Goal: Information Seeking & Learning: Find specific fact

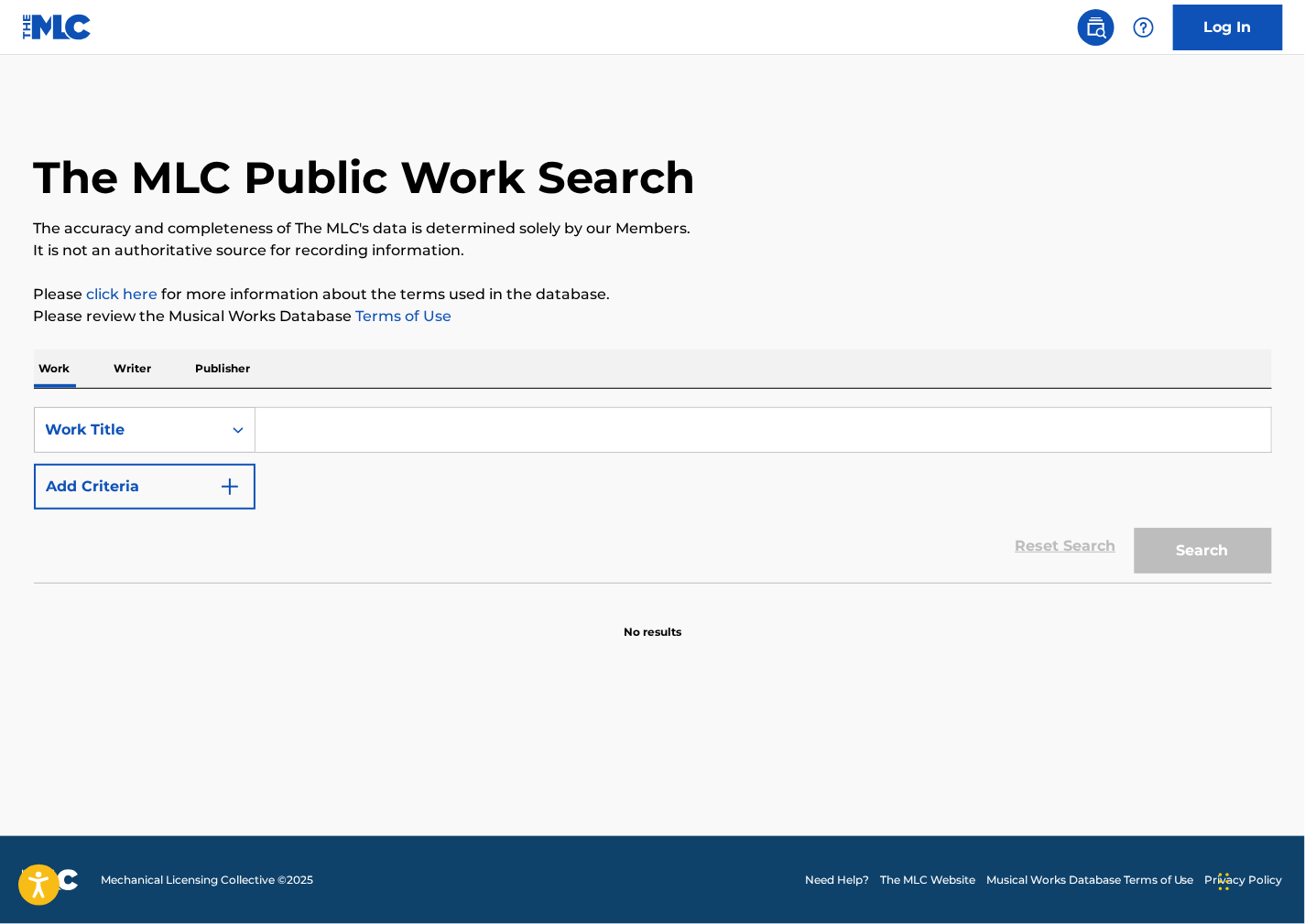
click at [349, 438] on input "Search Form" at bounding box center [764, 430] width 1016 height 44
paste input "As Time Goes By"
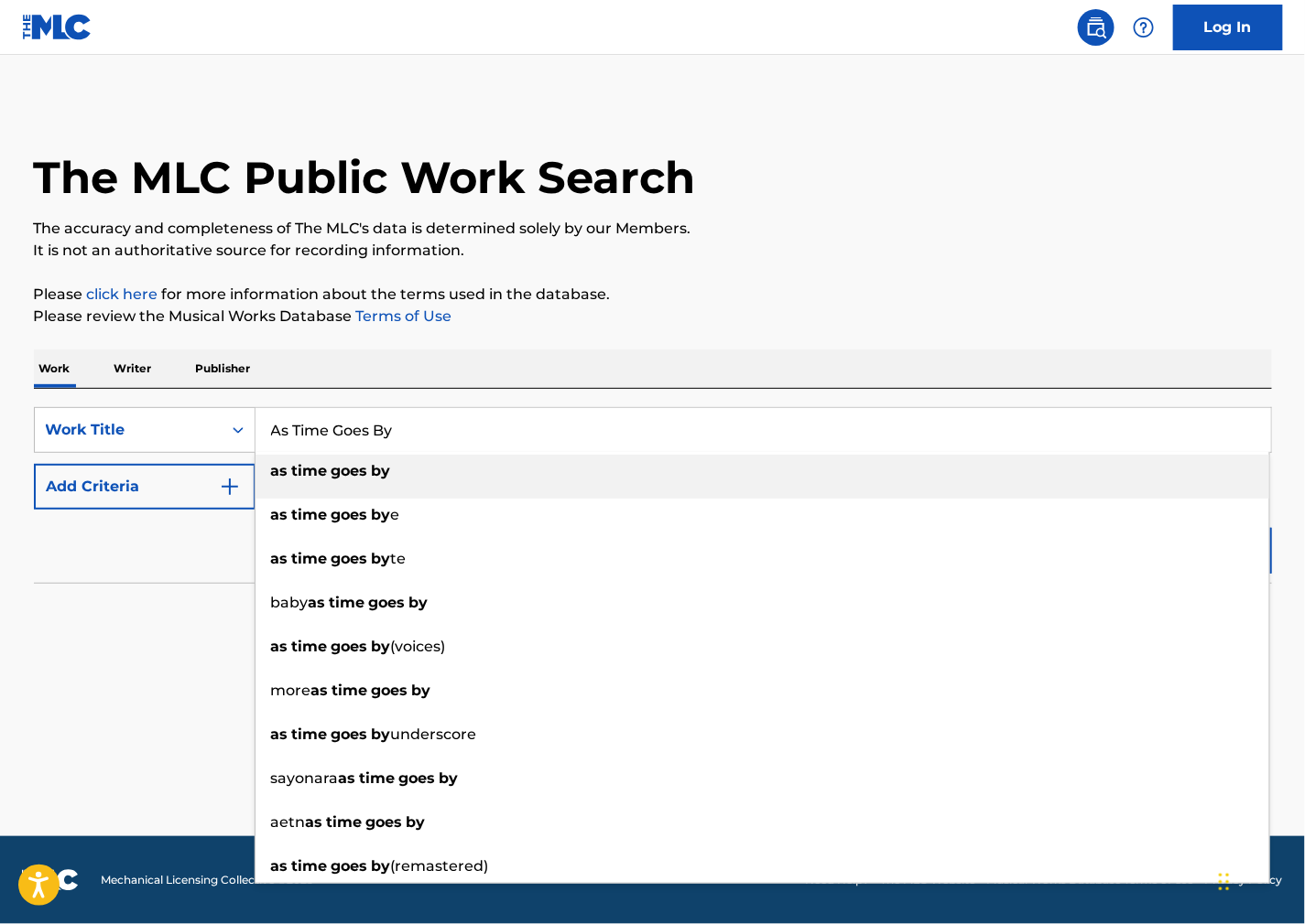
type input "As Time Goes By"
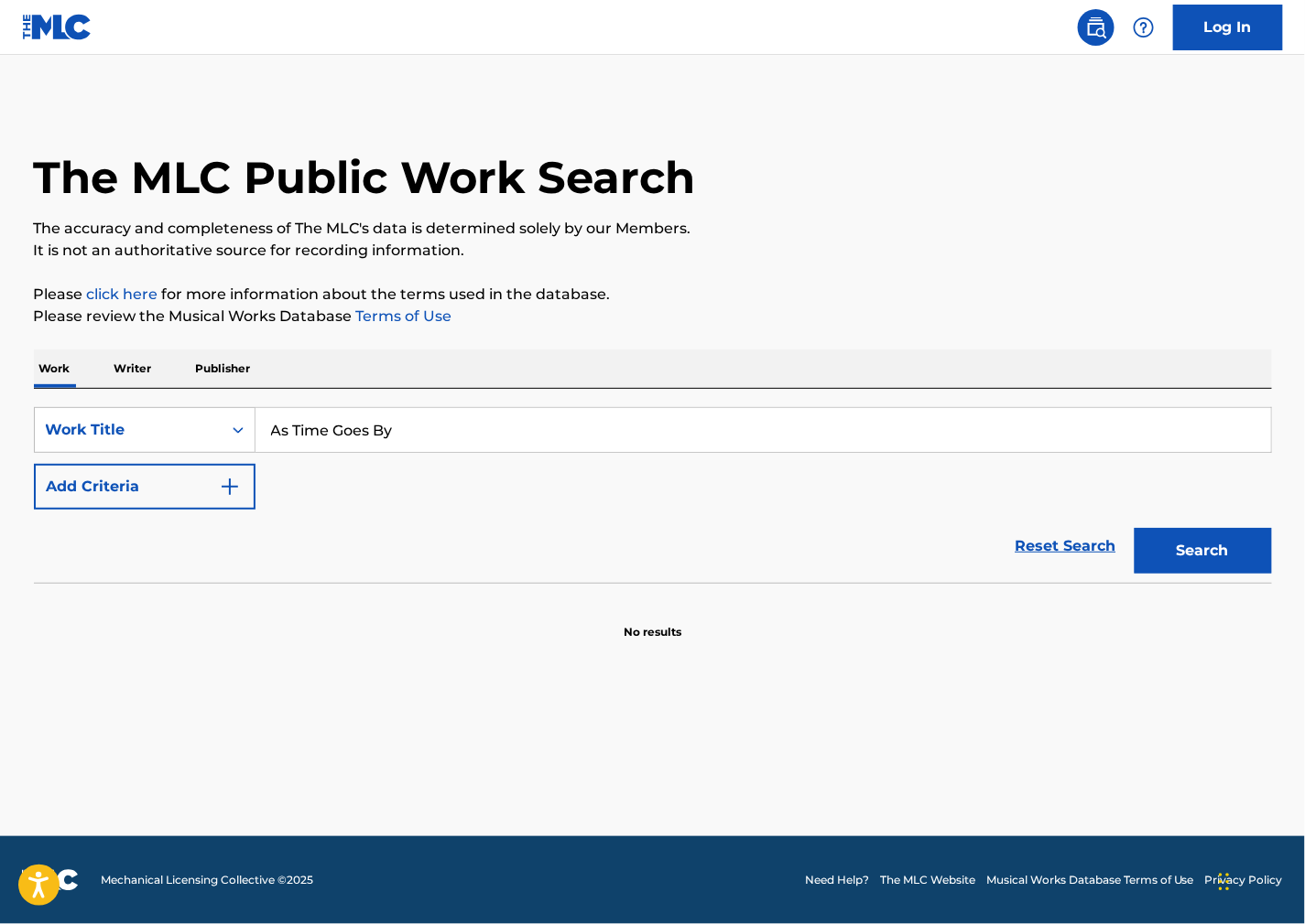
drag, startPoint x: 974, startPoint y: 245, endPoint x: 917, endPoint y: 263, distance: 59.8
click at [974, 246] on p "It is not an authoritative source for recording information." at bounding box center [653, 251] width 1239 height 22
click at [139, 515] on div "Reset Search Search" at bounding box center [653, 546] width 1239 height 73
click at [226, 486] on img "Search Form" at bounding box center [230, 487] width 22 height 22
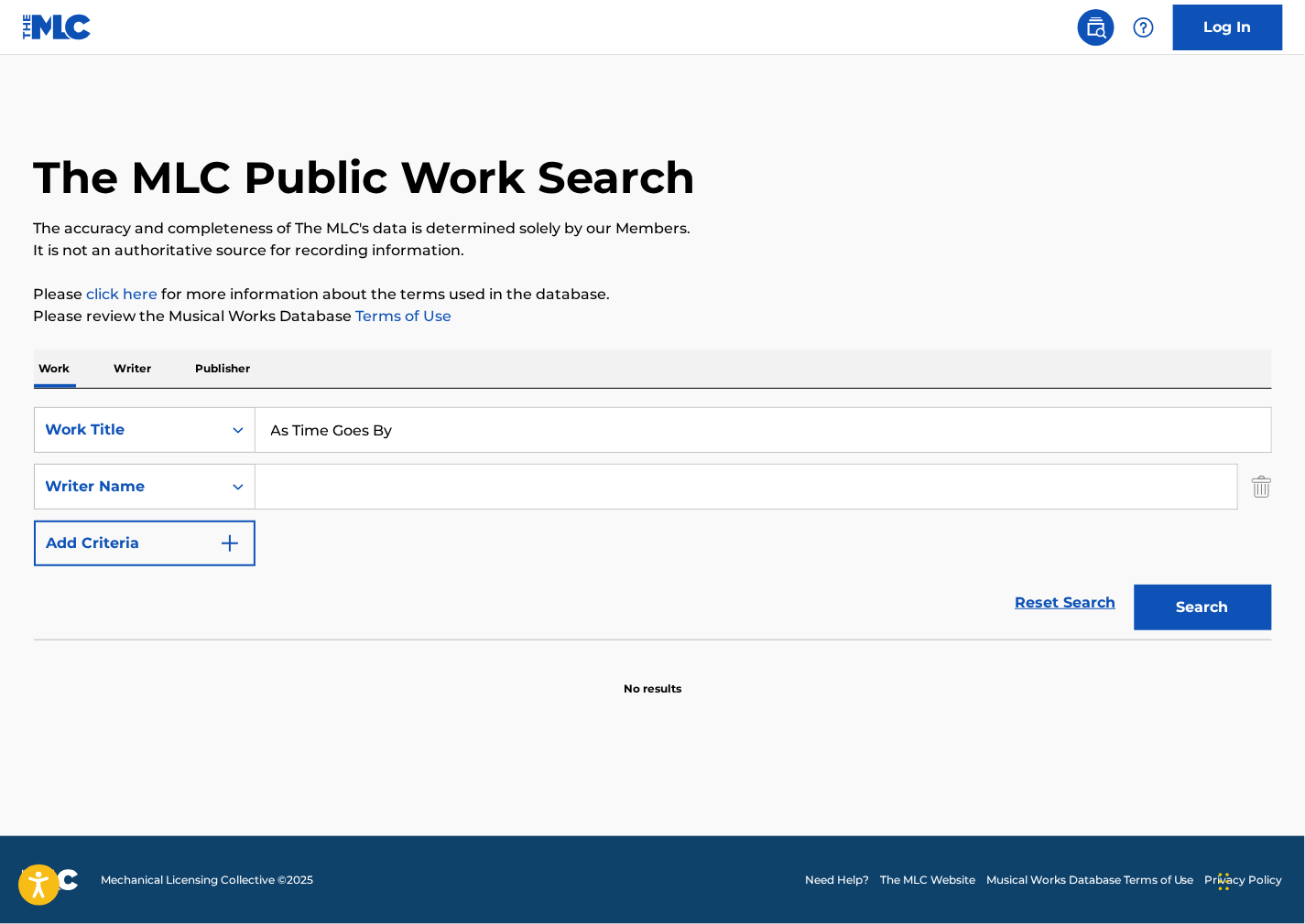
click at [452, 490] on input "Search Form" at bounding box center [746, 487] width 982 height 44
paste input "[PERSON_NAME]"
type input "[PERSON_NAME]"
click at [1219, 589] on button "Search" at bounding box center [1202, 608] width 138 height 46
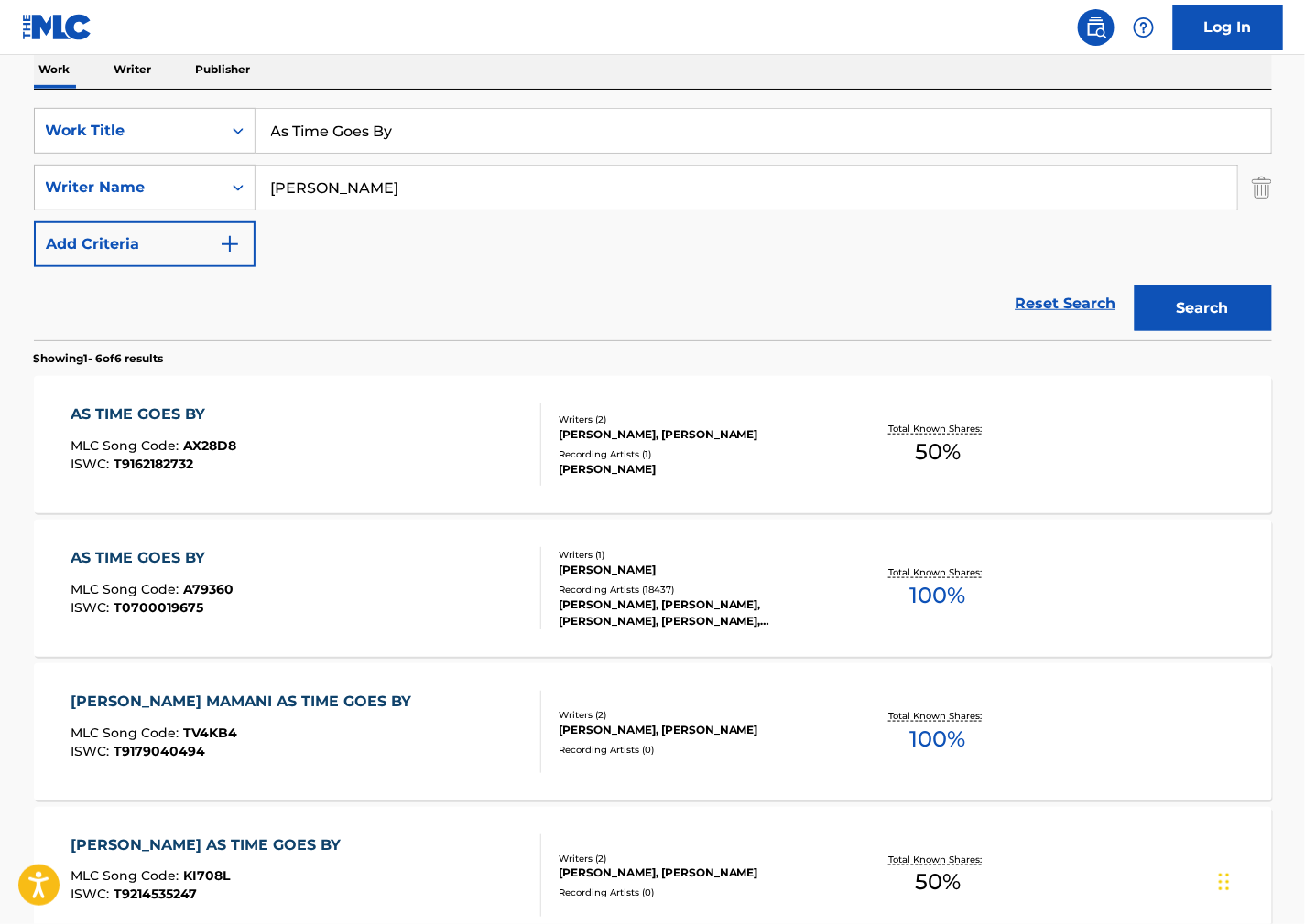
scroll to position [305, 0]
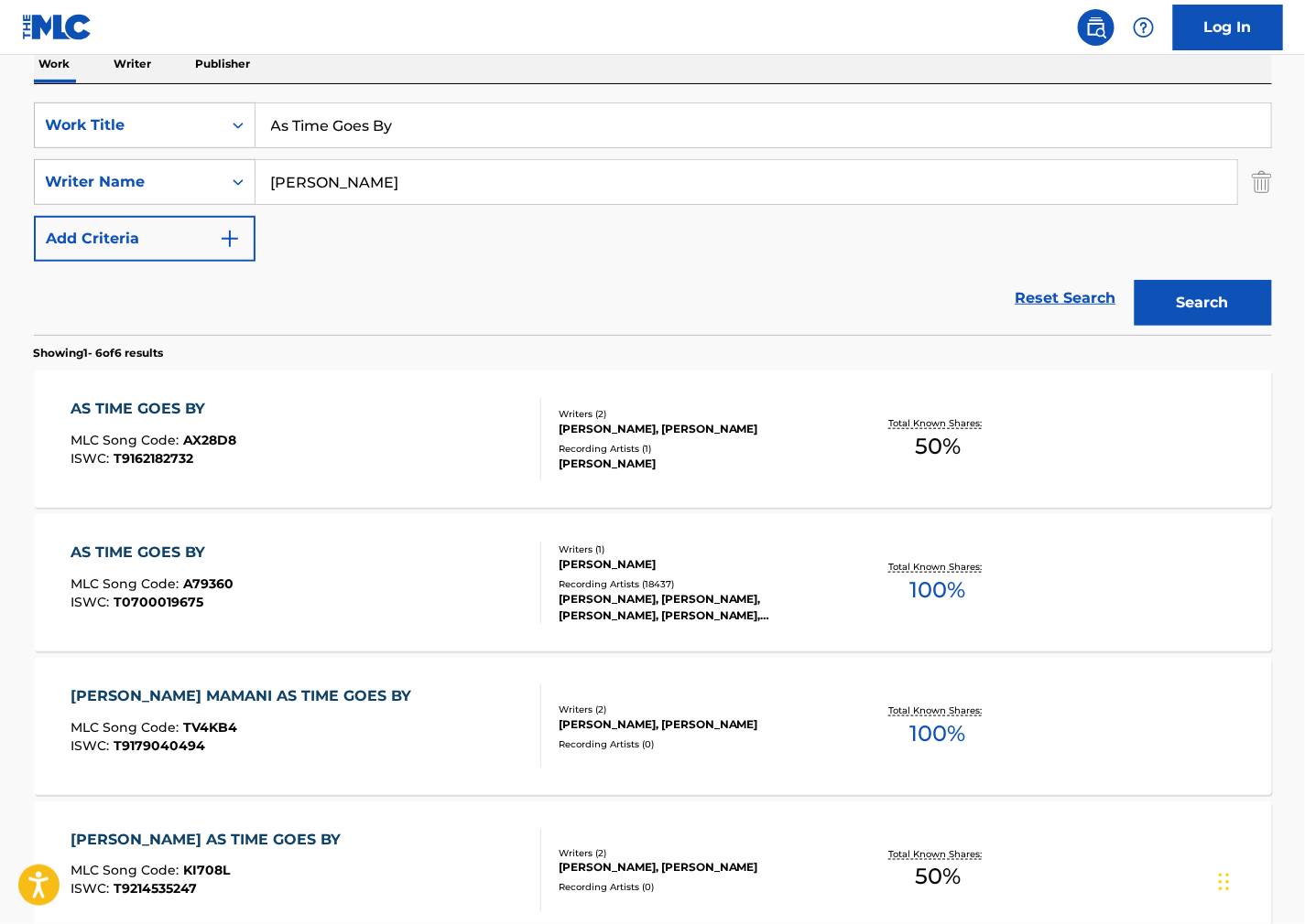
click at [400, 597] on div "AS TIME GOES BY MLC Song Code : A79360 ISWC : T0700019675" at bounding box center [306, 582] width 471 height 82
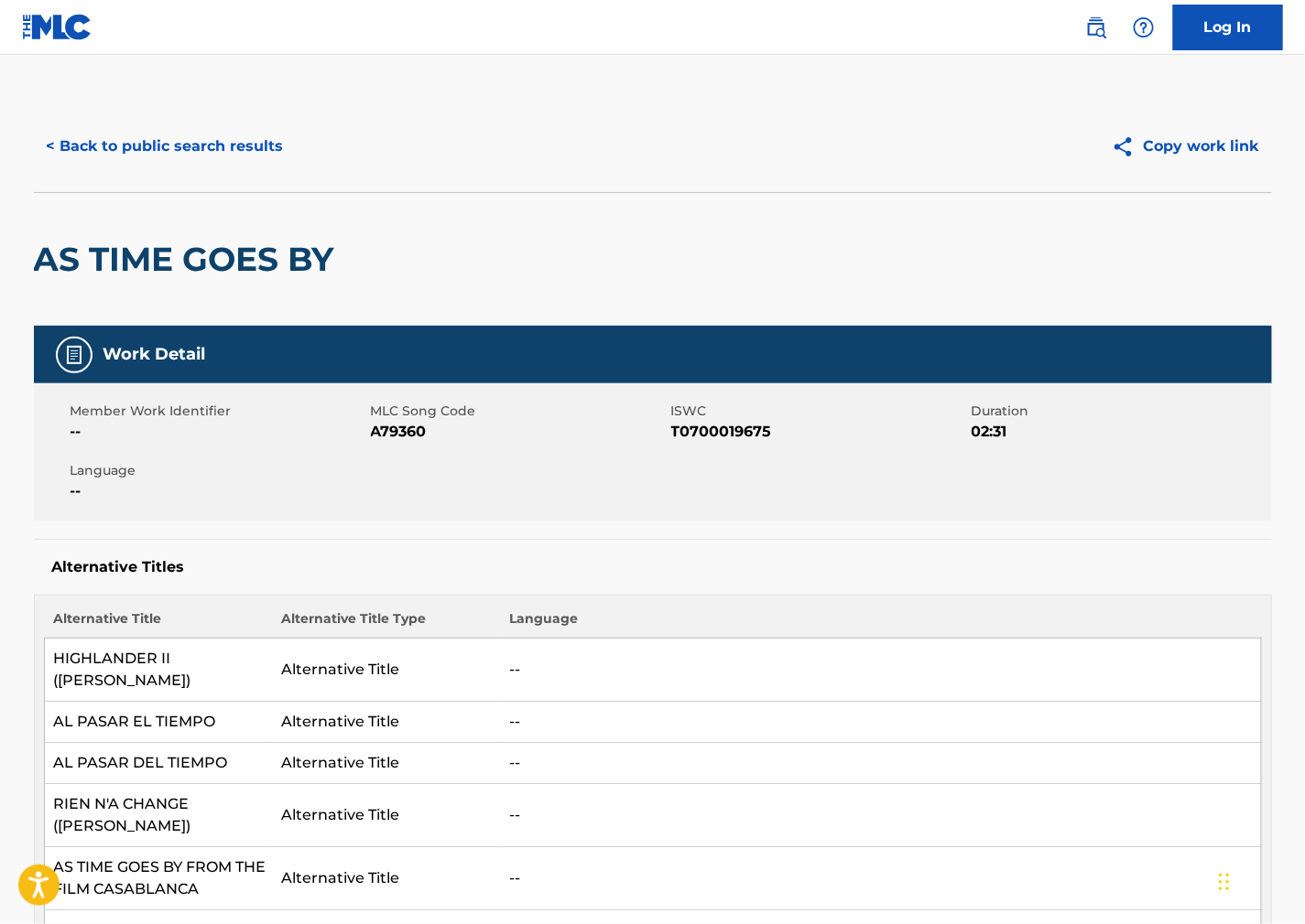
click at [404, 445] on div "Member Work Identifier -- MLC Song Code A79360 ISWC T0700019675 Duration 02:31 …" at bounding box center [653, 451] width 1239 height 138
click at [394, 437] on span "A79360" at bounding box center [519, 432] width 296 height 22
copy span "A79360"
click at [718, 426] on span "T0700019675" at bounding box center [819, 432] width 296 height 22
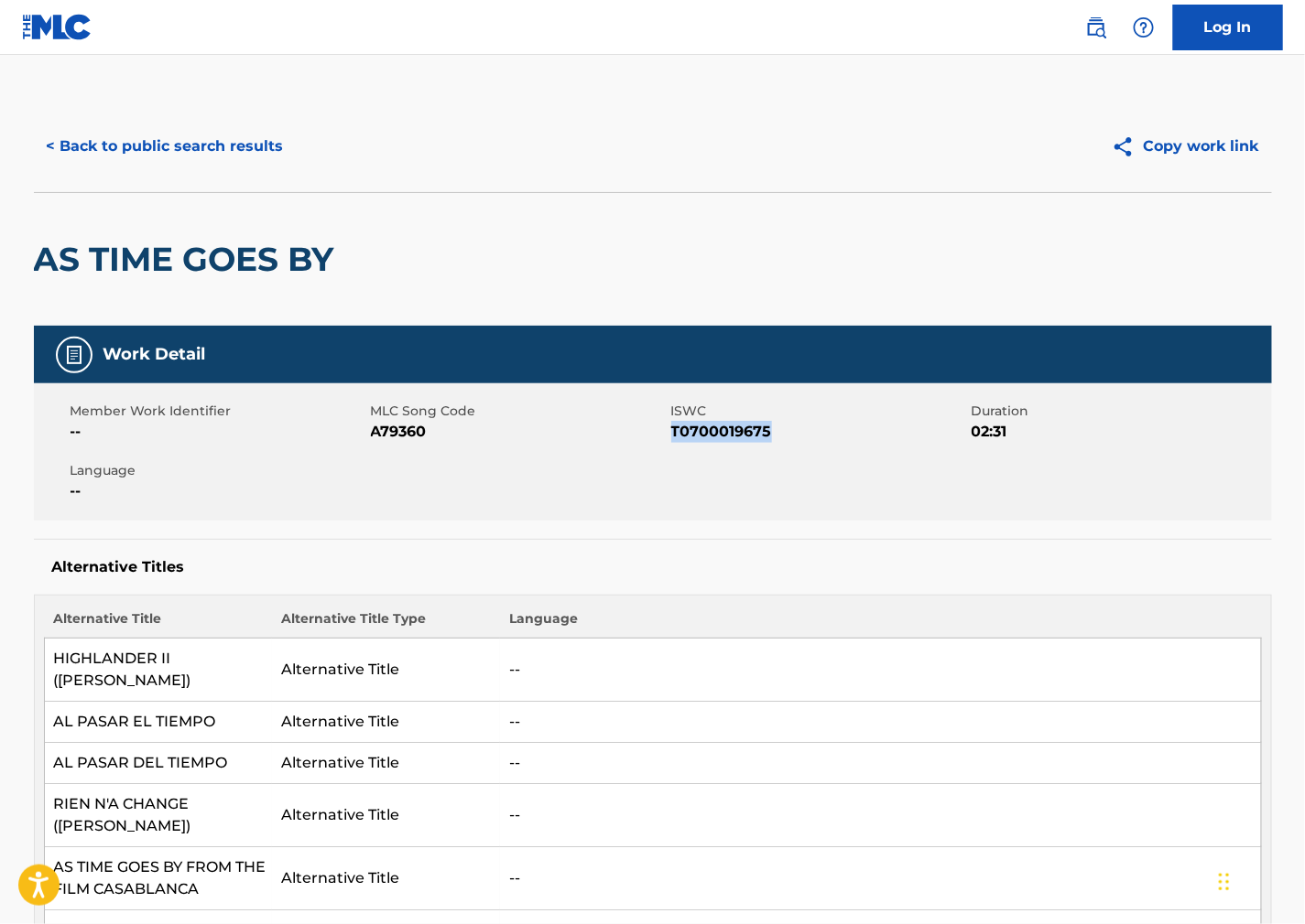
click at [718, 426] on span "T0700019675" at bounding box center [819, 432] width 296 height 22
copy span "T0700019675"
drag, startPoint x: 877, startPoint y: 529, endPoint x: 6, endPoint y: 482, distance: 872.3
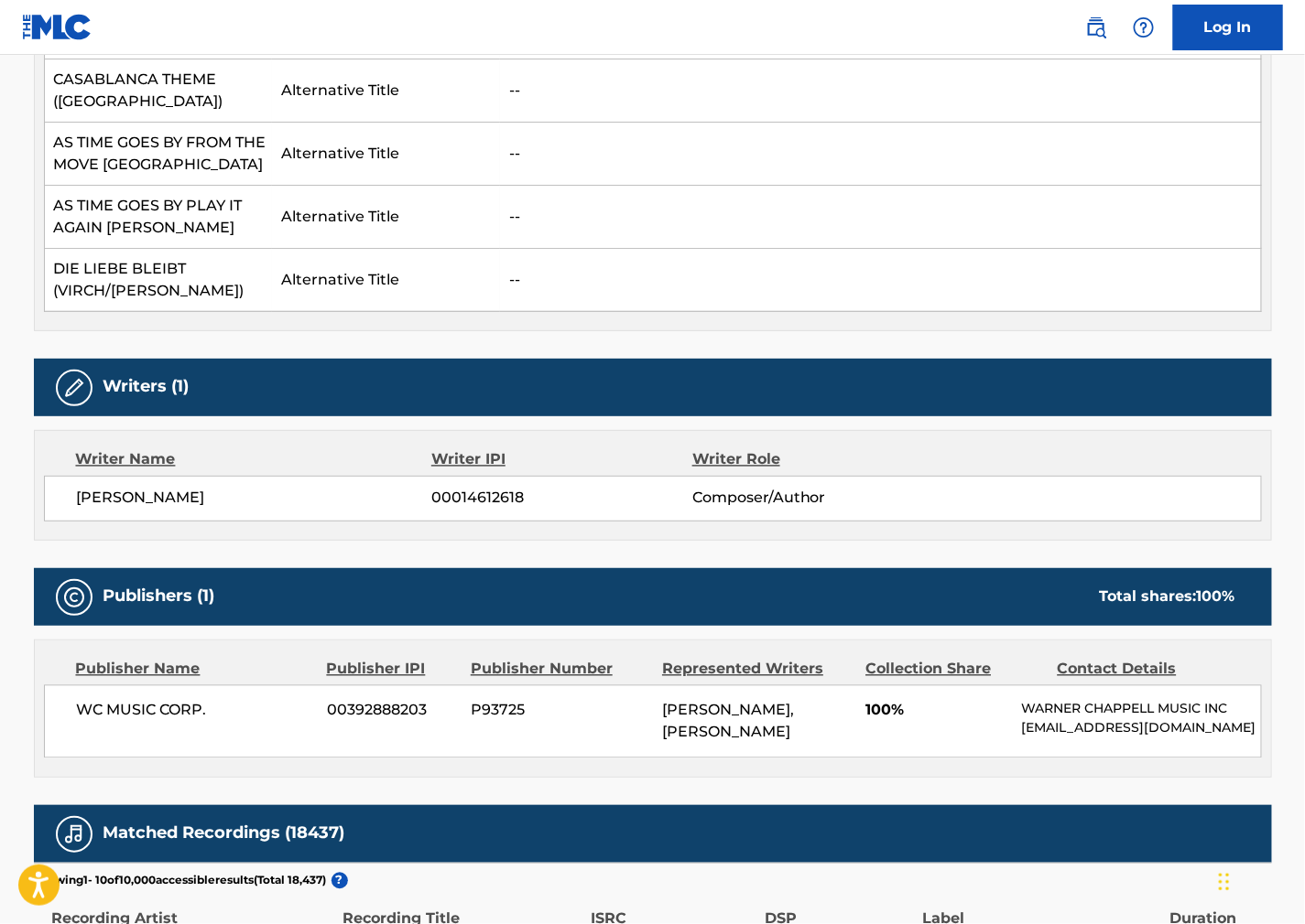
scroll to position [3558, 0]
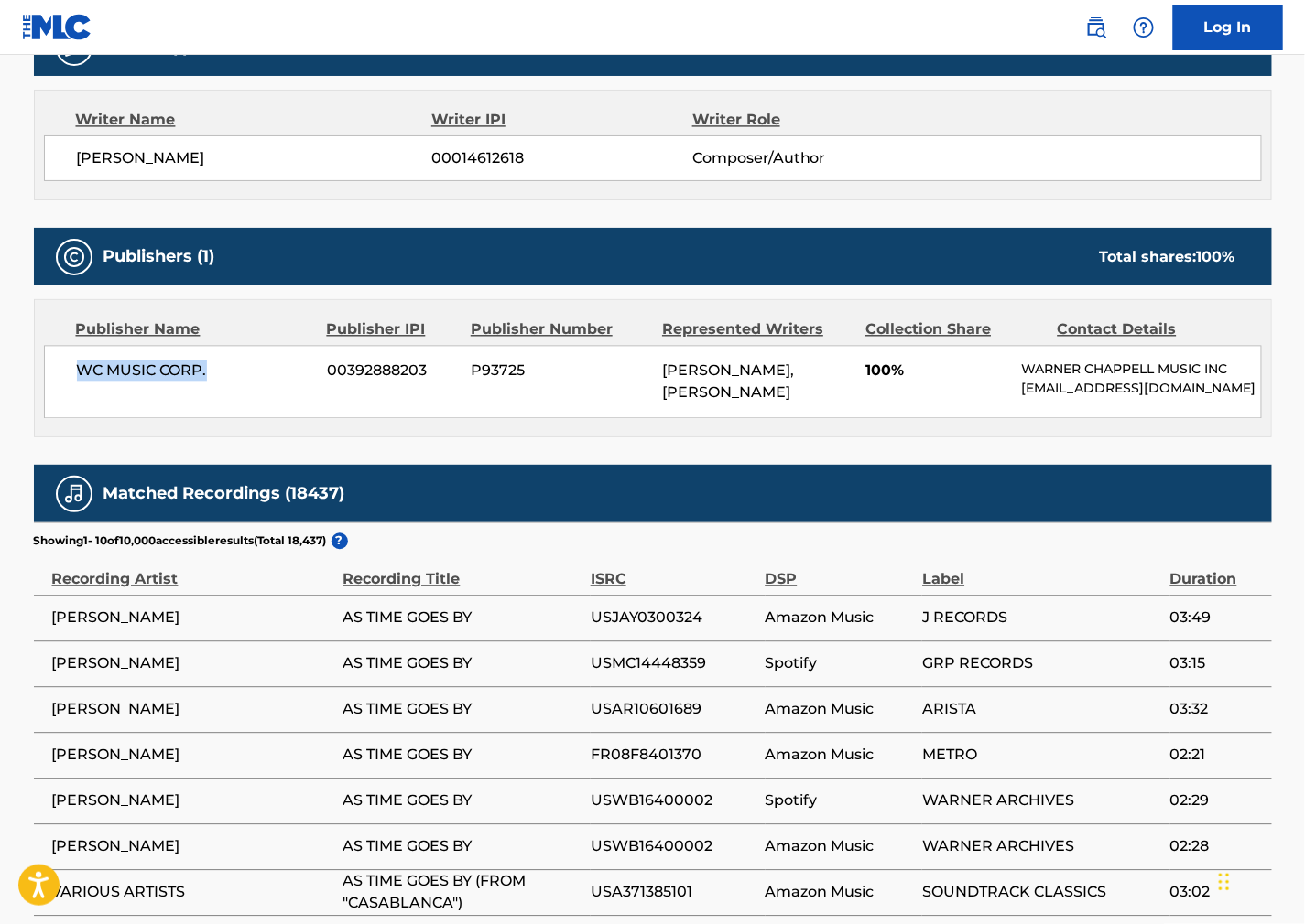
drag, startPoint x: 240, startPoint y: 283, endPoint x: 48, endPoint y: 281, distance: 192.0
click at [48, 345] on div "WC MUSIC CORP. 00392888203 P93725 [PERSON_NAME], [PERSON_NAME] 100% [PERSON_NAM…" at bounding box center [653, 381] width 1218 height 73
copy span "WC MUSIC CORP."
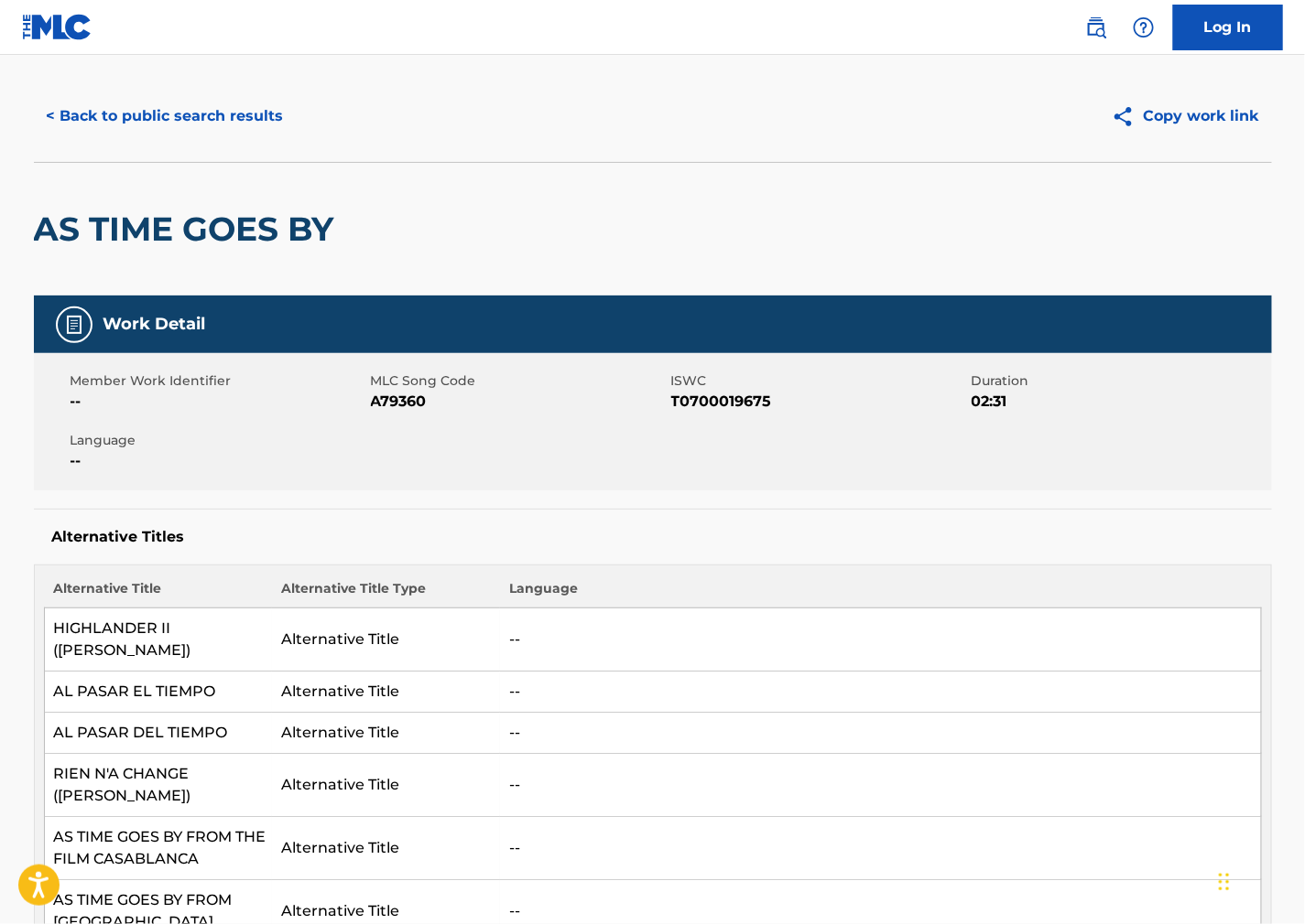
scroll to position [0, 0]
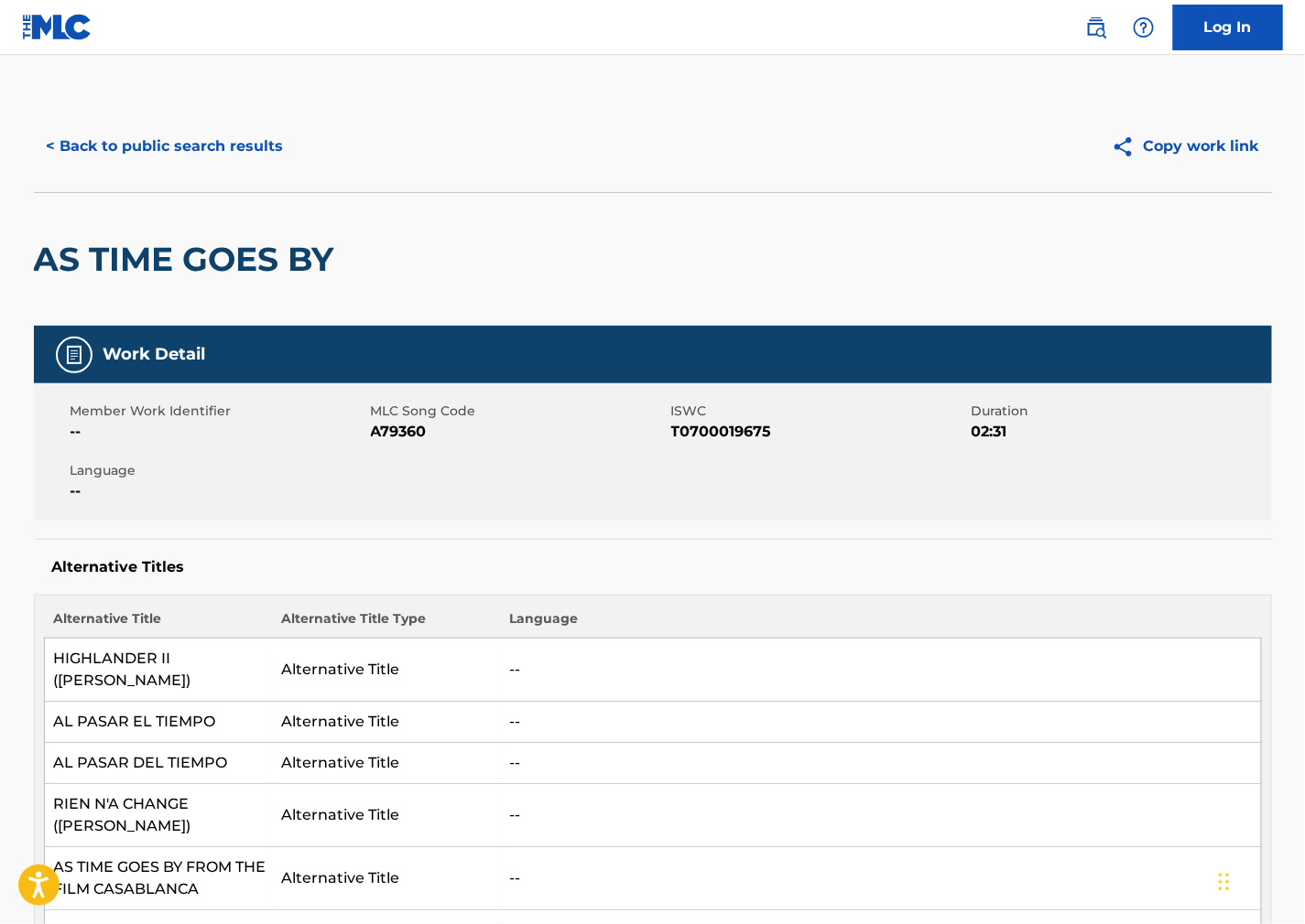
click at [214, 144] on button "< Back to public search results" at bounding box center [165, 147] width 263 height 46
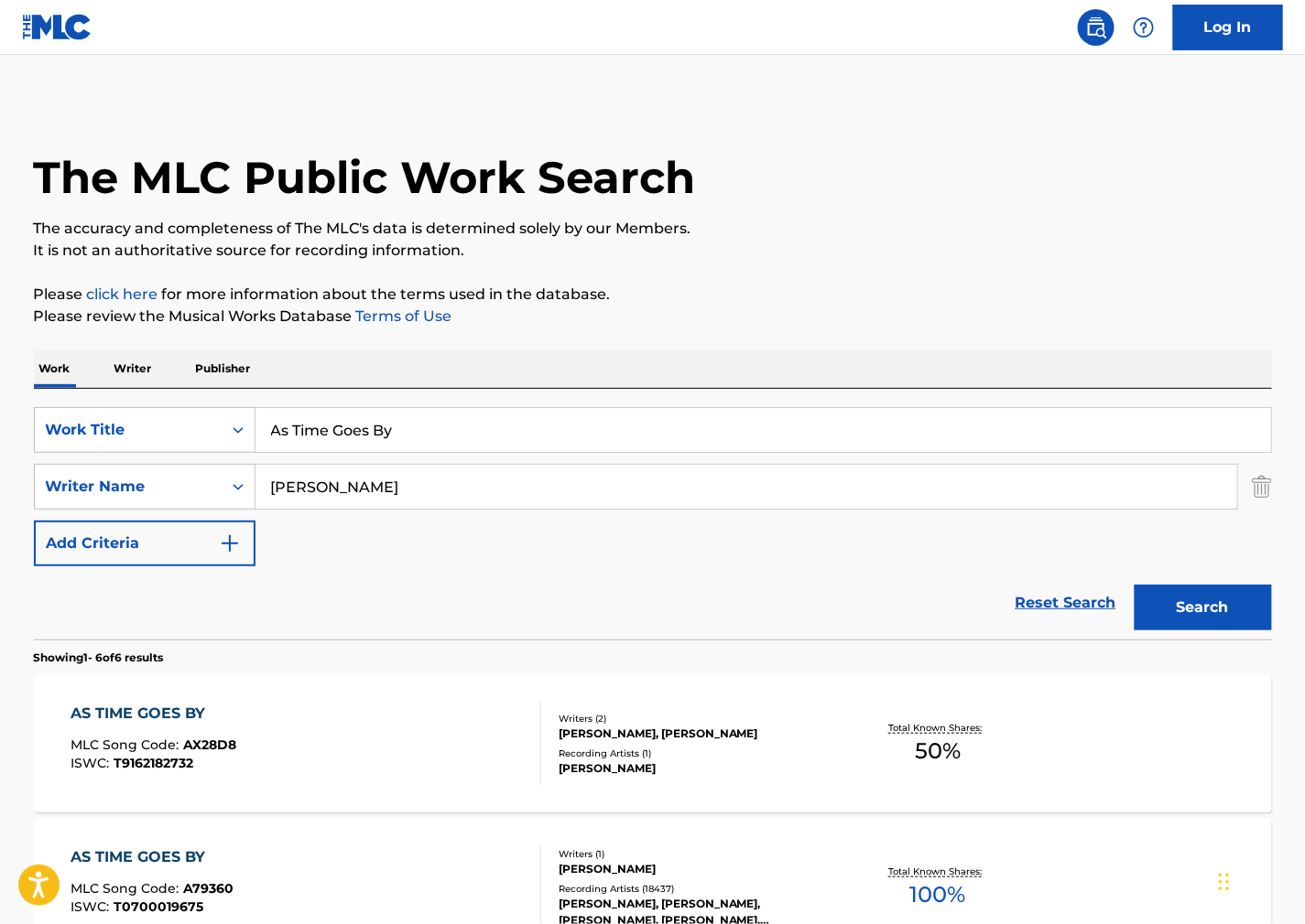
scroll to position [305, 0]
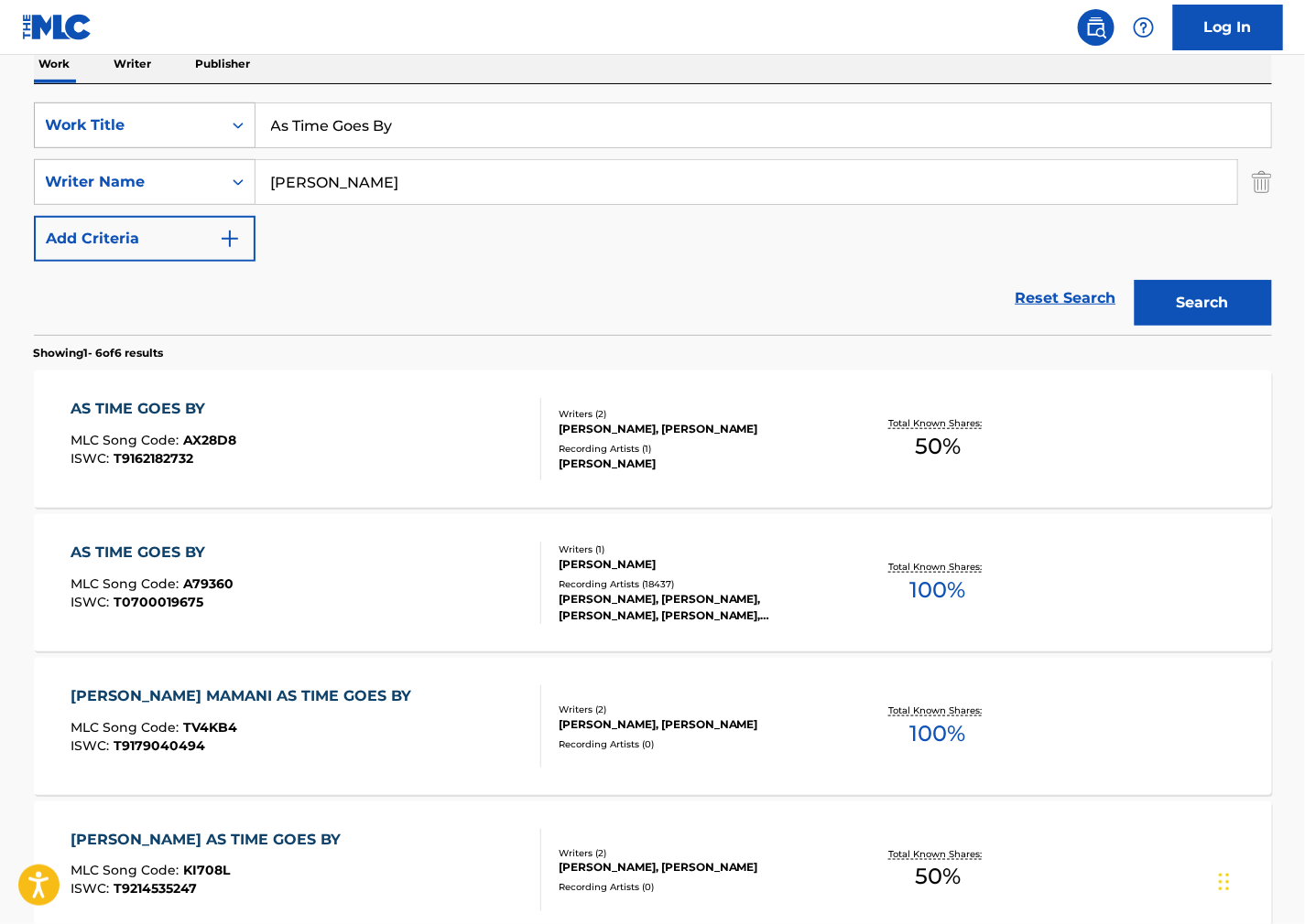
drag, startPoint x: 451, startPoint y: 121, endPoint x: 76, endPoint y: 116, distance: 375.0
click at [78, 116] on div "SearchWithCriteria446d0f84-e7a4-4f27-a001-ac9339c70e7e Work Title As Time Goes …" at bounding box center [653, 126] width 1239 height 46
paste input "Lullabye of the Leaves"
type input "Lullabye of the Leaves"
drag, startPoint x: 857, startPoint y: 50, endPoint x: 330, endPoint y: 188, distance: 544.8
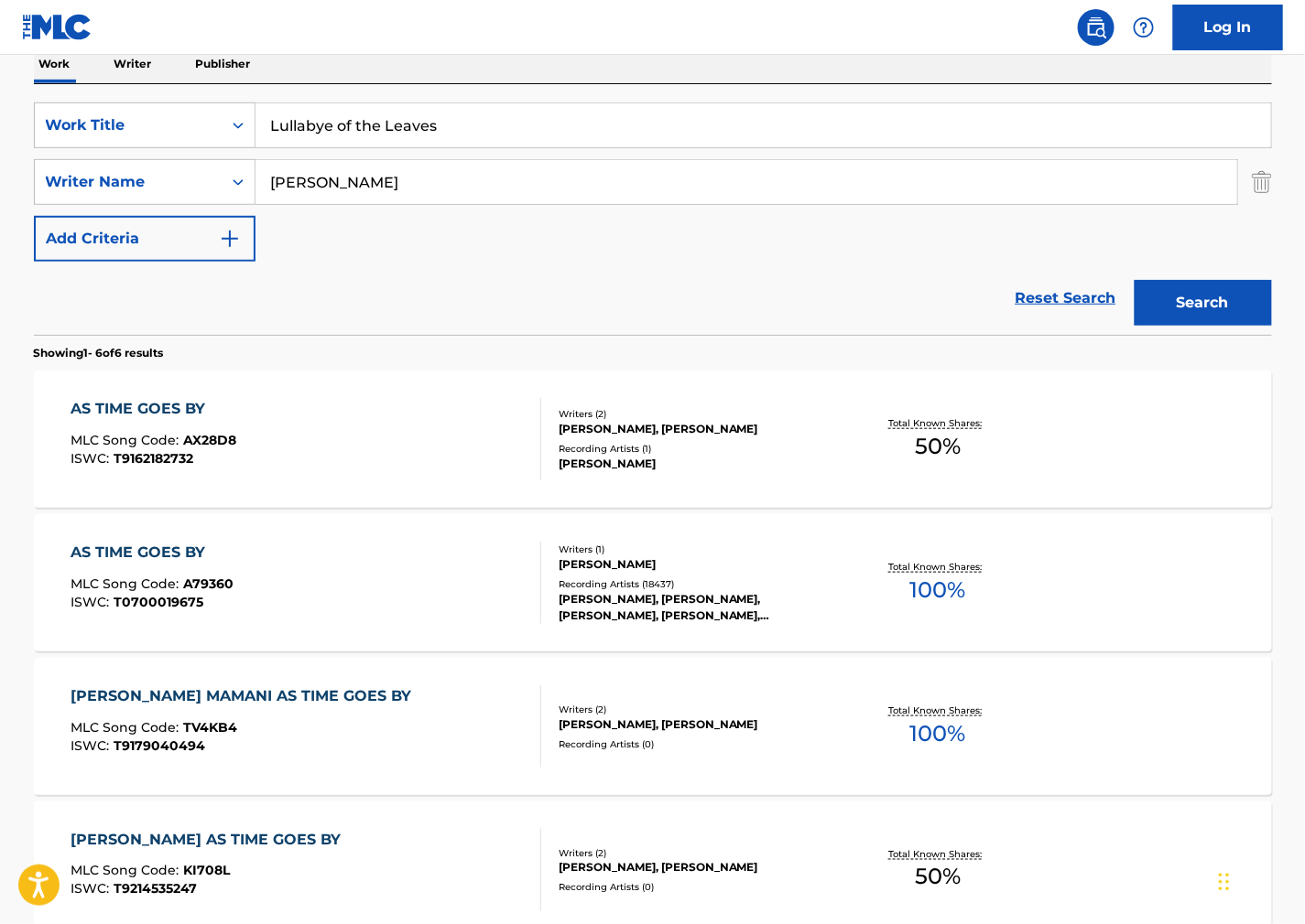
click at [855, 49] on nav "Log In" at bounding box center [652, 27] width 1305 height 54
click at [31, 176] on div "The MLC Public Work Search The accuracy and completeness of The MLC's data is d…" at bounding box center [653, 554] width 1282 height 1517
paste input "Petkere"
type input "Petkere"
click at [1188, 314] on button "Search" at bounding box center [1202, 303] width 138 height 46
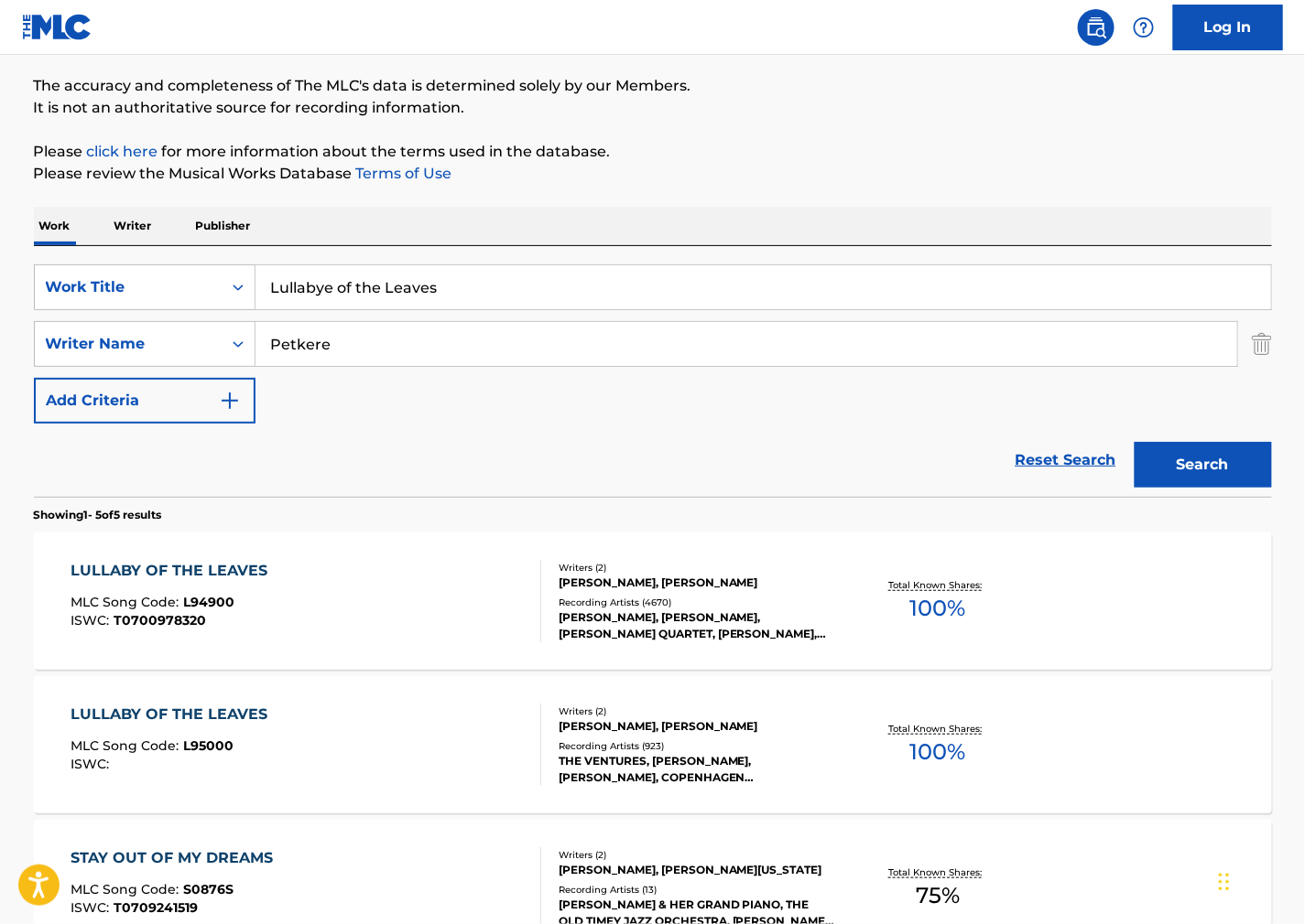
scroll to position [138, 0]
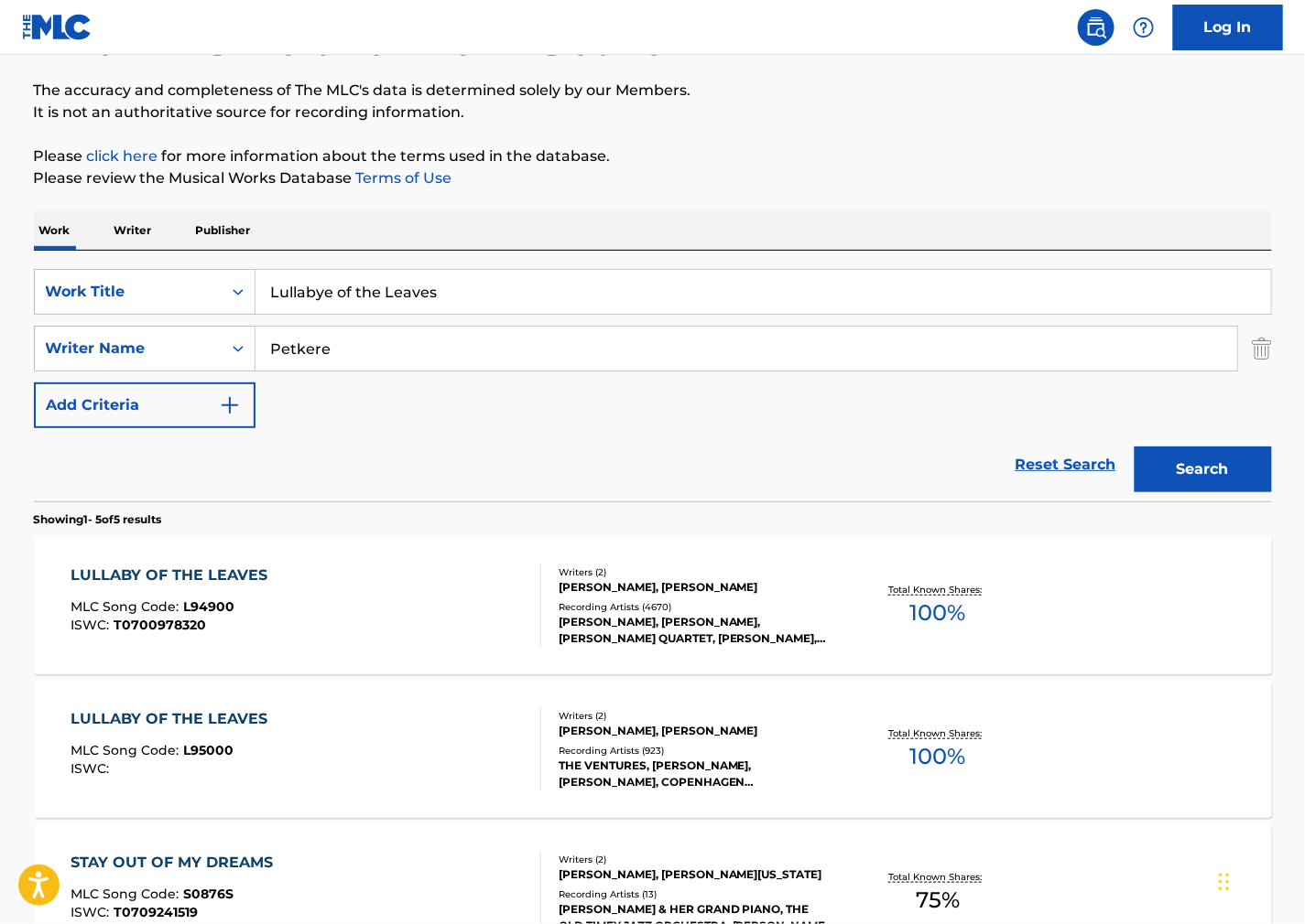
click at [409, 597] on div "LULLABY OF THE LEAVES MLC Song Code : L94900 ISWC : T0700978320" at bounding box center [306, 606] width 471 height 82
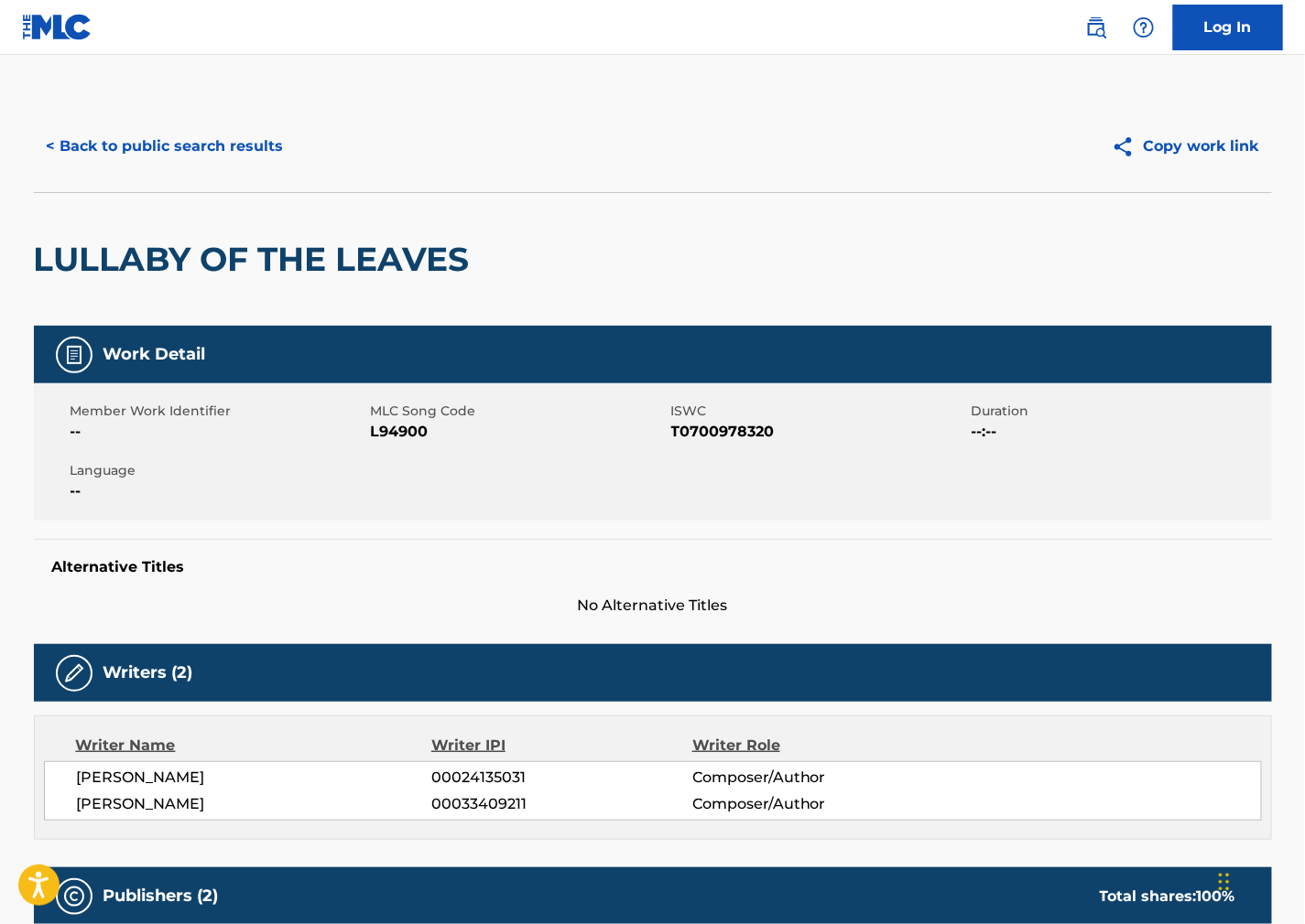
click at [377, 421] on span "L94900" at bounding box center [519, 432] width 296 height 22
click at [382, 432] on span "L94900" at bounding box center [519, 432] width 296 height 22
copy span "L94900"
click at [709, 430] on span "T0700978320" at bounding box center [819, 432] width 296 height 22
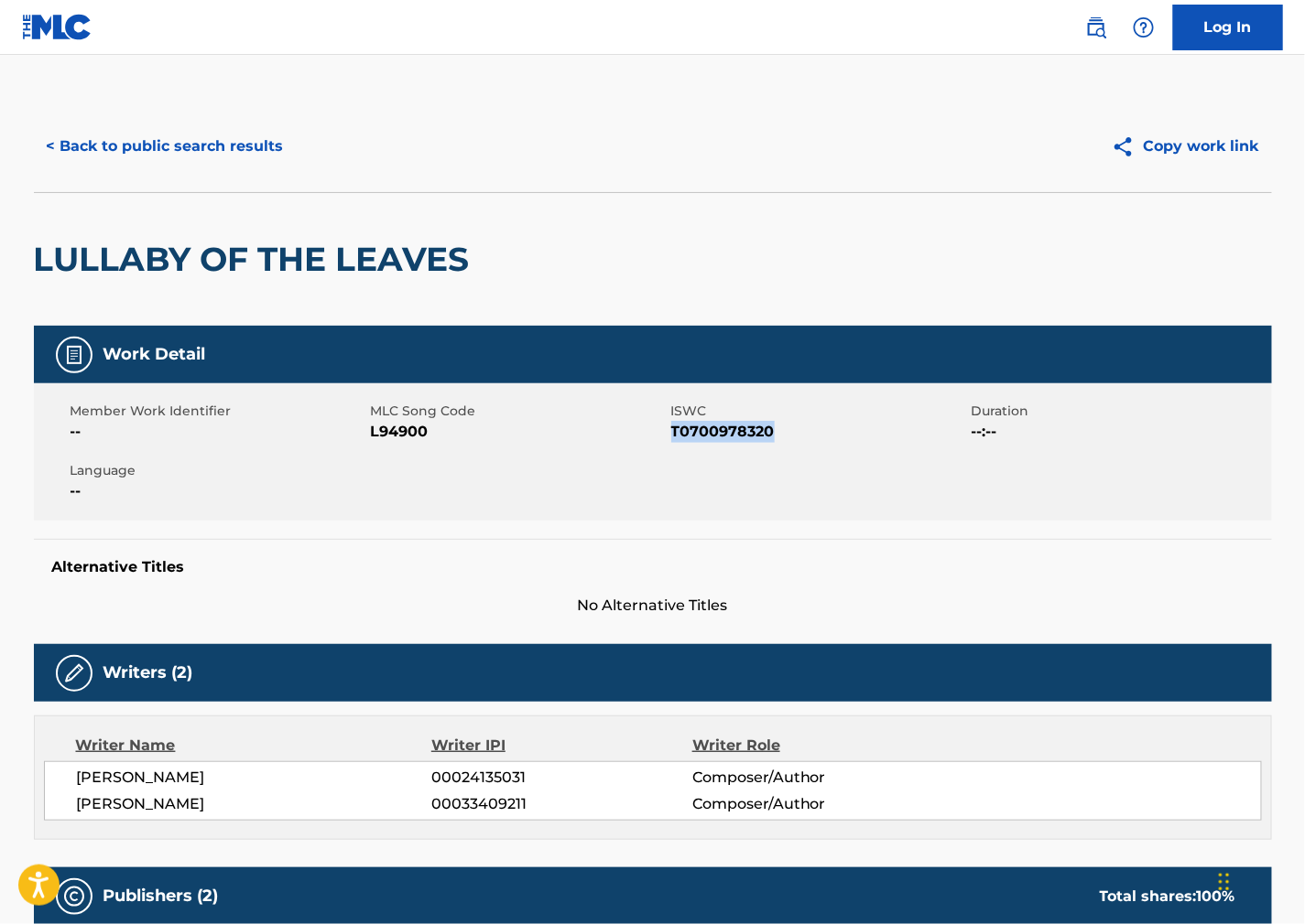
click at [709, 430] on span "T0700978320" at bounding box center [819, 432] width 296 height 22
copy span "T0700978320"
click at [839, 514] on div "Member Work Identifier -- MLC Song Code L94900 ISWC T0700978320 Duration --:-- …" at bounding box center [653, 451] width 1239 height 138
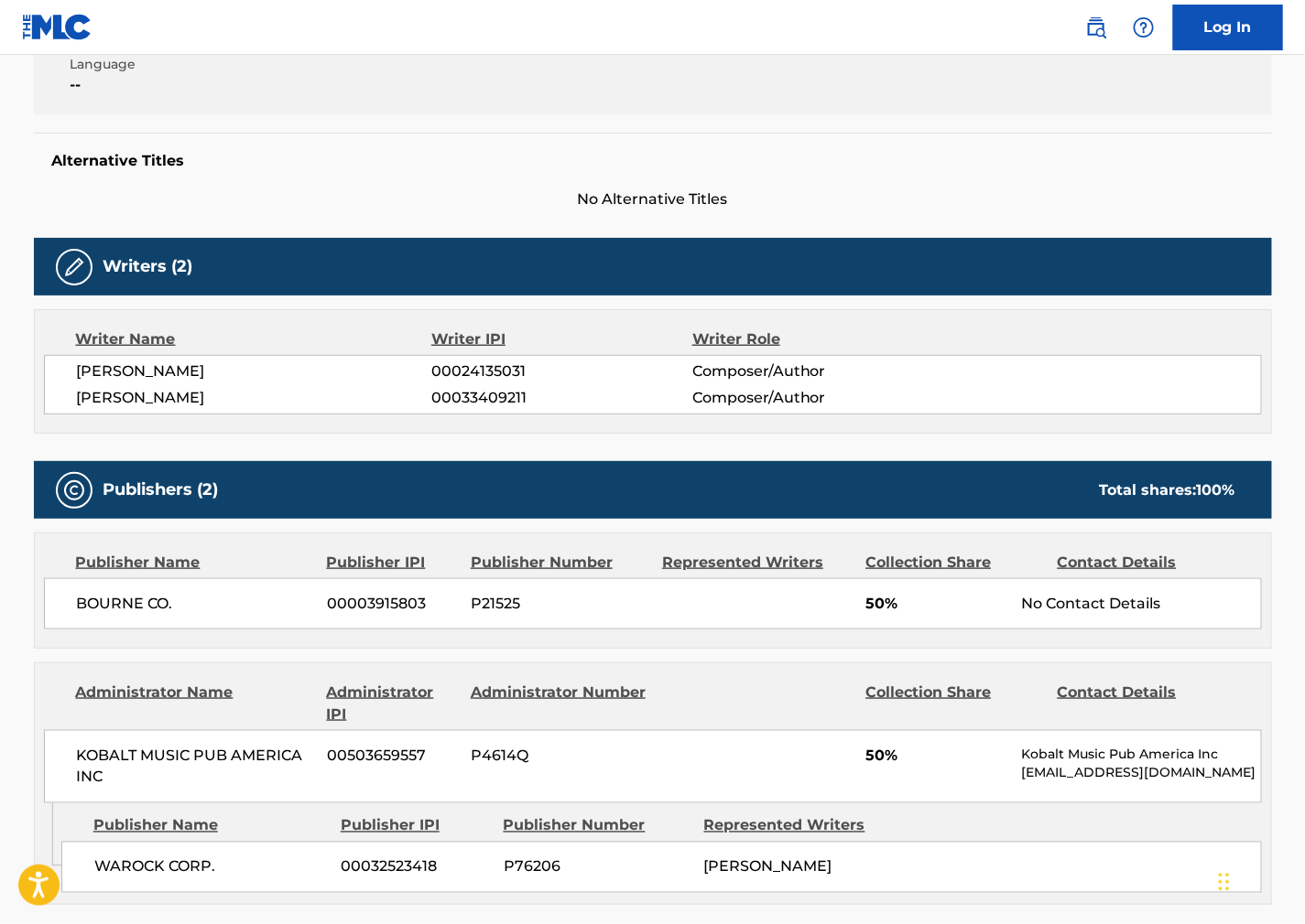
drag, startPoint x: 229, startPoint y: 367, endPoint x: 138, endPoint y: 399, distance: 96.5
click at [92, 380] on span "[PERSON_NAME]" at bounding box center [254, 372] width 356 height 22
click at [136, 400] on span "[PERSON_NAME]" at bounding box center [254, 398] width 356 height 22
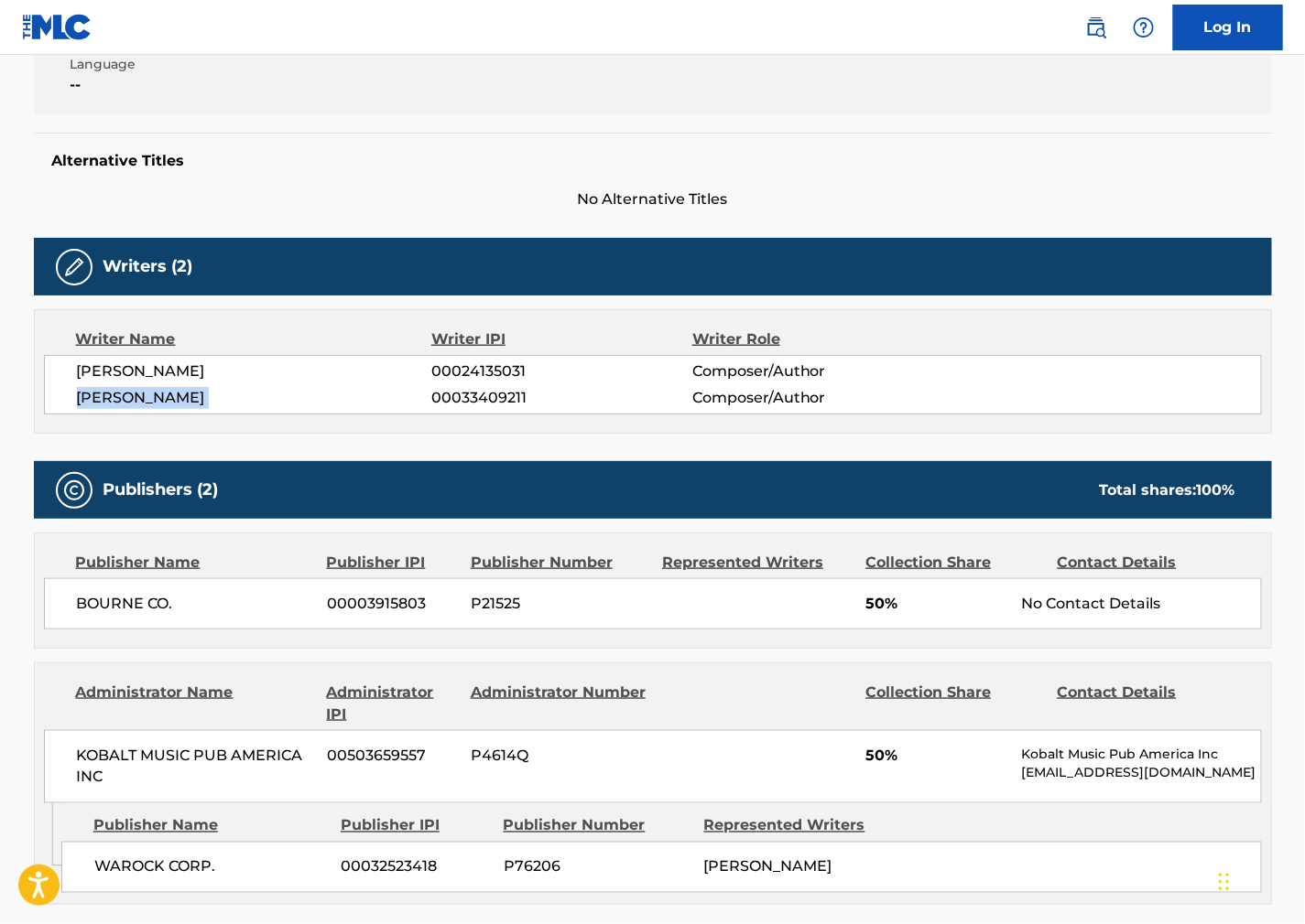
copy div "[PERSON_NAME]"
drag, startPoint x: 826, startPoint y: 664, endPoint x: 792, endPoint y: 662, distance: 34.1
click at [820, 665] on div "Publishers (2) Total shares: 100 % Publisher Name Publisher IPI Publisher Numbe…" at bounding box center [653, 683] width 1239 height 444
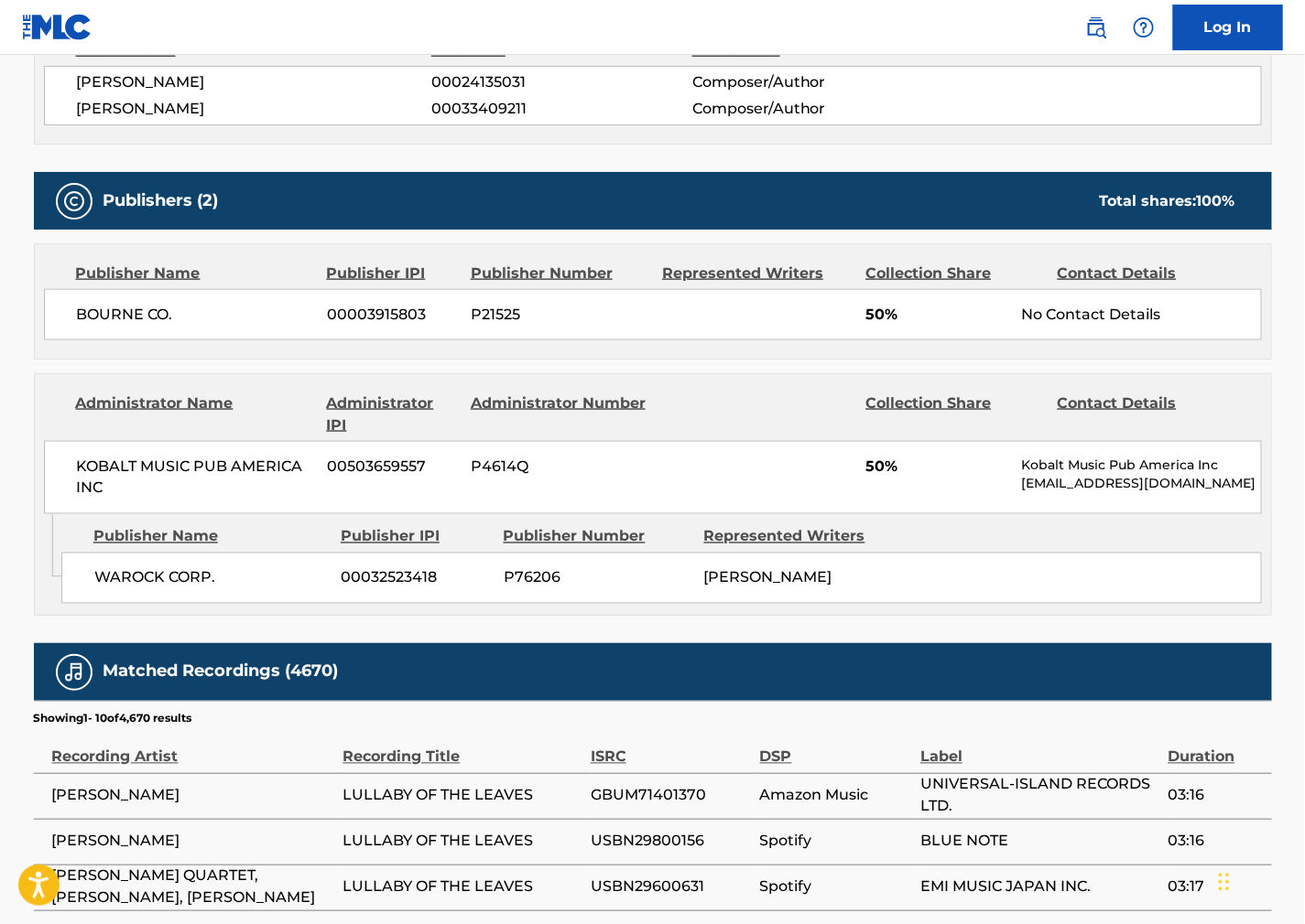
scroll to position [711, 0]
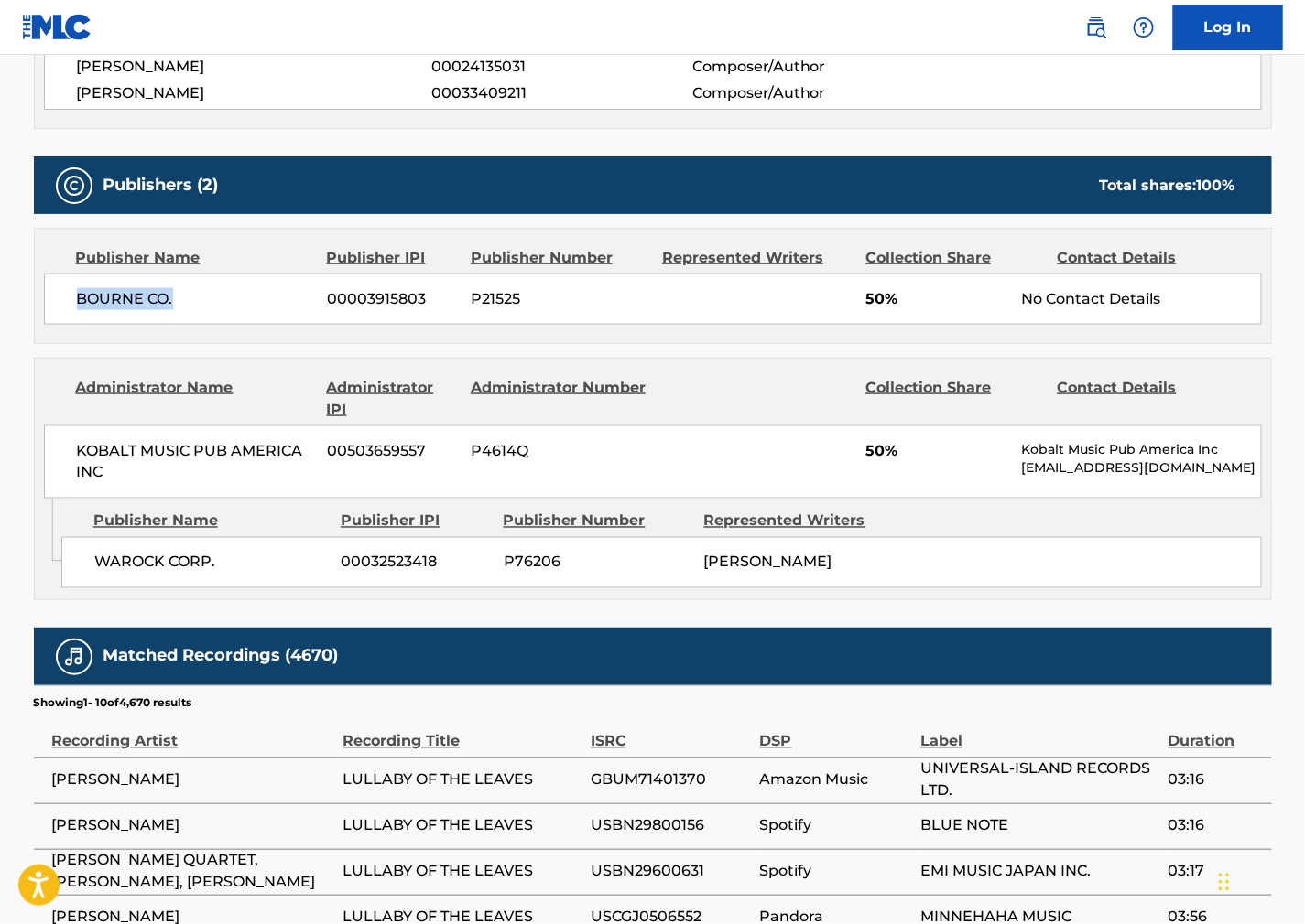
drag, startPoint x: 138, startPoint y: 309, endPoint x: 75, endPoint y: 307, distance: 63.0
click at [75, 307] on div "BOURNE CO. [PHONE_NUMBER] P21525 50% No Contact Details" at bounding box center [653, 299] width 1218 height 52
copy span "BOURNE CO."
click at [827, 646] on div "Matched Recordings (4670)" at bounding box center [653, 656] width 1239 height 57
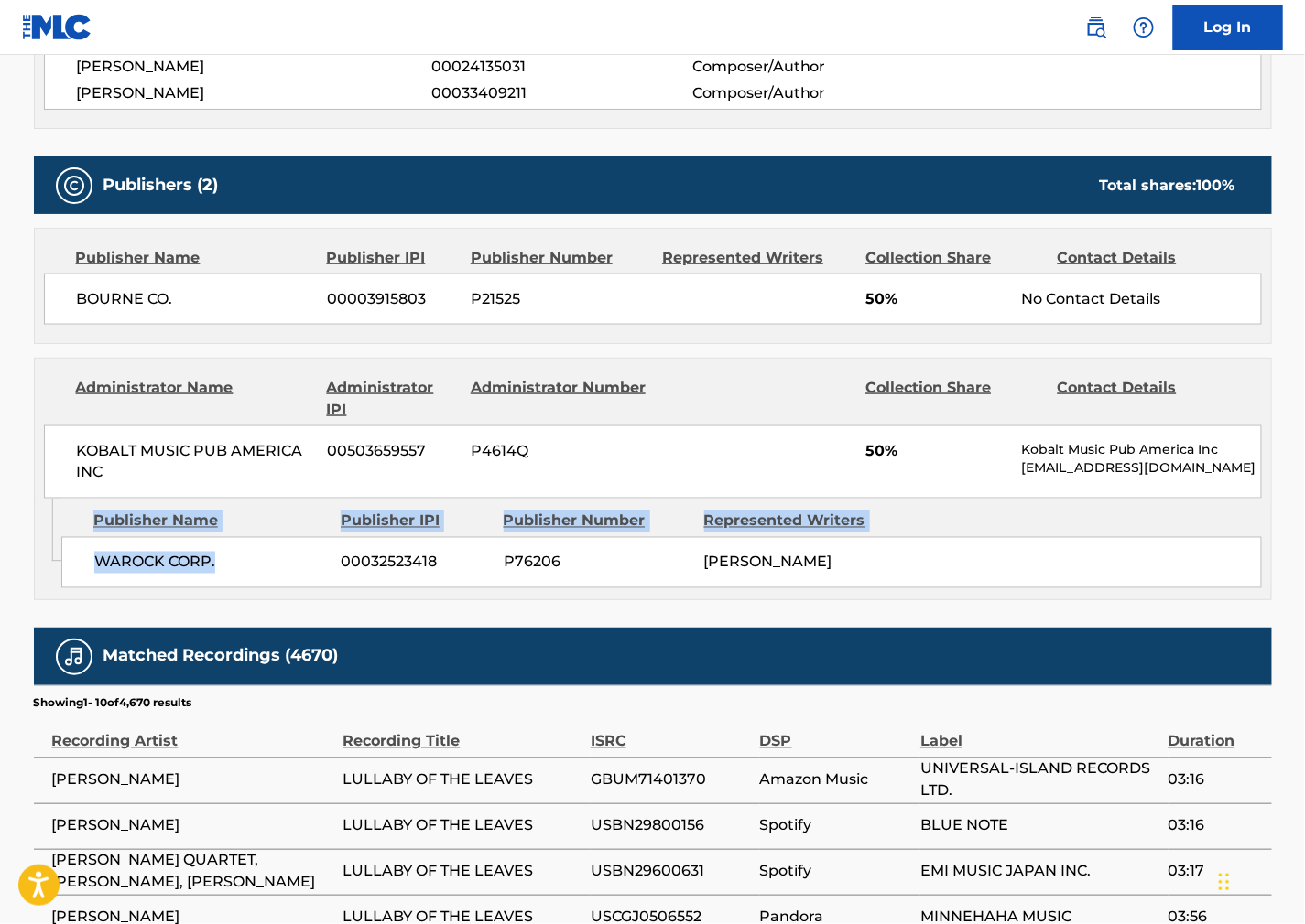
drag, startPoint x: 252, startPoint y: 573, endPoint x: 56, endPoint y: 558, distance: 196.6
click at [56, 558] on div "Admin Original Publisher Connecting Line Publisher Name Publisher IPI Publisher…" at bounding box center [653, 548] width 1237 height 101
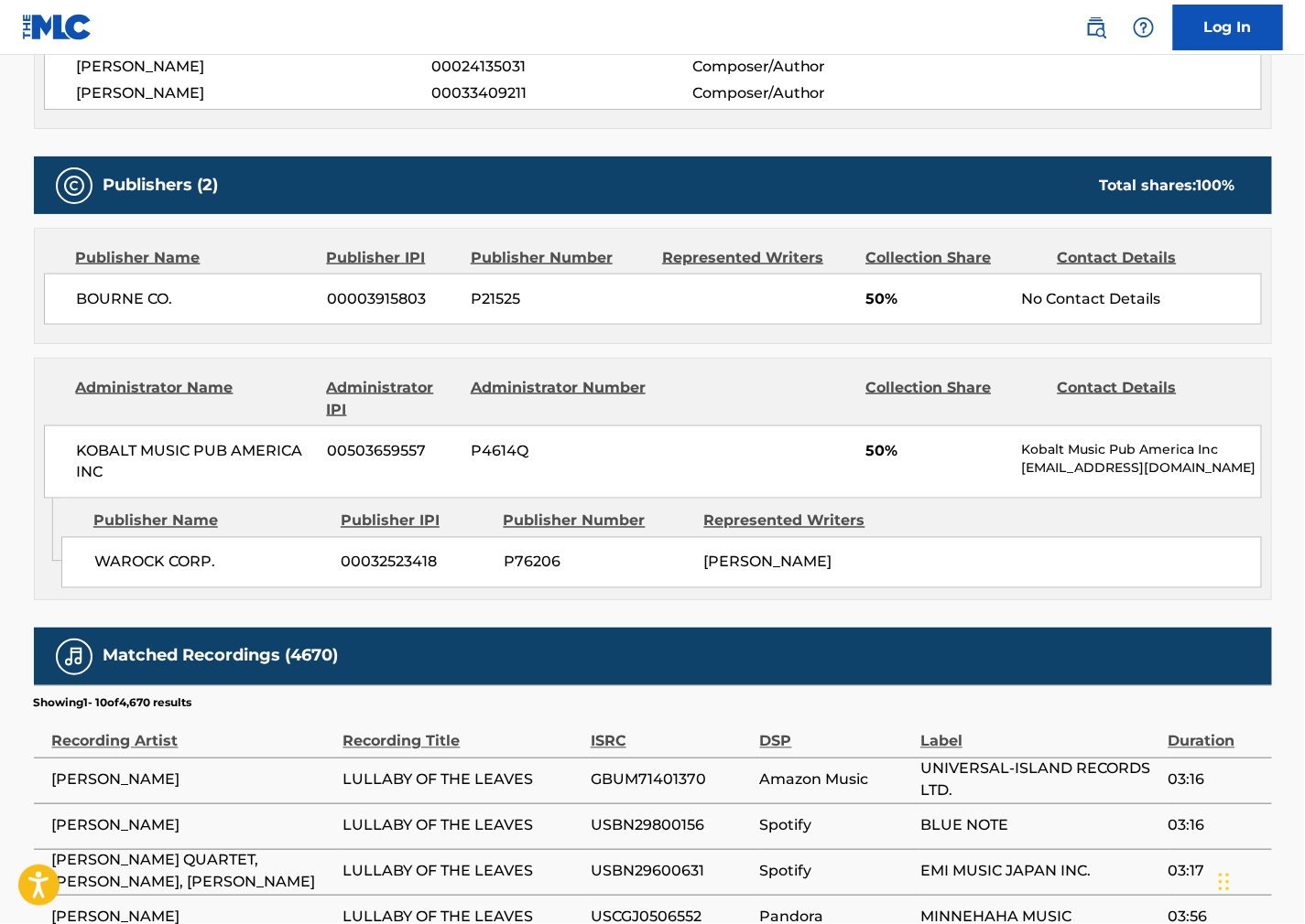
click at [56, 558] on icon "Admin Original Publisher Connecting Line" at bounding box center [48, 530] width 27 height 64
click at [132, 560] on span "WAROCK CORP." at bounding box center [211, 563] width 234 height 22
copy div "WAROCK CORP."
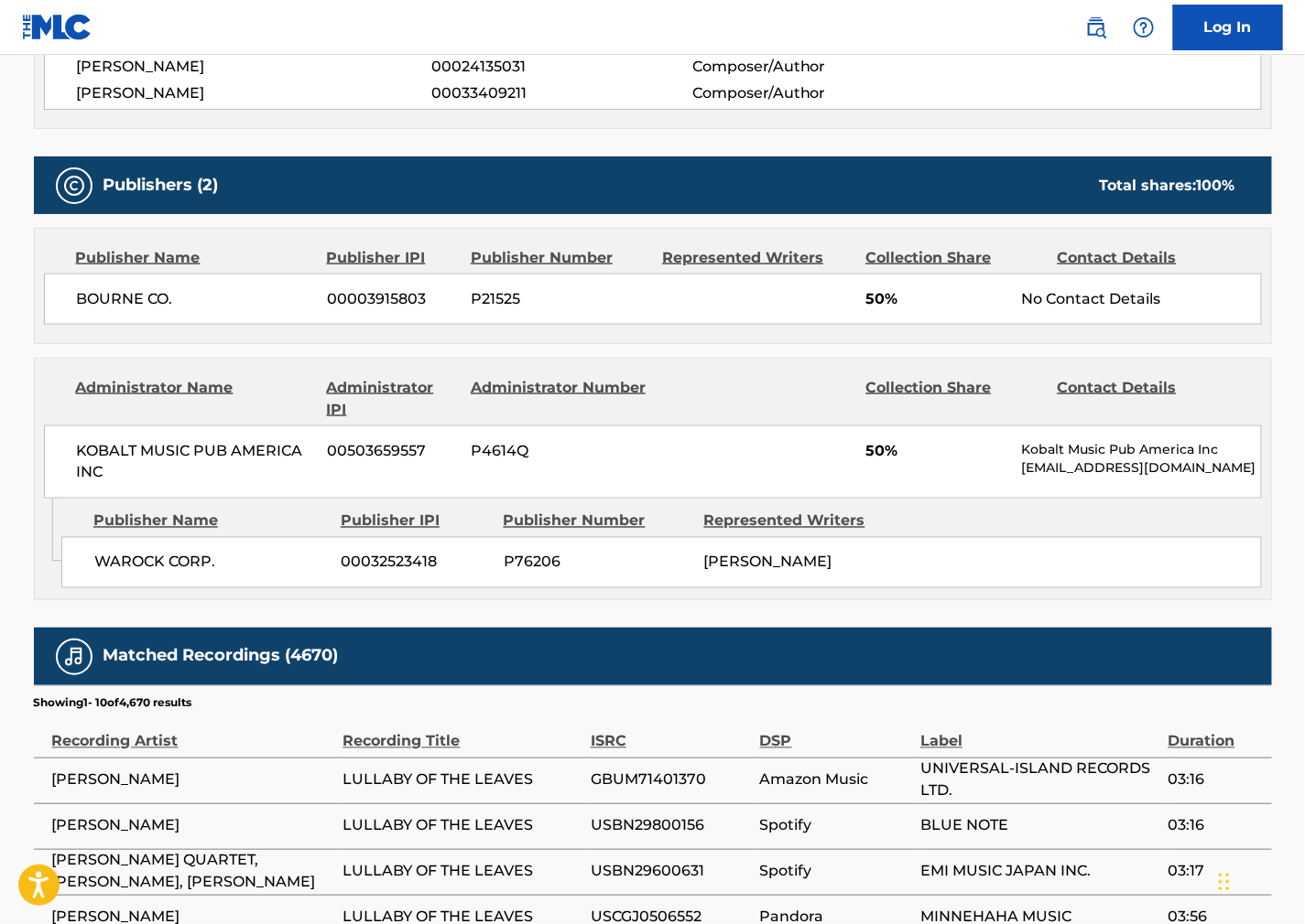
click at [879, 515] on div "Represented Writers" at bounding box center [797, 522] width 187 height 22
drag, startPoint x: 71, startPoint y: 460, endPoint x: 1, endPoint y: 474, distance: 71.4
click at [48, 445] on div "KOBALT MUSIC PUB AMERICA INC 00503659557 P4614Q 50% Kobalt Music Pub America In…" at bounding box center [653, 462] width 1218 height 73
copy span "KOBALT MUSIC PUB AMERICA INC"
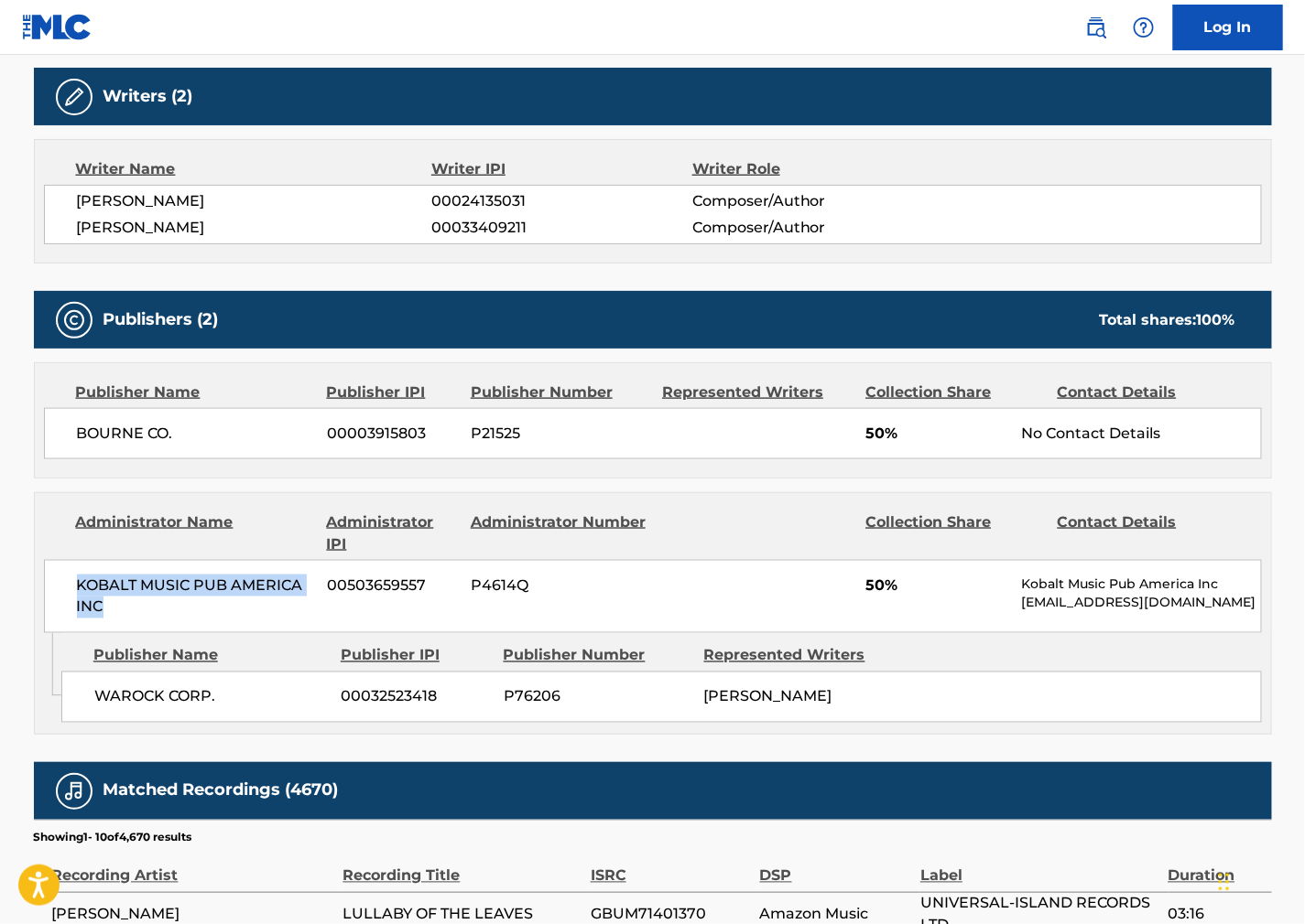
scroll to position [0, 0]
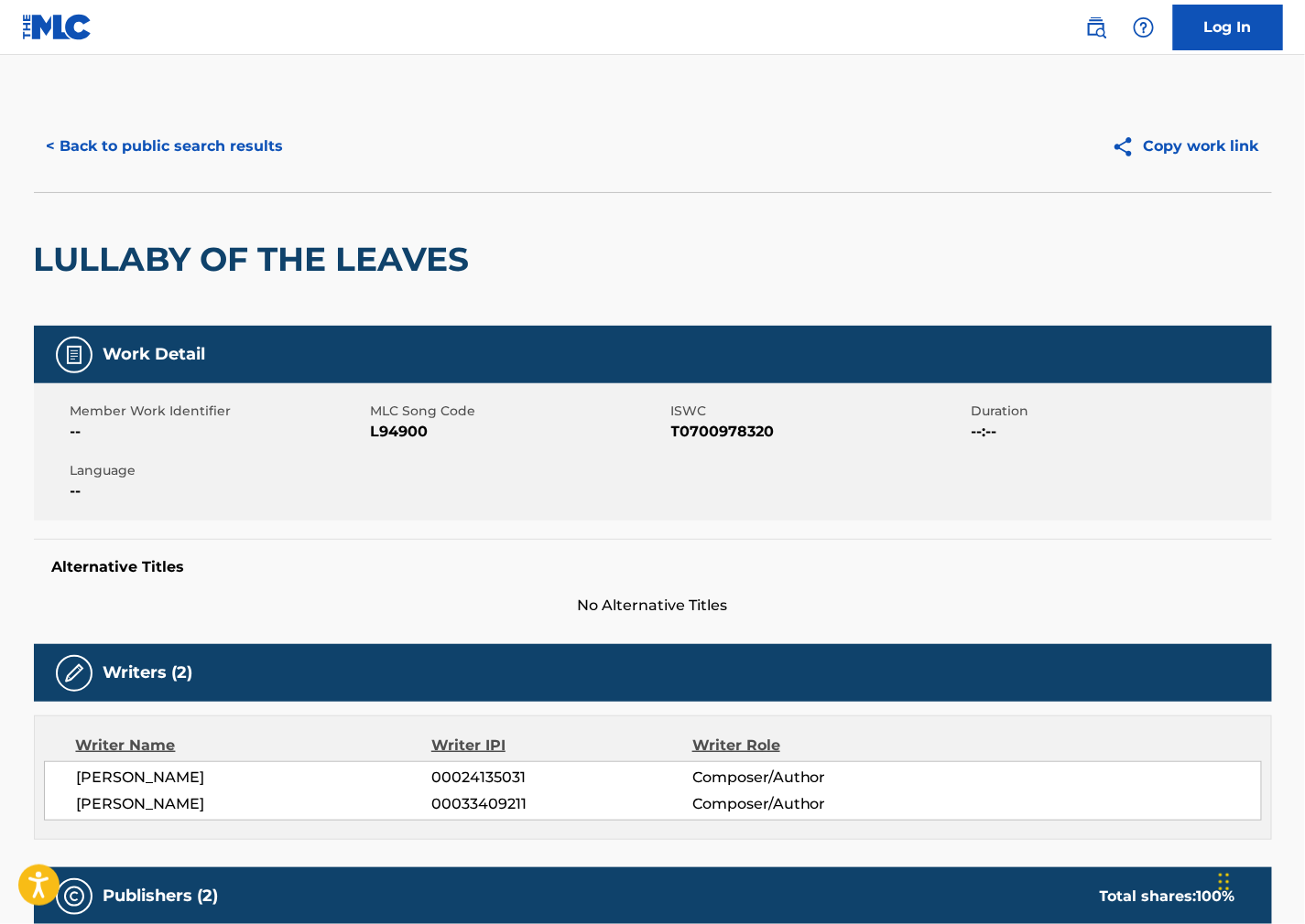
click at [175, 145] on button "< Back to public search results" at bounding box center [165, 147] width 263 height 46
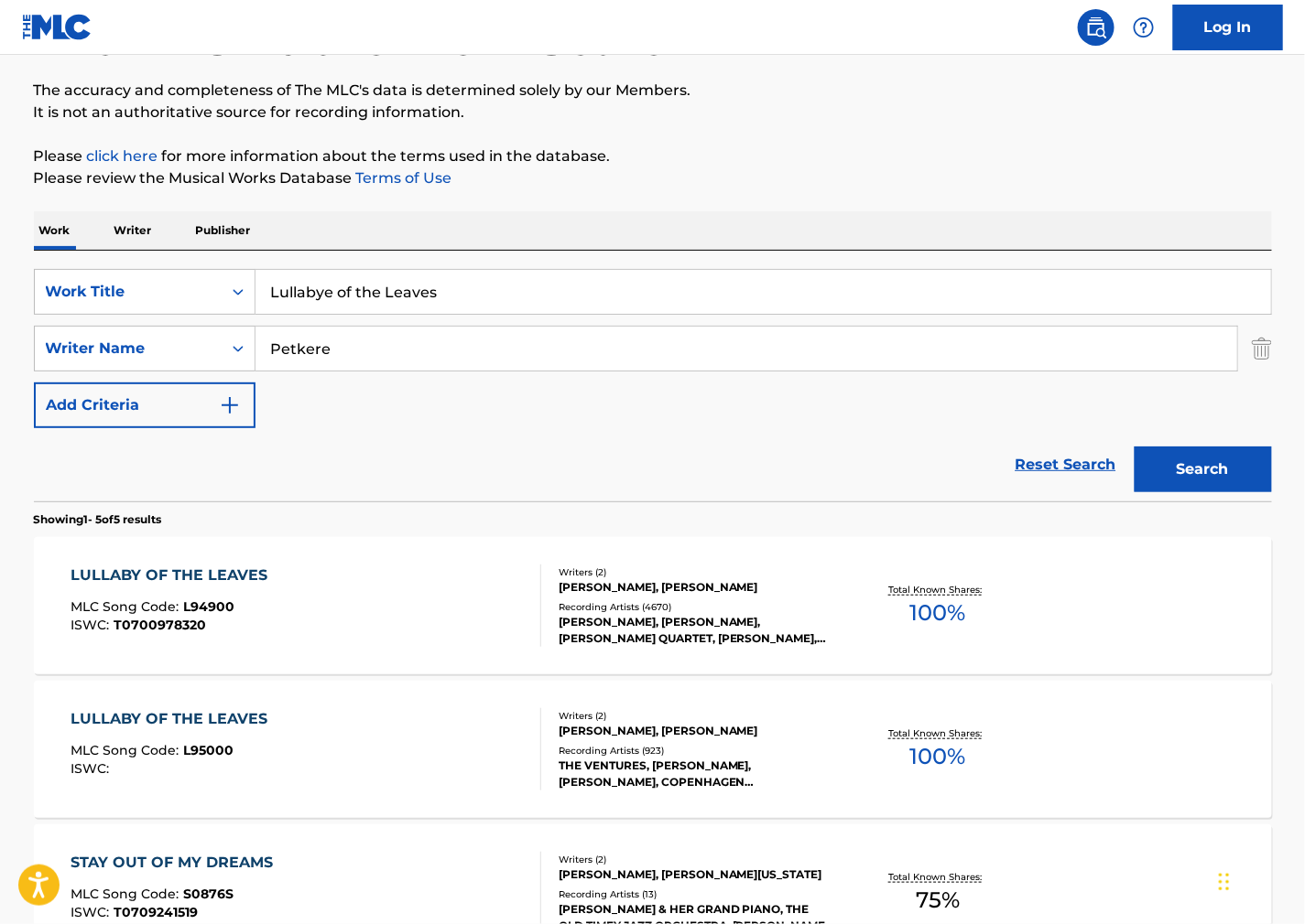
click at [887, 307] on input "Lullabye of the Leaves" at bounding box center [764, 292] width 1016 height 44
drag, startPoint x: 556, startPoint y: 314, endPoint x: 7, endPoint y: 331, distance: 549.3
click at [10, 331] on main "The MLC Public Work Search The accuracy and completeness of The MLC's data is d…" at bounding box center [652, 630] width 1305 height 1428
drag, startPoint x: 465, startPoint y: 295, endPoint x: -21, endPoint y: 306, distance: 486.1
click at [0, 306] on html "Accessibility Screen-Reader Guide, Feedback, and Issue Reporting | New window C…" at bounding box center [652, 323] width 1305 height 924
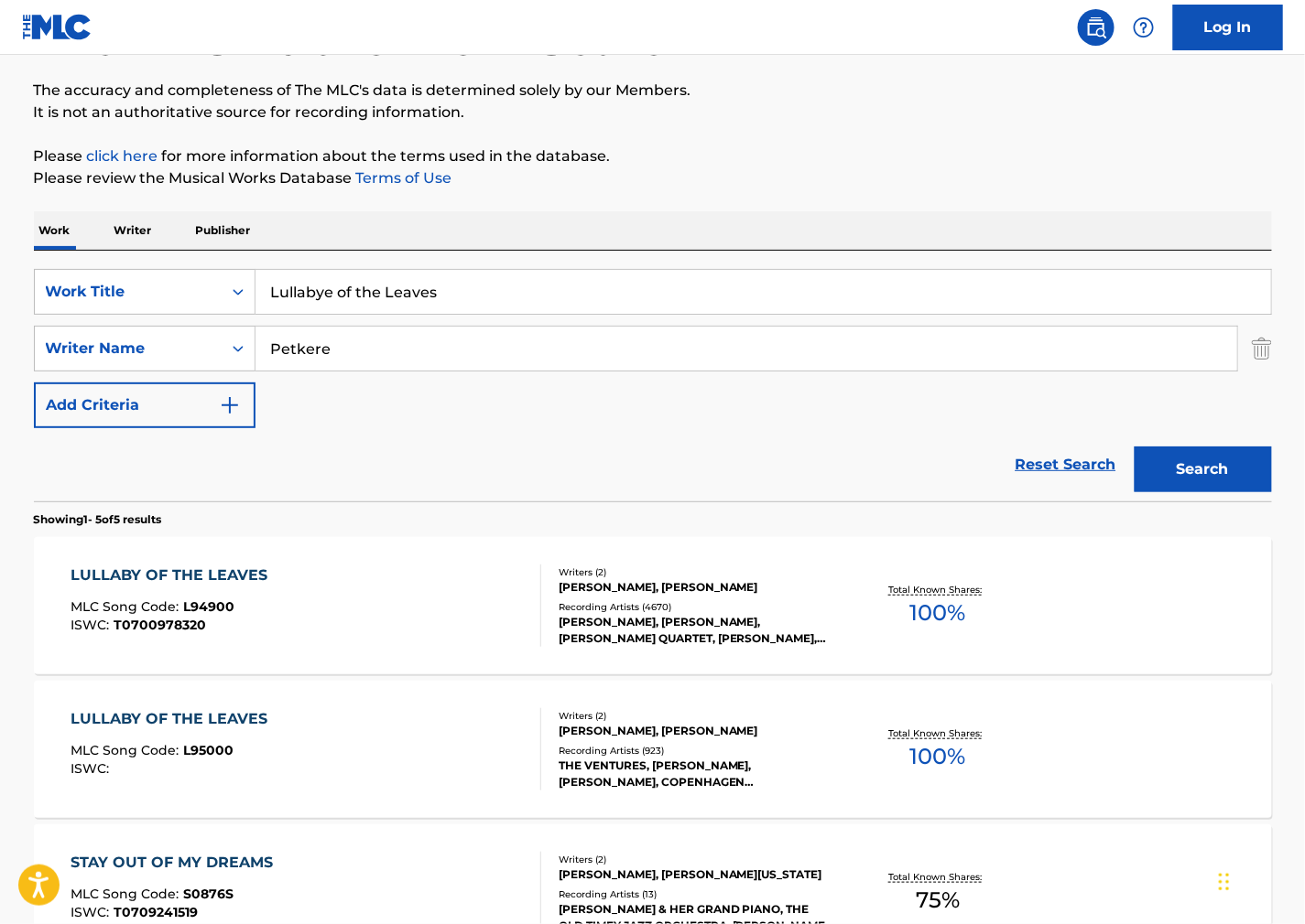
paste input "Avalon Flute"
type input "Avalon Flute"
drag, startPoint x: 776, startPoint y: 354, endPoint x: 51, endPoint y: 315, distance: 726.0
click at [0, 342] on html "Accessibility Screen-Reader Guide, Feedback, and Issue Reporting | New window C…" at bounding box center [652, 323] width 1305 height 924
paste input "[PERSON_NAME]"
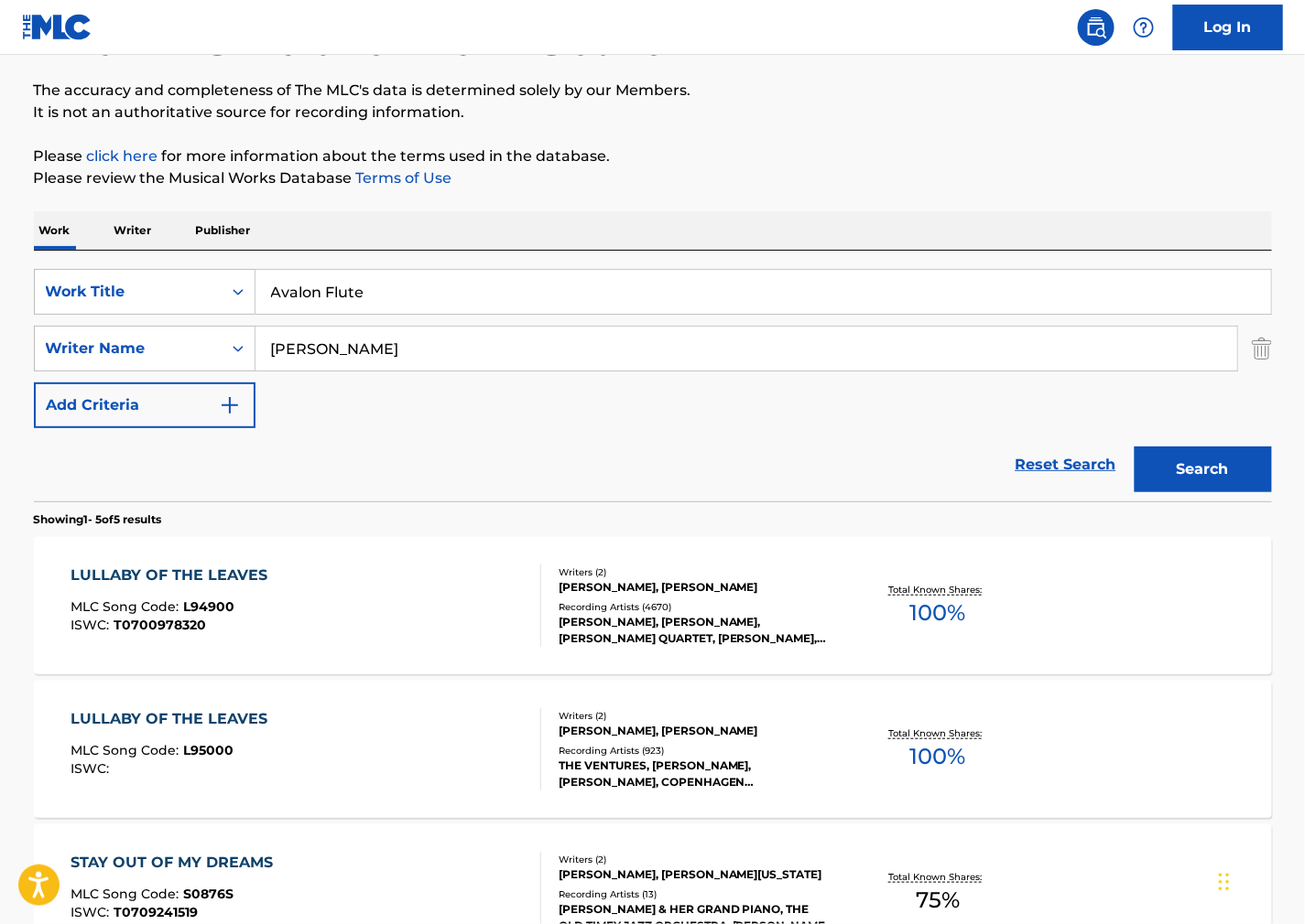
click at [1191, 476] on button "Search" at bounding box center [1202, 470] width 138 height 46
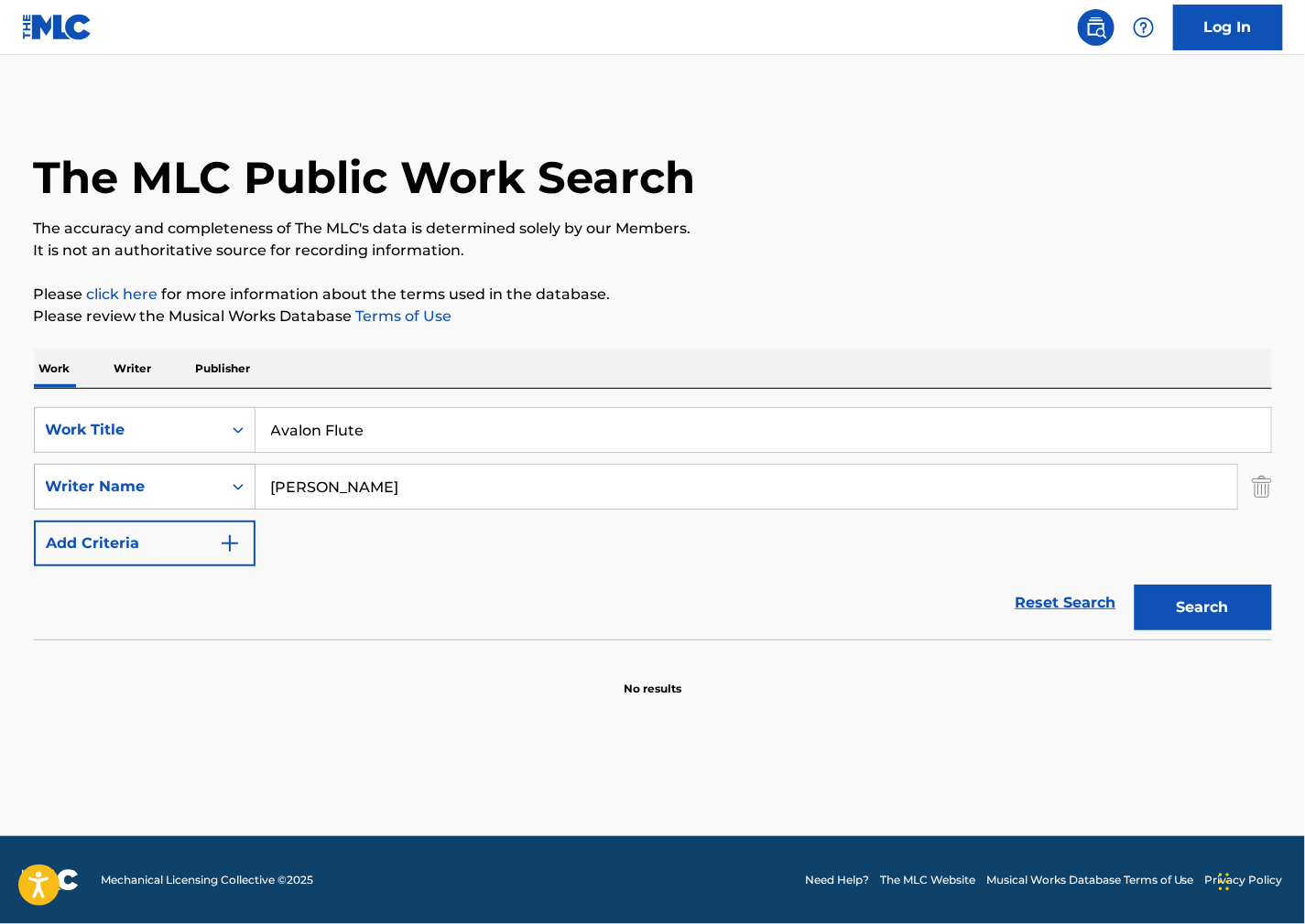
drag, startPoint x: 306, startPoint y: 486, endPoint x: 77, endPoint y: 505, distance: 229.8
click at [86, 504] on div "SearchWithCriteria73e6ac6b-7652-4ae3-be05-1d9fac7a2488 Writer Name [PERSON_NAME]" at bounding box center [653, 487] width 1239 height 46
type input "Most"
click at [1134, 585] on button "Search" at bounding box center [1202, 608] width 138 height 46
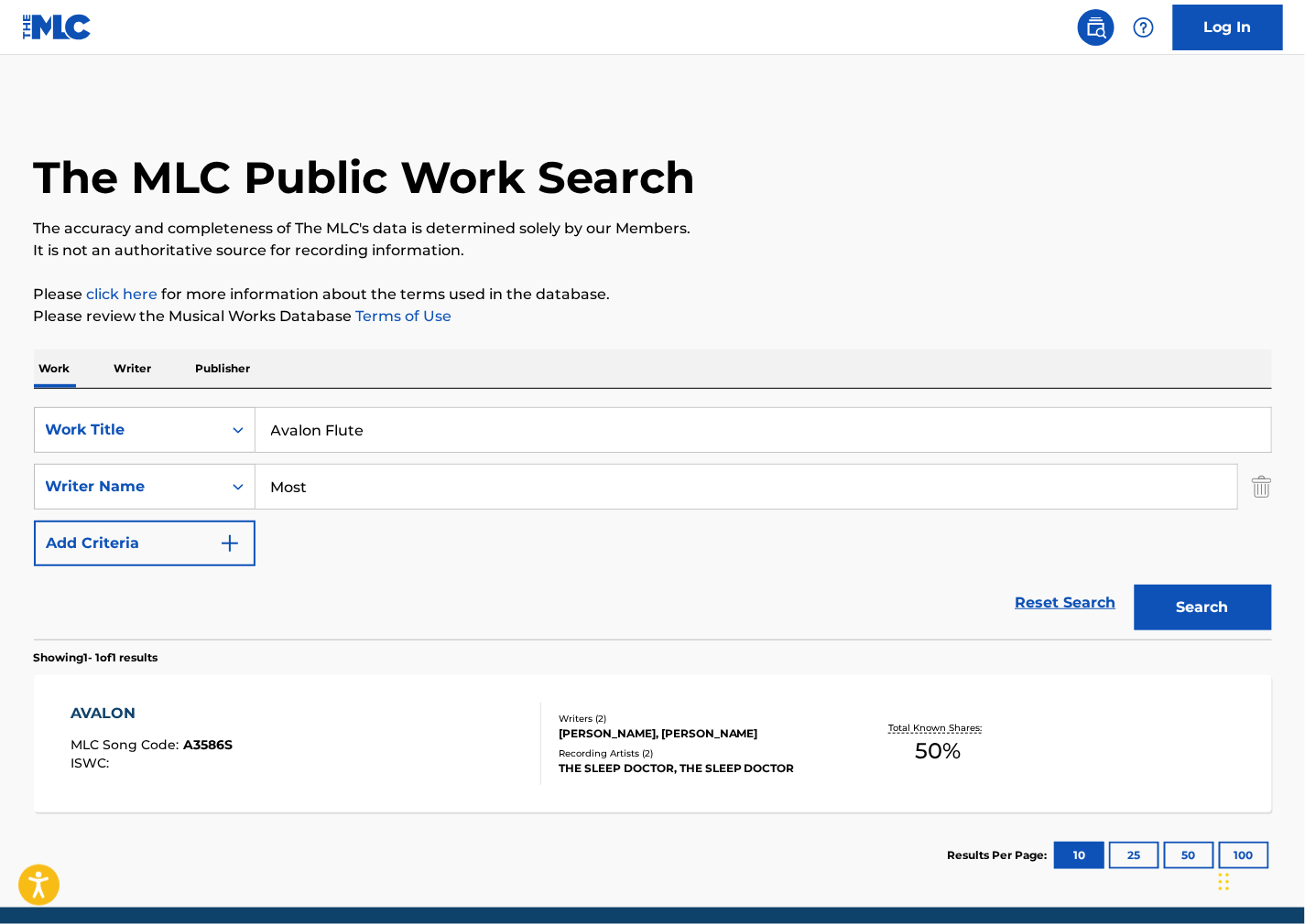
drag, startPoint x: 396, startPoint y: 435, endPoint x: 10, endPoint y: 432, distance: 386.0
click at [13, 431] on div "The MLC Public Work Search The accuracy and completeness of The MLC's data is d…" at bounding box center [653, 499] width 1282 height 798
paste input "It's Possibl"
type input "It's Possible"
click at [864, 240] on p "It is not an authoritative source for recording information." at bounding box center [653, 251] width 1239 height 22
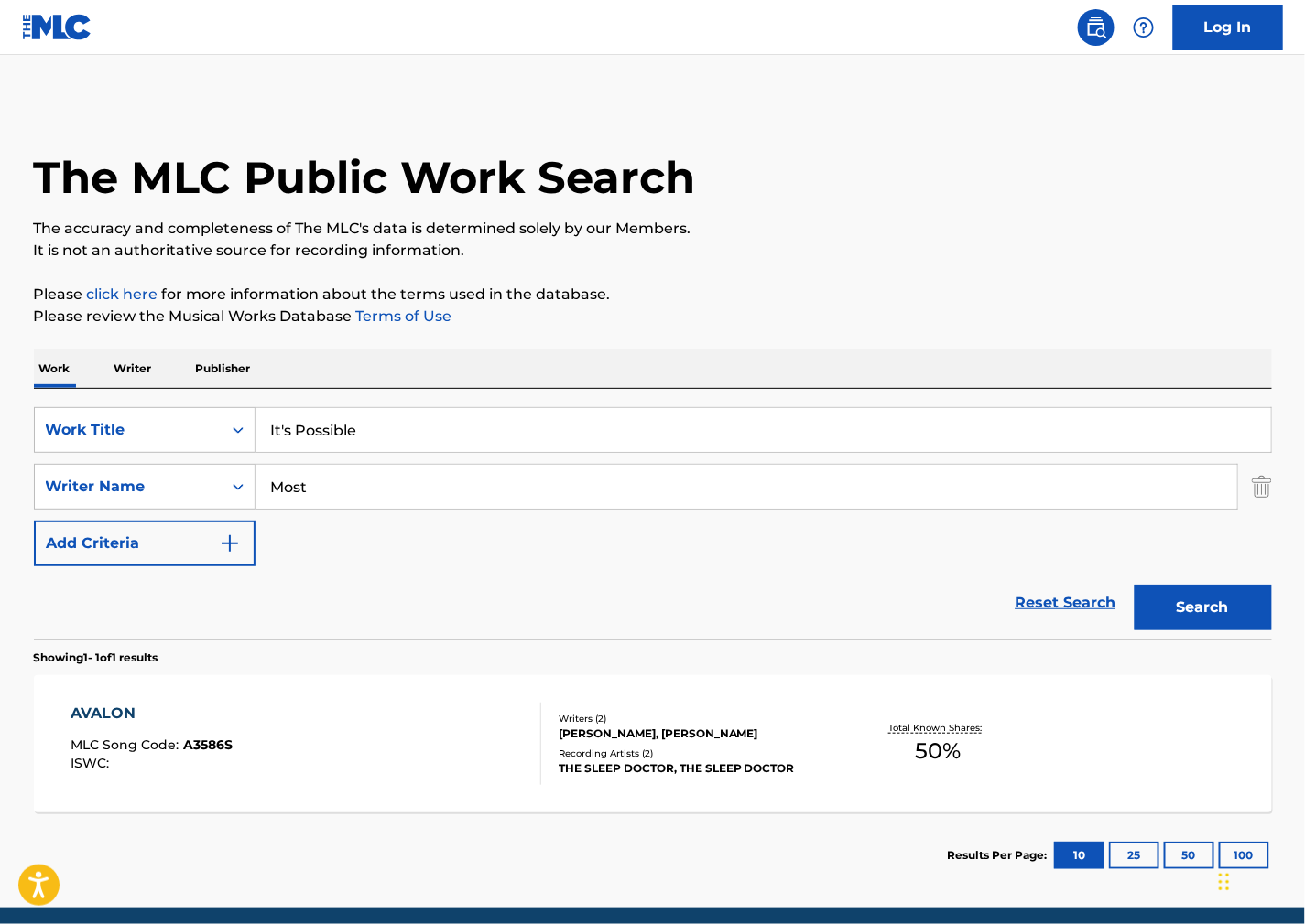
drag, startPoint x: 19, startPoint y: 481, endPoint x: 773, endPoint y: 463, distance: 754.2
click at [14, 481] on div "The MLC Public Work Search The accuracy and completeness of The MLC's data is d…" at bounding box center [653, 499] width 1282 height 798
paste input "[PERSON_NAME]"
type input "[PERSON_NAME]"
click at [1184, 601] on button "Search" at bounding box center [1202, 608] width 138 height 46
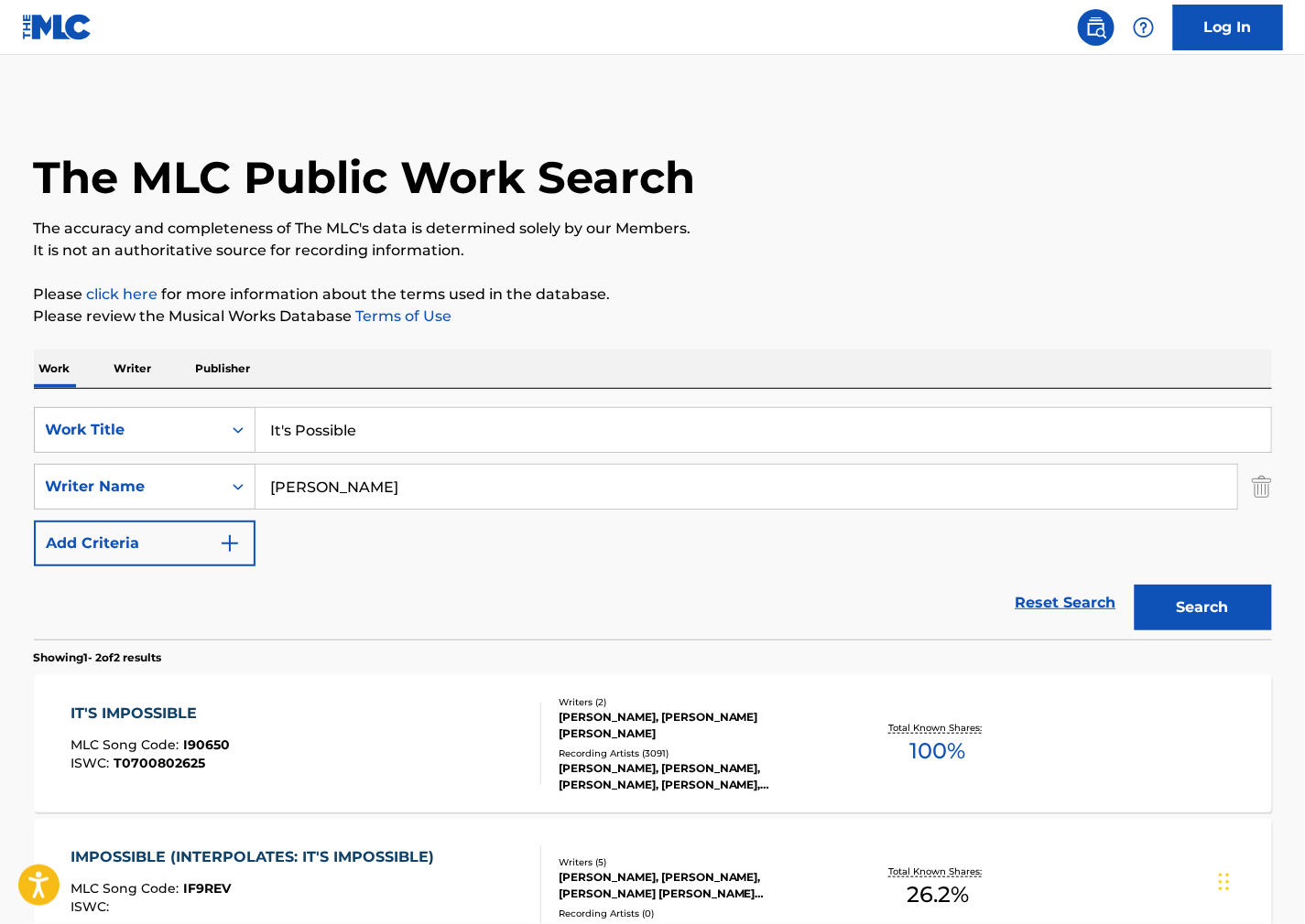
scroll to position [215, 0]
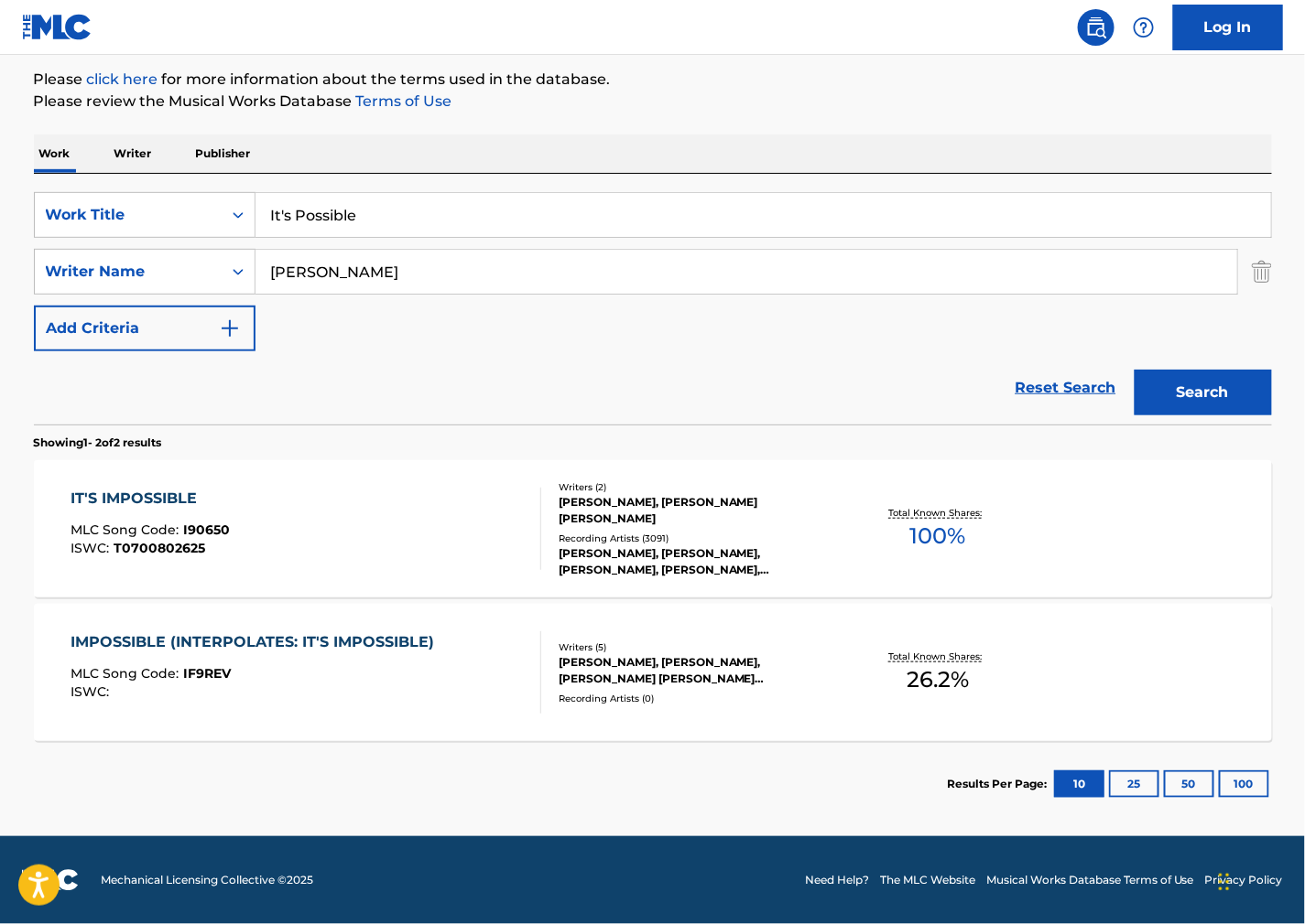
drag, startPoint x: 407, startPoint y: 222, endPoint x: -11, endPoint y: 218, distance: 418.0
click at [0, 218] on html "Accessibility Screen-Reader Guide, Feedback, and Issue Reporting | New window C…" at bounding box center [652, 246] width 1305 height 924
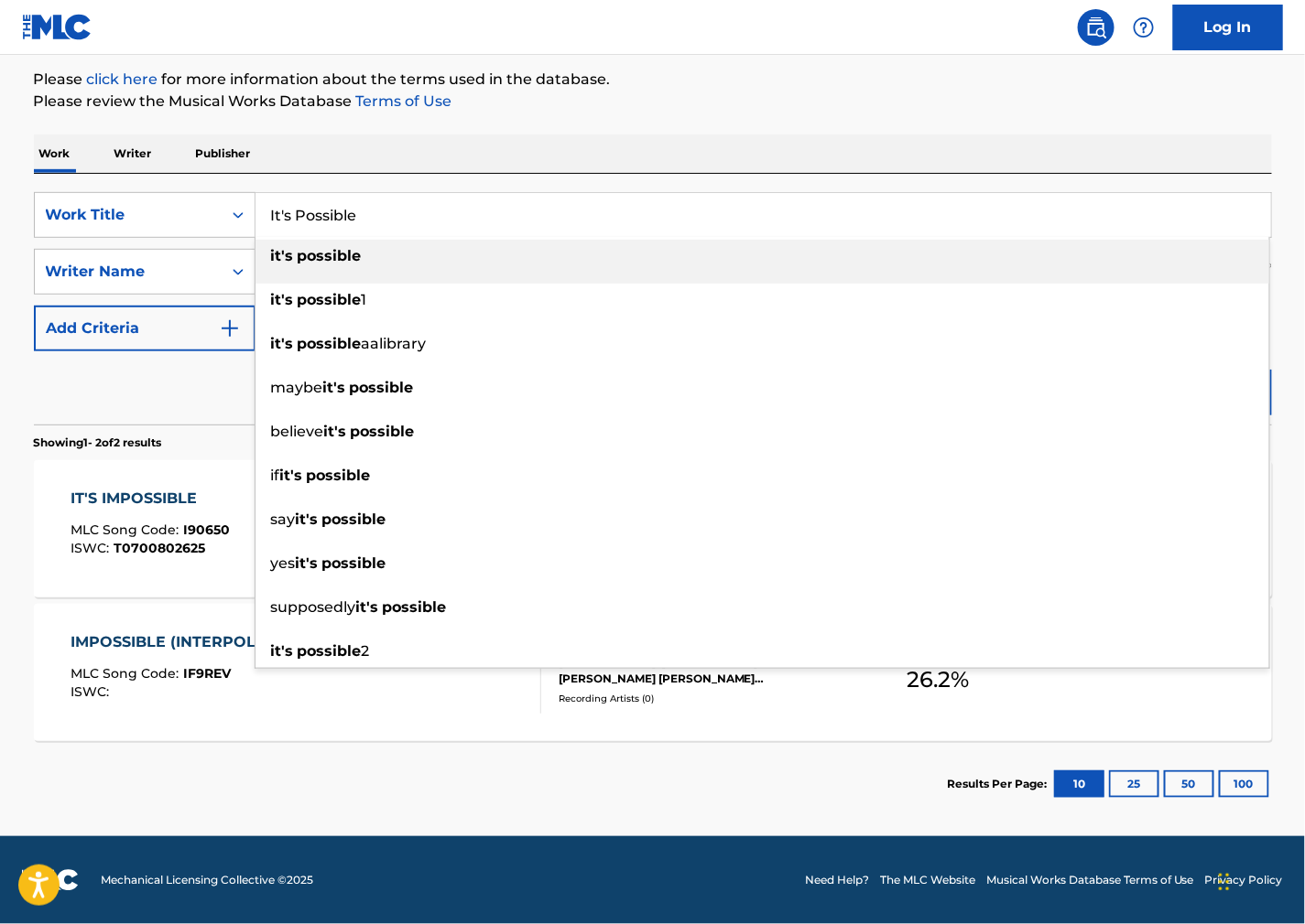
paste input "Rasta Nuh Gangsta"
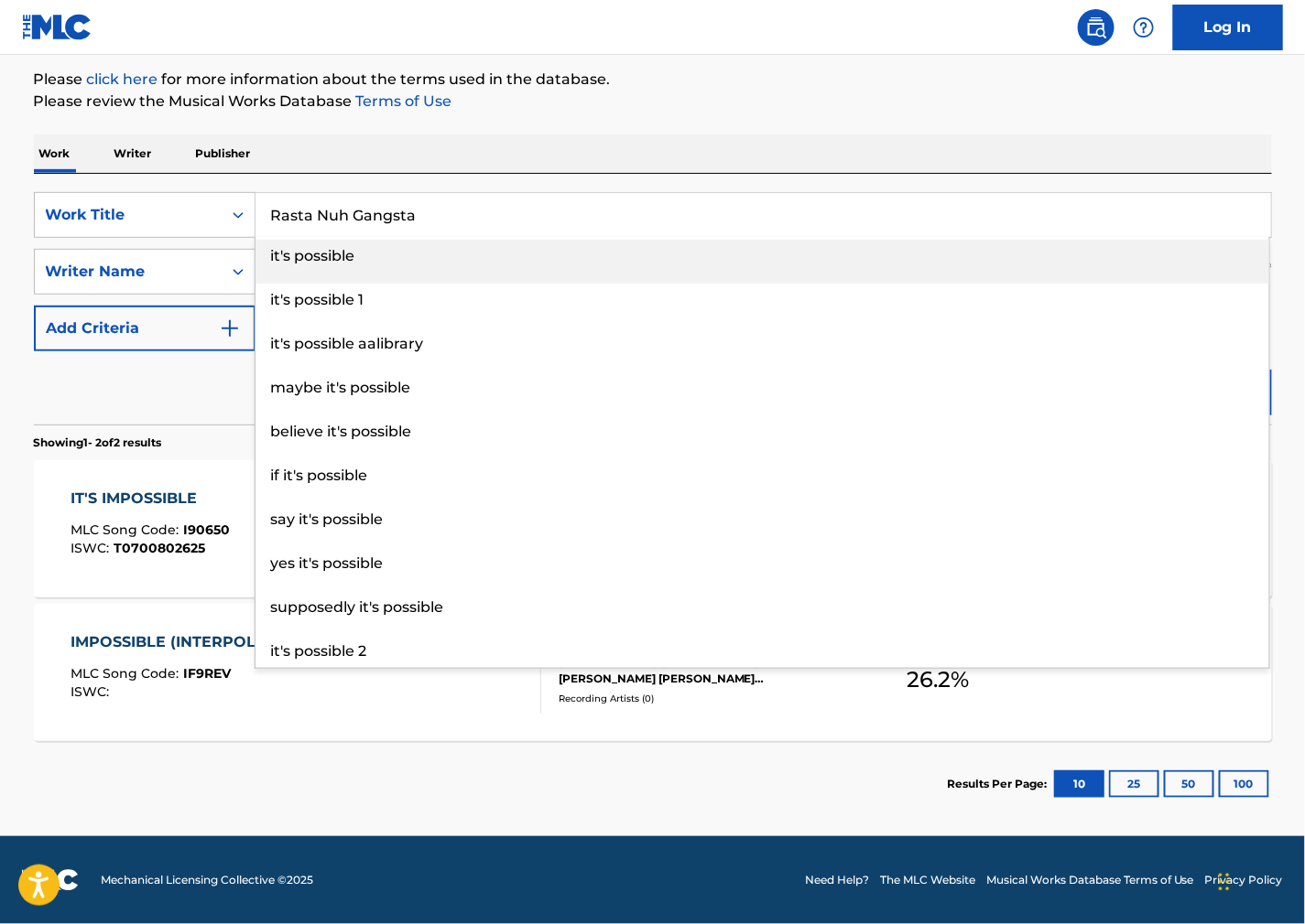
type input "Rasta Nuh Gangsta"
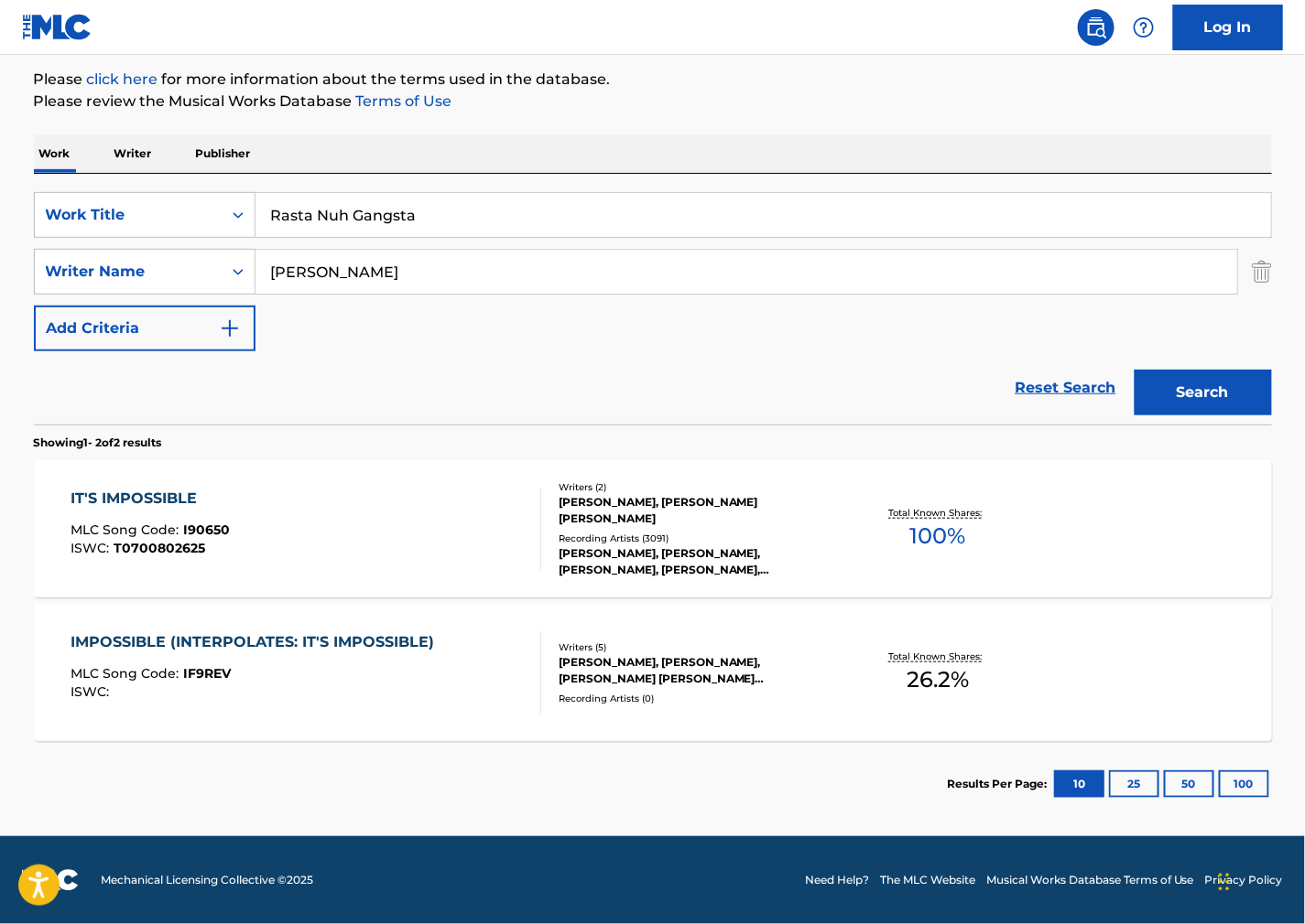
click at [958, 90] on p "Please review the Musical Works Database Terms of Use" at bounding box center [653, 102] width 1239 height 22
drag, startPoint x: 445, startPoint y: 271, endPoint x: 78, endPoint y: 260, distance: 367.2
click at [54, 261] on div "SearchWithCriteria73e6ac6b-7652-4ae3-be05-1d9fac7a2488 Writer Name [PERSON_NAME]" at bounding box center [653, 272] width 1239 height 46
paste input "[PERSON_NAME]"
type input "[PERSON_NAME]"
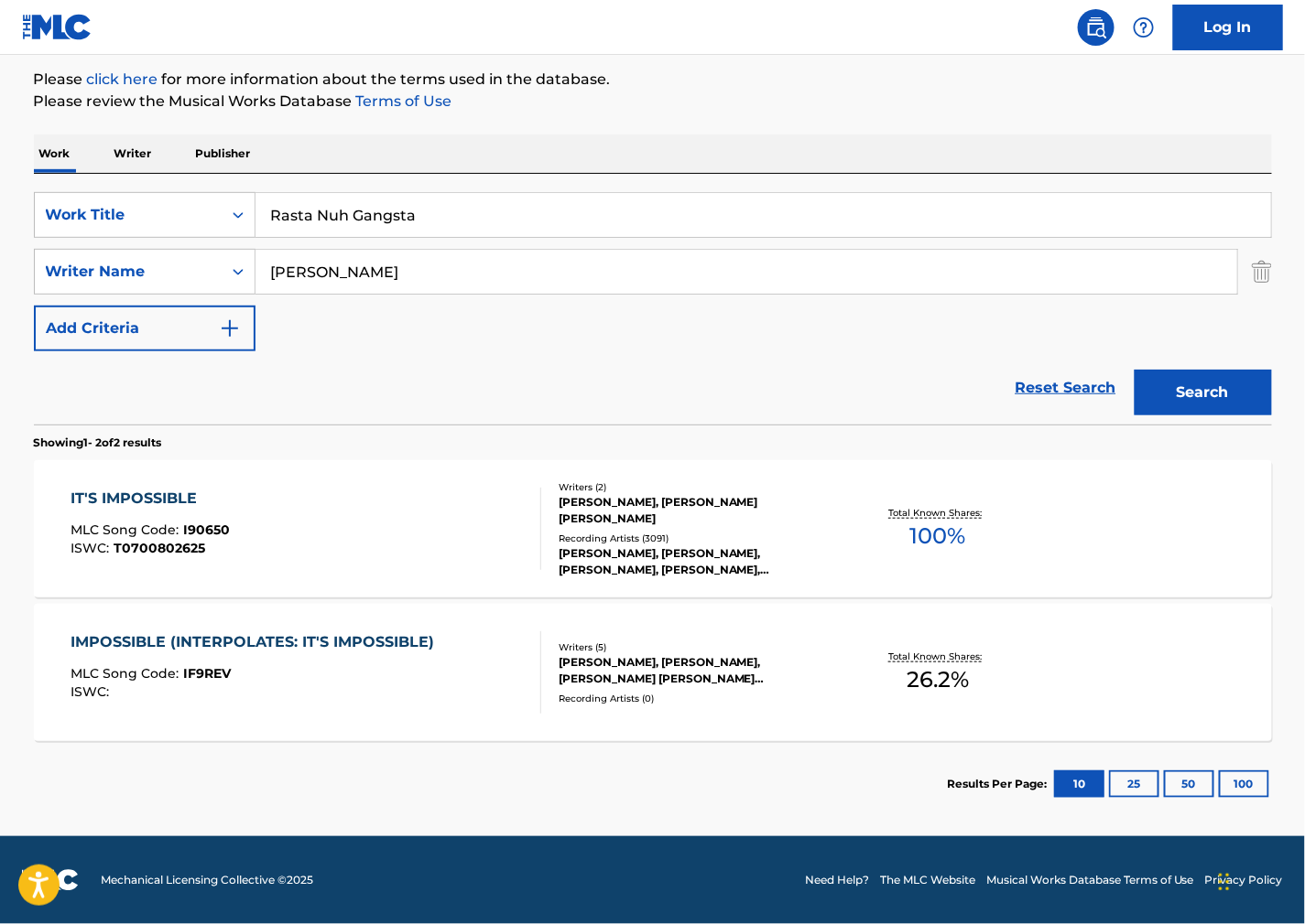
click at [1189, 393] on button "Search" at bounding box center [1202, 393] width 138 height 46
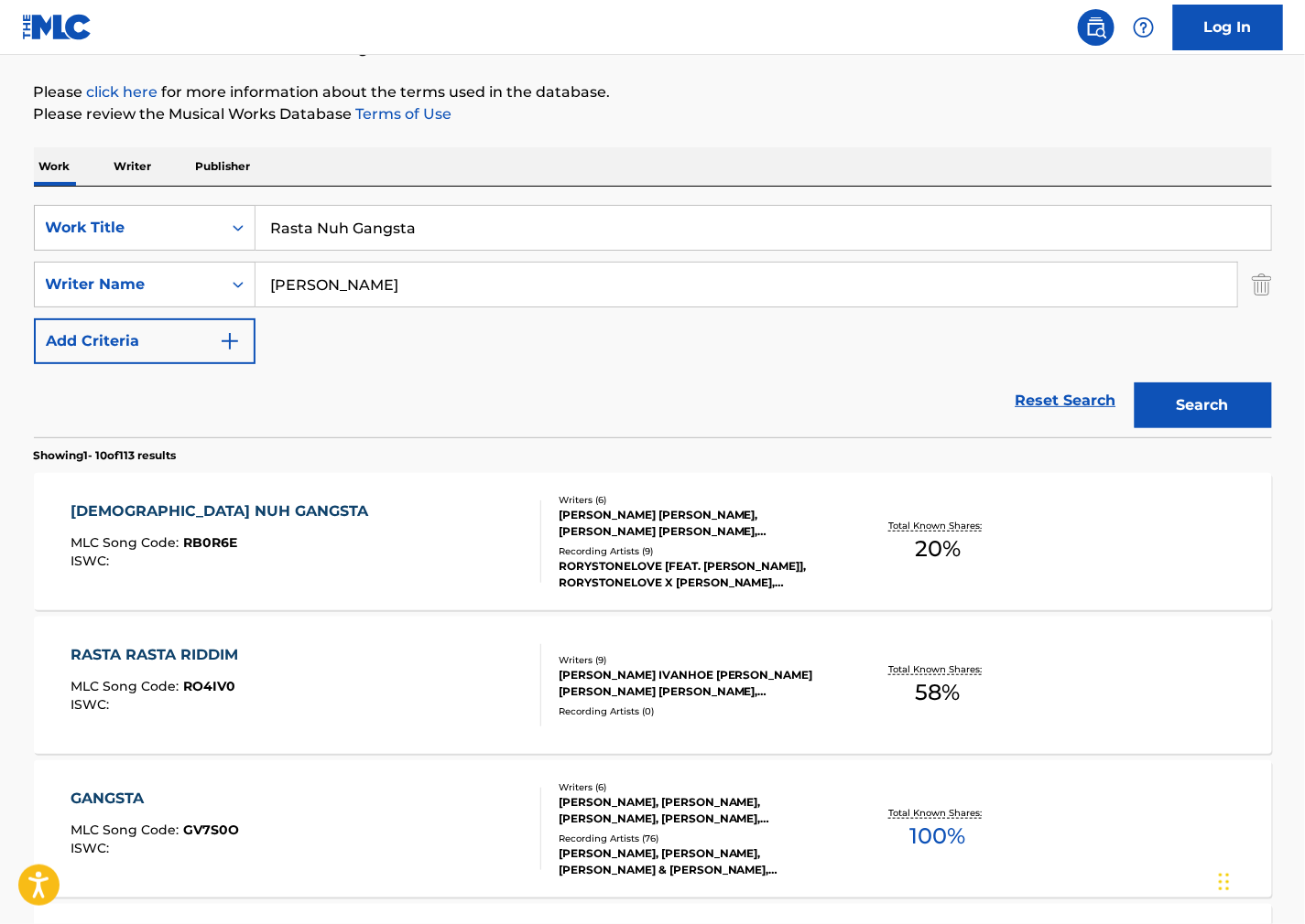
scroll to position [203, 0]
click at [367, 546] on div "RASTA NUH GANGSTA MLC Song Code : RB0R6E ISWC :" at bounding box center [306, 540] width 471 height 82
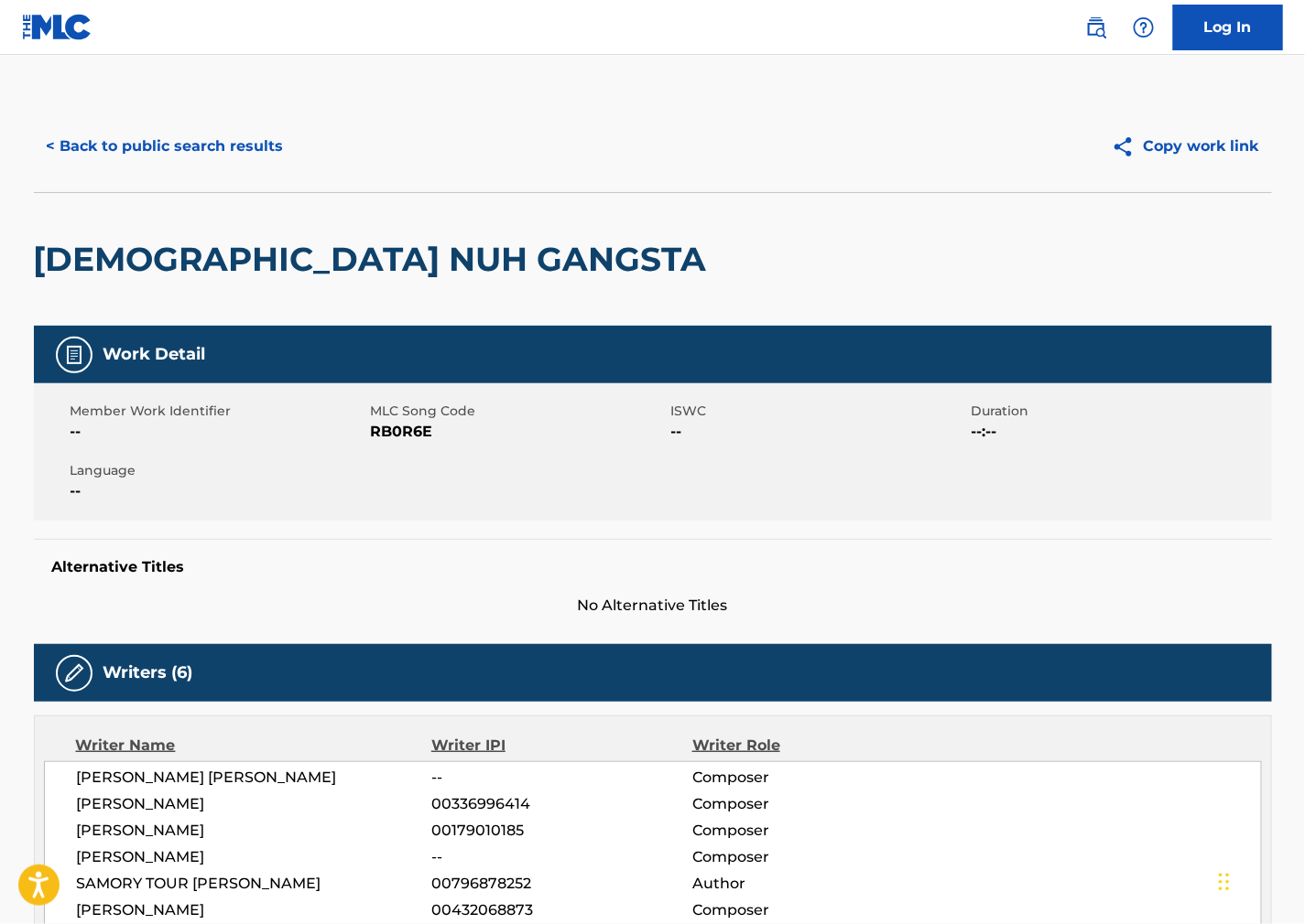
click at [409, 428] on span "RB0R6E" at bounding box center [519, 432] width 296 height 22
copy span "RB0R6E"
drag, startPoint x: 944, startPoint y: 554, endPoint x: 811, endPoint y: 549, distance: 133.1
click at [944, 554] on div "Alternative Titles No Alternative Titles" at bounding box center [653, 578] width 1239 height 78
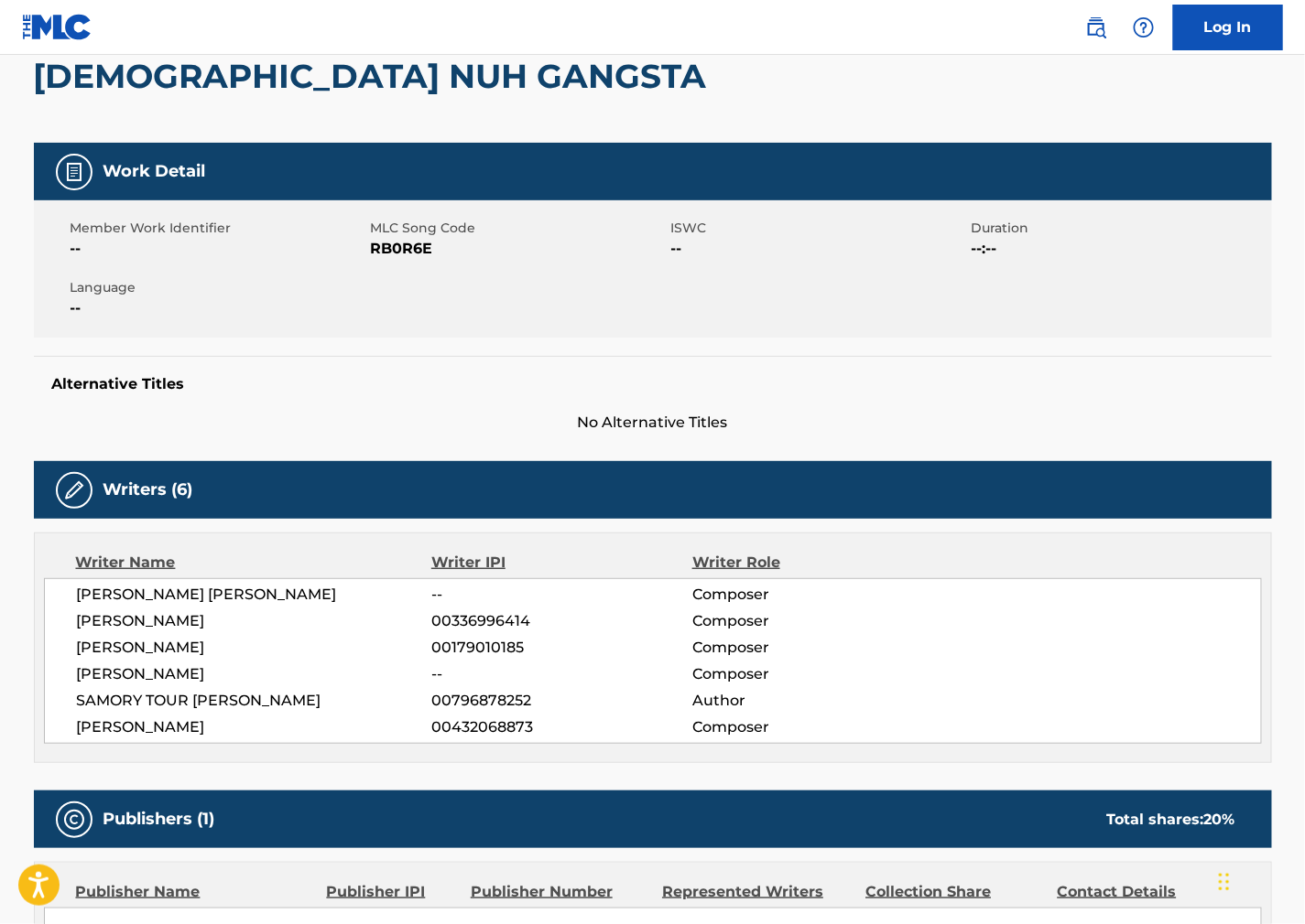
scroll to position [203, 0]
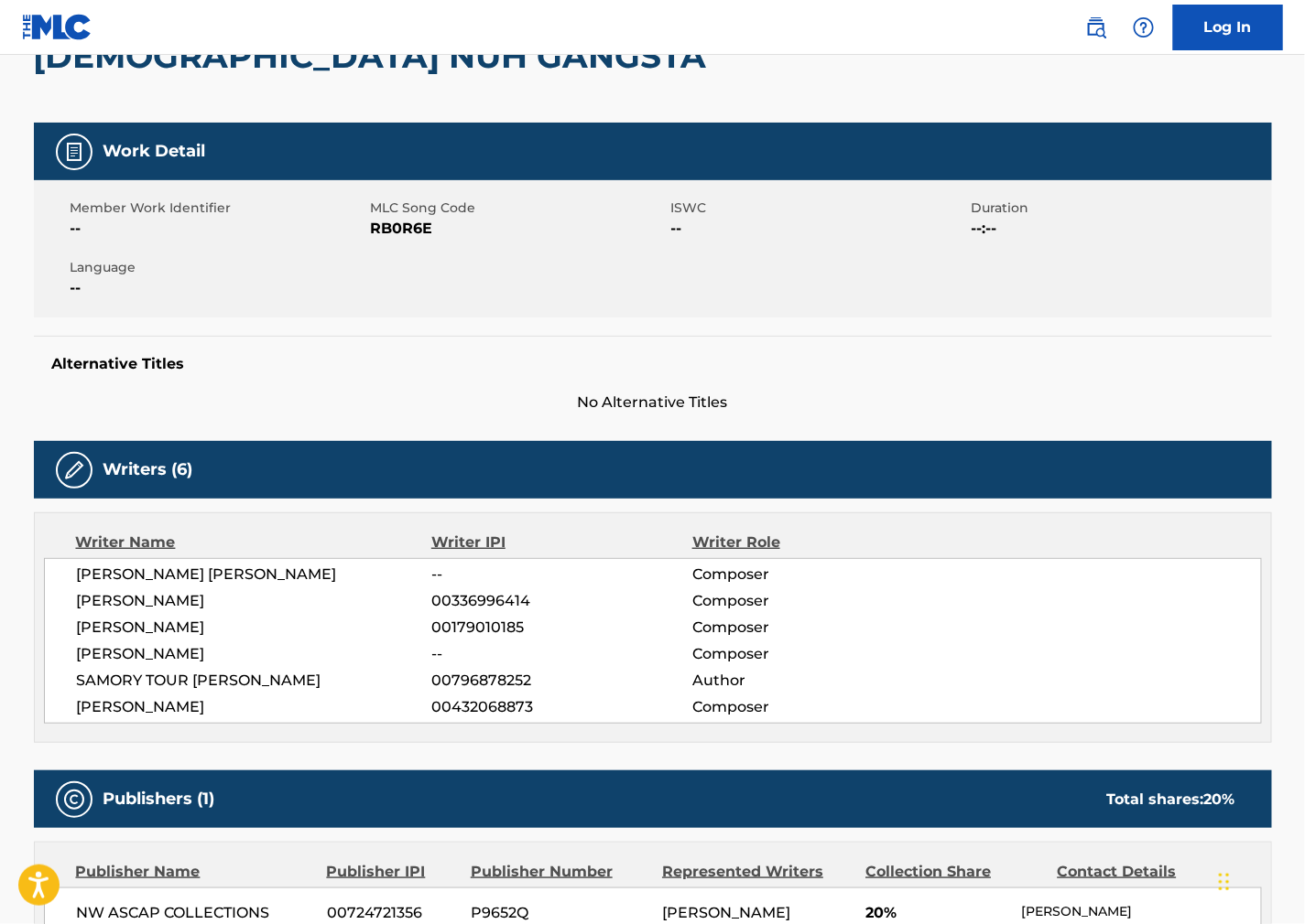
click at [824, 474] on div "Writers (6)" at bounding box center [653, 470] width 1239 height 57
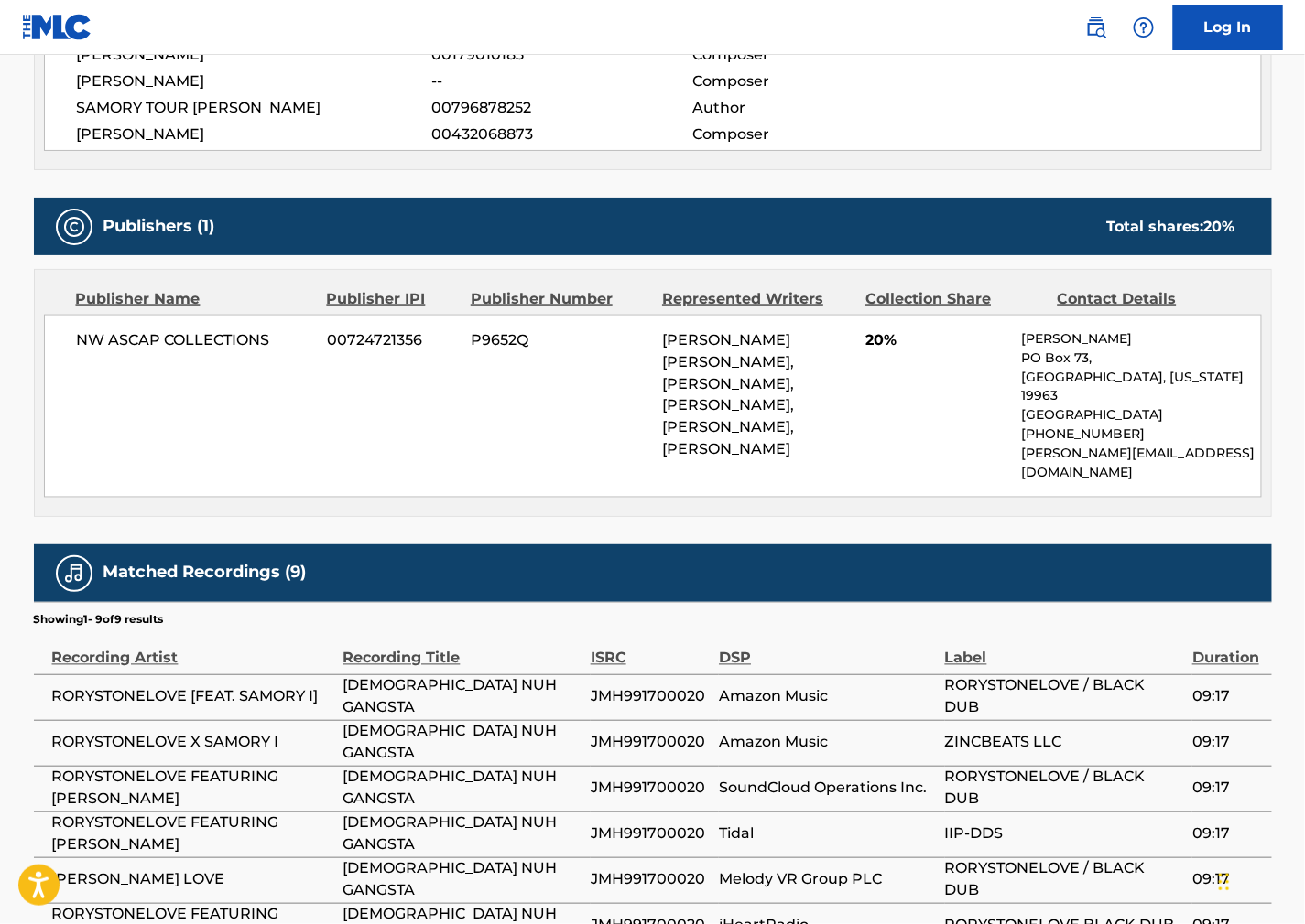
scroll to position [812, 0]
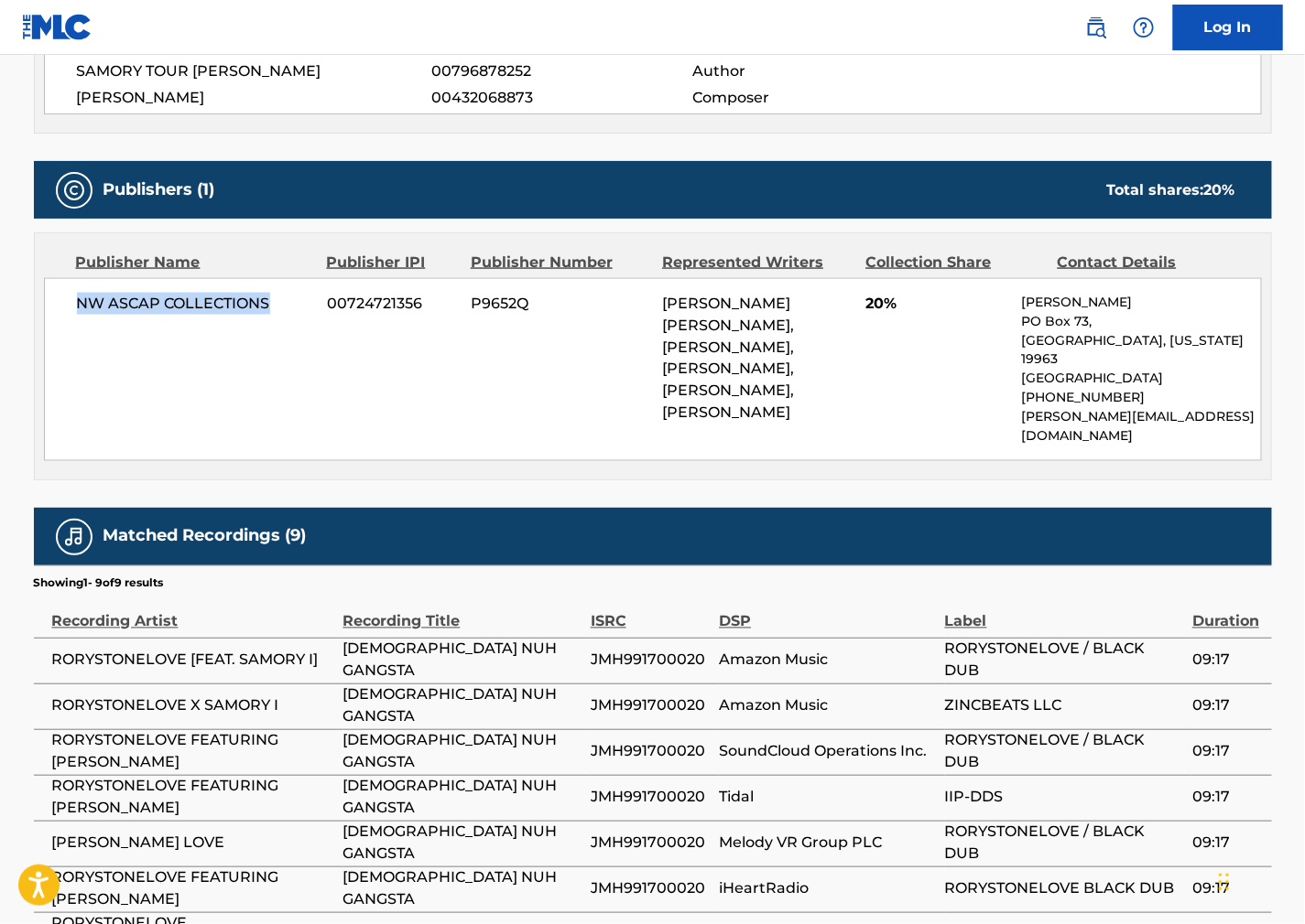
drag, startPoint x: 279, startPoint y: 311, endPoint x: 35, endPoint y: 351, distance: 247.3
click at [35, 351] on div "Publisher Name Publisher IPI Publisher Number Represented Writers Collection Sh…" at bounding box center [653, 356] width 1237 height 246
click at [794, 474] on div "Work Detail Member Work Identifier -- MLC Song Code RB0R6E ISWC -- Duration --:…" at bounding box center [653, 293] width 1239 height 1559
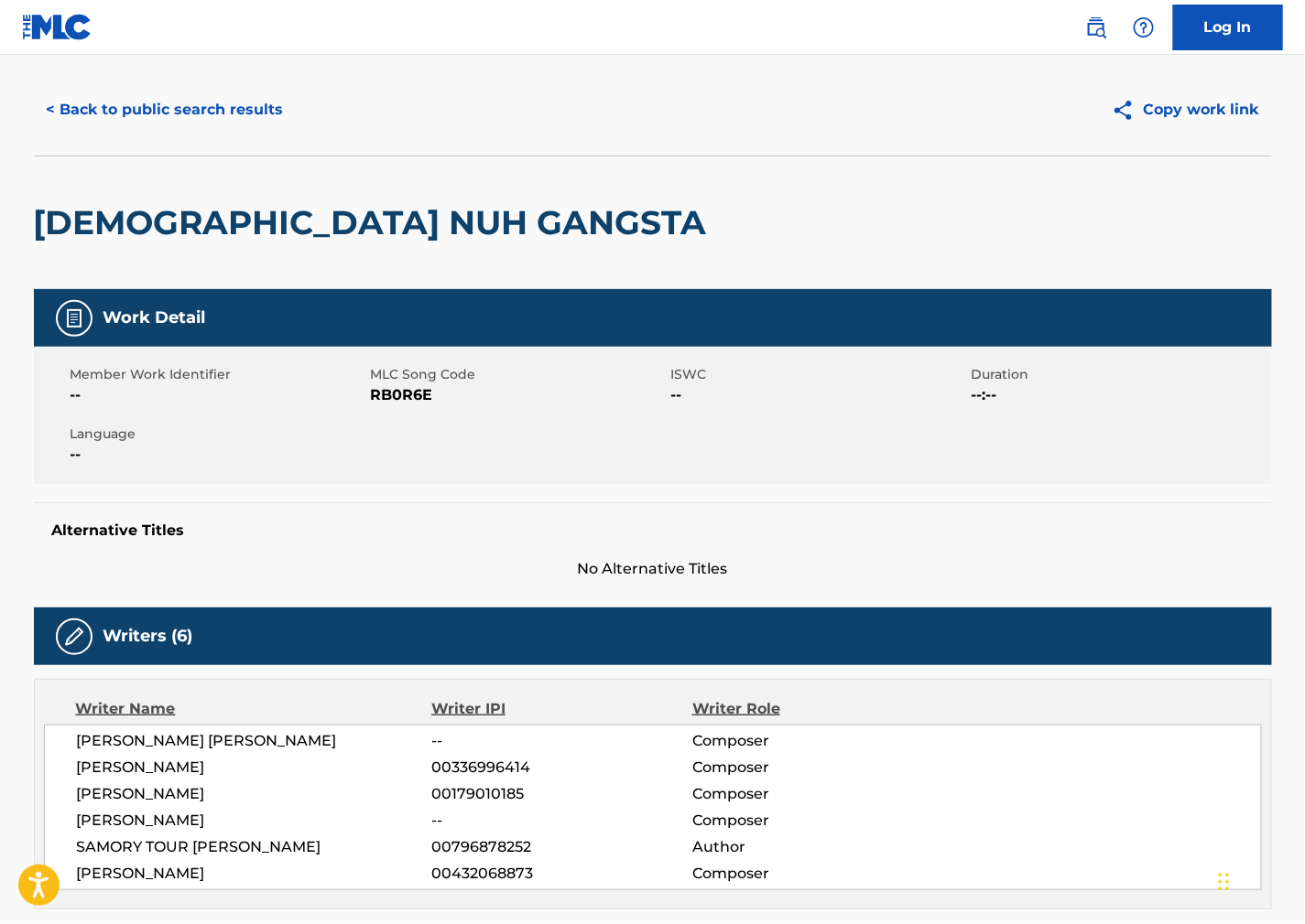
scroll to position [0, 0]
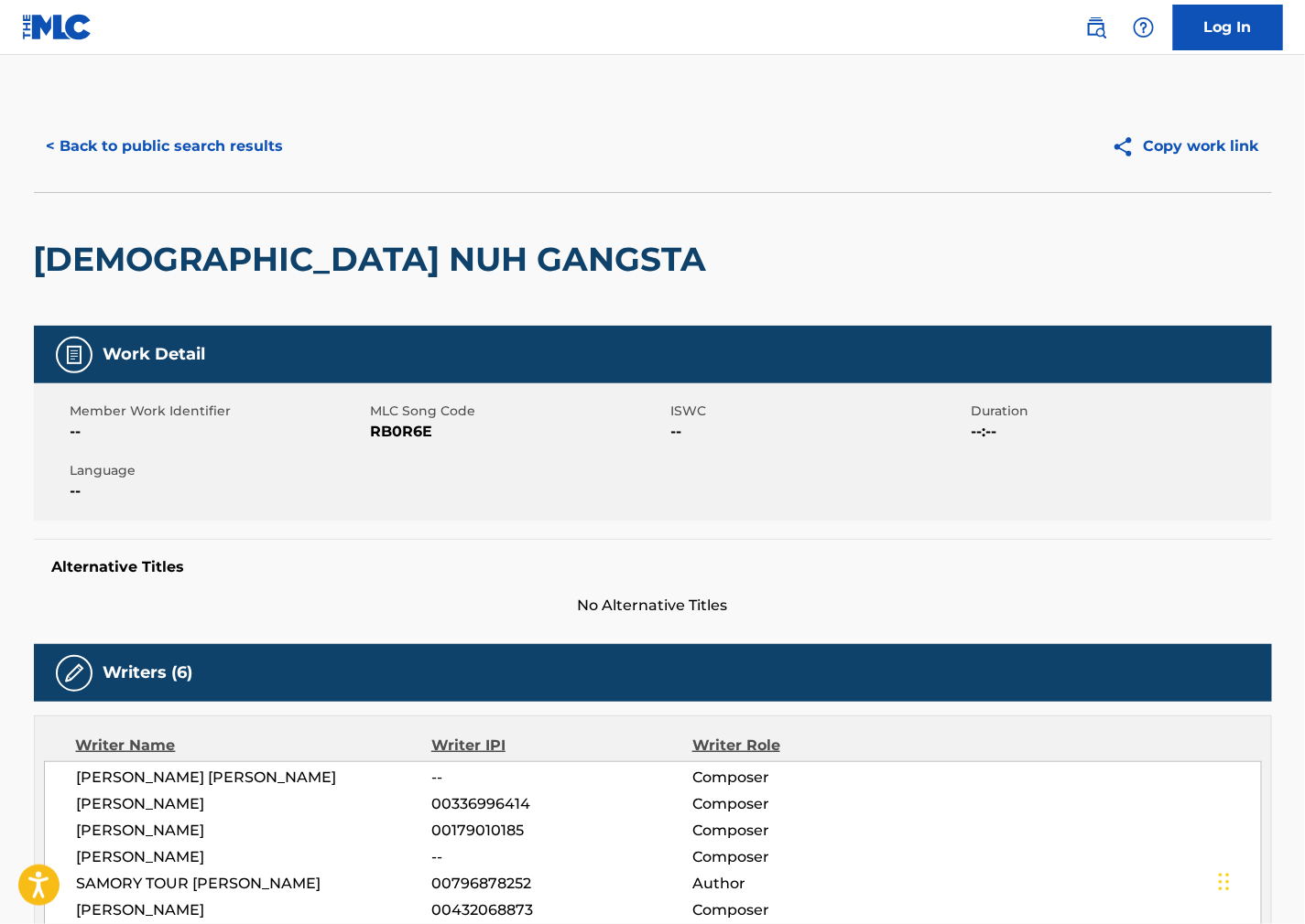
click at [167, 150] on button "< Back to public search results" at bounding box center [165, 147] width 263 height 46
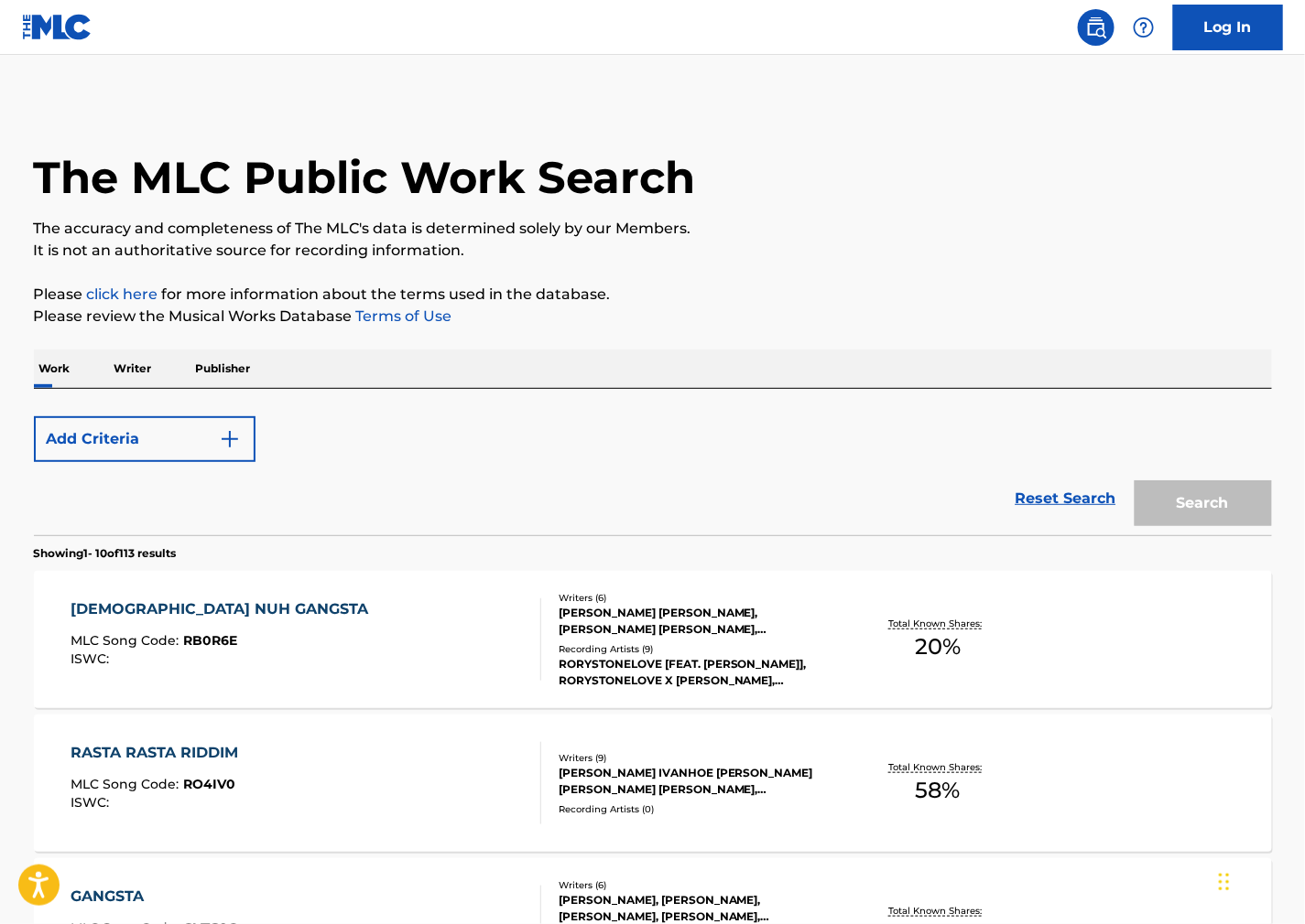
scroll to position [203, 0]
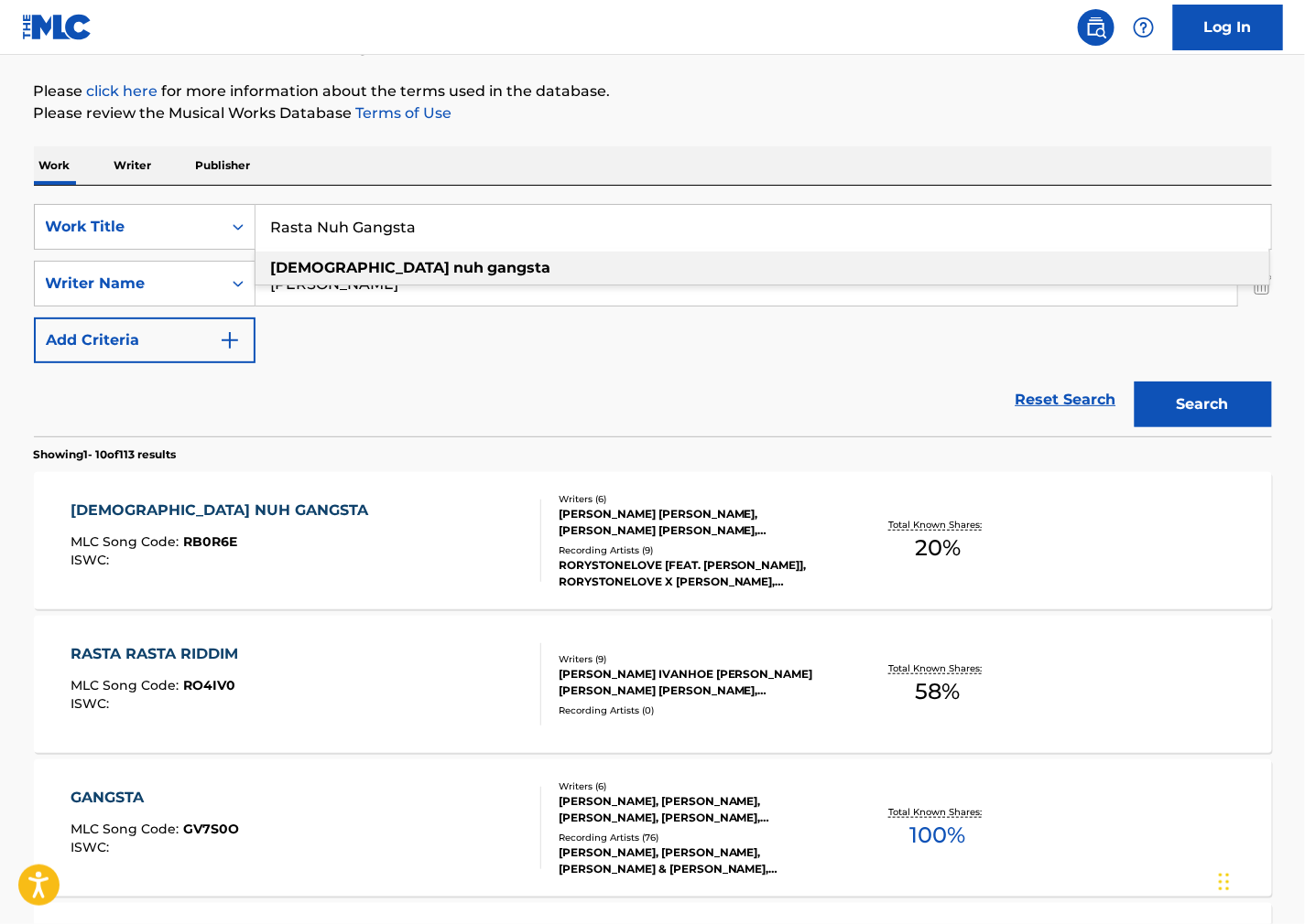
drag, startPoint x: 470, startPoint y: 240, endPoint x: 2, endPoint y: 312, distance: 473.5
click at [107, 210] on div "SearchWithCriteria446d0f84-e7a4-4f27-a001-ac9339c70e7e Work Title Rasta Nuh Gan…" at bounding box center [653, 227] width 1239 height 46
paste input "Hold On"
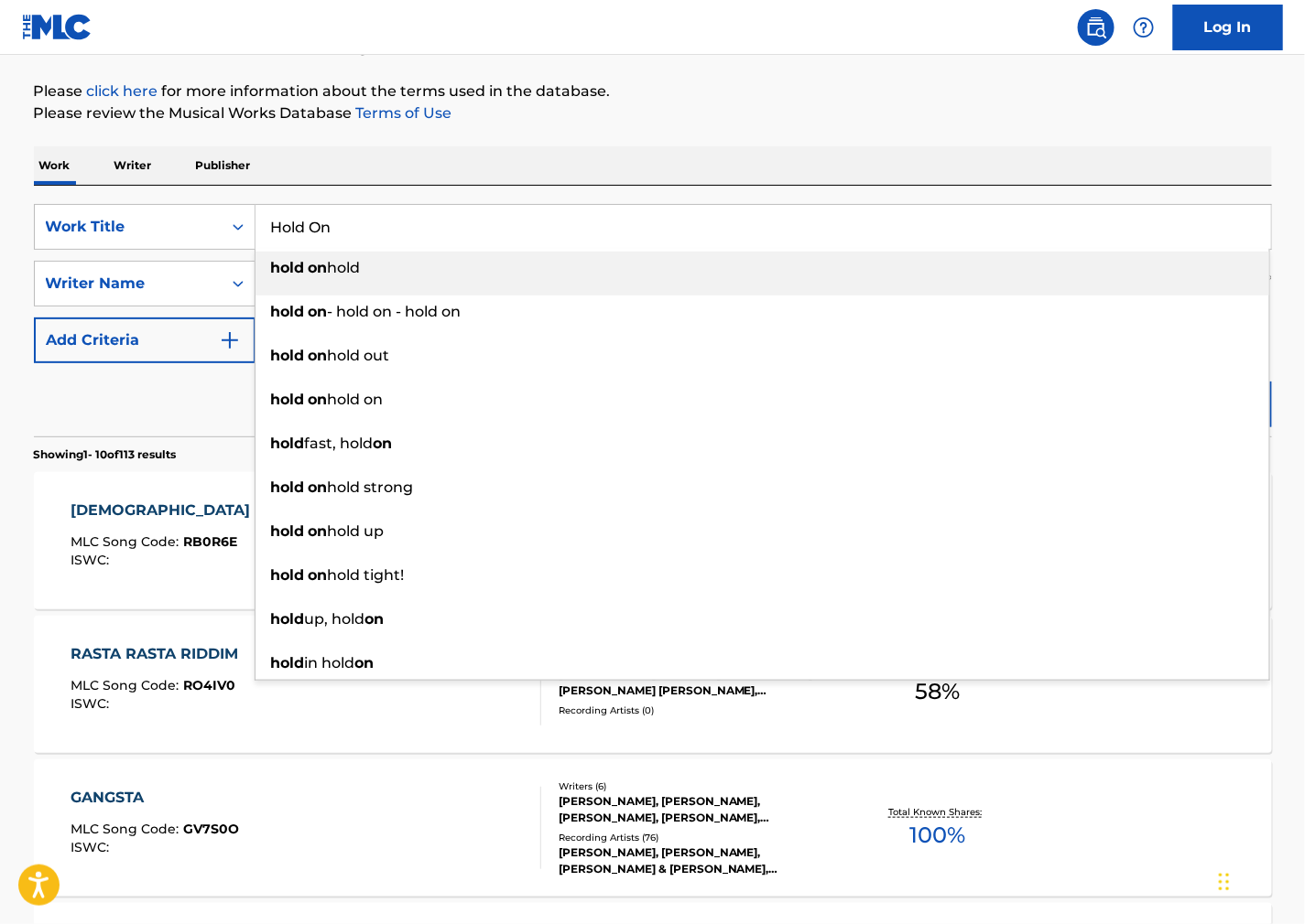
type input "Hold On"
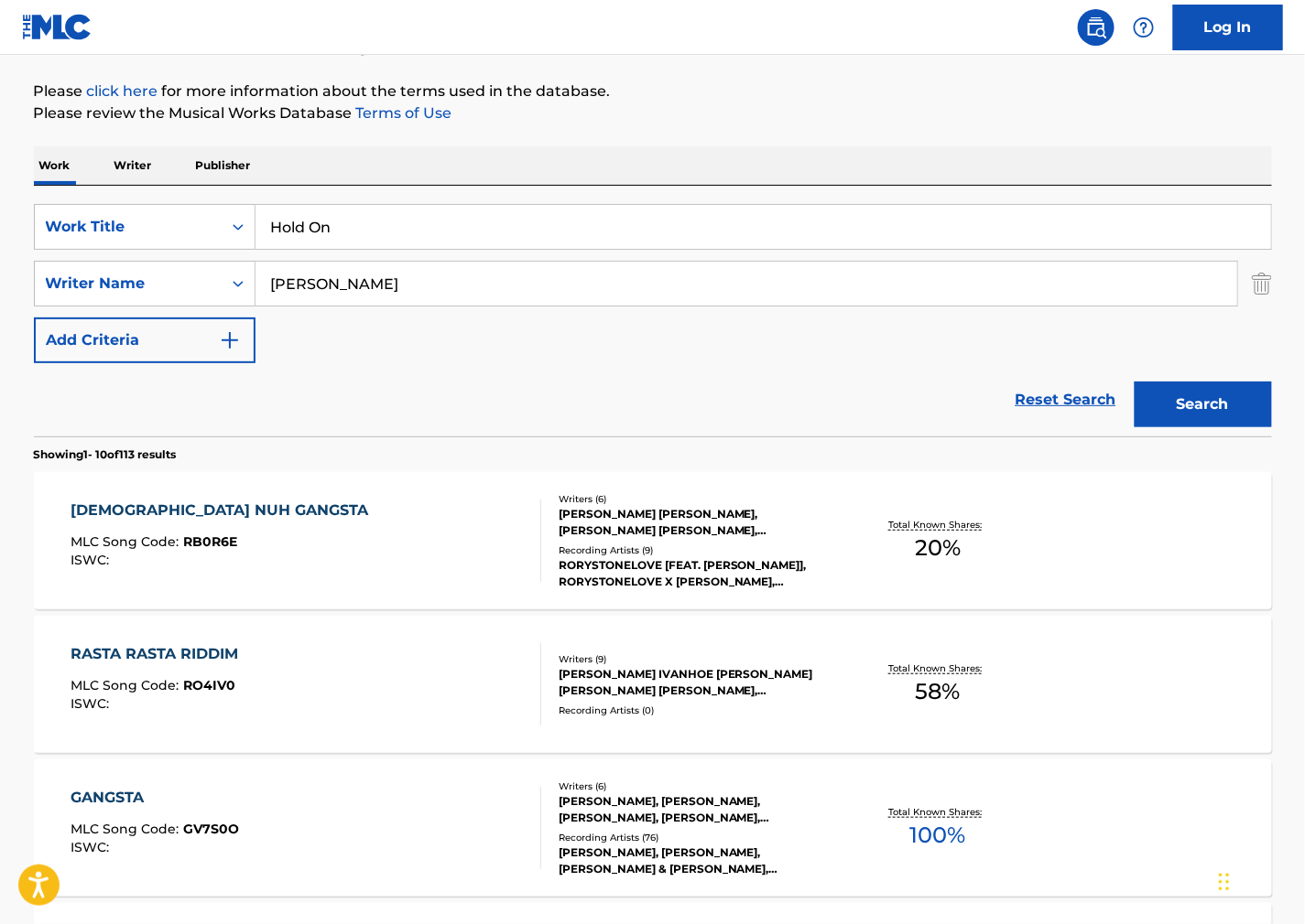
drag, startPoint x: 804, startPoint y: 139, endPoint x: 557, endPoint y: 243, distance: 268.0
drag, startPoint x: 430, startPoint y: 295, endPoint x: 7, endPoint y: 288, distance: 423.1
click at [9, 288] on main "The MLC Public Work Search The accuracy and completeness of The MLC's data is d…" at bounding box center [652, 929] width 1305 height 2154
paste input "[PERSON_NAME]"
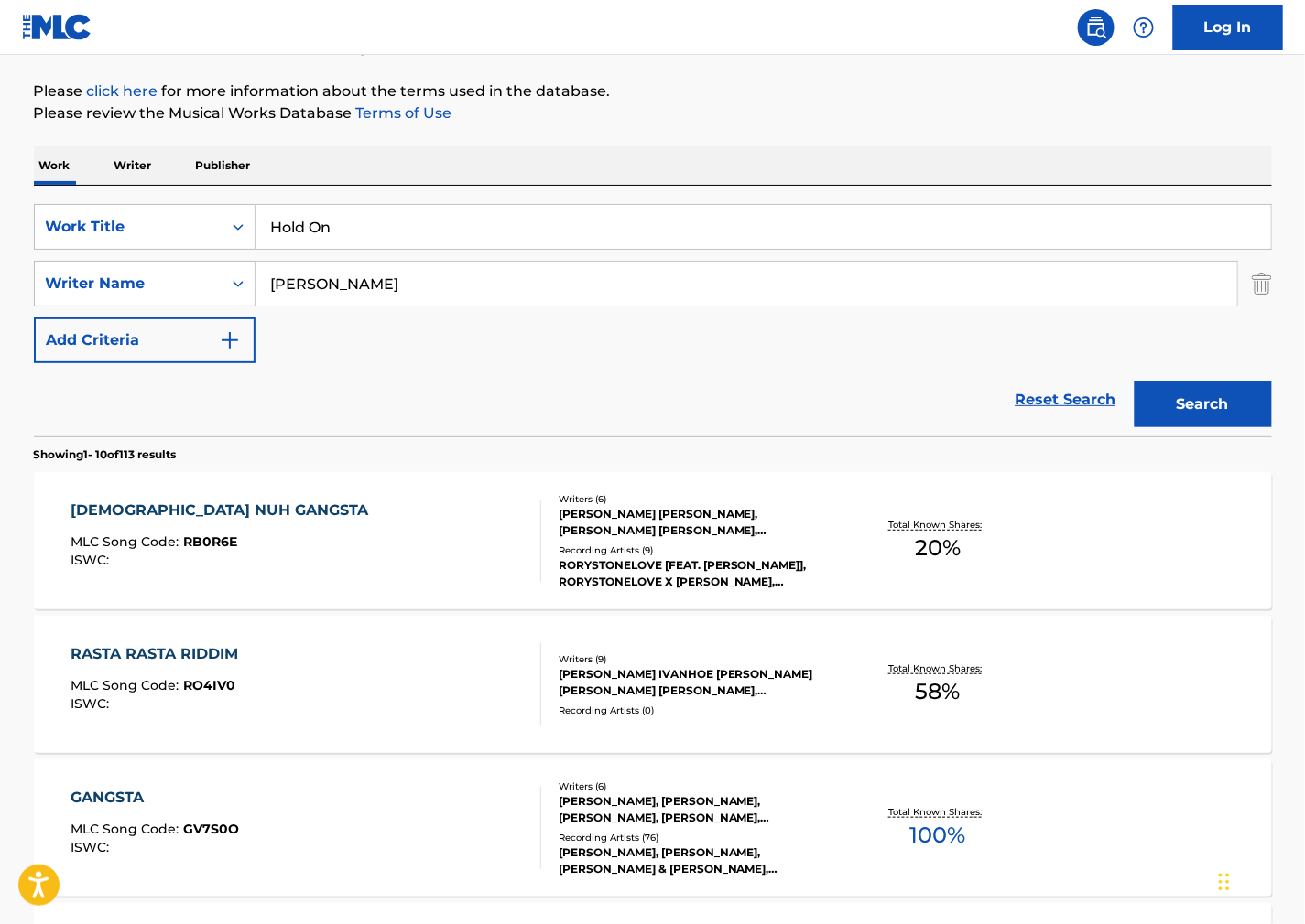
type input "[PERSON_NAME]"
click at [1169, 400] on button "Search" at bounding box center [1202, 404] width 138 height 46
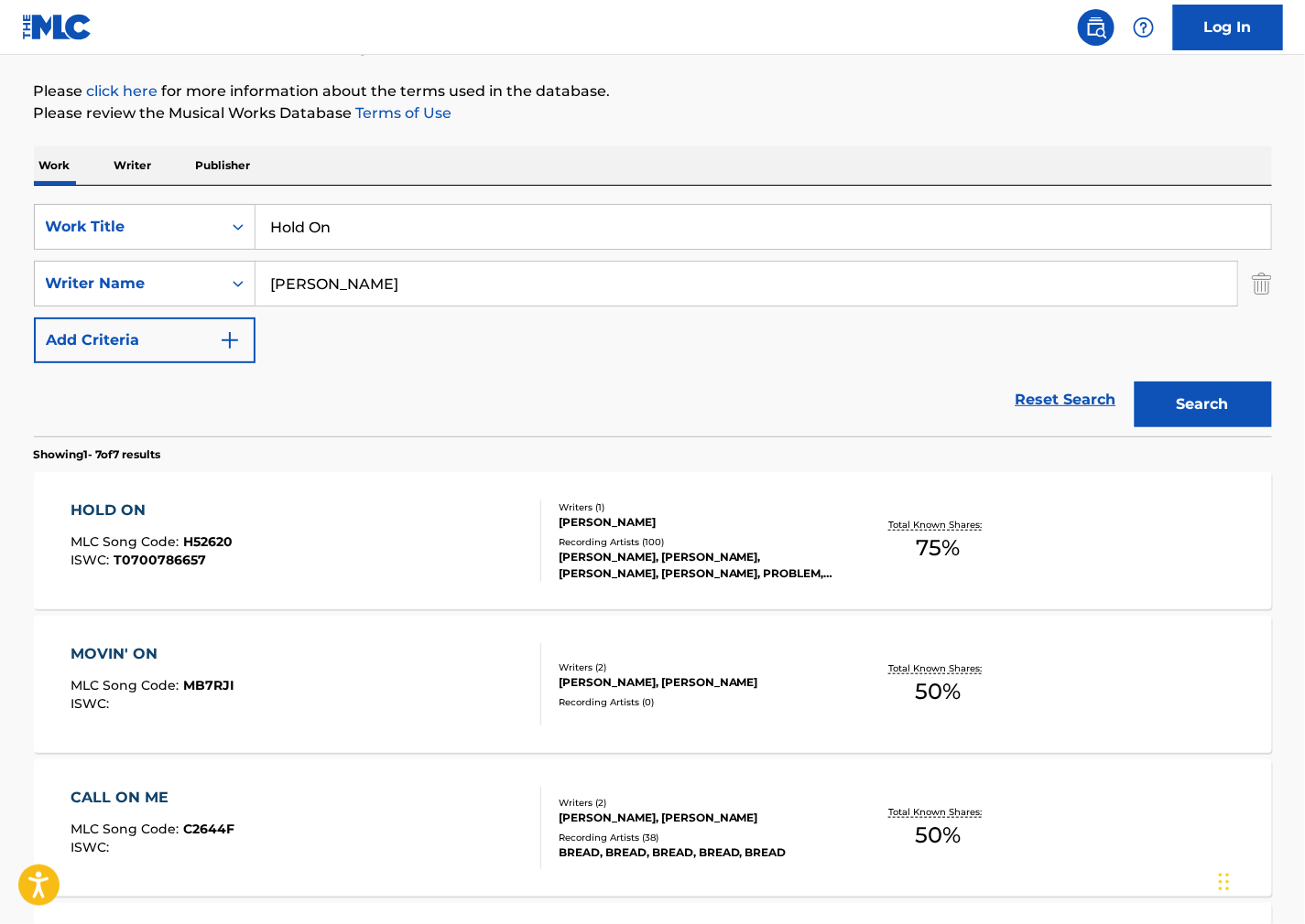
click at [276, 501] on div "HOLD ON MLC Song Code : H52620 ISWC : T0700786657" at bounding box center [306, 540] width 471 height 82
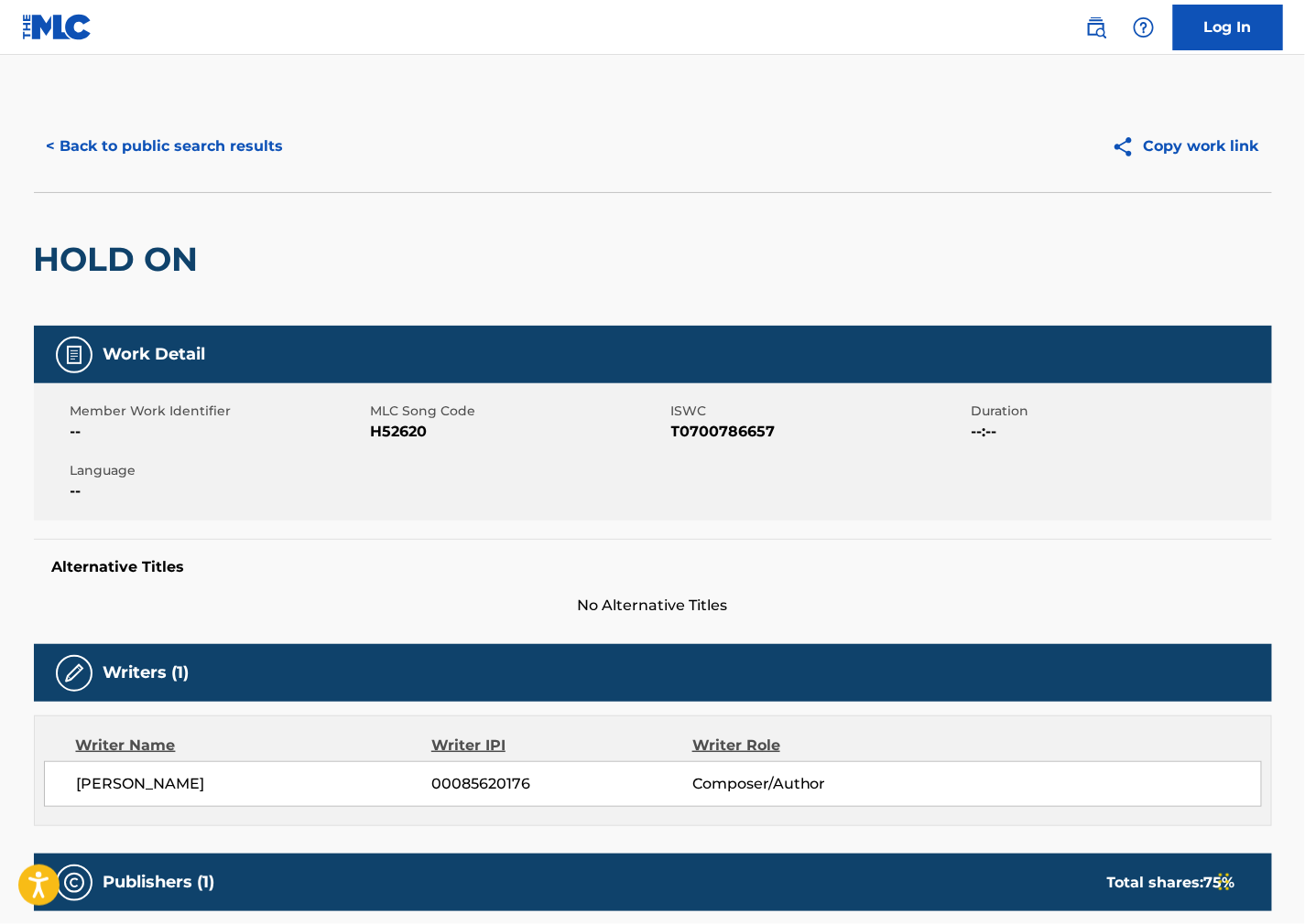
click at [399, 438] on span "H52620" at bounding box center [519, 432] width 296 height 22
click at [737, 425] on span "T0700786657" at bounding box center [819, 432] width 296 height 22
click at [859, 482] on div "Member Work Identifier -- MLC Song Code H52620 ISWC T0700786657 Duration --:-- …" at bounding box center [653, 451] width 1239 height 138
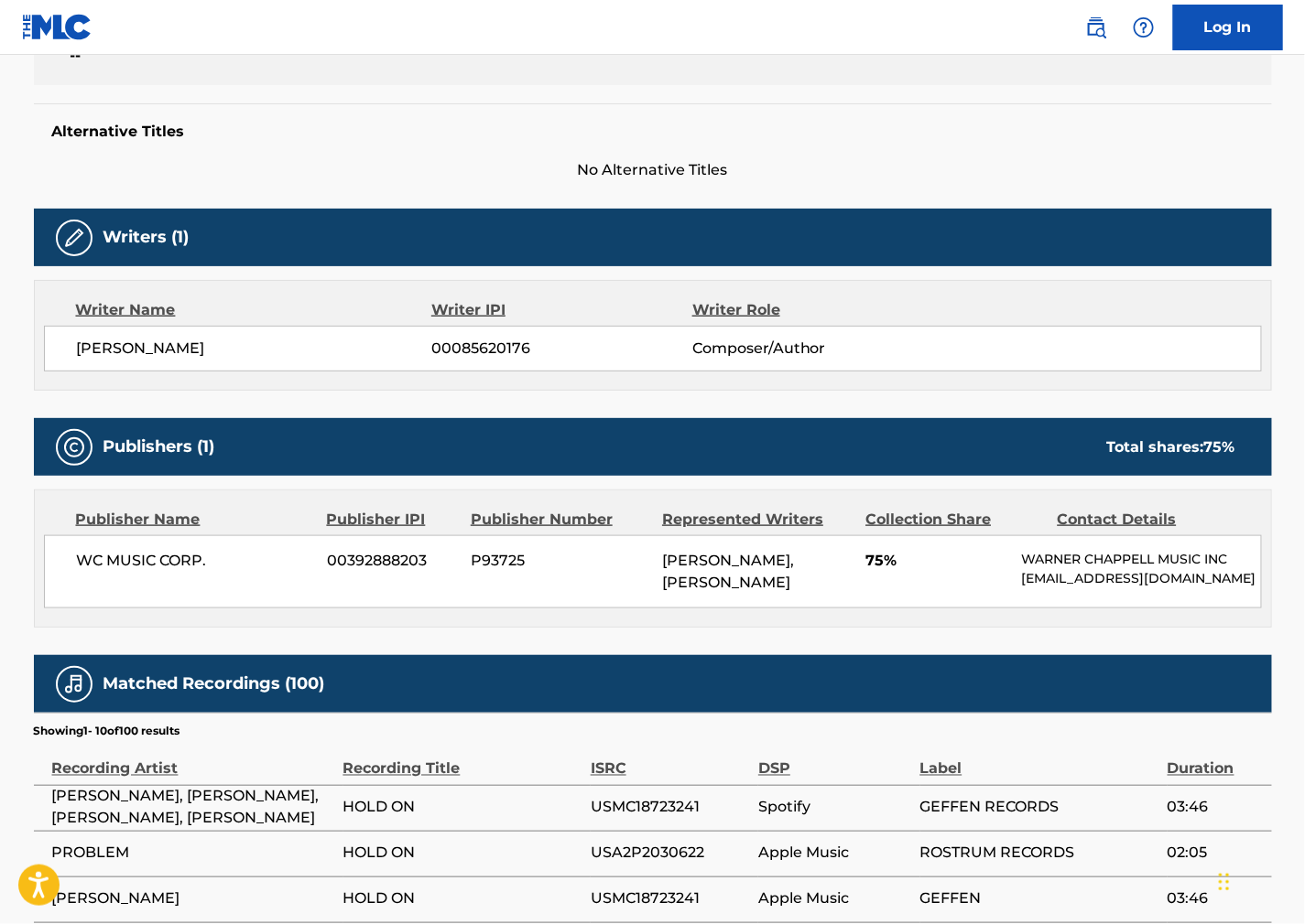
scroll to position [508, 0]
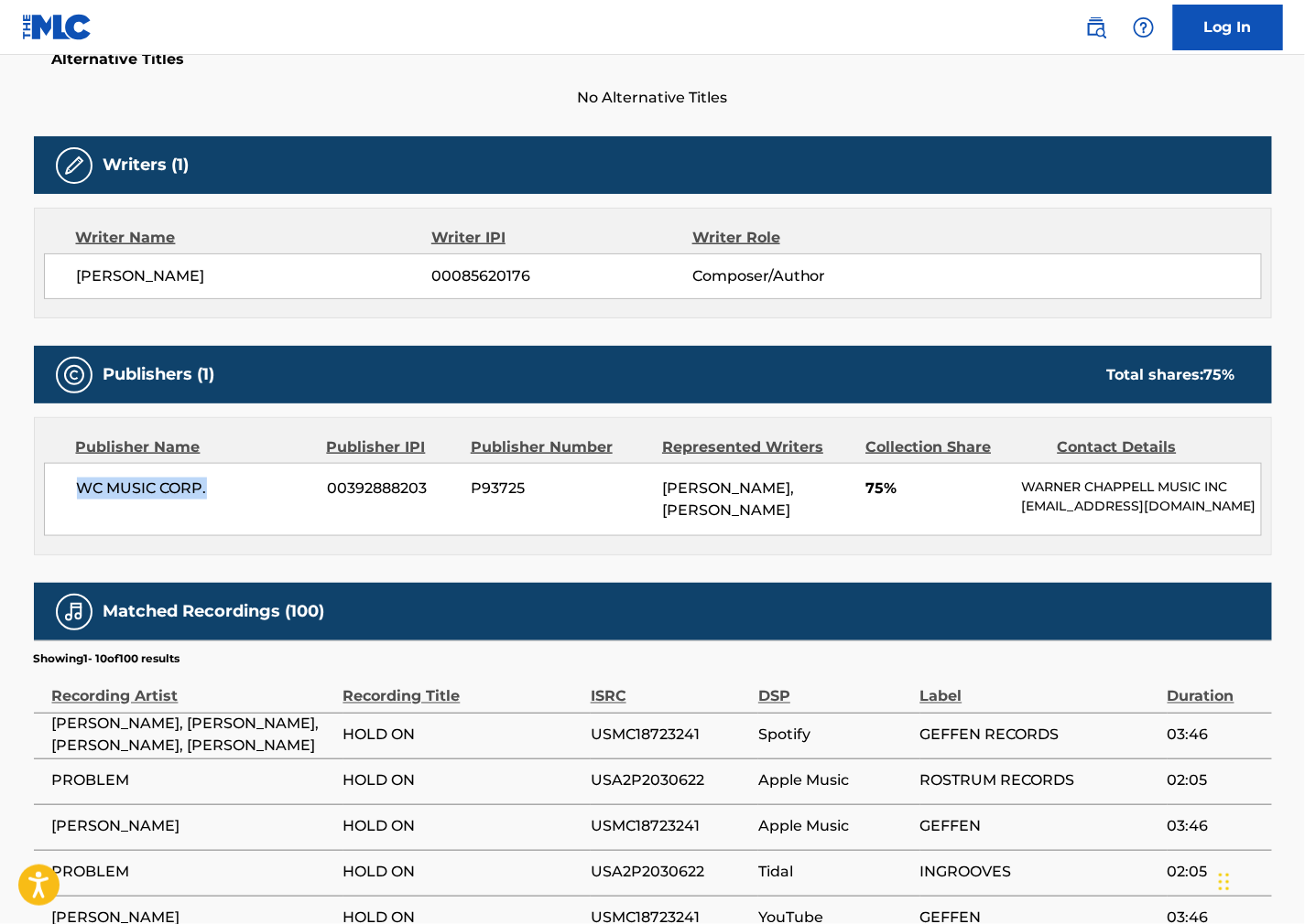
drag, startPoint x: 211, startPoint y: 498, endPoint x: 73, endPoint y: 498, distance: 138.0
click at [73, 498] on div "WC MUSIC CORP. 00392888203 P93725 [PERSON_NAME], [PERSON_NAME] 75% [PERSON_NAME…" at bounding box center [653, 499] width 1218 height 73
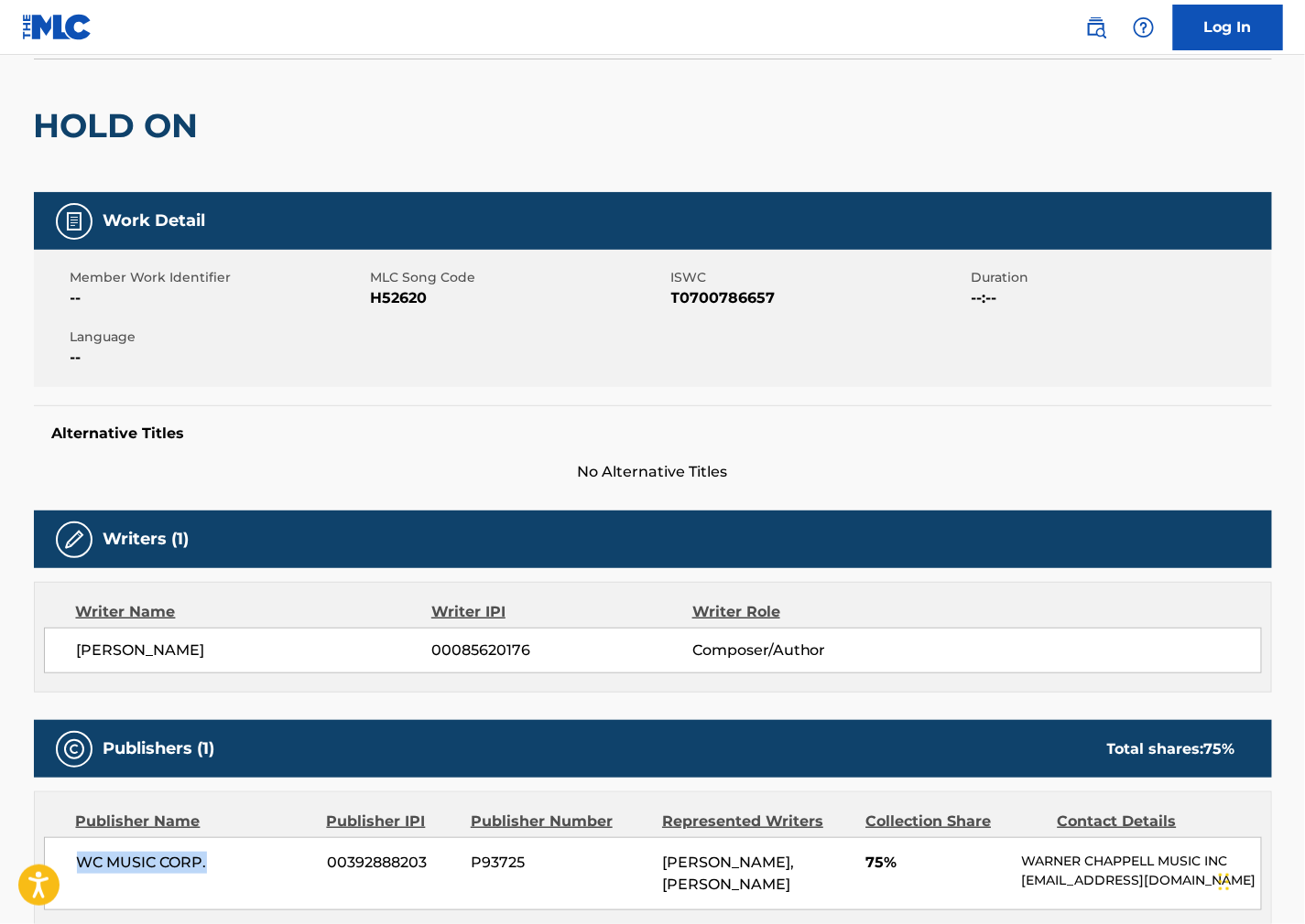
scroll to position [0, 0]
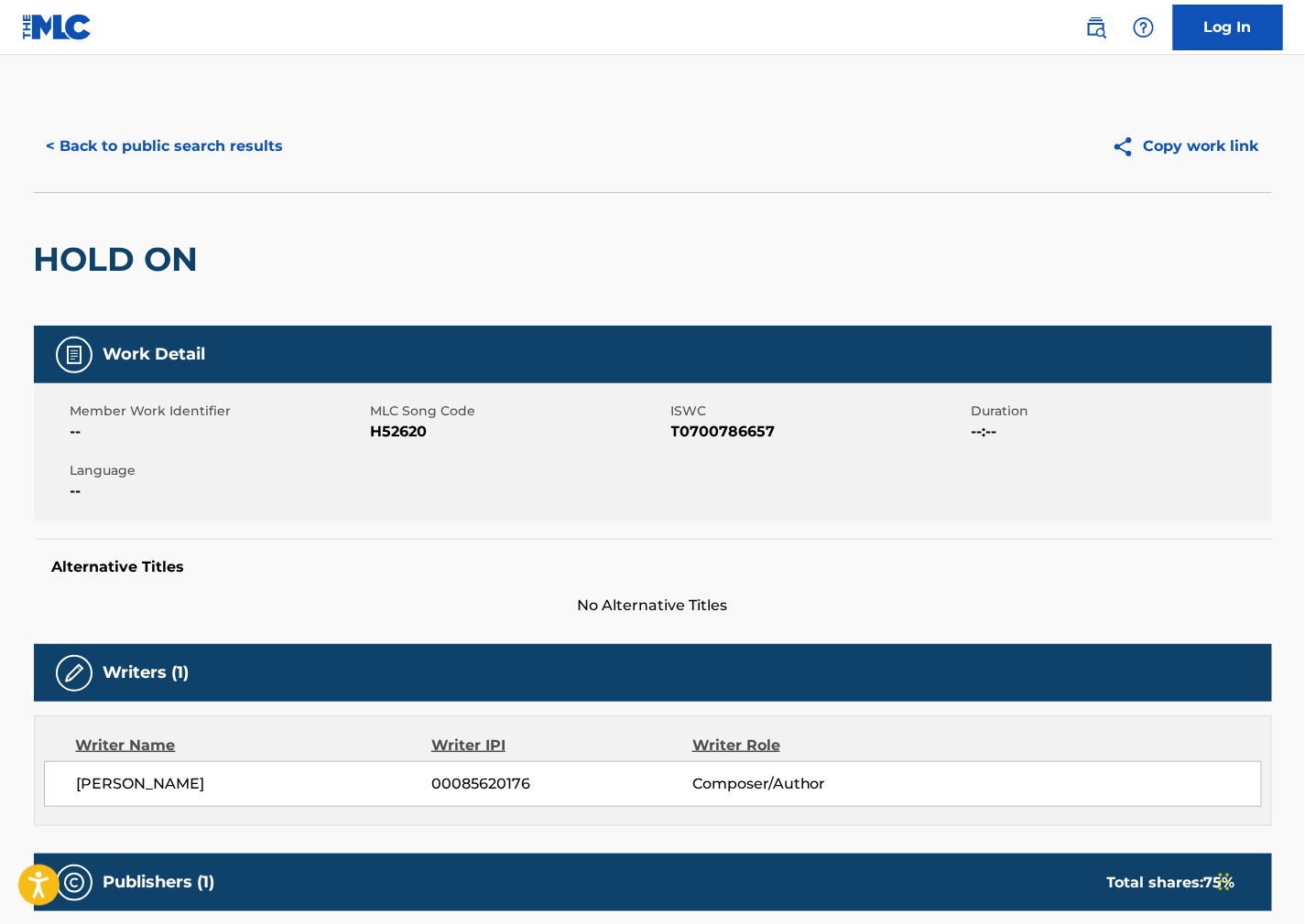
click at [150, 156] on button "< Back to public search results" at bounding box center [165, 147] width 263 height 46
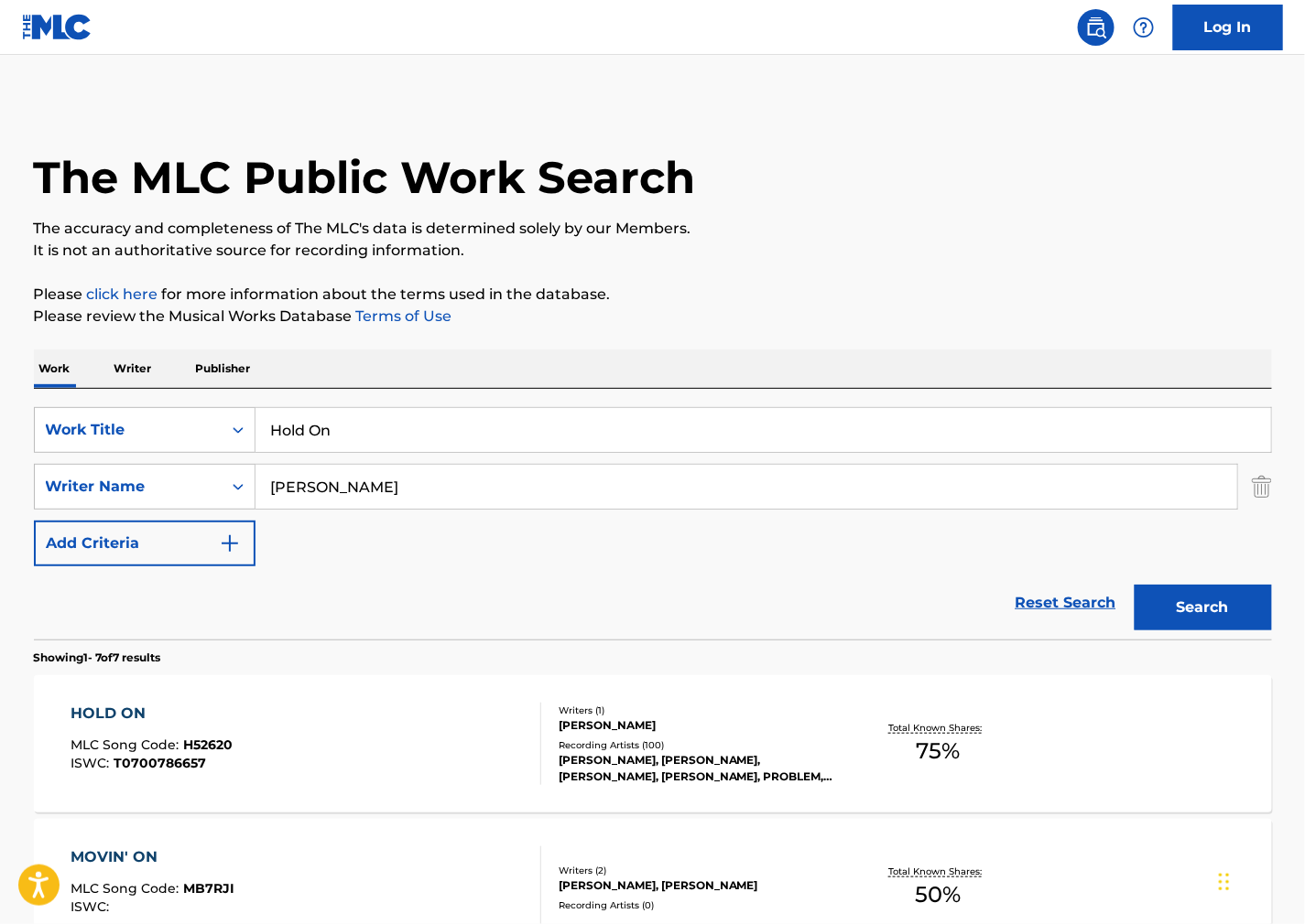
scroll to position [203, 0]
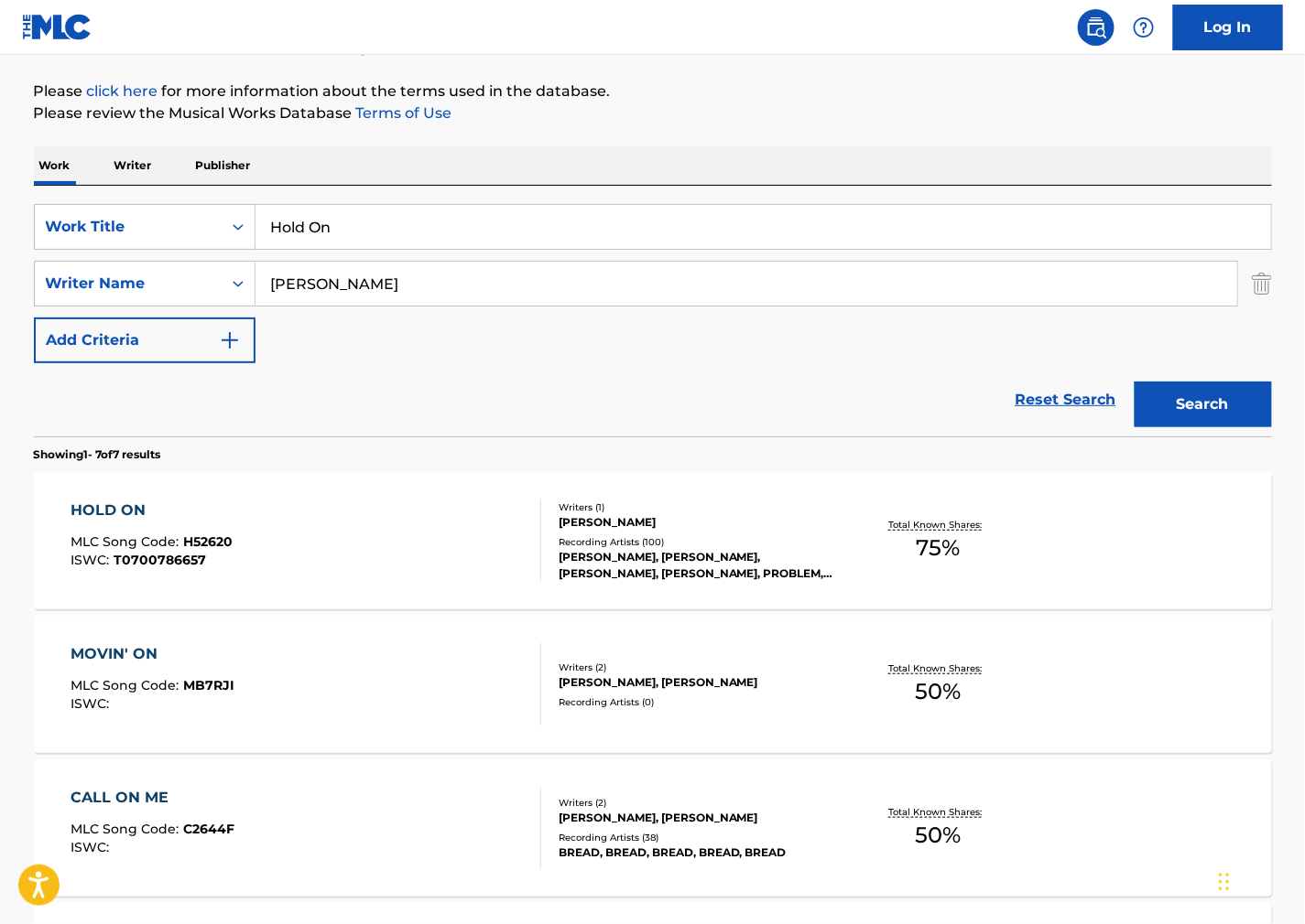
drag, startPoint x: 417, startPoint y: 225, endPoint x: -48, endPoint y: 213, distance: 465.2
click at [0, 213] on html "Accessibility Screen-Reader Guide, Feedback, and Issue Reporting | New window C…" at bounding box center [652, 258] width 1305 height 924
paste input "Awaz de [PERSON_NAME]"
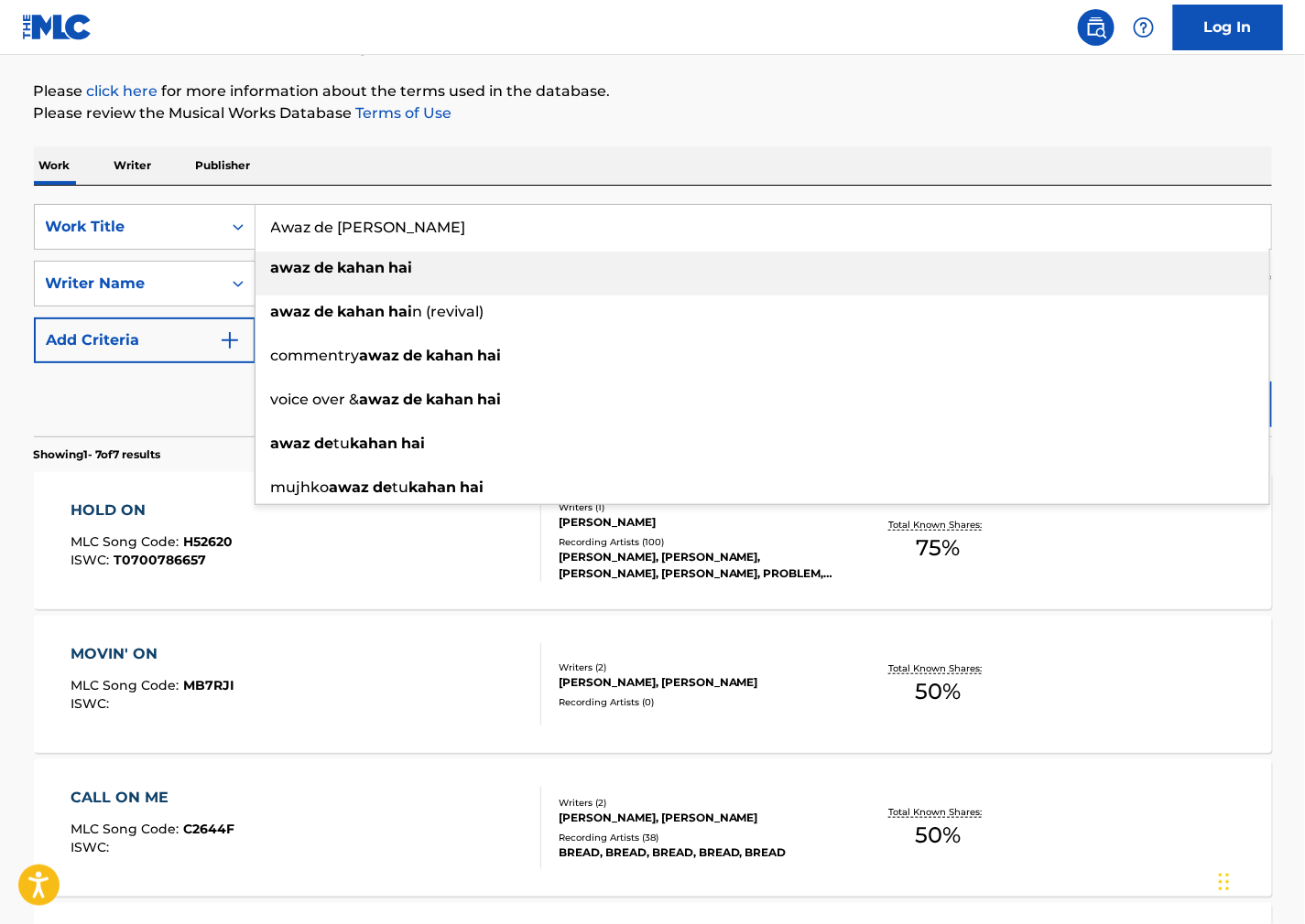
type input "Awaz de [PERSON_NAME]"
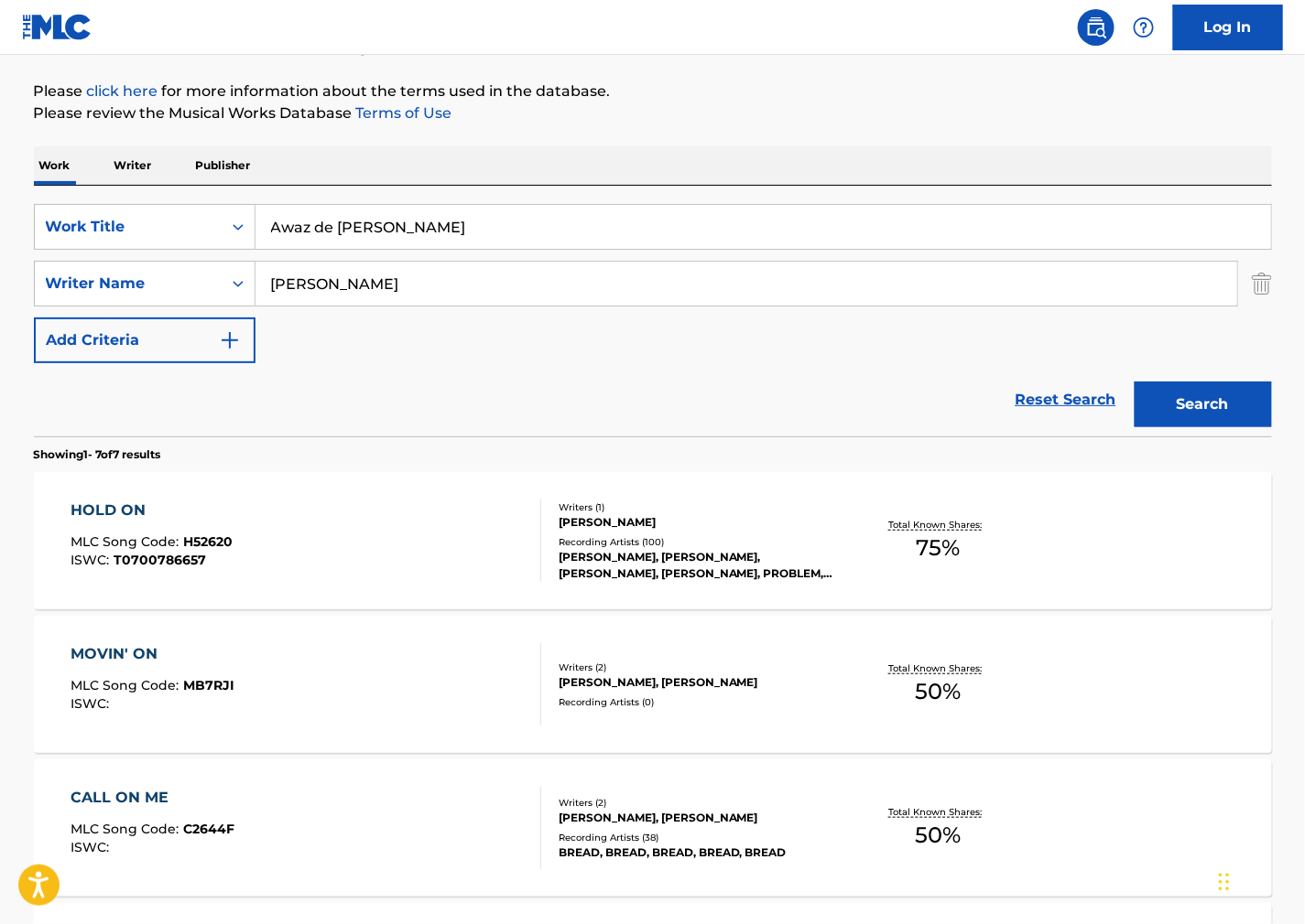
drag, startPoint x: 774, startPoint y: 94, endPoint x: 754, endPoint y: 103, distance: 21.9
click at [773, 94] on p "Please click here for more information about the terms used in the database." at bounding box center [653, 91] width 1239 height 22
drag, startPoint x: 406, startPoint y: 305, endPoint x: 175, endPoint y: 317, distance: 231.3
click at [168, 317] on div "SearchWithCriteria446d0f84-e7a4-4f27-a001-ac9339c70e7e Work Title Awaz de Kahan…" at bounding box center [653, 283] width 1239 height 160
paste input "[PERSON_NAME]"
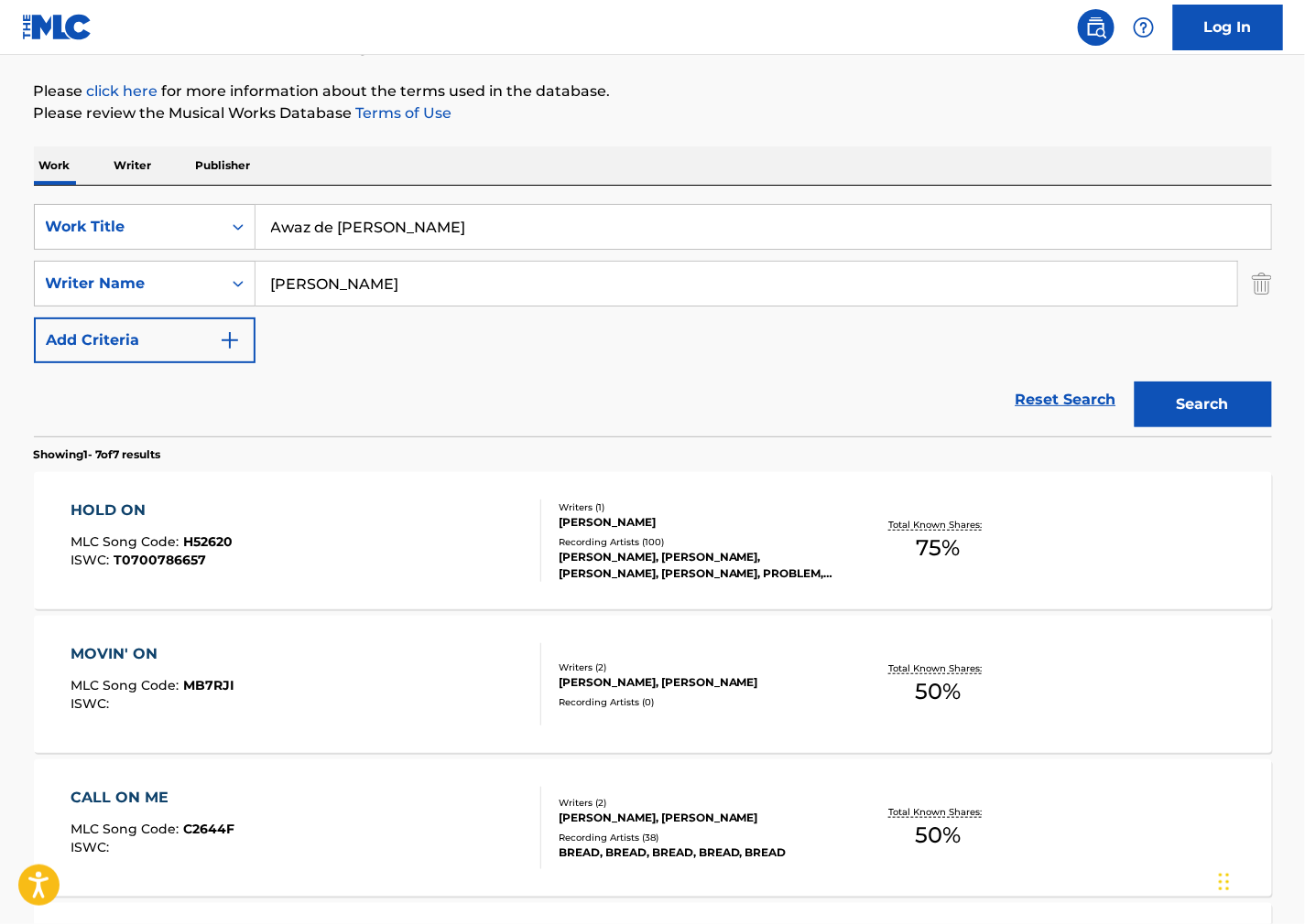
type input "[PERSON_NAME]"
click at [1204, 405] on button "Search" at bounding box center [1202, 404] width 138 height 46
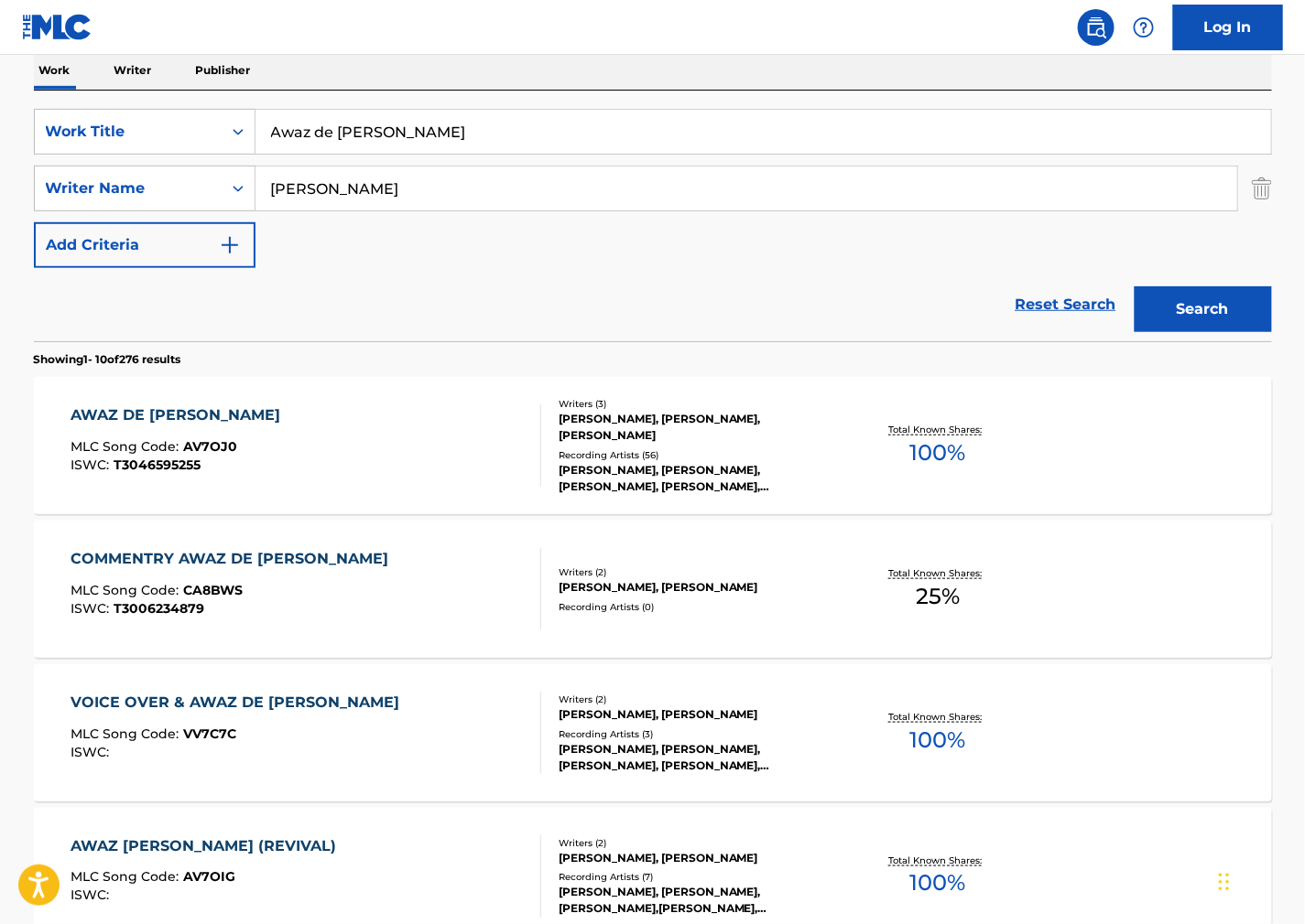
scroll to position [305, 0]
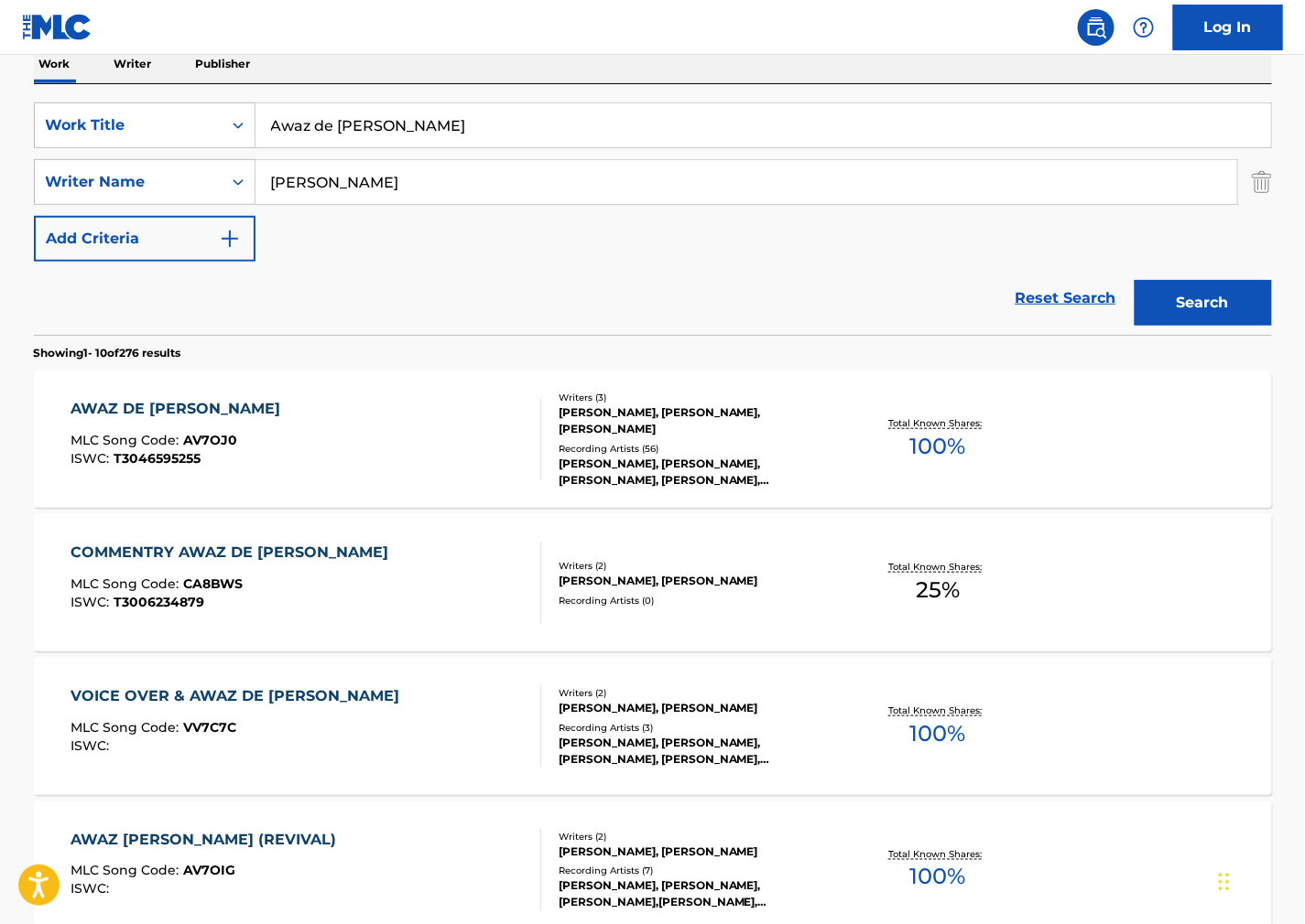
click at [432, 424] on div "AWAZ DE KAHAN HAI MLC Song Code : AV7OJ0 ISWC : T3046595255" at bounding box center [306, 438] width 471 height 82
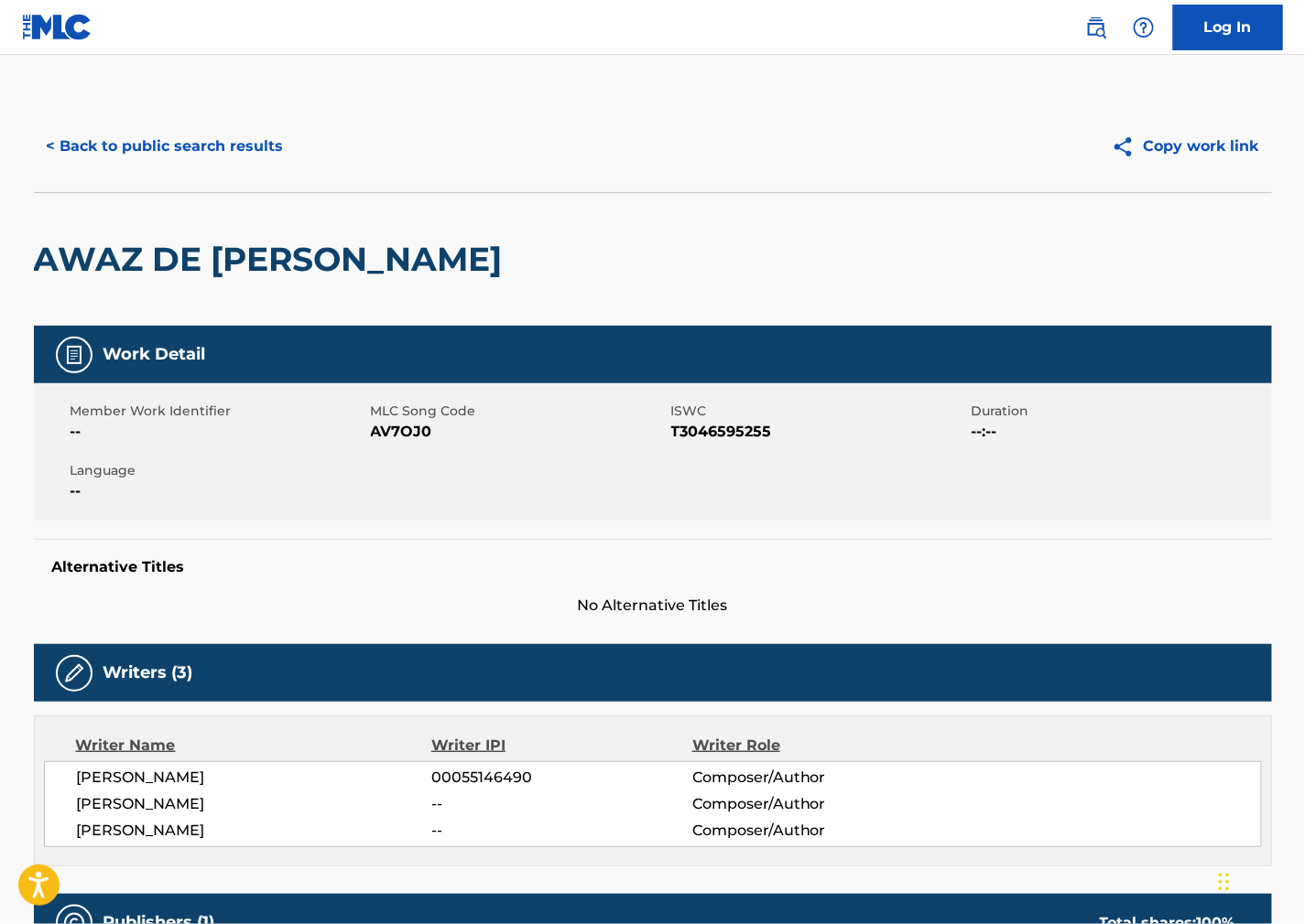
click at [422, 436] on span "AV7OJ0" at bounding box center [519, 432] width 296 height 22
click at [695, 426] on span "T3046595255" at bounding box center [819, 432] width 296 height 22
drag, startPoint x: 838, startPoint y: 484, endPoint x: 816, endPoint y: 482, distance: 22.1
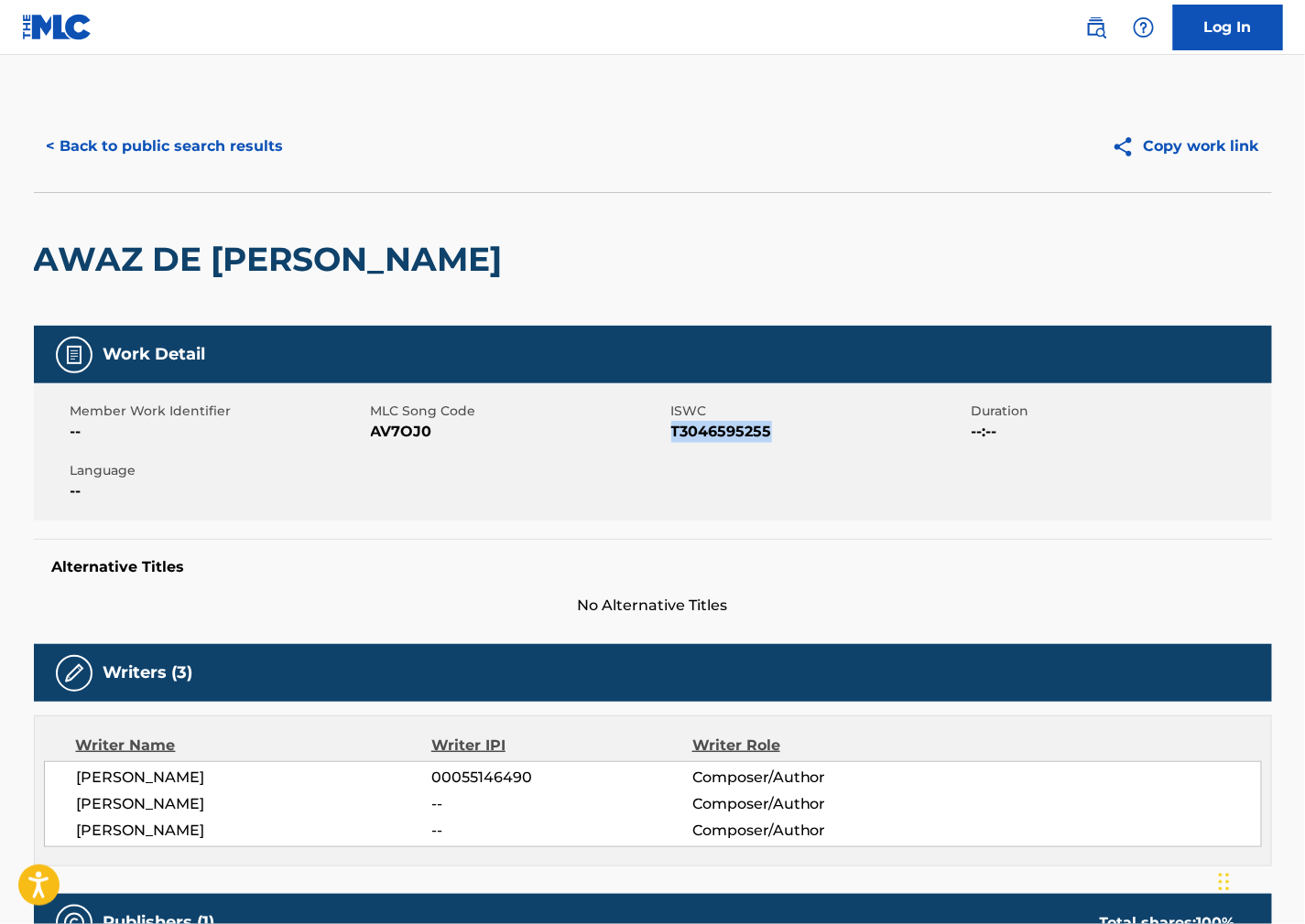
click at [837, 484] on div "Member Work Identifier -- MLC Song Code AV7OJ0 ISWC T3046595255 Duration --:-- …" at bounding box center [653, 451] width 1239 height 138
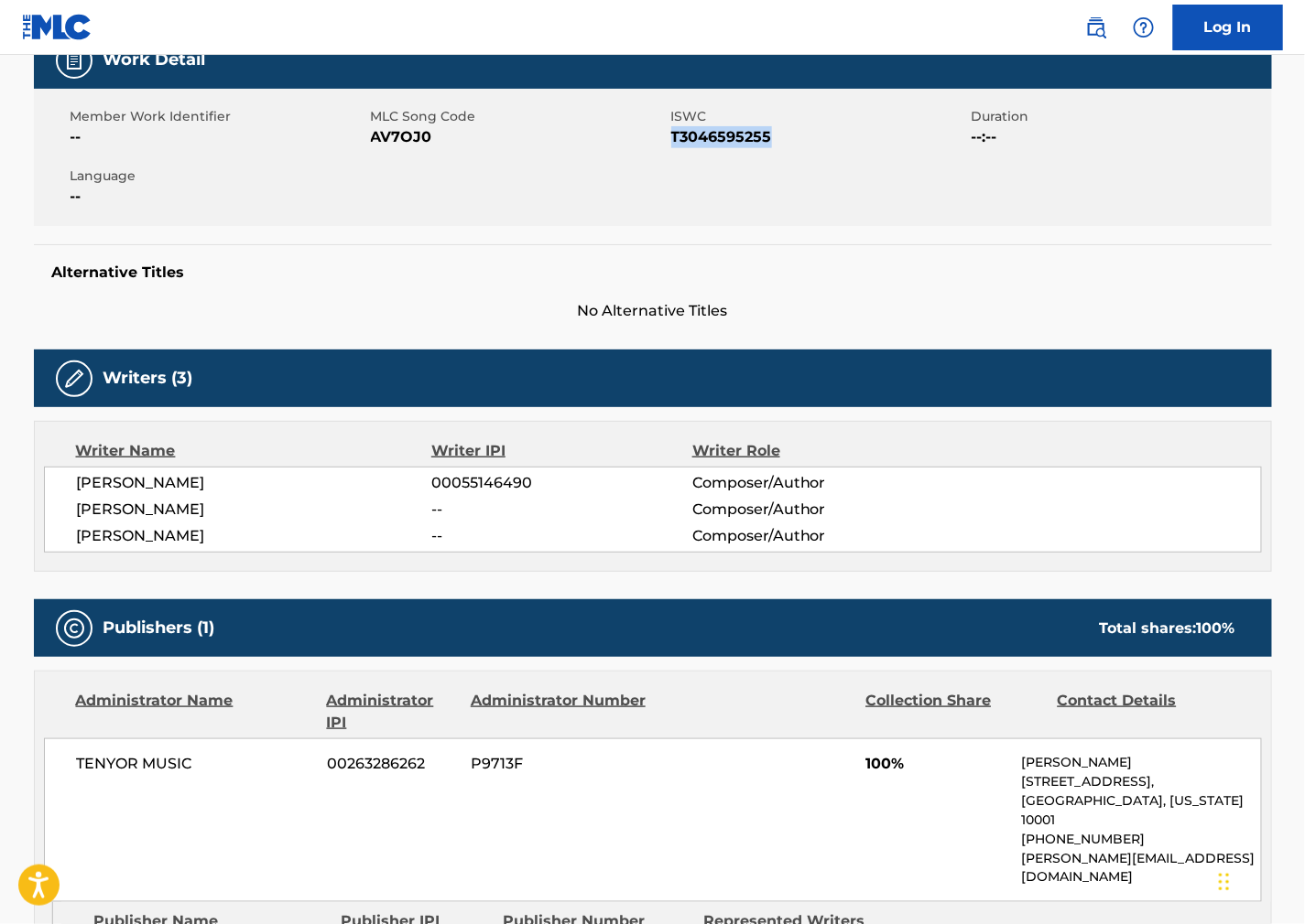
scroll to position [305, 0]
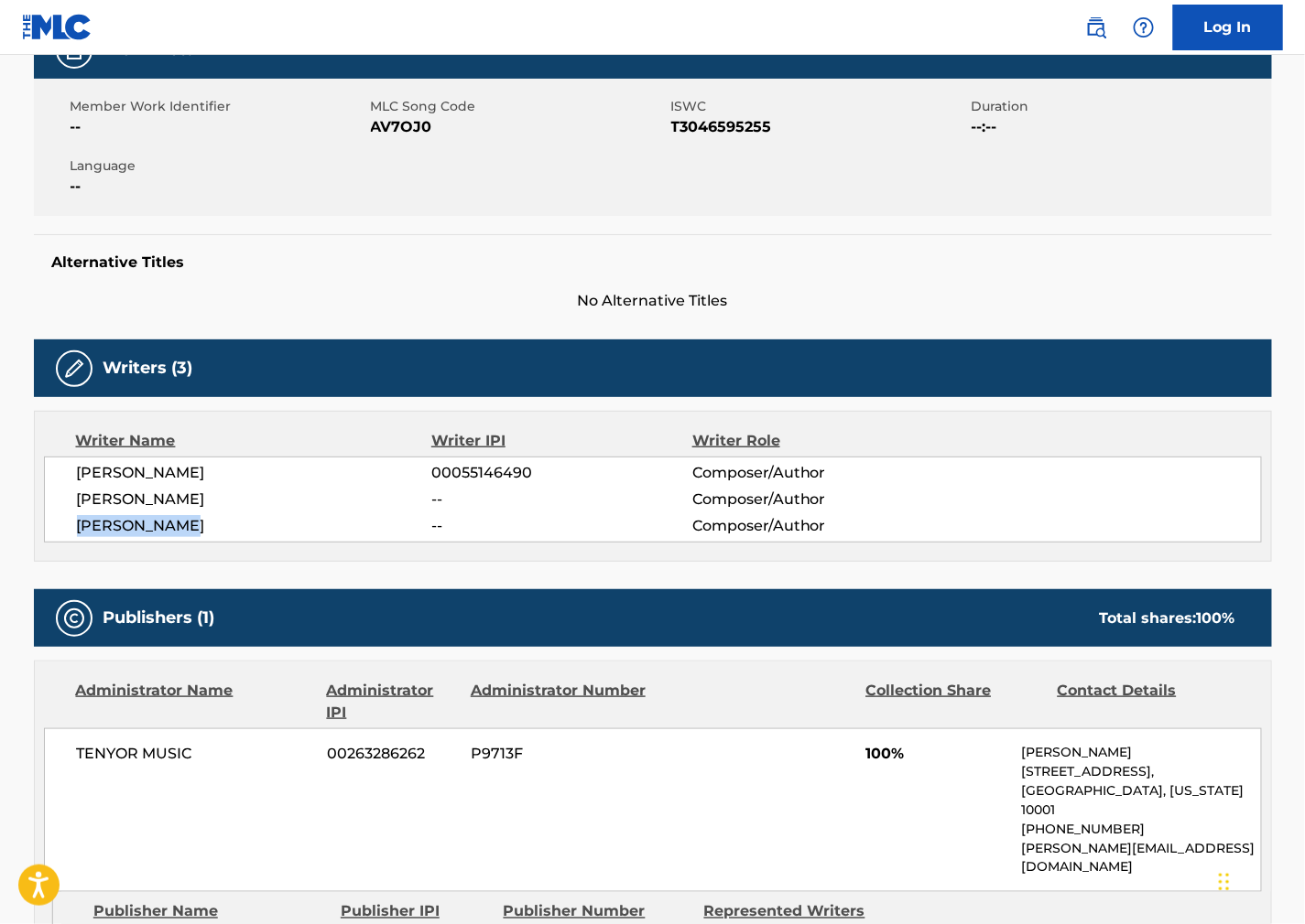
drag, startPoint x: 198, startPoint y: 519, endPoint x: 74, endPoint y: 543, distance: 126.3
click at [74, 543] on div "Writer Name Writer IPI Writer Role [PERSON_NAME] 00055146490 Composer/Author [P…" at bounding box center [653, 486] width 1239 height 151
click at [715, 566] on div "Work Detail Member Work Identifier -- MLC Song Code AV7OJ0 ISWC T3046595255 Dur…" at bounding box center [653, 868] width 1239 height 1693
drag, startPoint x: 195, startPoint y: 481, endPoint x: 57, endPoint y: 477, distance: 138.1
click at [57, 477] on div "[PERSON_NAME] 00055146490 Composer/Author [PERSON_NAME] -- Composer/Author [PER…" at bounding box center [653, 499] width 1218 height 86
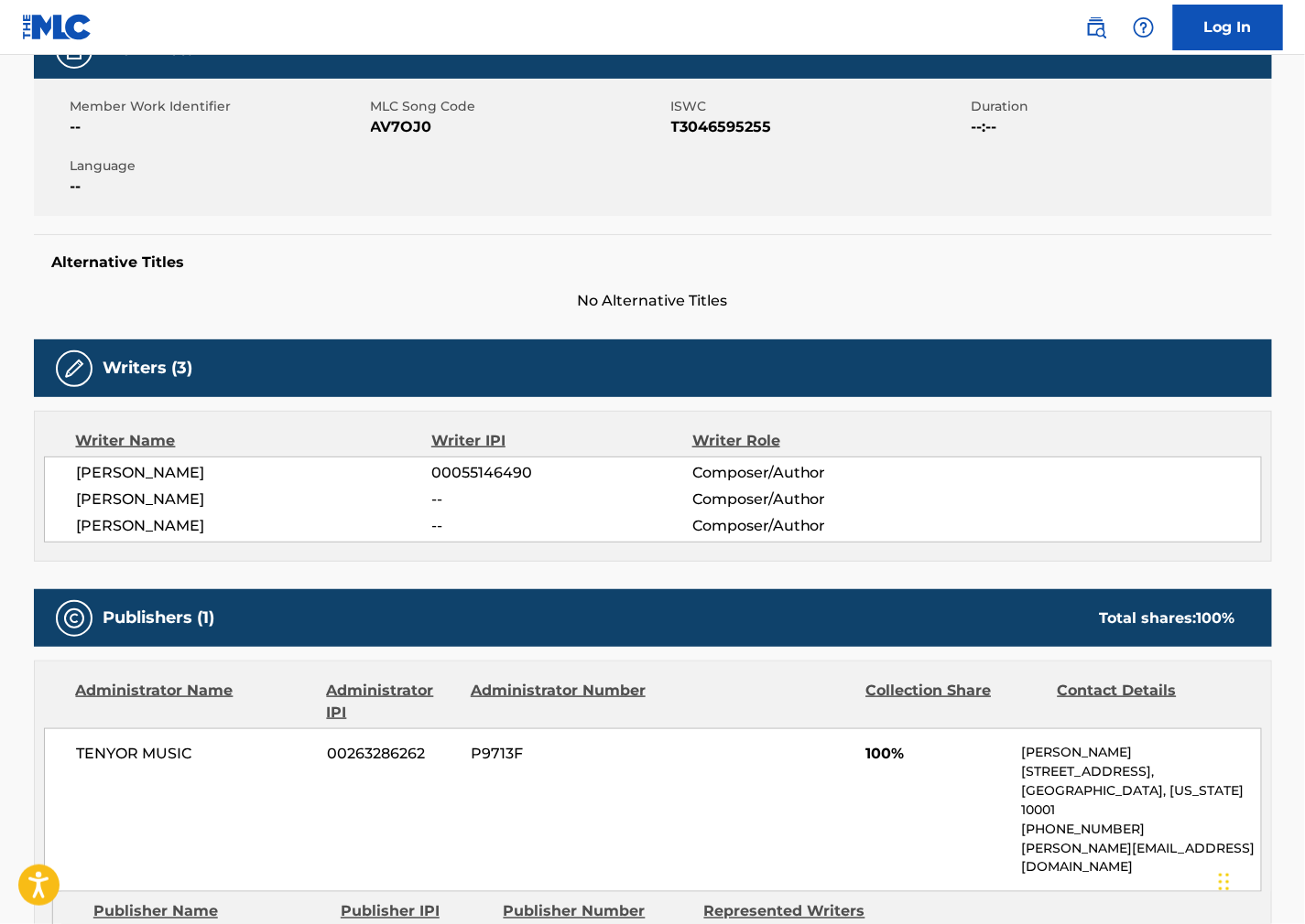
click at [734, 550] on div "Writer Name Writer IPI Writer Role [PERSON_NAME] 00055146490 Composer/Author [P…" at bounding box center [653, 486] width 1239 height 151
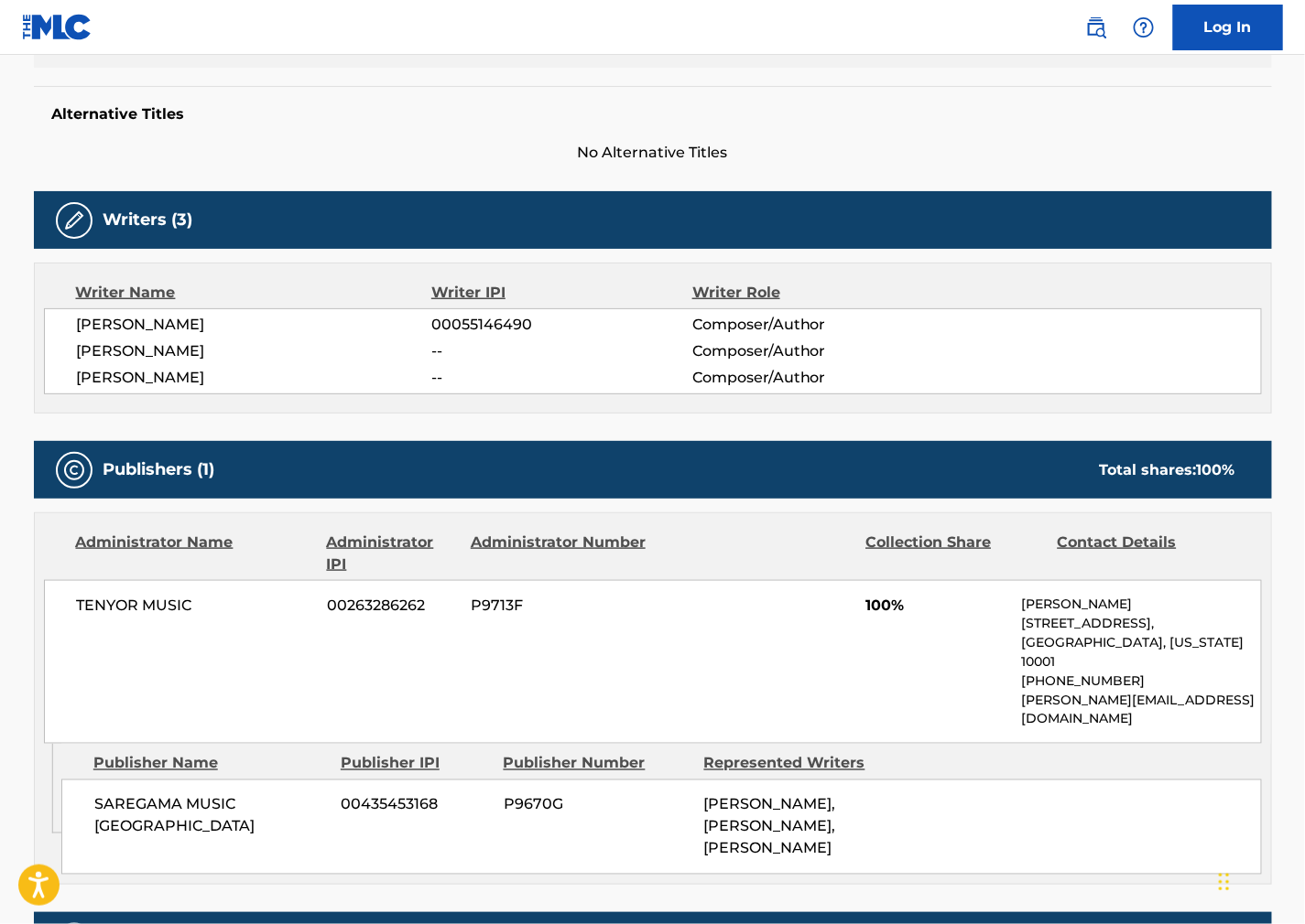
scroll to position [812, 0]
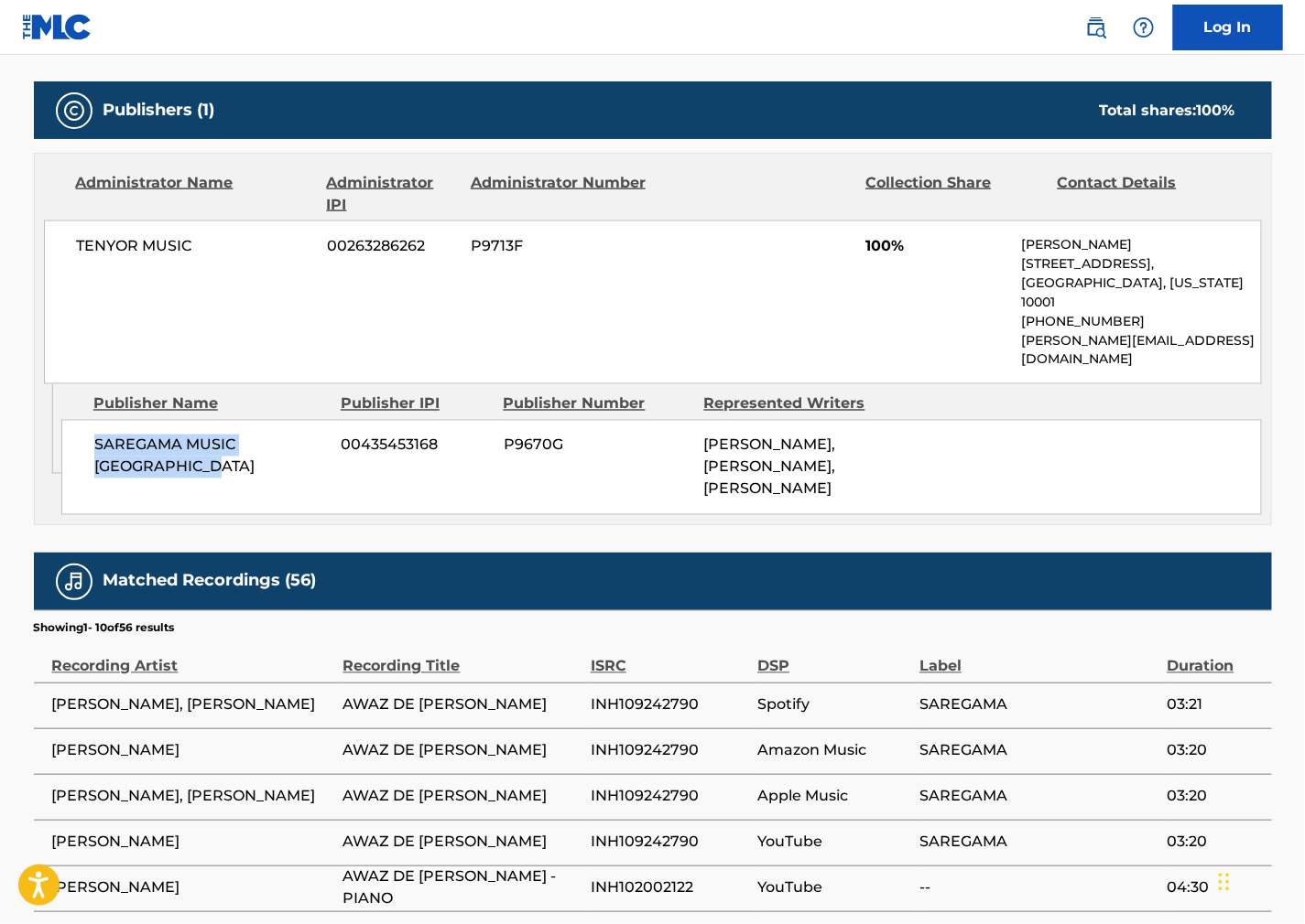
drag, startPoint x: 103, startPoint y: 427, endPoint x: 79, endPoint y: 414, distance: 27.3
click at [79, 420] on div "SAREGAMA MUSIC UNITED STATES 00435453168 P9670G [PERSON_NAME], [PERSON_NAME], […" at bounding box center [661, 467] width 1201 height 95
drag, startPoint x: 752, startPoint y: 486, endPoint x: 734, endPoint y: 480, distance: 19.0
click at [749, 486] on div "Work Detail Member Work Identifier -- MLC Song Code AV7OJ0 ISWC T3046595255 Dur…" at bounding box center [653, 360] width 1239 height 1693
drag, startPoint x: 234, startPoint y: 259, endPoint x: -4, endPoint y: 233, distance: 239.4
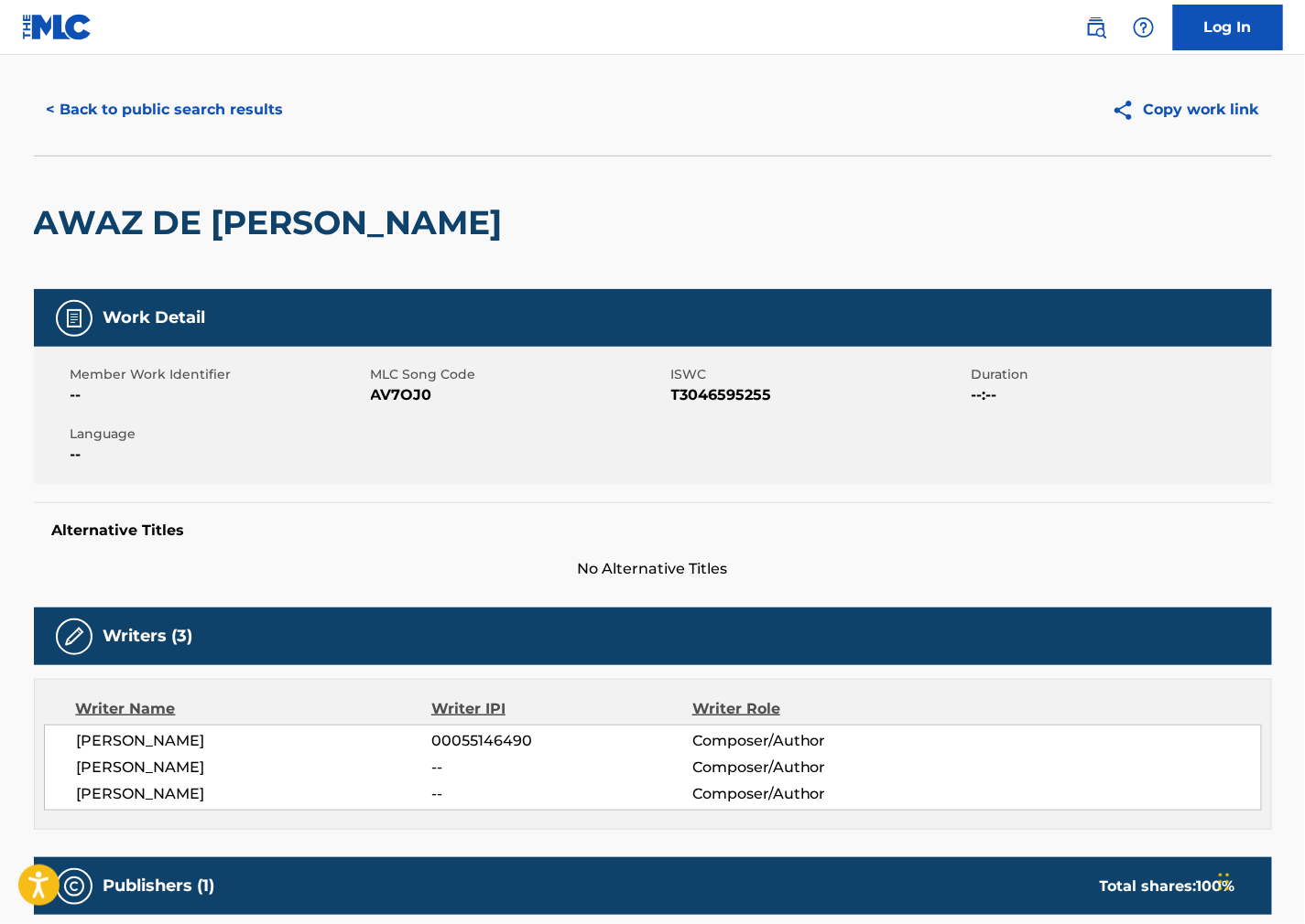
scroll to position [0, 0]
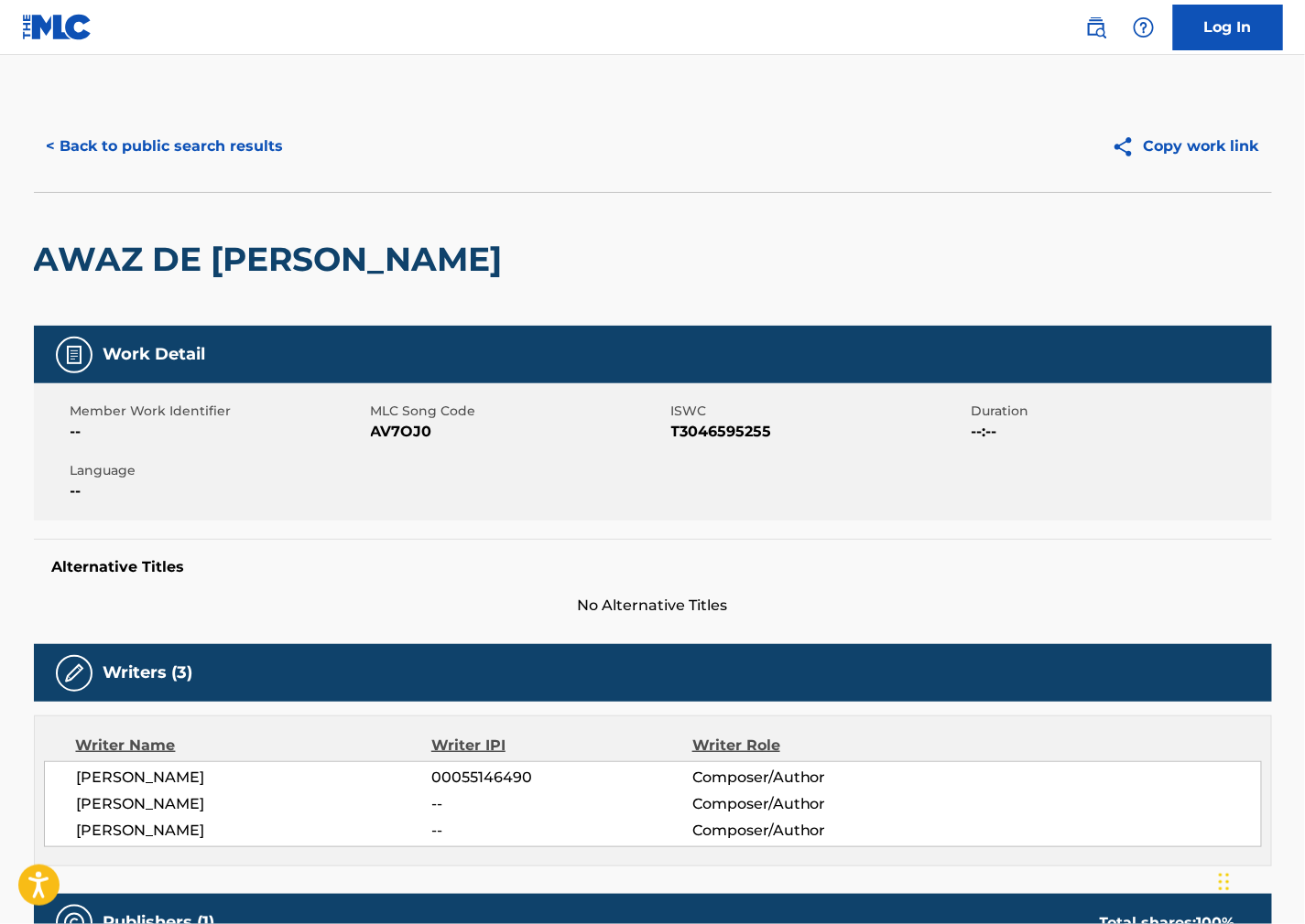
click at [203, 147] on button "< Back to public search results" at bounding box center [165, 147] width 263 height 46
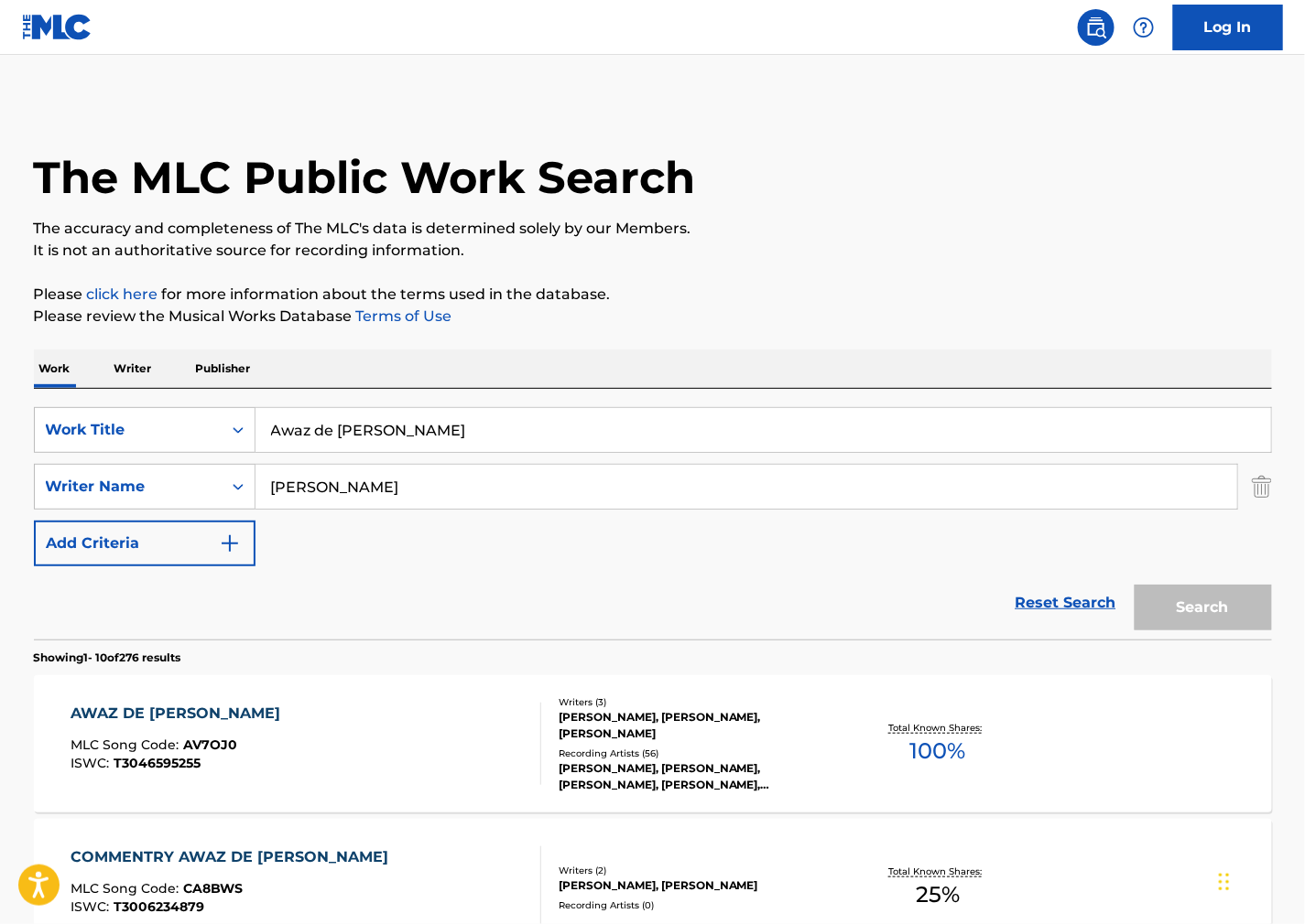
scroll to position [305, 0]
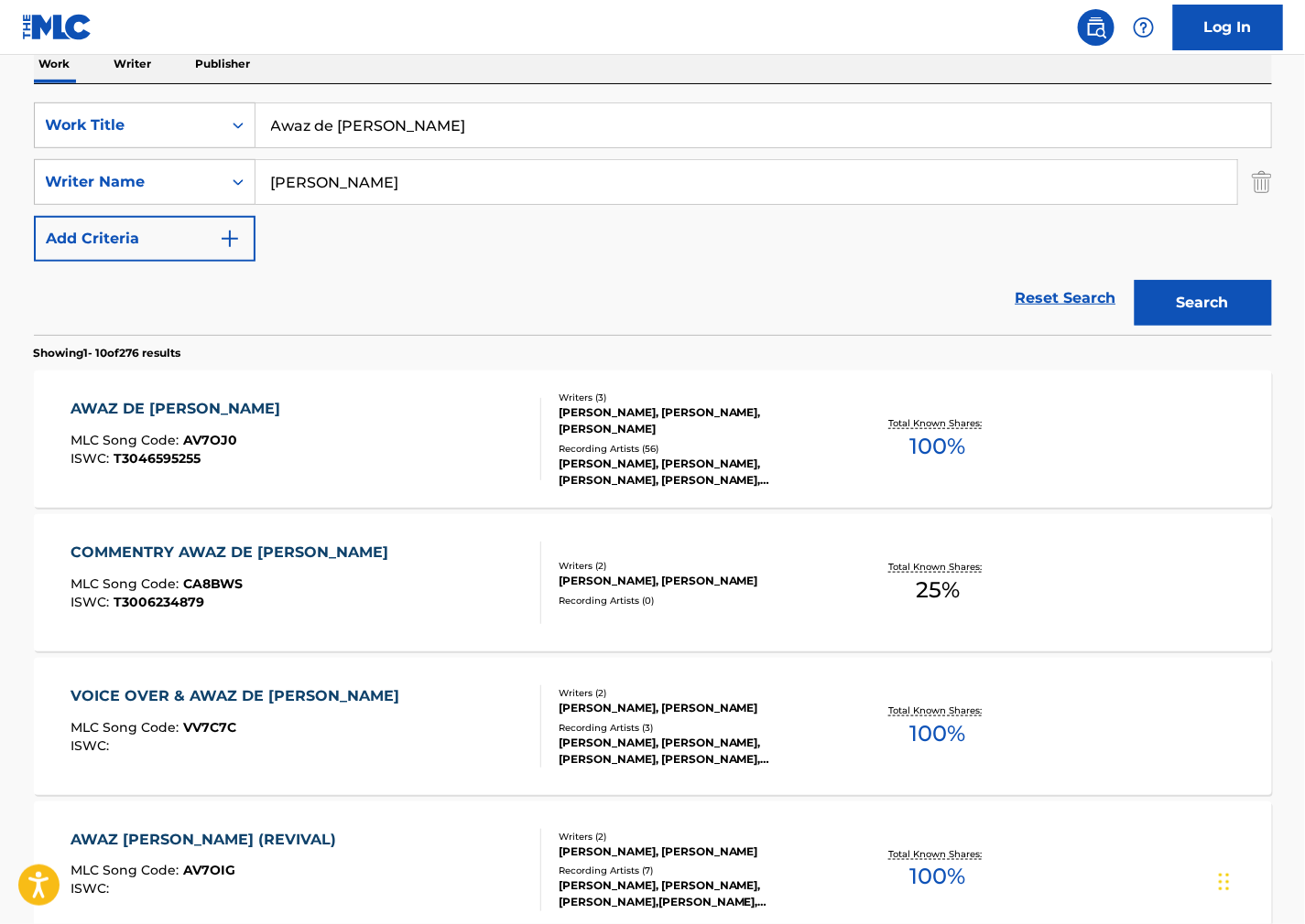
drag, startPoint x: 438, startPoint y: 125, endPoint x: -84, endPoint y: 85, distance: 523.5
click at [0, 85] on html "Accessibility Screen-Reader Guide, Feedback, and Issue Reporting | New window C…" at bounding box center [652, 157] width 1305 height 924
paste input "With the Winds"
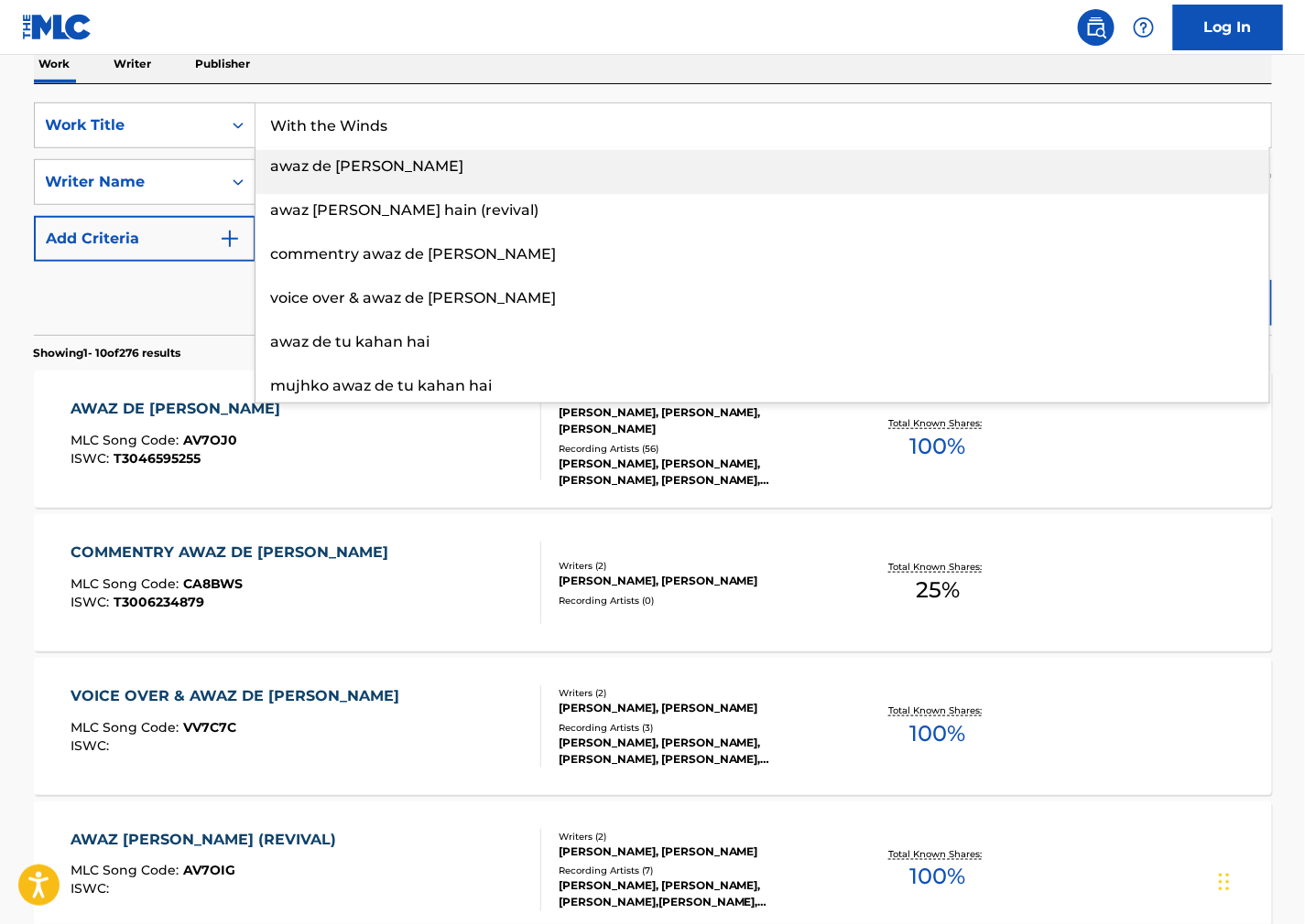
type input "With the Winds"
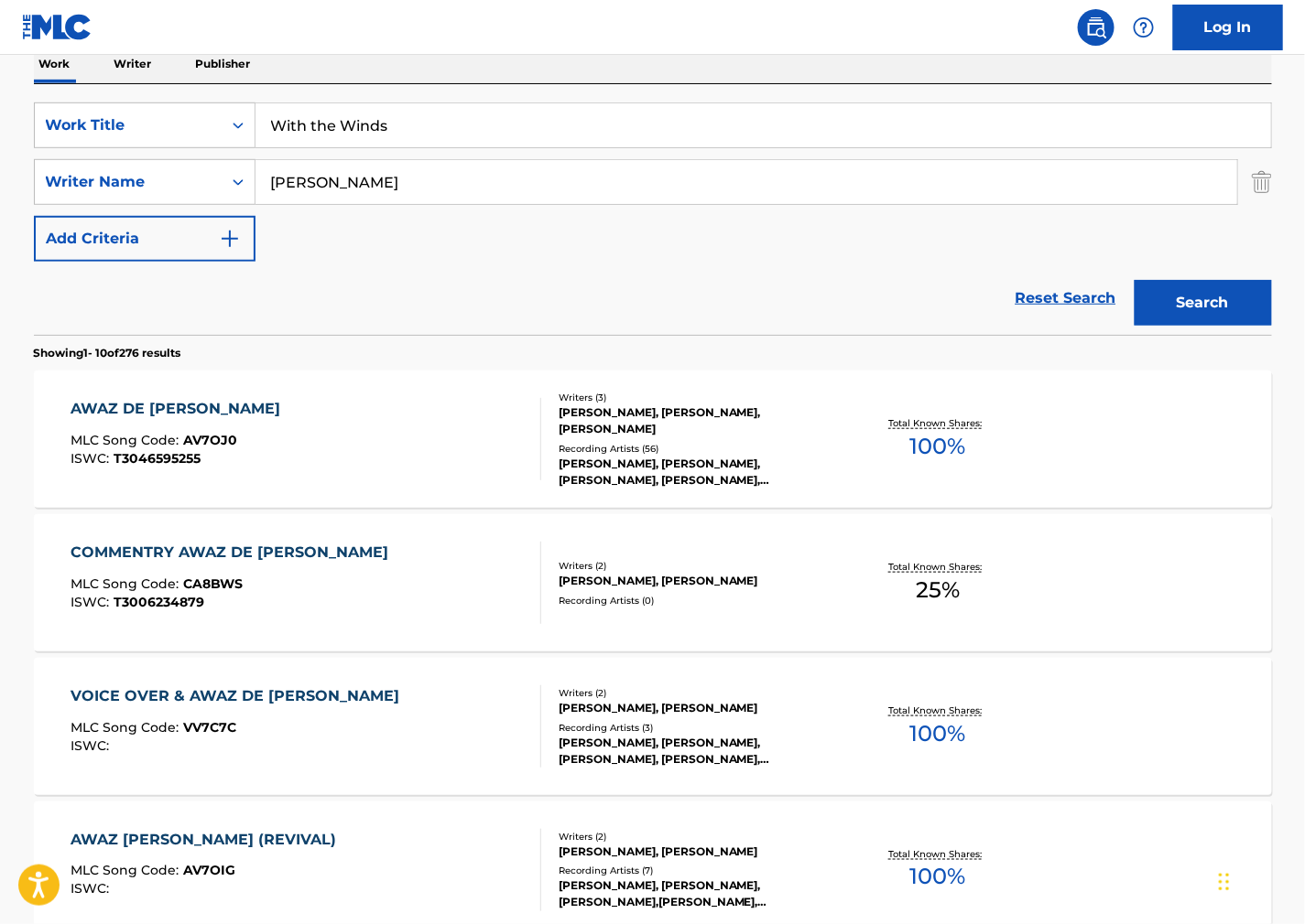
drag, startPoint x: 791, startPoint y: 37, endPoint x: 751, endPoint y: 51, distance: 42.4
click at [792, 37] on nav "Log In" at bounding box center [652, 27] width 1305 height 54
drag, startPoint x: 396, startPoint y: 188, endPoint x: 178, endPoint y: 180, distance: 218.1
click at [68, 171] on div "SearchWithCriteria73e6ac6b-7652-4ae3-be05-1d9fac7a2488 Writer Name [PERSON_NAME]" at bounding box center [653, 183] width 1239 height 46
paste input "[PERSON_NAME]"
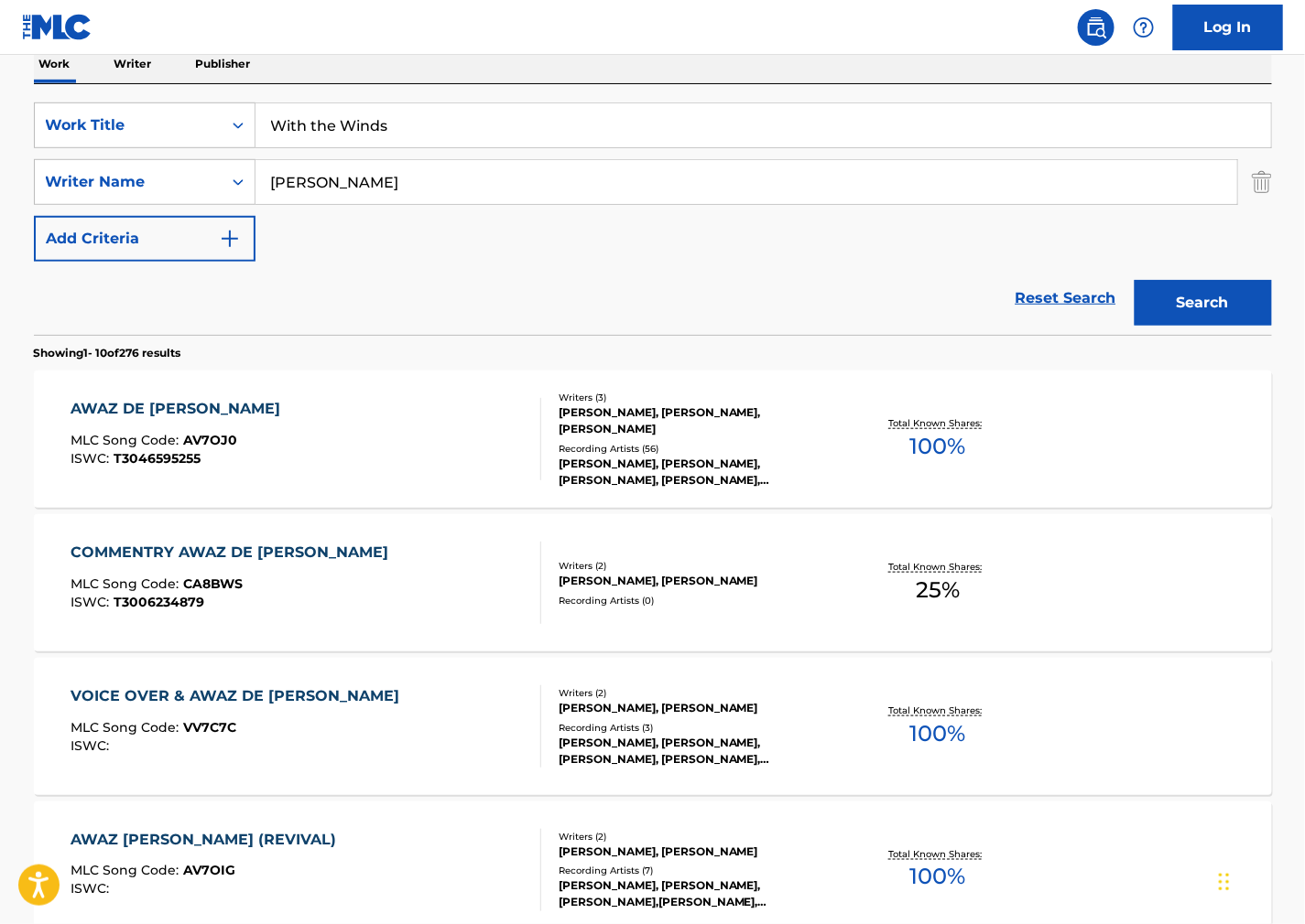
type input "[PERSON_NAME]"
click at [1165, 304] on button "Search" at bounding box center [1202, 303] width 138 height 46
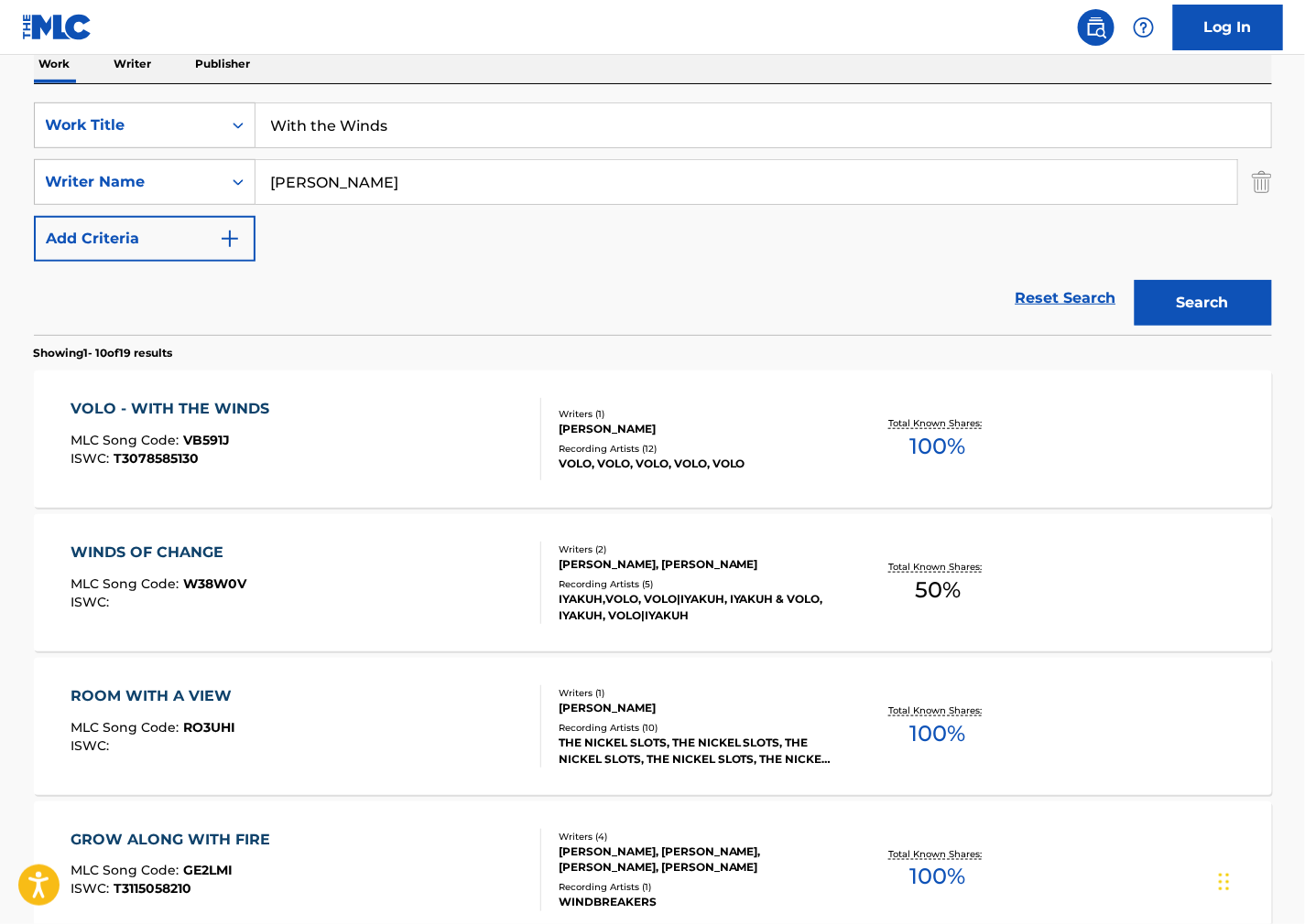
click at [445, 450] on div "VOLO - WITH THE WINDS MLC Song Code : VB591J ISWC : T3078585130" at bounding box center [306, 438] width 471 height 82
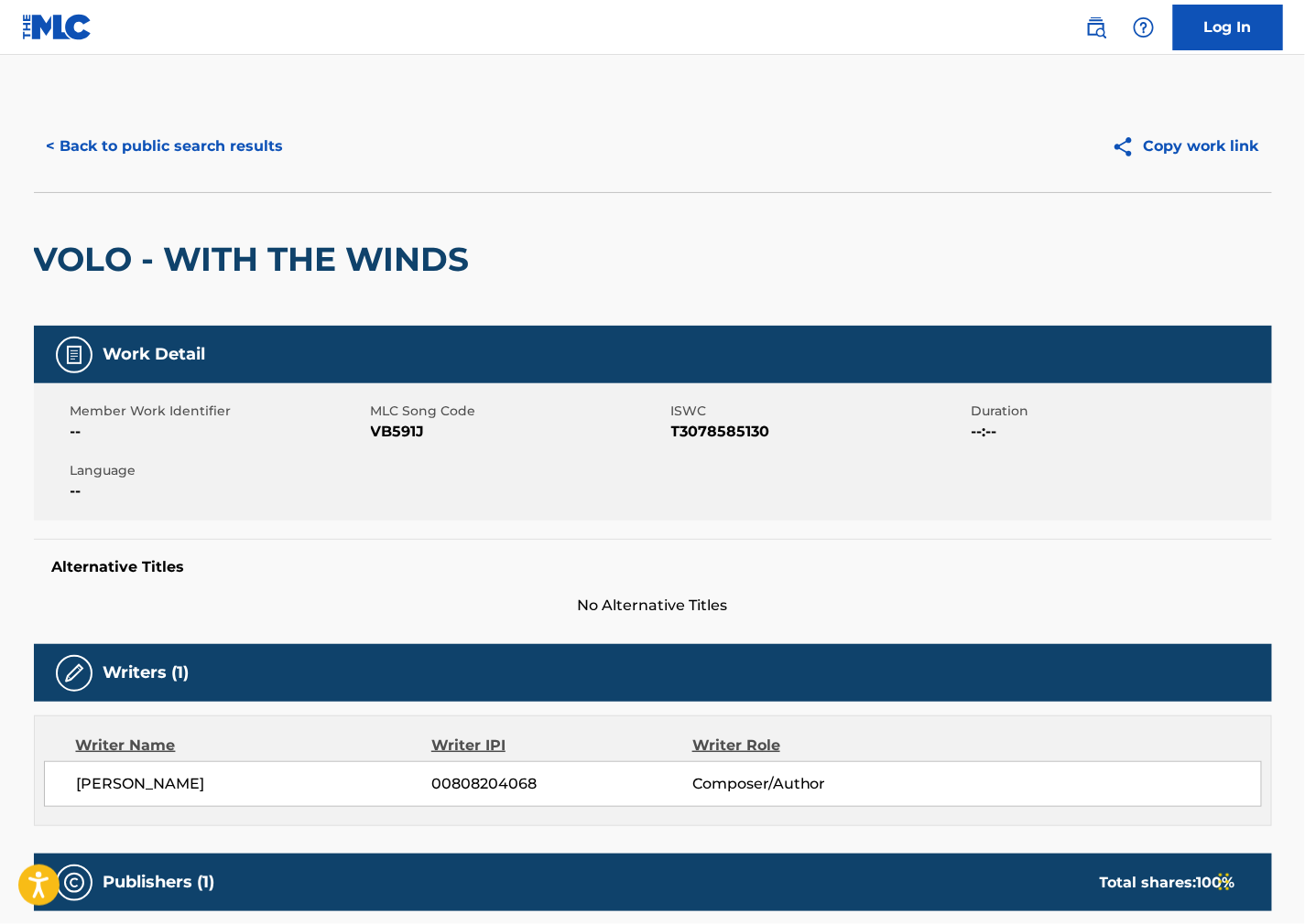
click at [401, 438] on span "VB591J" at bounding box center [519, 432] width 296 height 22
click at [698, 440] on span "T3078585130" at bounding box center [819, 432] width 296 height 22
click at [702, 432] on span "T3078585130" at bounding box center [819, 432] width 296 height 22
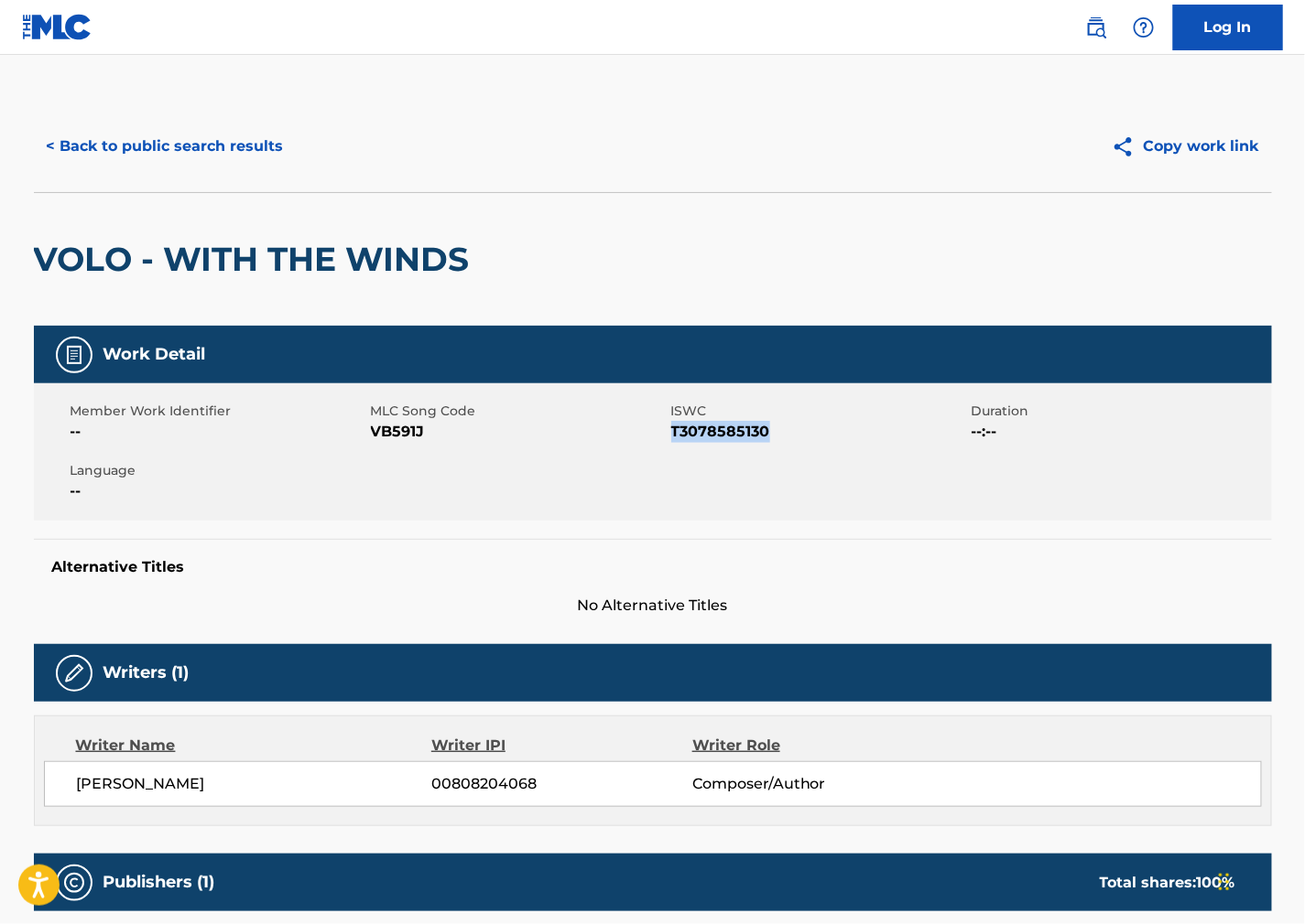
drag, startPoint x: 804, startPoint y: 508, endPoint x: 791, endPoint y: 512, distance: 13.6
click at [803, 509] on div "Member Work Identifier -- MLC Song Code VB591J ISWC T3078585130 Duration --:-- …" at bounding box center [653, 451] width 1239 height 138
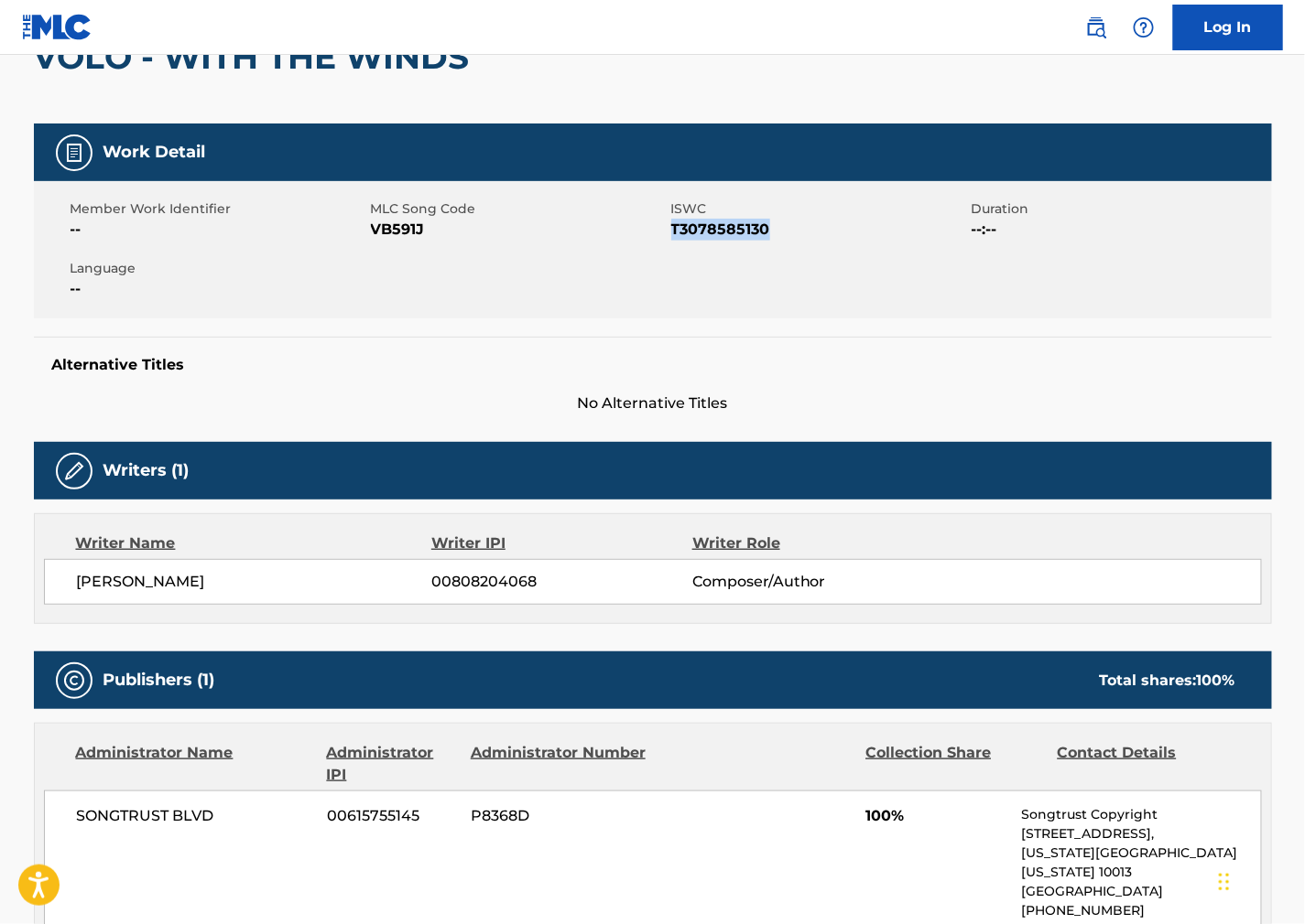
scroll to position [508, 0]
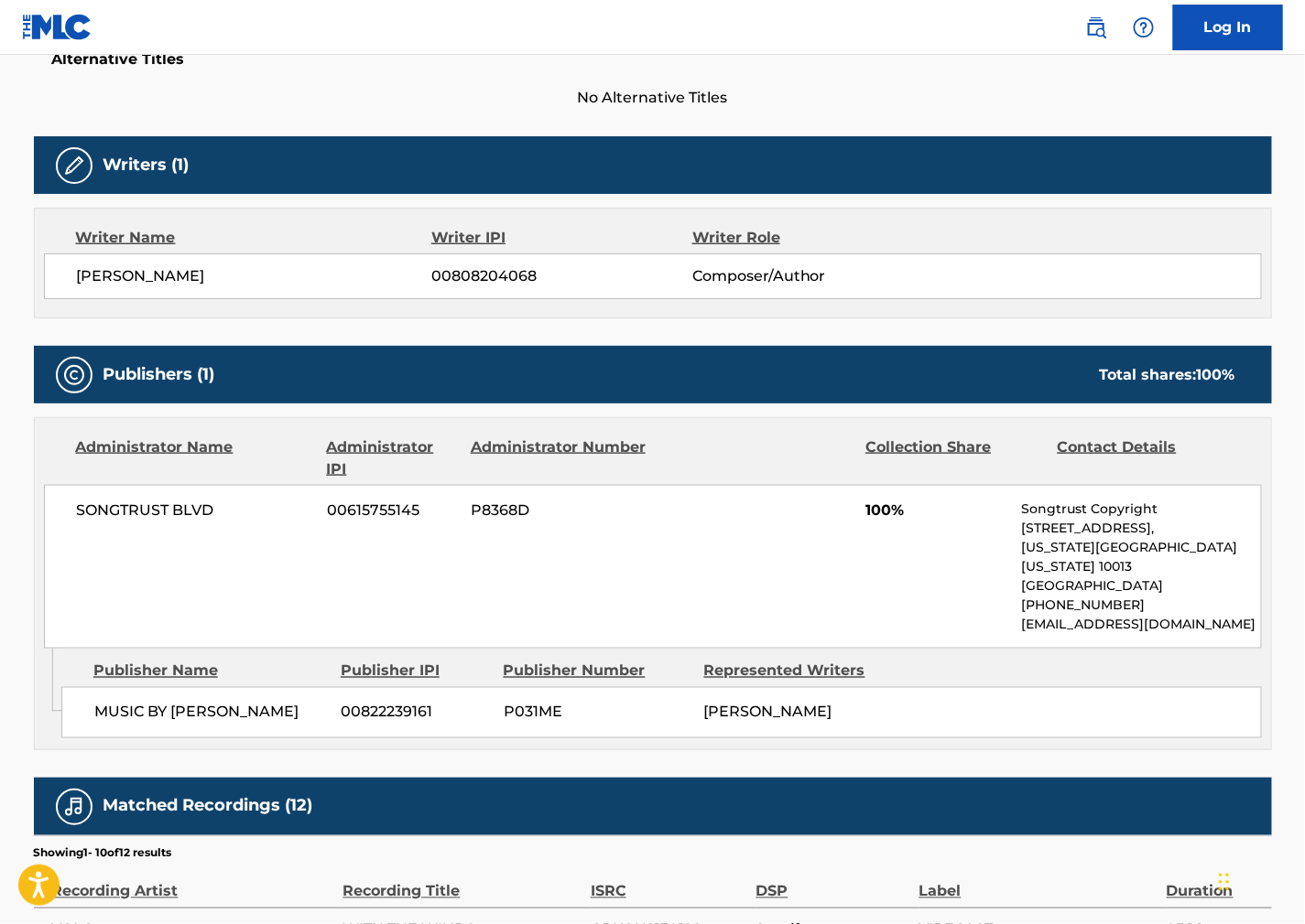
drag, startPoint x: 236, startPoint y: 274, endPoint x: 26, endPoint y: 270, distance: 210.0
click at [26, 270] on div "< Back to public search results Copy work link VOLO - WITH THE WINDS Work Detai…" at bounding box center [653, 512] width 1282 height 1839
click at [730, 542] on div "SONGTRUST BLVD 00615755145 P8368D 100% Songtrust Copyright [STREET_ADDRESS][US_…" at bounding box center [653, 566] width 1218 height 163
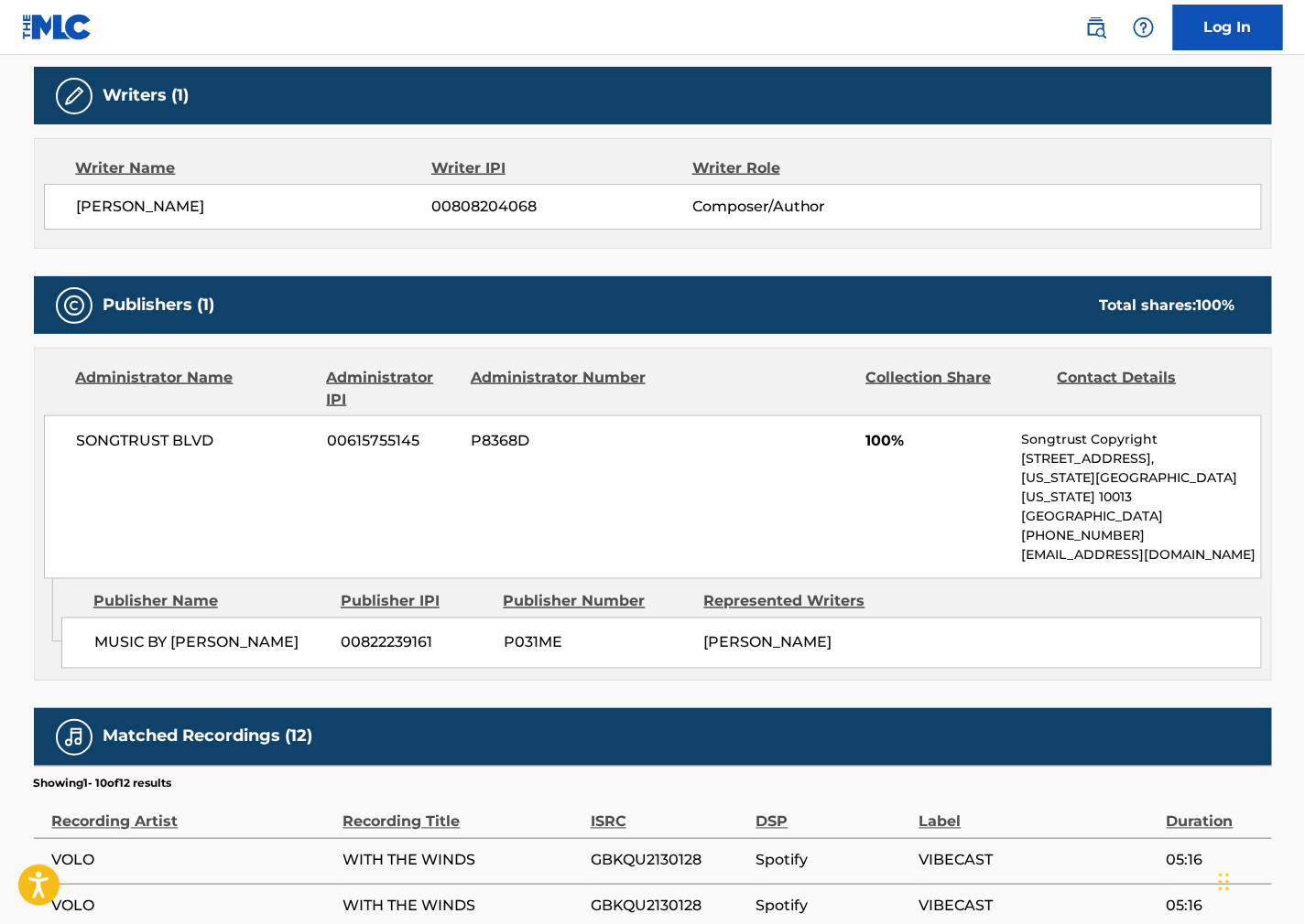
scroll to position [609, 0]
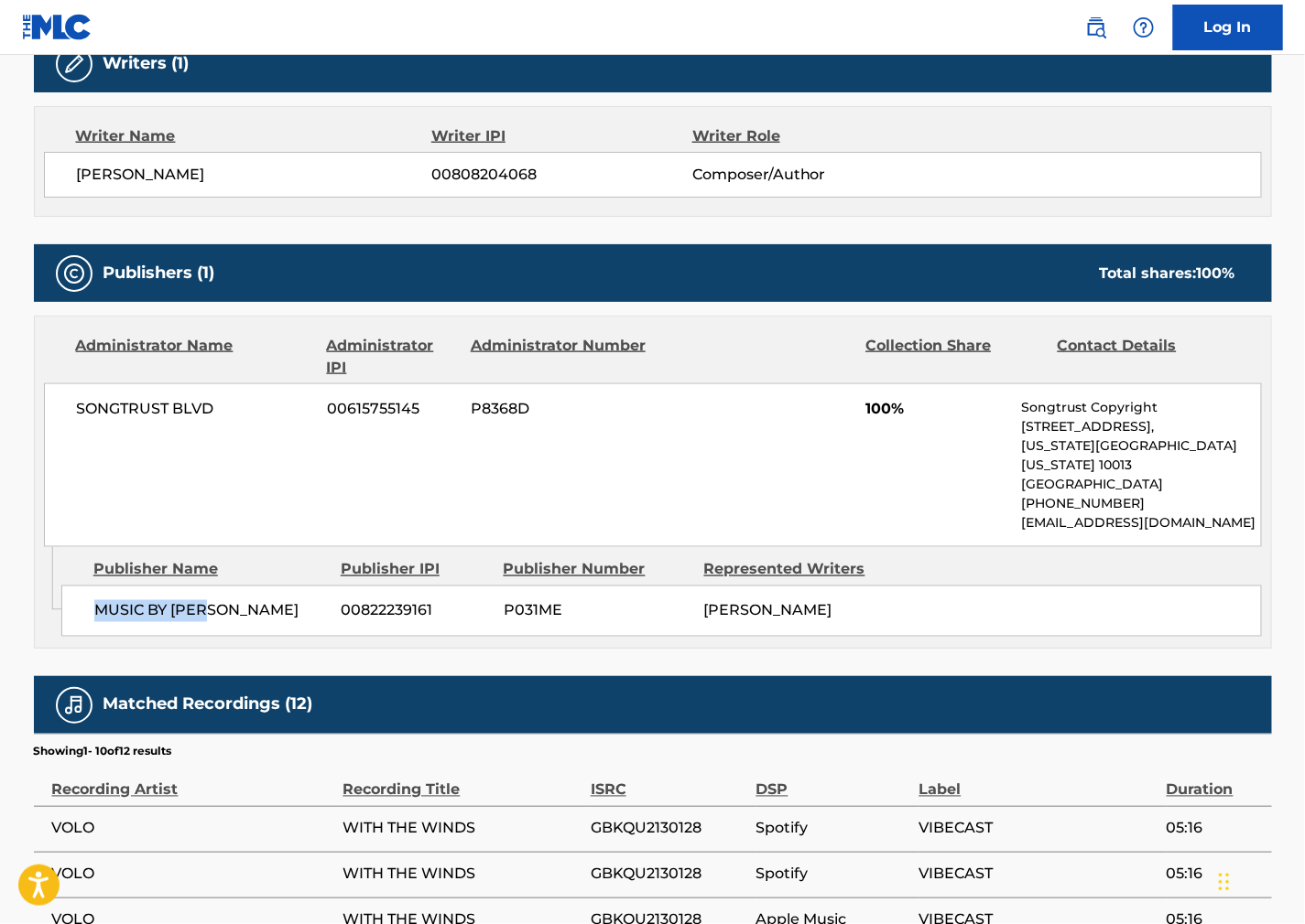
drag, startPoint x: 229, startPoint y: 588, endPoint x: 92, endPoint y: 595, distance: 137.2
click at [92, 595] on div "MUSIC BY VOLO 00822239161 P031ME [PERSON_NAME]" at bounding box center [661, 612] width 1201 height 52
click at [745, 486] on div "SONGTRUST BLVD 00615755145 P8368D 100% Songtrust Copyright [STREET_ADDRESS][US_…" at bounding box center [653, 464] width 1218 height 163
drag, startPoint x: 212, startPoint y: 407, endPoint x: 67, endPoint y: 419, distance: 145.5
click at [67, 419] on div "SONGTRUST BLVD 00615755145 P8368D 100% Songtrust Copyright [STREET_ADDRESS][US_…" at bounding box center [653, 464] width 1218 height 163
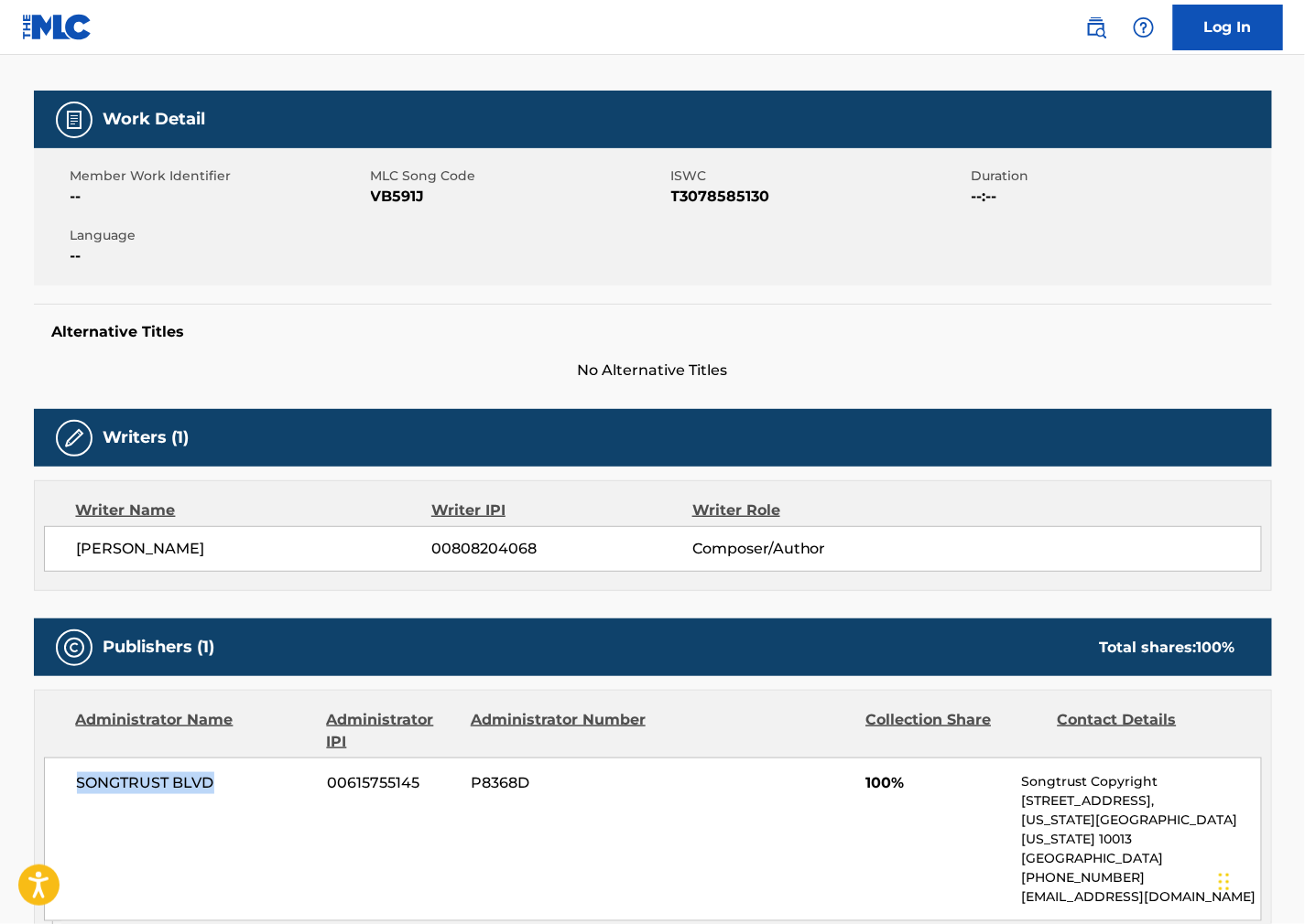
scroll to position [0, 0]
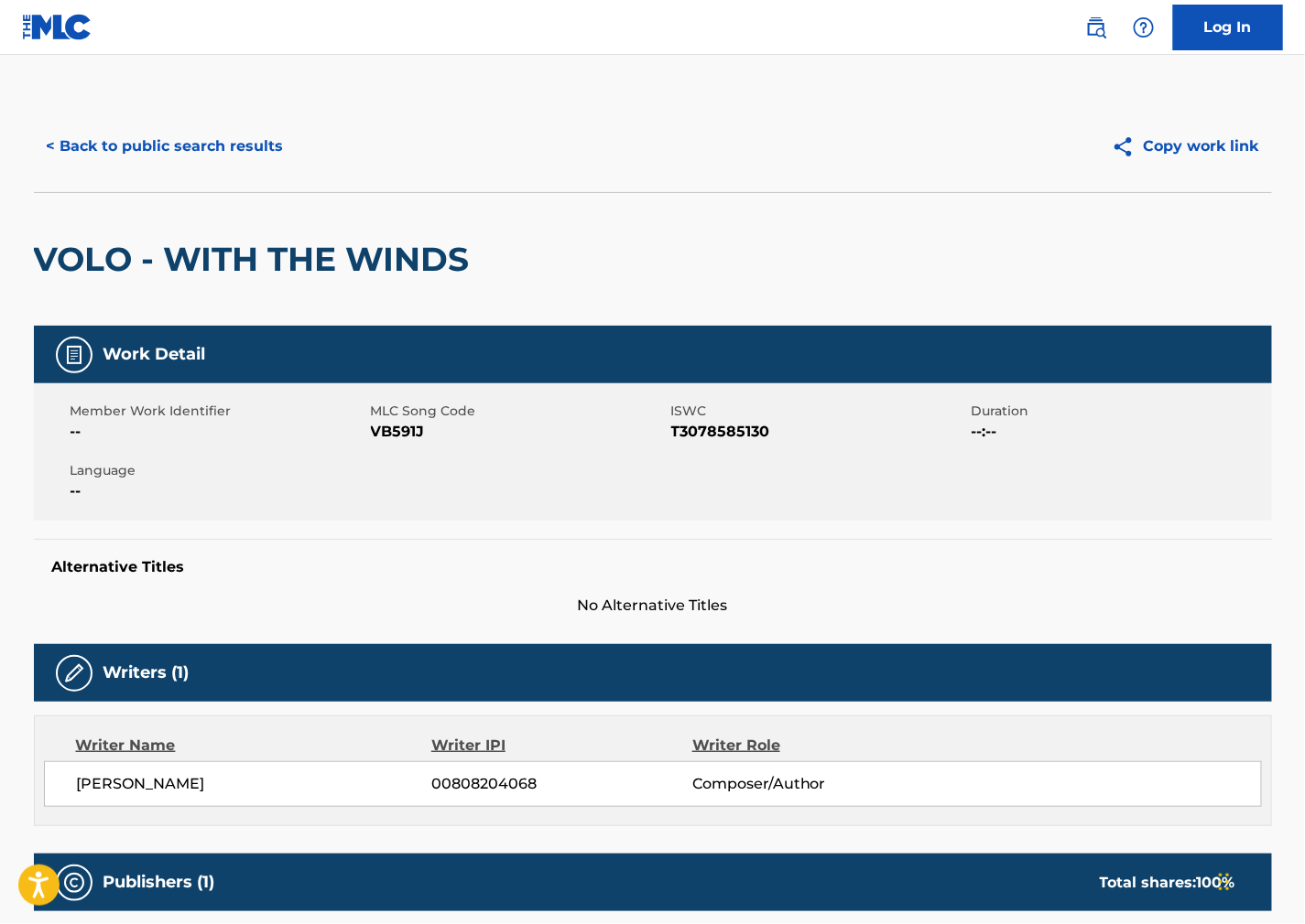
click at [122, 131] on button "< Back to public search results" at bounding box center [165, 147] width 263 height 46
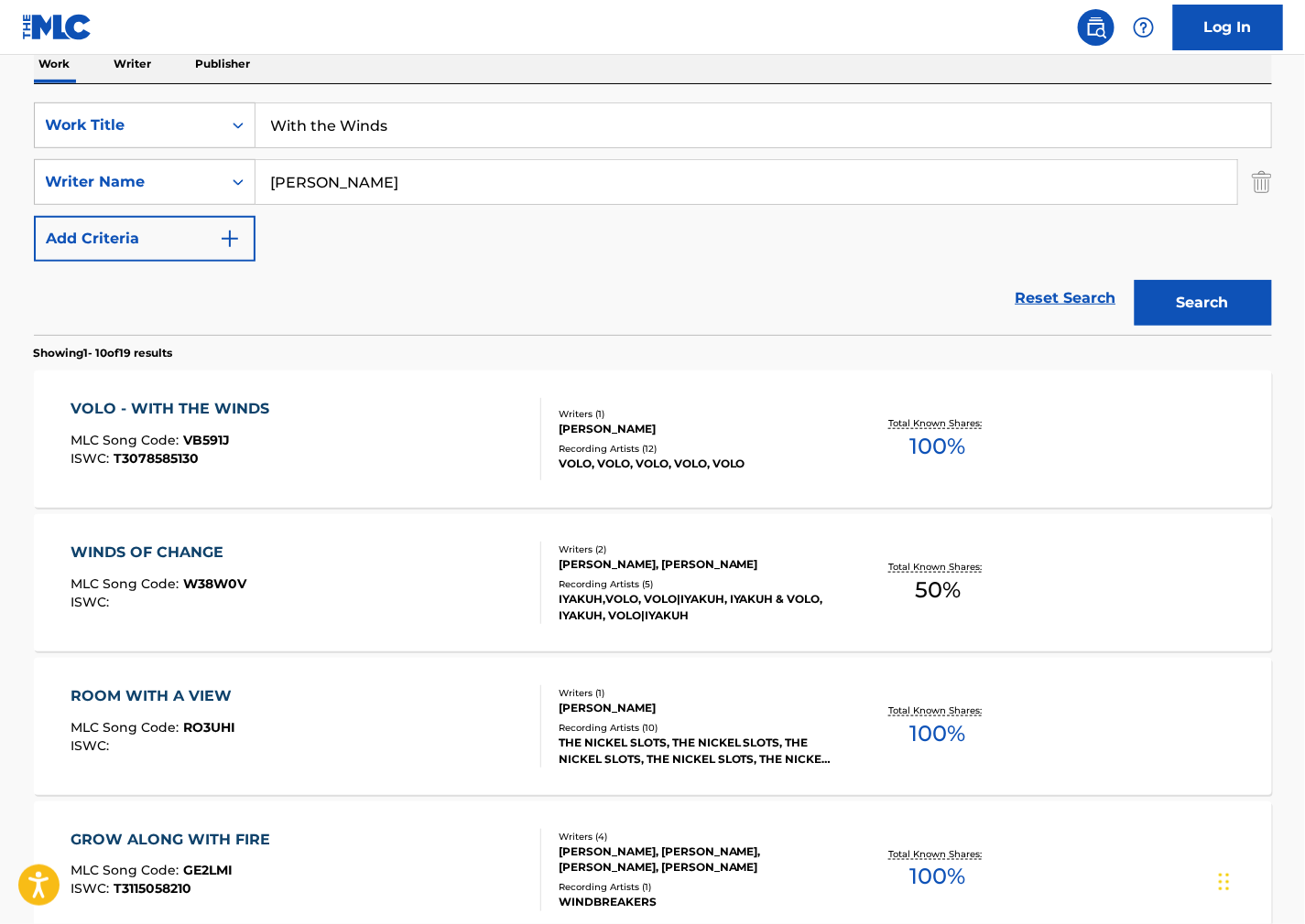
drag, startPoint x: 522, startPoint y: 110, endPoint x: -96, endPoint y: 122, distance: 618.1
click at [0, 122] on html "Accessibility Screen-Reader Guide, Feedback, and Issue Reporting | New window C…" at bounding box center [652, 157] width 1305 height 924
paste input "Three"
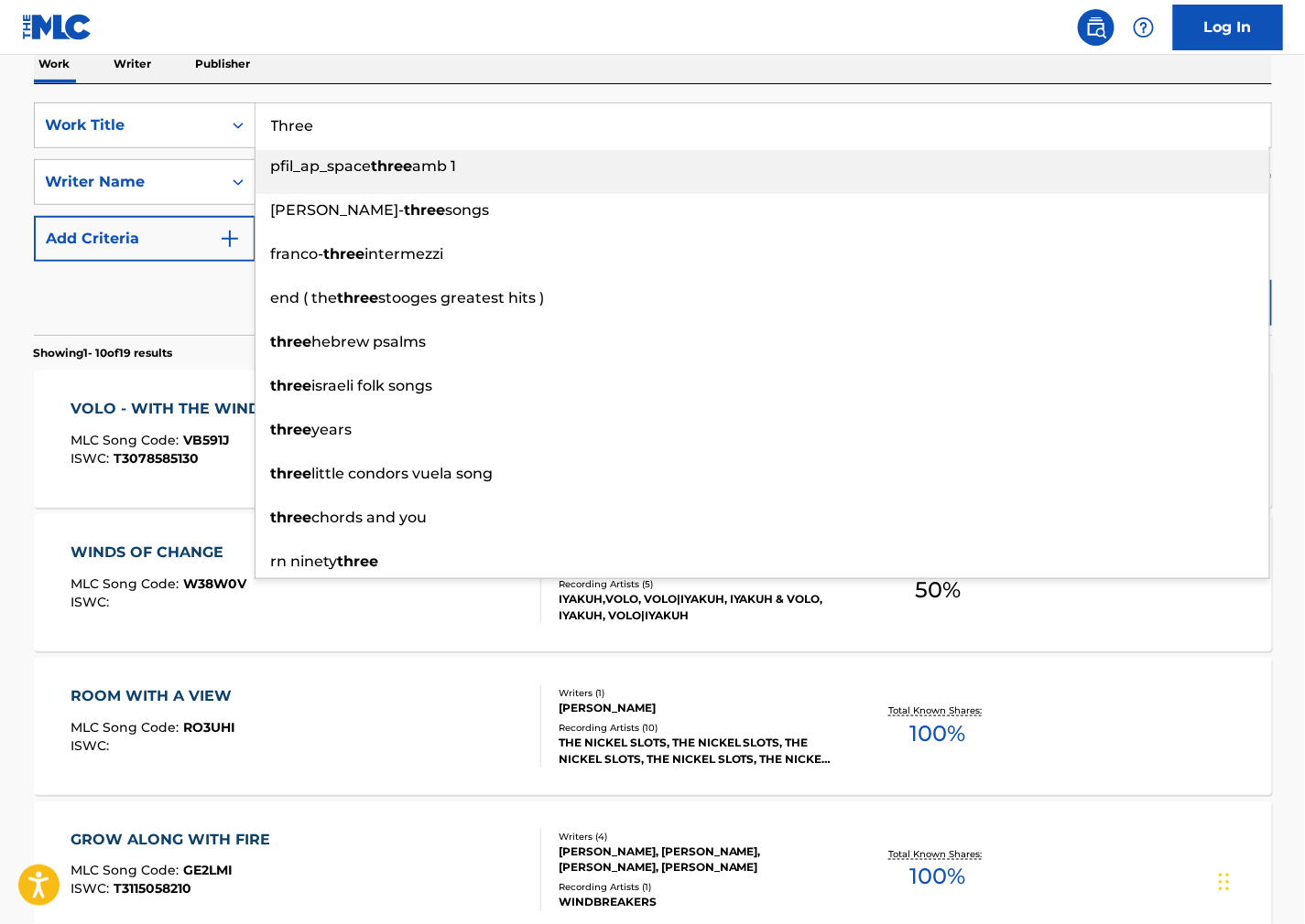
type input "Three"
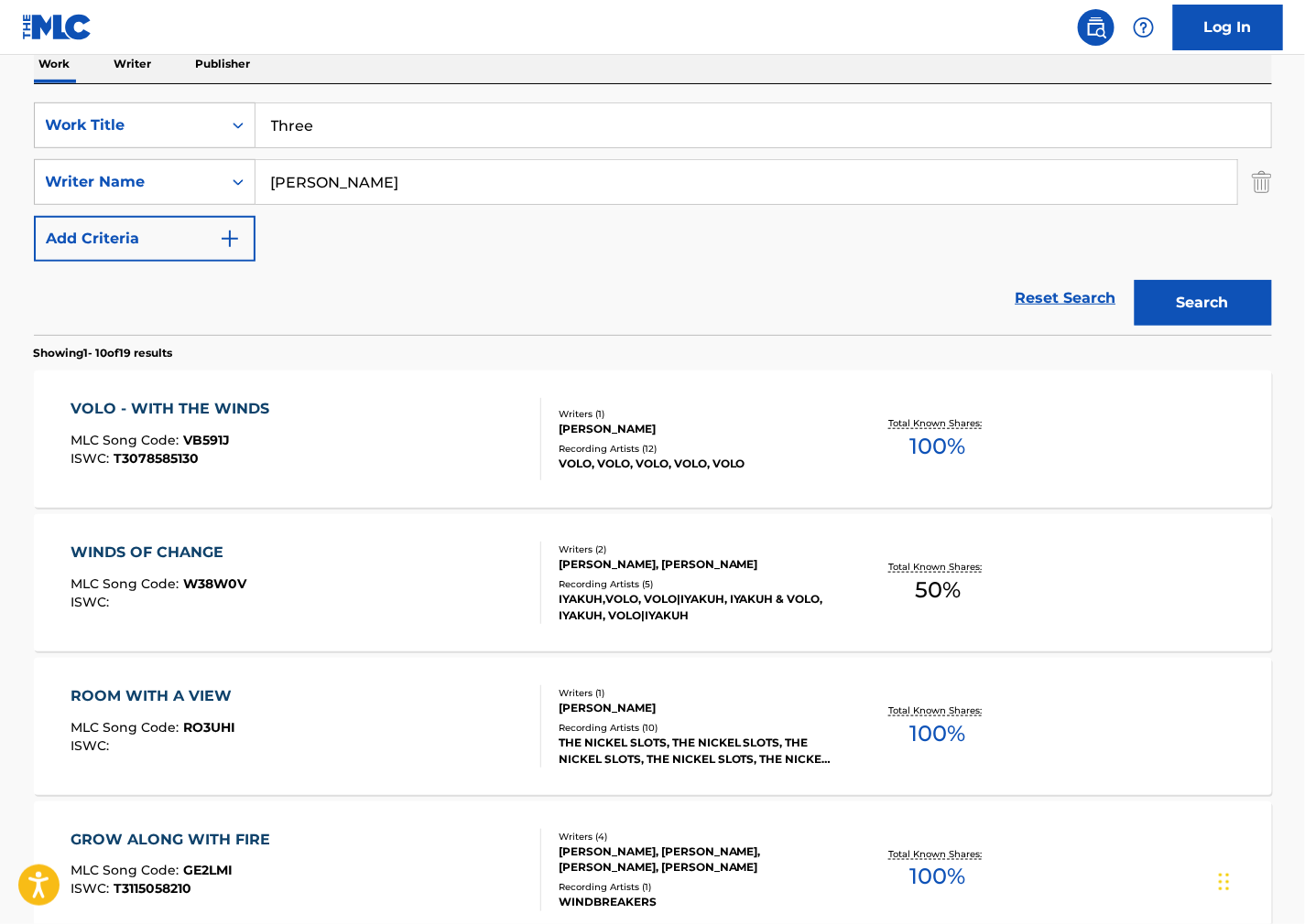
click at [784, 42] on nav "Log In" at bounding box center [652, 27] width 1305 height 54
drag, startPoint x: 396, startPoint y: 195, endPoint x: 16, endPoint y: 185, distance: 380.1
click at [17, 185] on div "The MLC Public Work Search The accuracy and completeness of The MLC's data is d…" at bounding box center [653, 846] width 1282 height 2100
paste input "[PERSON_NAME]"
click at [1219, 284] on button "Search" at bounding box center [1202, 303] width 138 height 46
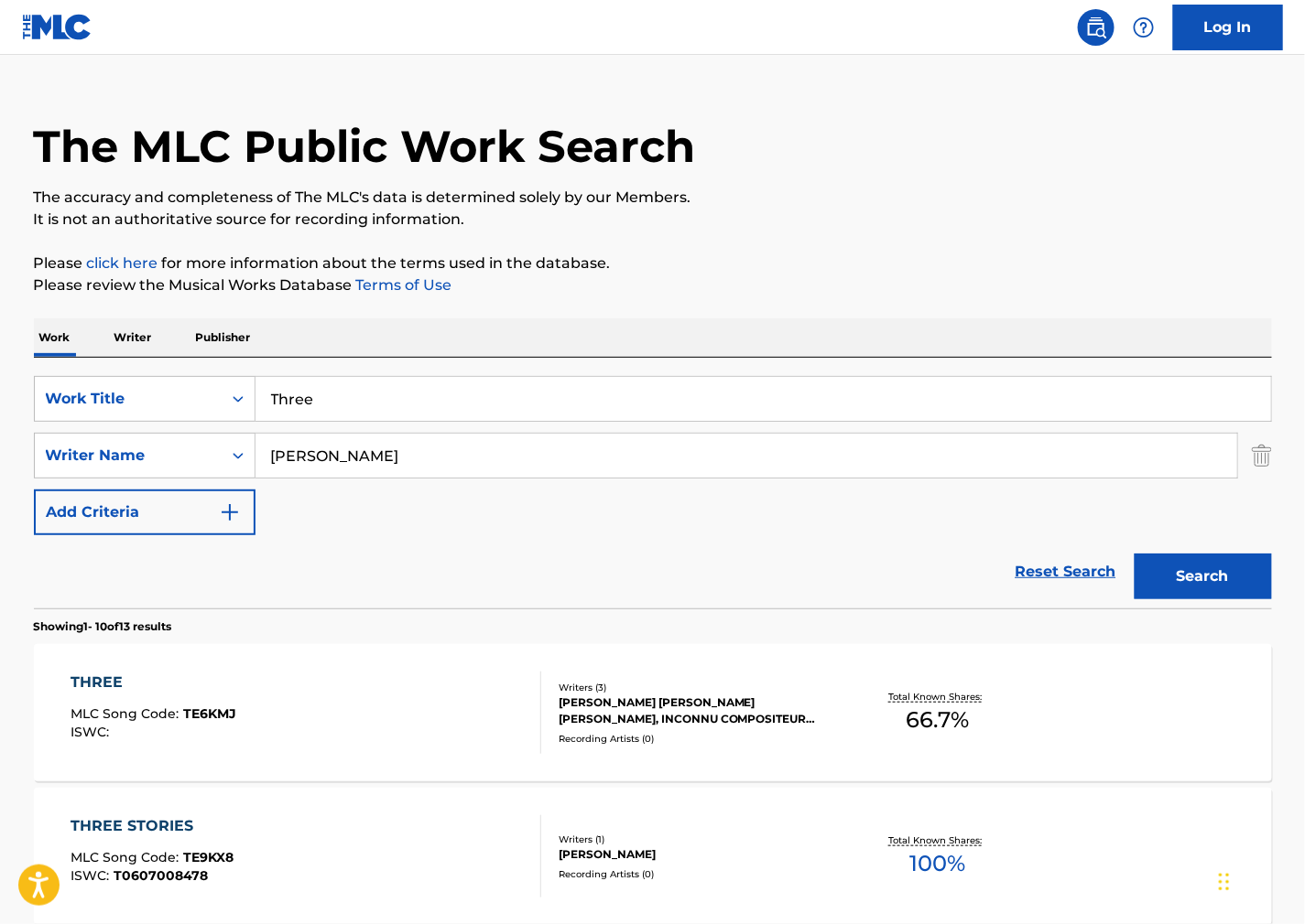
scroll to position [0, 0]
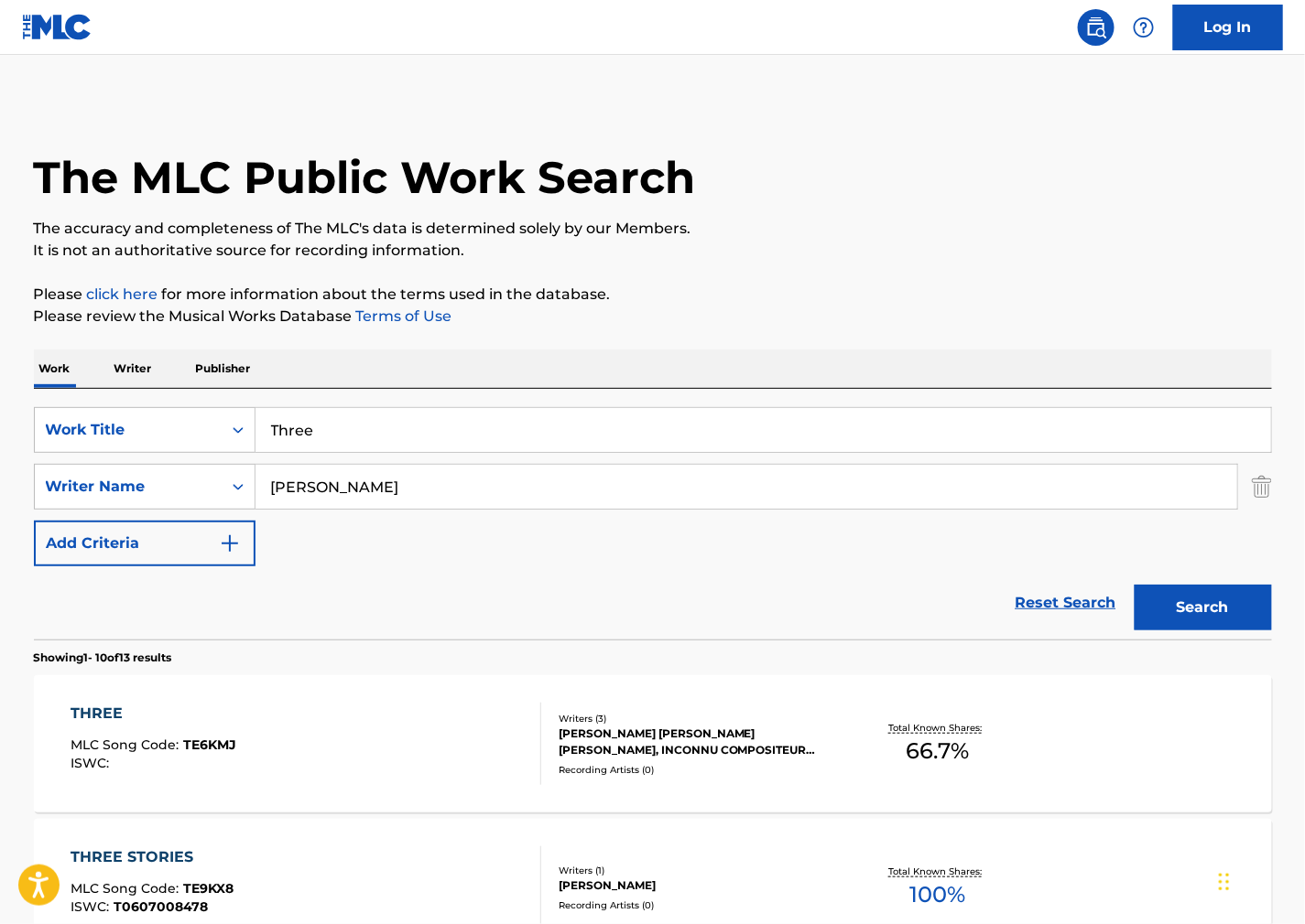
drag, startPoint x: 852, startPoint y: 199, endPoint x: 351, endPoint y: 474, distance: 571.5
click at [852, 199] on div "The MLC Public Work Search" at bounding box center [653, 167] width 1239 height 134
drag, startPoint x: 389, startPoint y: 489, endPoint x: 94, endPoint y: 498, distance: 295.1
click at [95, 498] on div "SearchWithCriteria73e6ac6b-7652-4ae3-be05-1d9fac7a2488 Writer Name [PERSON_NAME]" at bounding box center [653, 487] width 1239 height 46
paste input "[PERSON_NAME]"
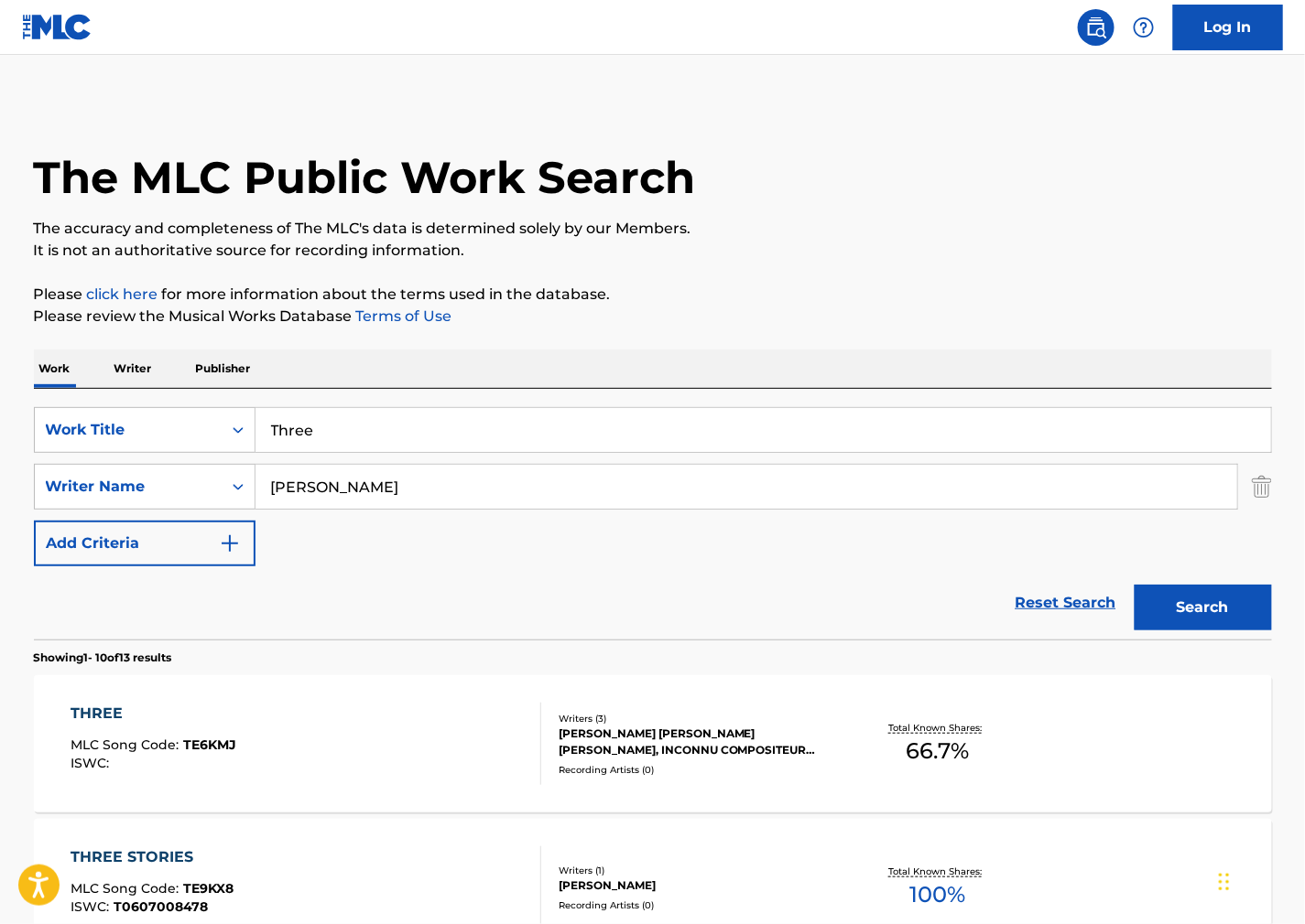
type input "[PERSON_NAME]"
click at [1149, 613] on button "Search" at bounding box center [1202, 608] width 138 height 46
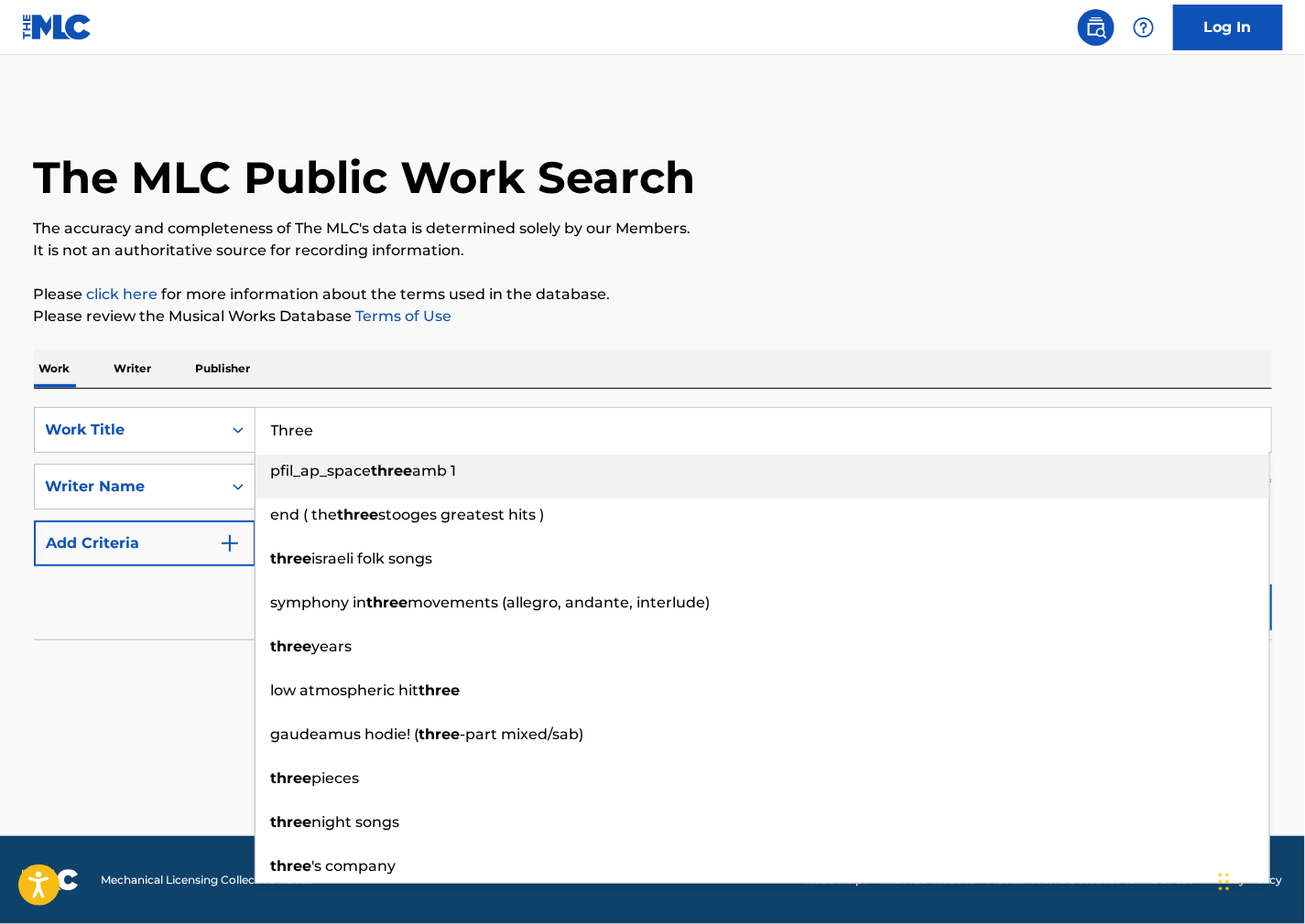
drag, startPoint x: 361, startPoint y: 446, endPoint x: -92, endPoint y: 437, distance: 453.1
click at [0, 437] on html "Accessibility Screen-Reader Guide, Feedback, and Issue Reporting | New window C…" at bounding box center [652, 462] width 1305 height 924
paste input "9"
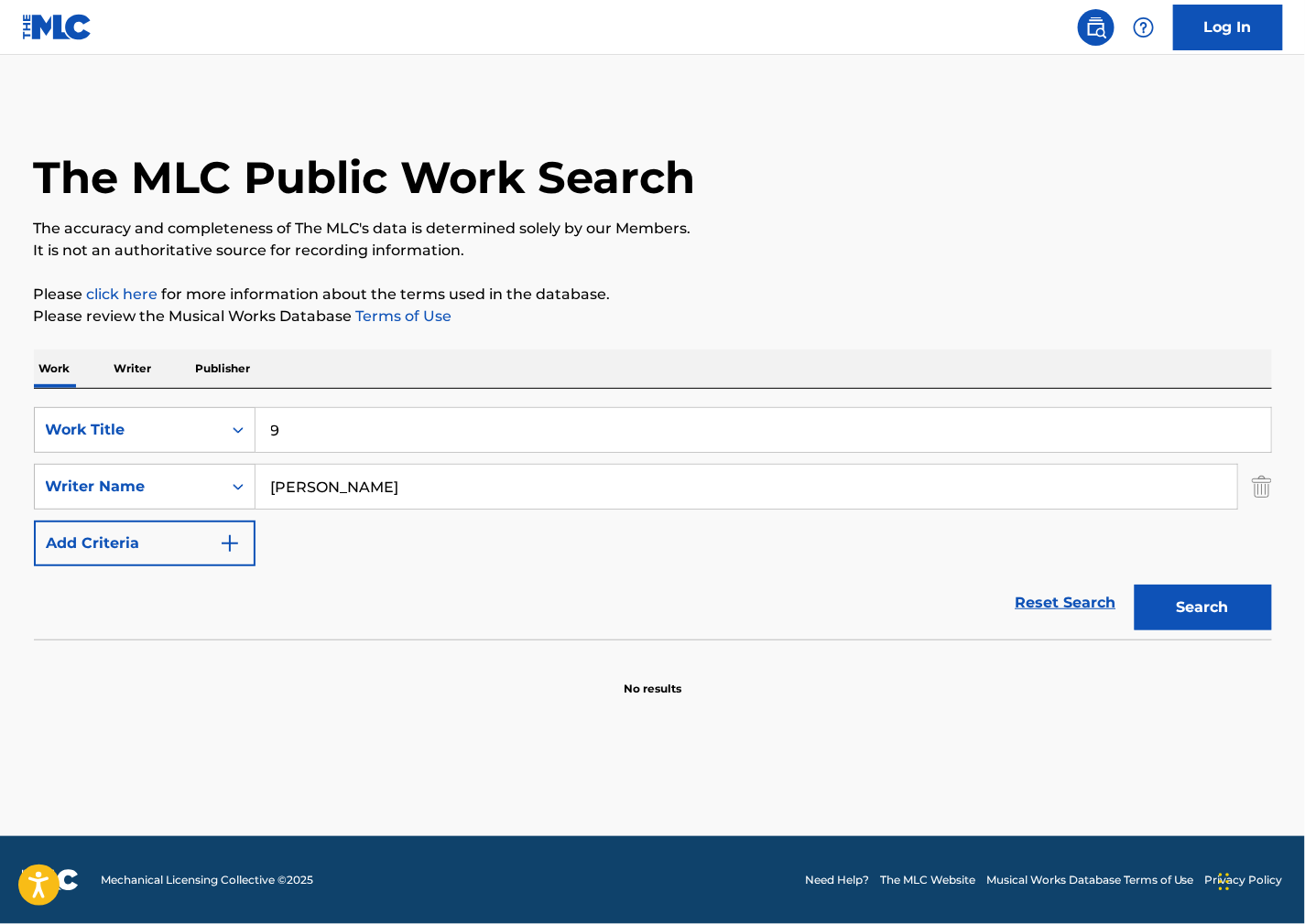
type input "9"
drag, startPoint x: 854, startPoint y: 234, endPoint x: 819, endPoint y: 243, distance: 36.1
click at [854, 234] on p "The accuracy and completeness of The MLC's data is determined solely by our Mem…" at bounding box center [653, 229] width 1239 height 22
drag, startPoint x: 453, startPoint y: 486, endPoint x: 1120, endPoint y: 498, distance: 667.1
click at [0, 484] on html "Accessibility Screen-Reader Guide, Feedback, and Issue Reporting | New window C…" at bounding box center [652, 462] width 1305 height 924
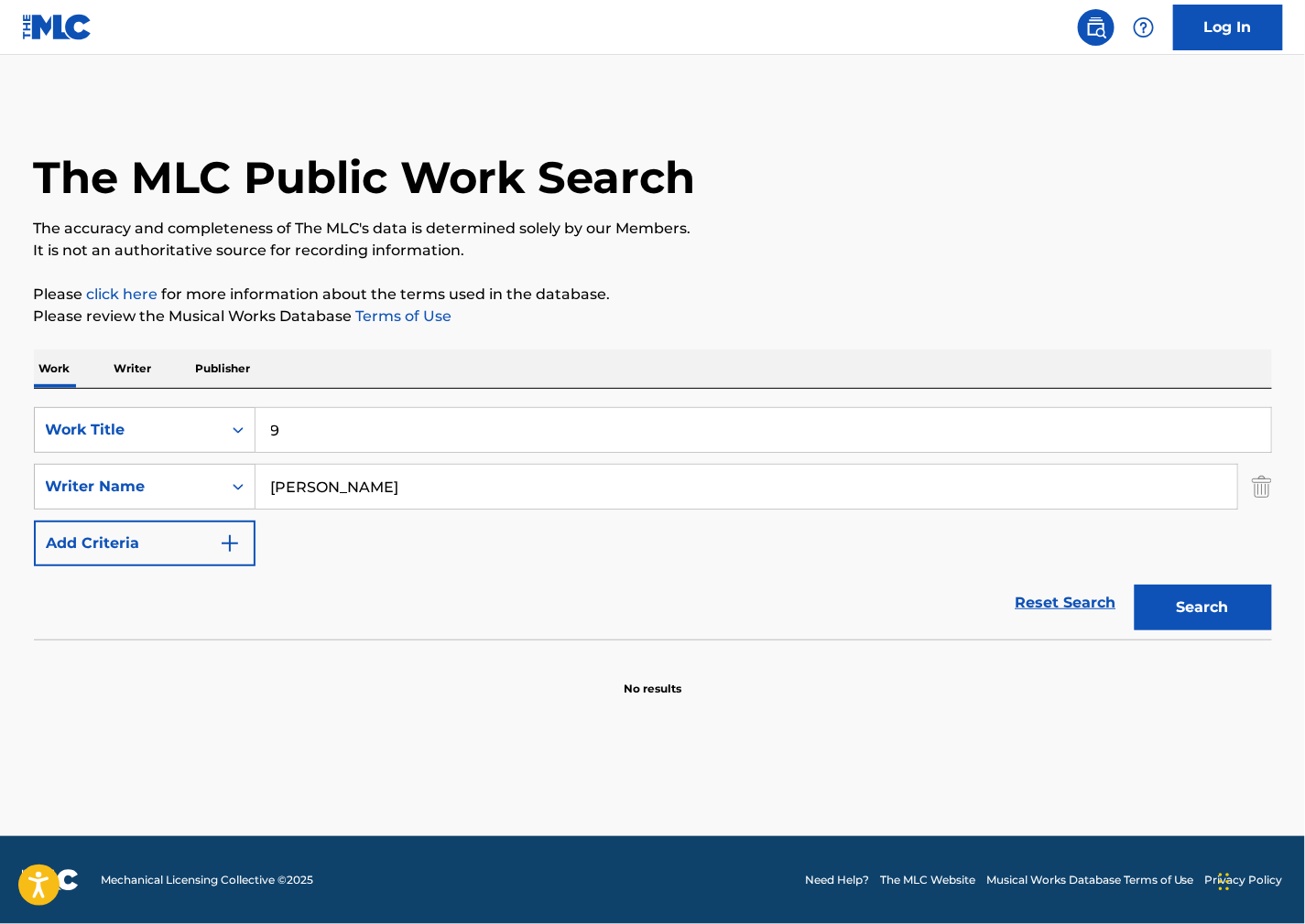
paste input "Blunt"
click at [1214, 610] on button "Search" at bounding box center [1202, 608] width 138 height 46
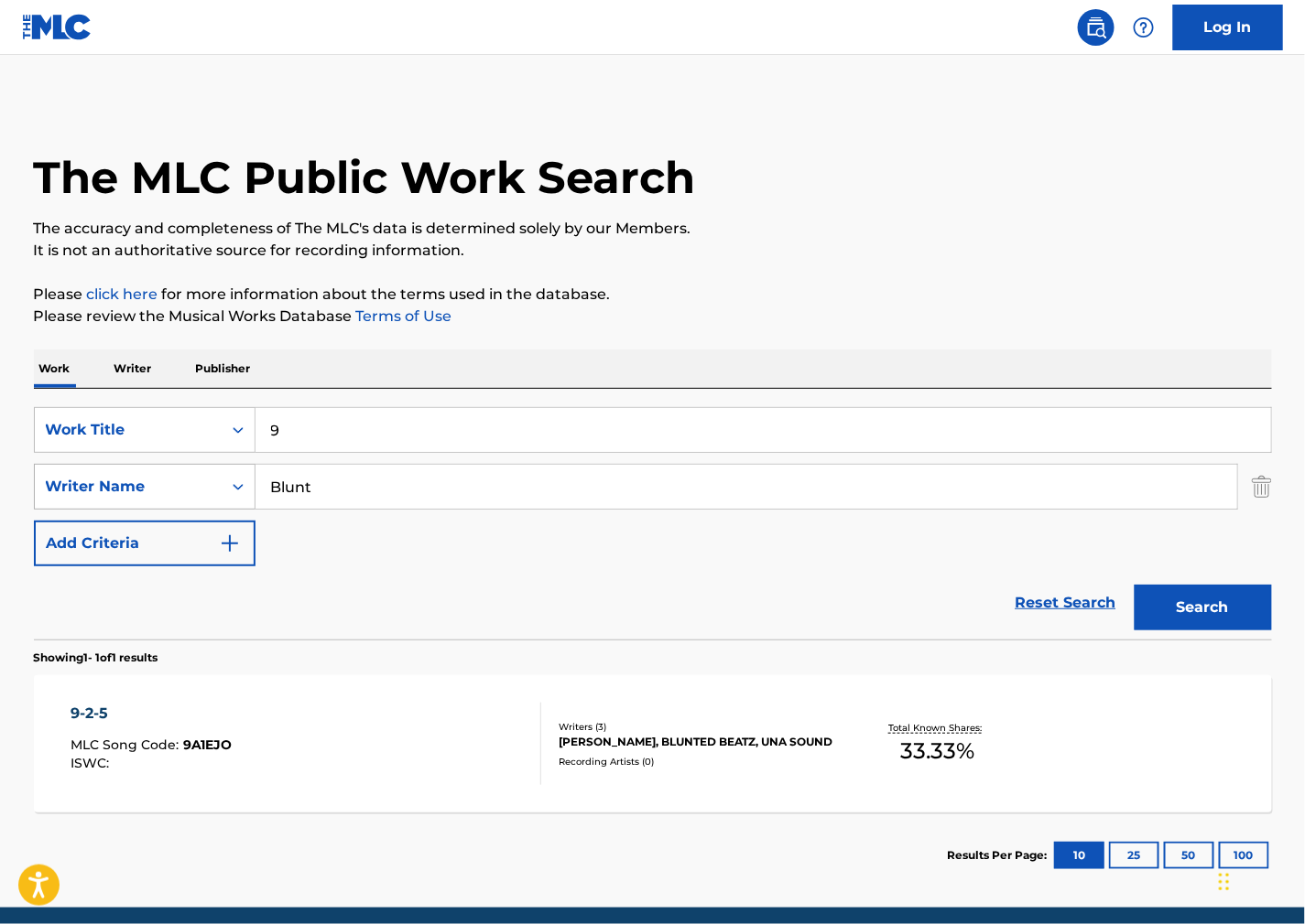
drag, startPoint x: 344, startPoint y: 492, endPoint x: 108, endPoint y: 498, distance: 236.1
click at [108, 498] on div "SearchWithCriteria73e6ac6b-7652-4ae3-be05-1d9fac7a2488 Writer Name Blunt" at bounding box center [653, 487] width 1239 height 46
paste input "[PERSON_NAME]"
click at [1168, 602] on button "Search" at bounding box center [1202, 608] width 138 height 46
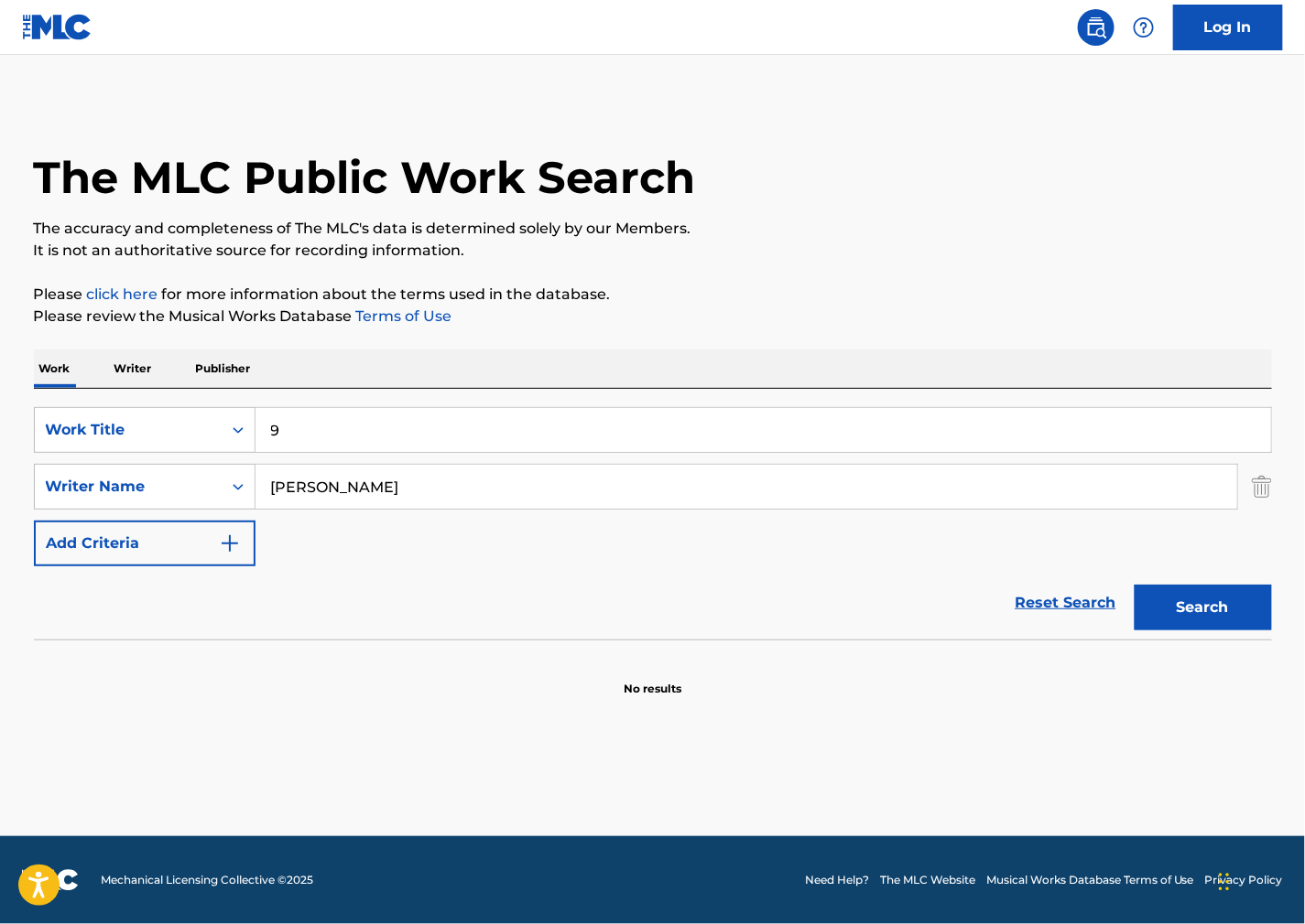
drag, startPoint x: 315, startPoint y: 498, endPoint x: 17, endPoint y: 478, distance: 298.7
click at [25, 478] on div "The MLC Public Work Search The accuracy and completeness of The MLC's data is d…" at bounding box center [653, 399] width 1282 height 596
type input "Astrova"
click at [1134, 585] on button "Search" at bounding box center [1202, 608] width 138 height 46
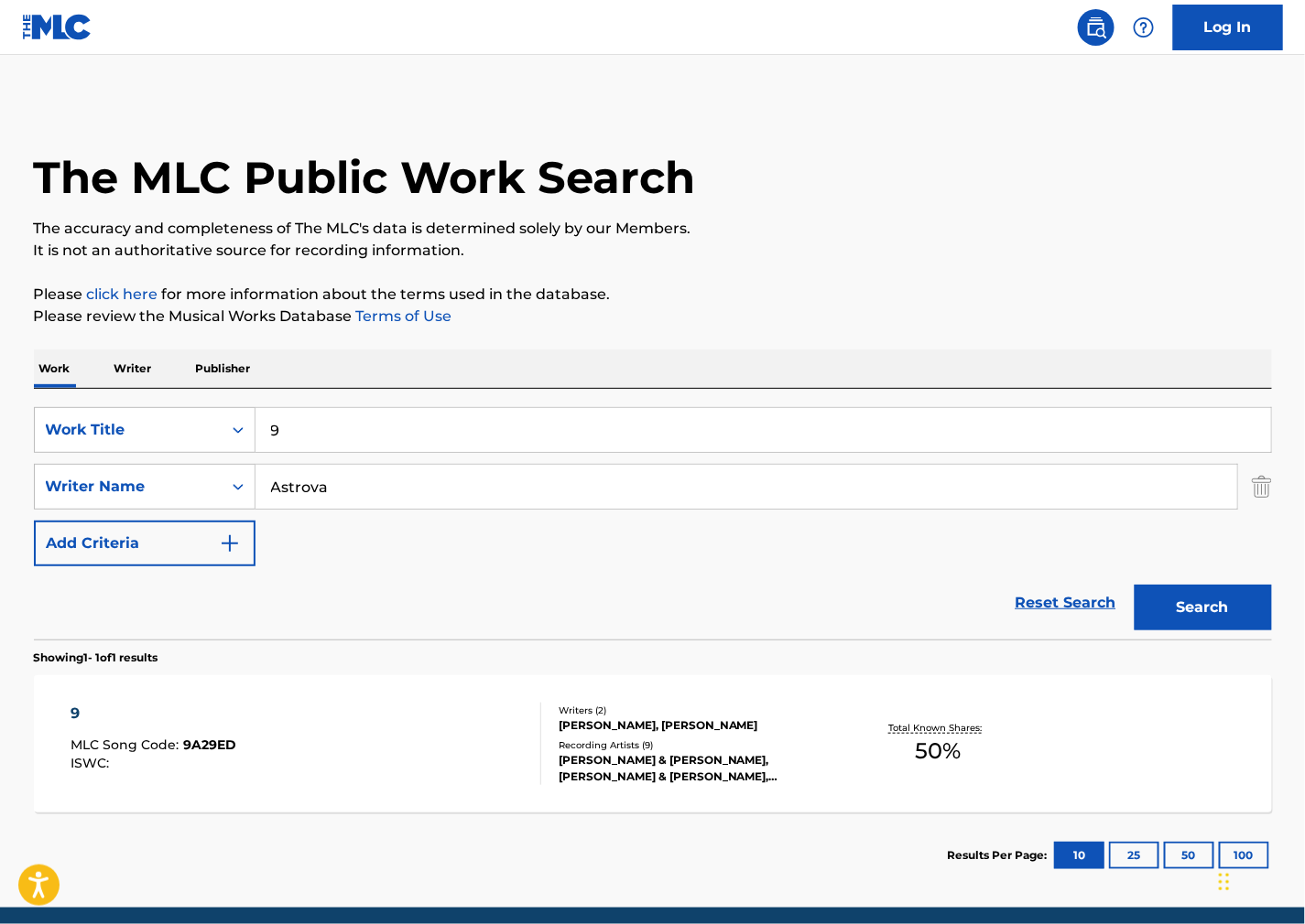
click at [426, 737] on div "9 MLC Song Code : 9A29ED ISWC :" at bounding box center [306, 743] width 471 height 82
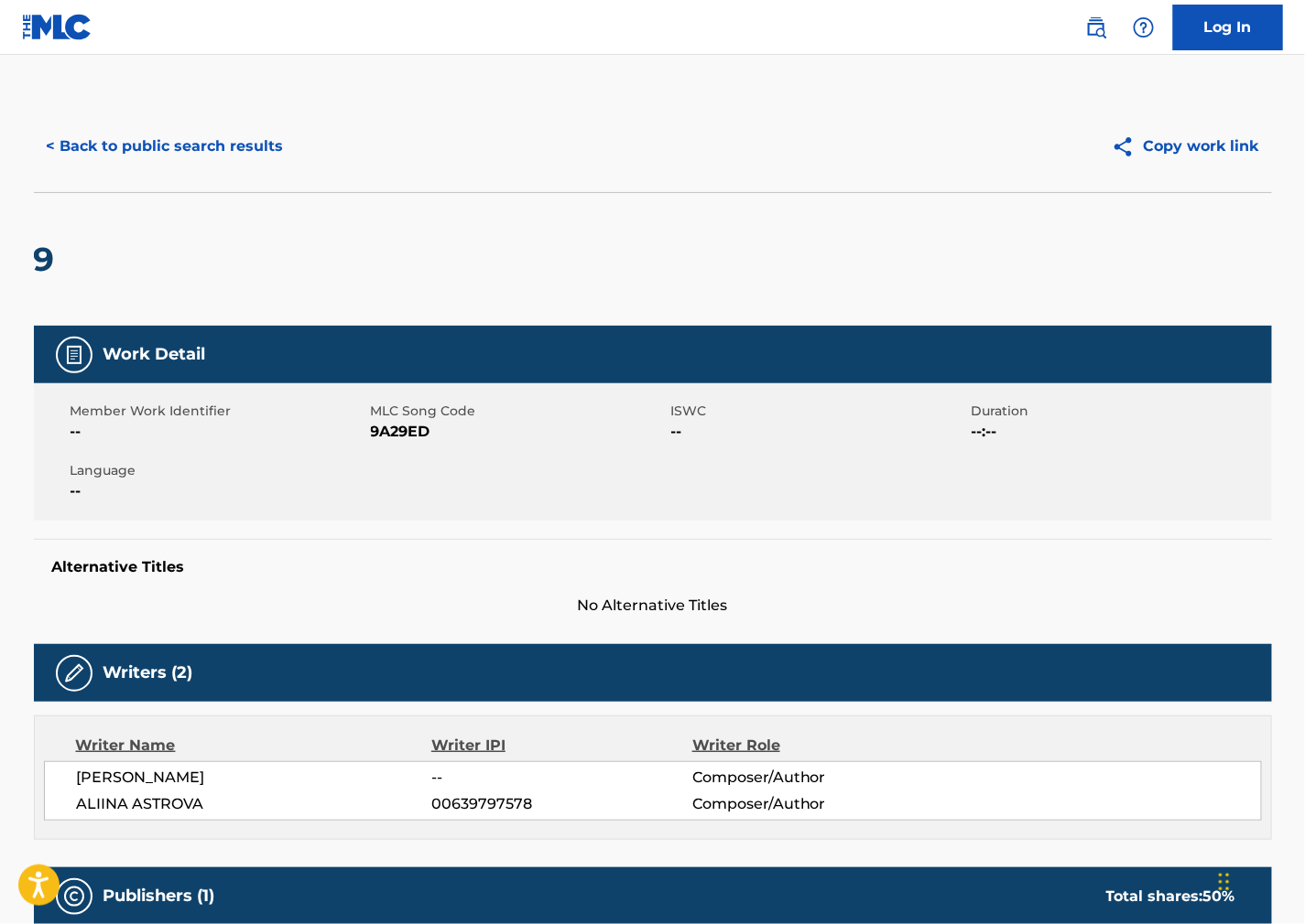
click at [395, 433] on span "9A29ED" at bounding box center [519, 432] width 296 height 22
drag, startPoint x: 872, startPoint y: 494, endPoint x: 659, endPoint y: 524, distance: 215.1
click at [864, 494] on div "Member Work Identifier -- MLC Song Code 9A29ED ISWC -- Duration --:-- Language …" at bounding box center [653, 451] width 1239 height 138
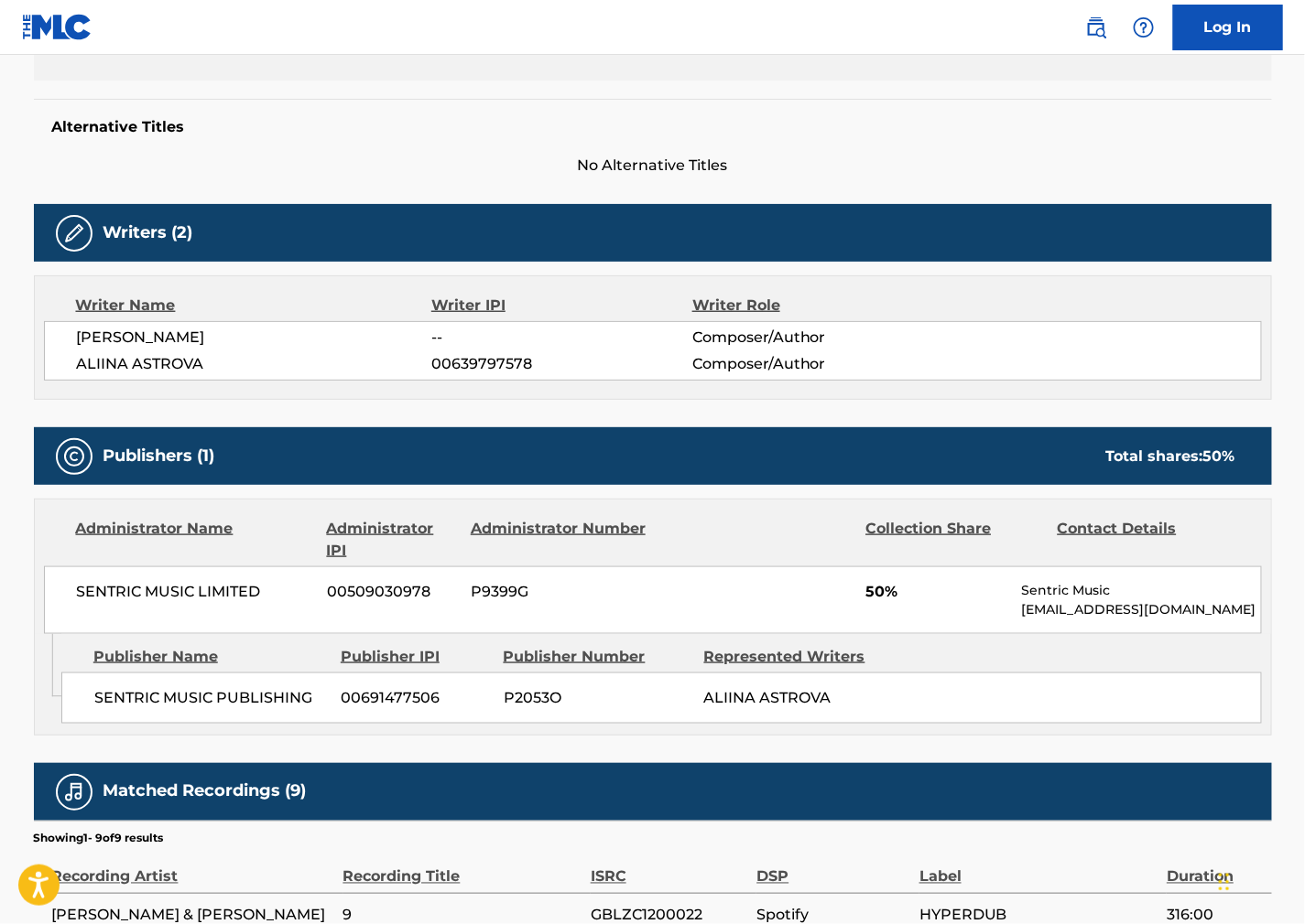
scroll to position [711, 0]
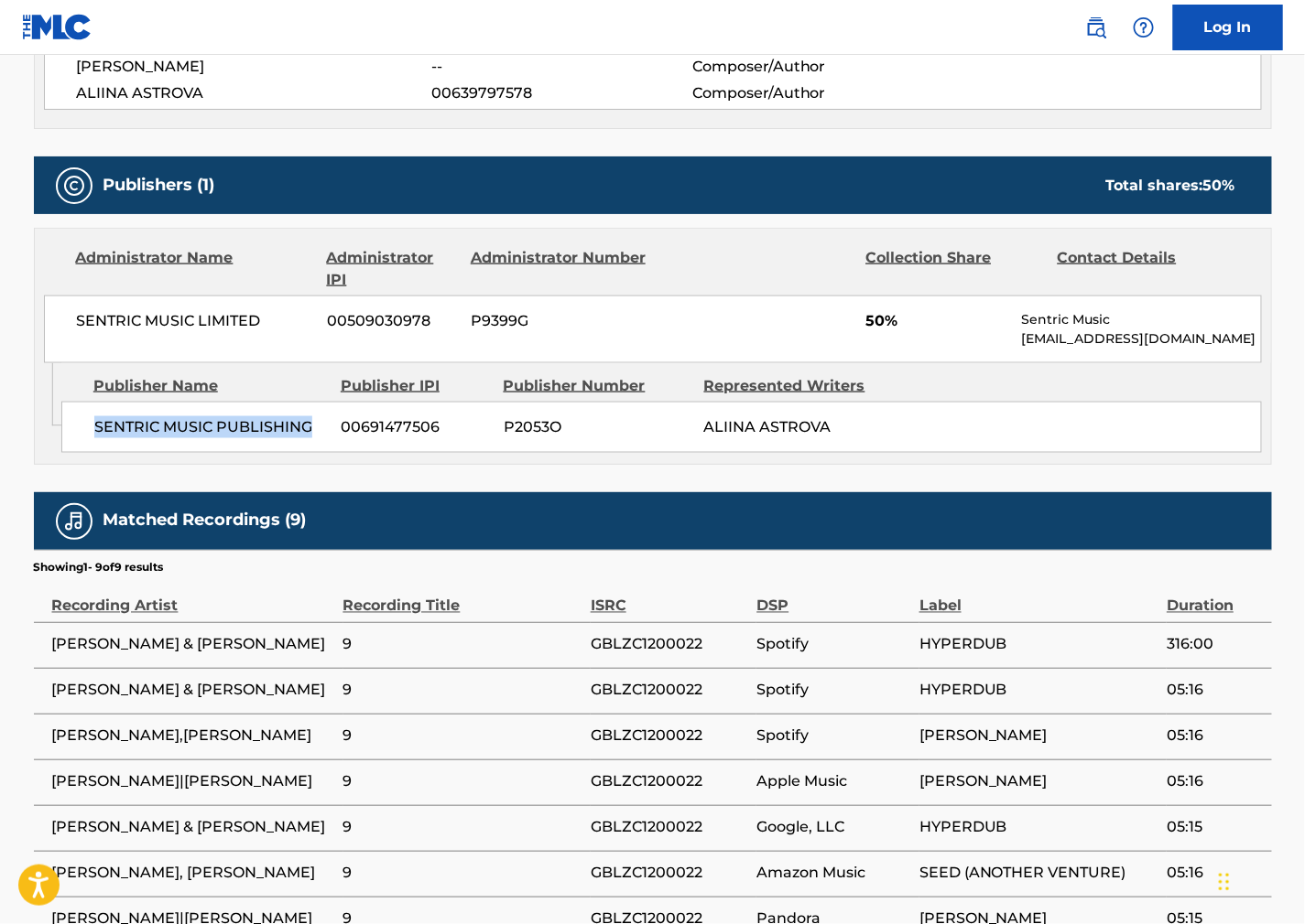
drag, startPoint x: 321, startPoint y: 422, endPoint x: 86, endPoint y: 449, distance: 236.5
click at [86, 449] on div "SENTRIC MUSIC PUBLISHING 00691477506 P2053O [PERSON_NAME]" at bounding box center [661, 427] width 1201 height 52
click at [724, 450] on div "SENTRIC MUSIC PUBLISHING 00691477506 P2053O [PERSON_NAME]" at bounding box center [661, 427] width 1201 height 52
drag, startPoint x: 767, startPoint y: 498, endPoint x: 674, endPoint y: 452, distance: 103.8
click at [767, 498] on div "Matched Recordings (9)" at bounding box center [653, 521] width 1239 height 57
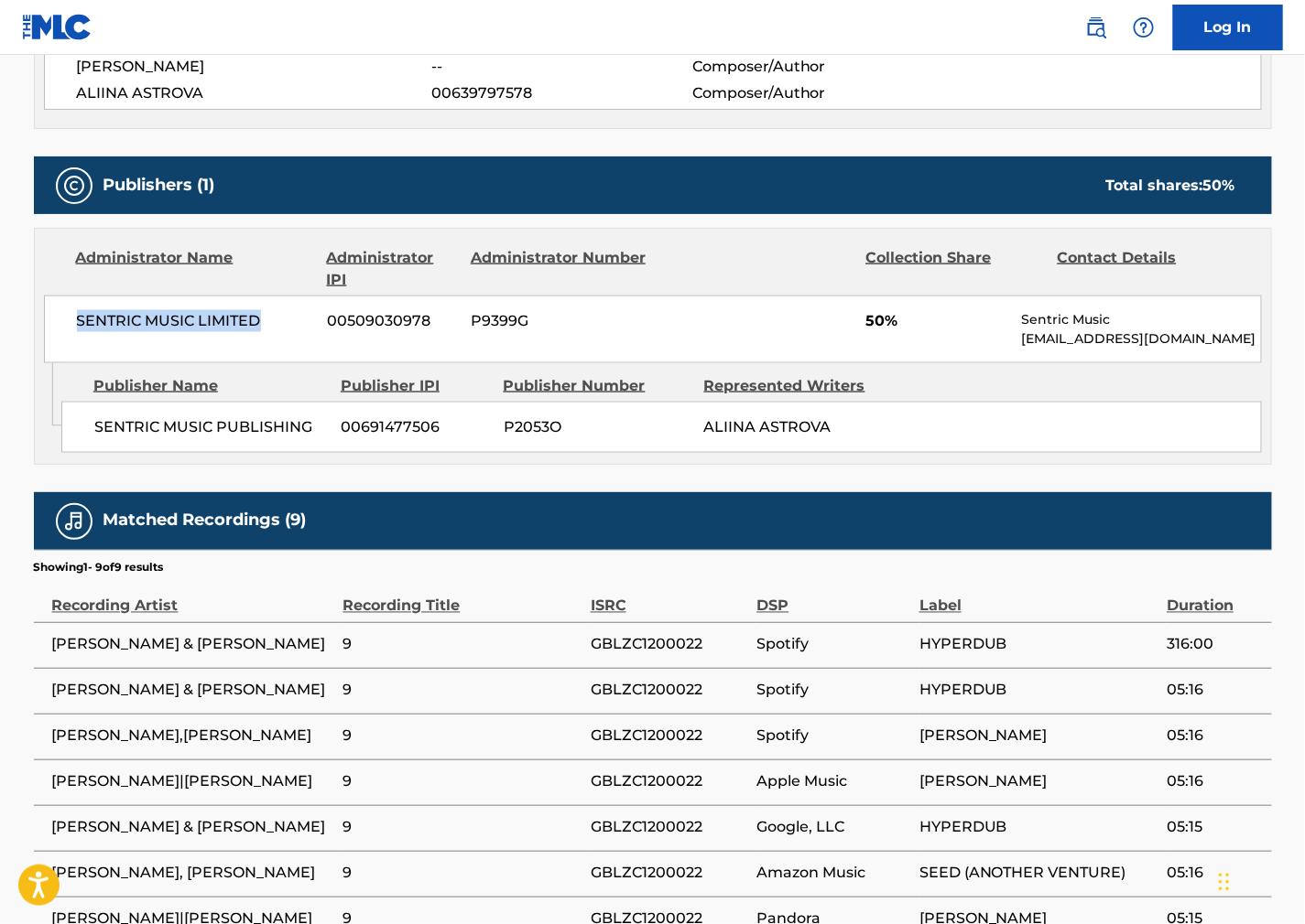
drag, startPoint x: 199, startPoint y: 330, endPoint x: -21, endPoint y: 337, distance: 220.1
click at [887, 15] on nav "Log In" at bounding box center [652, 27] width 1305 height 54
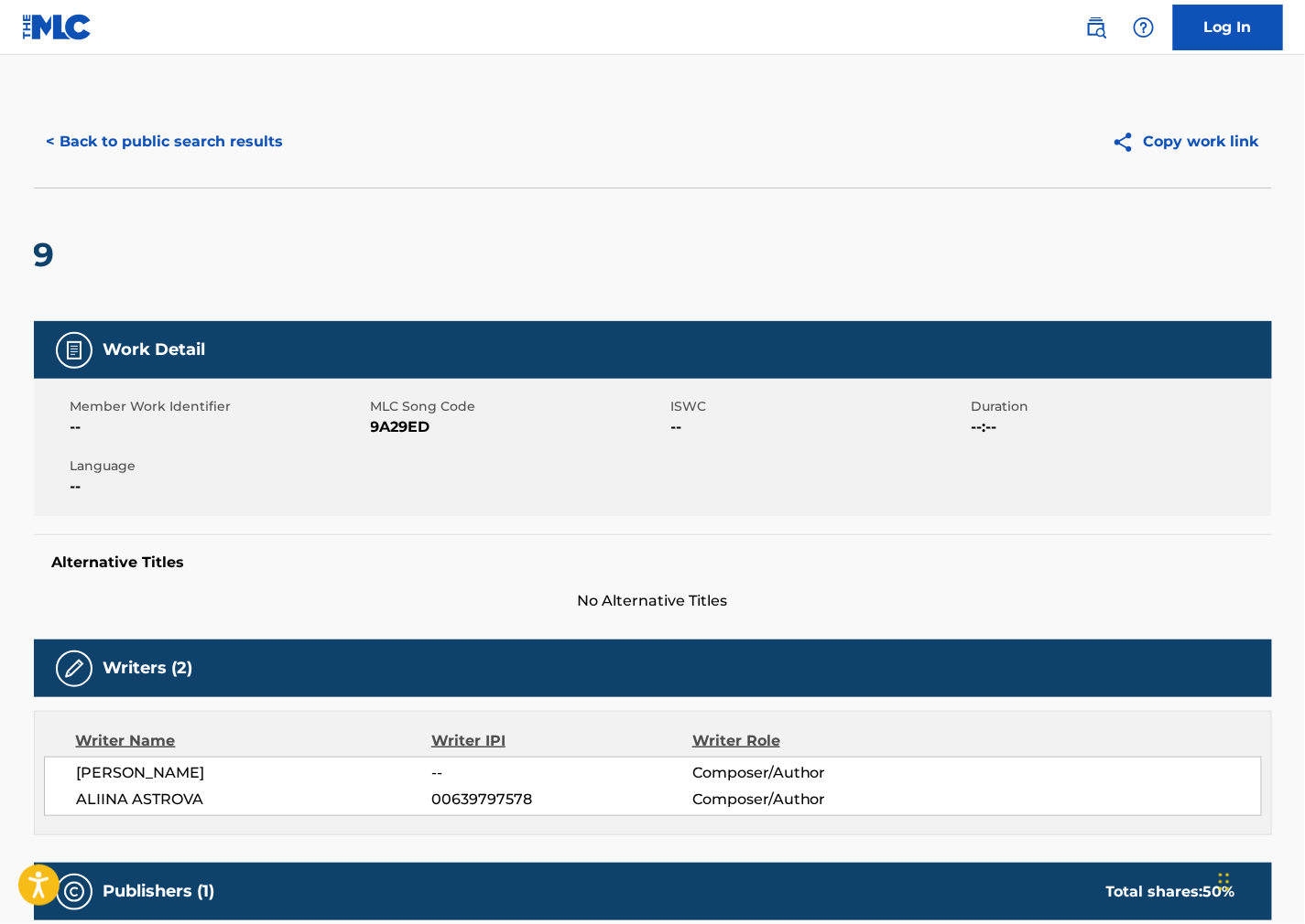
scroll to position [0, 0]
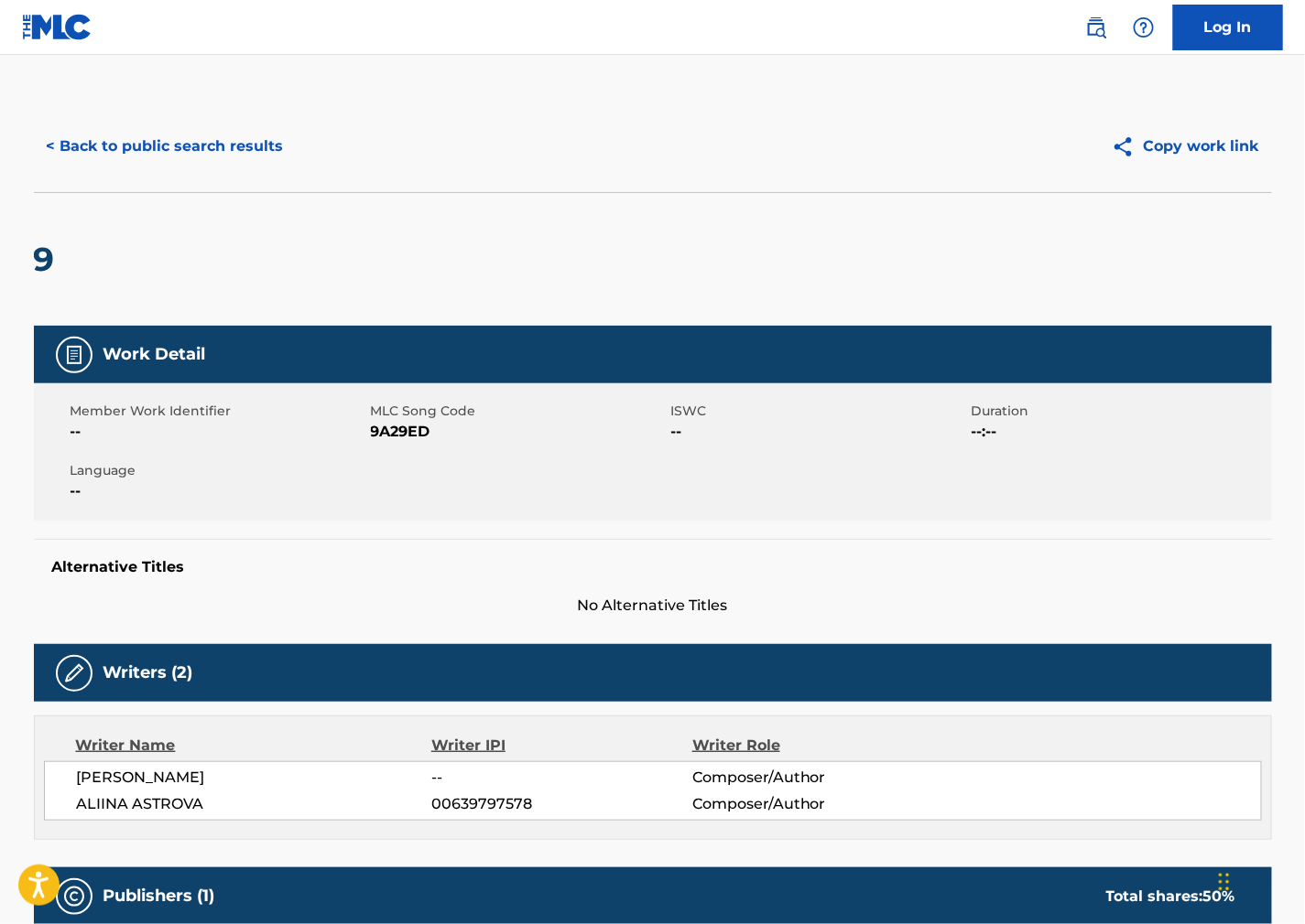
click at [167, 142] on button "< Back to public search results" at bounding box center [165, 147] width 263 height 46
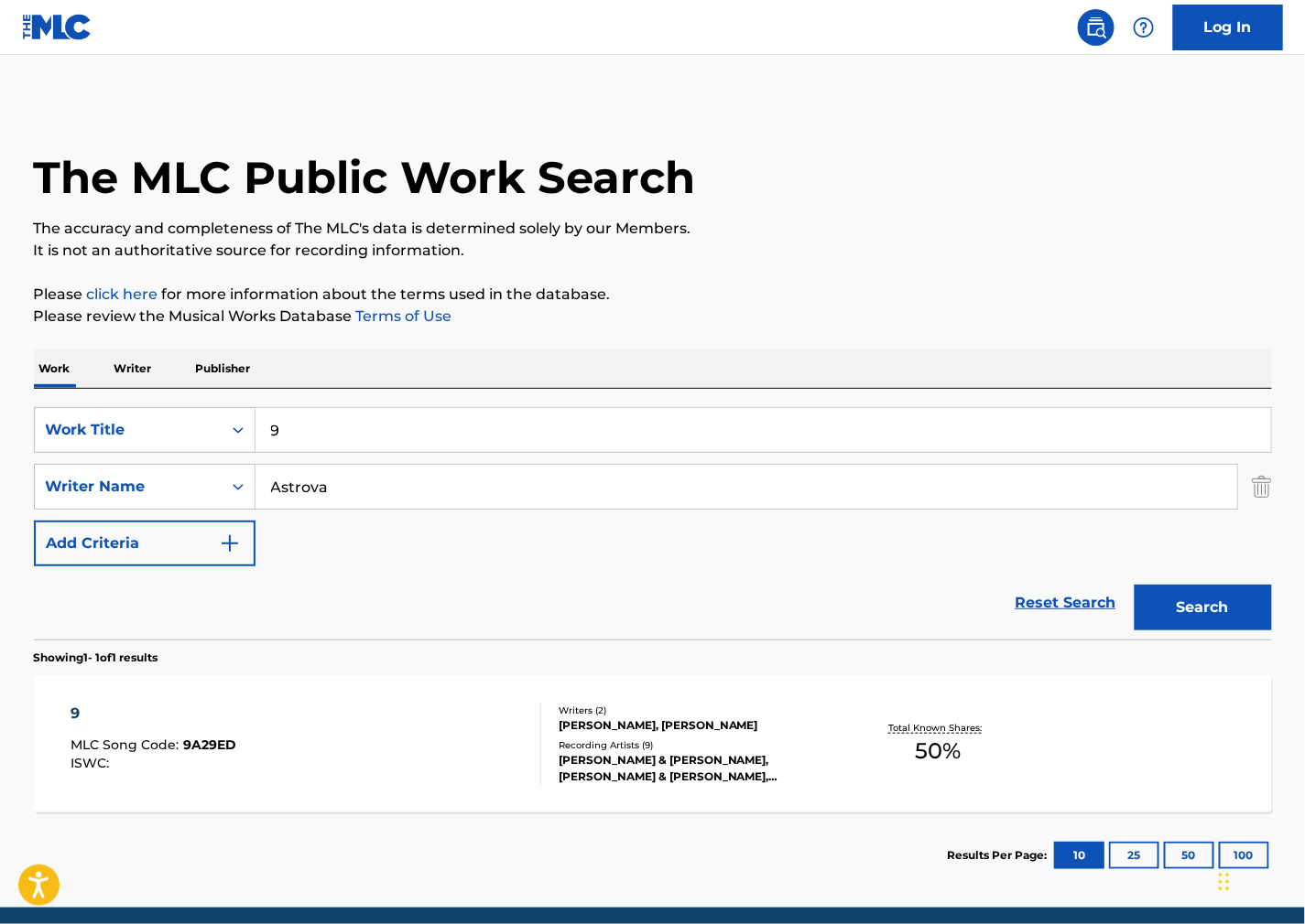
drag, startPoint x: 339, startPoint y: 446, endPoint x: 2, endPoint y: 430, distance: 337.4
click at [60, 427] on div "SearchWithCriteria446d0f84-e7a4-4f27-a001-ac9339c70e7e Work Title 9" at bounding box center [653, 430] width 1239 height 46
paste input "Stagger Bear"
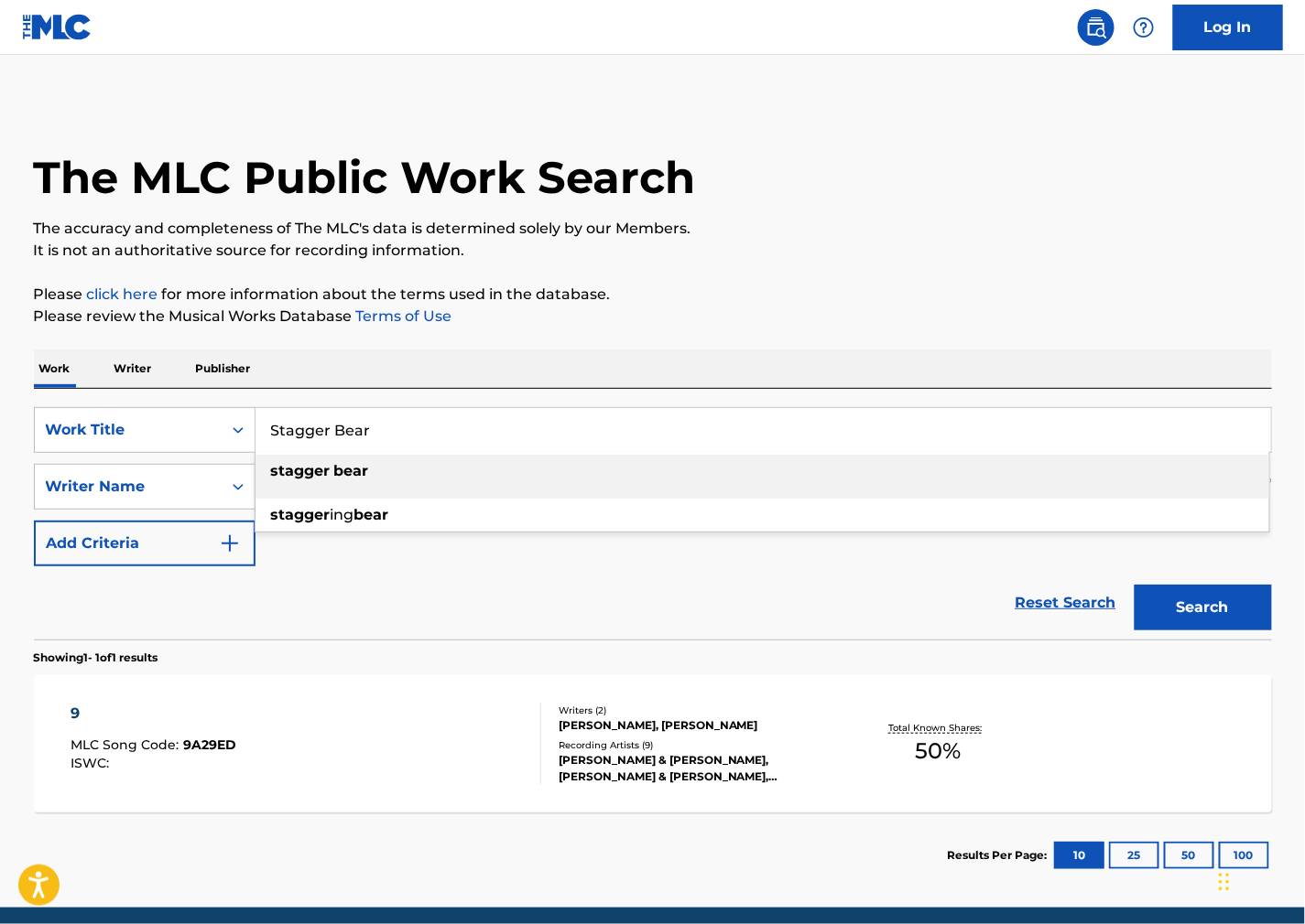
type input "Stagger Bear"
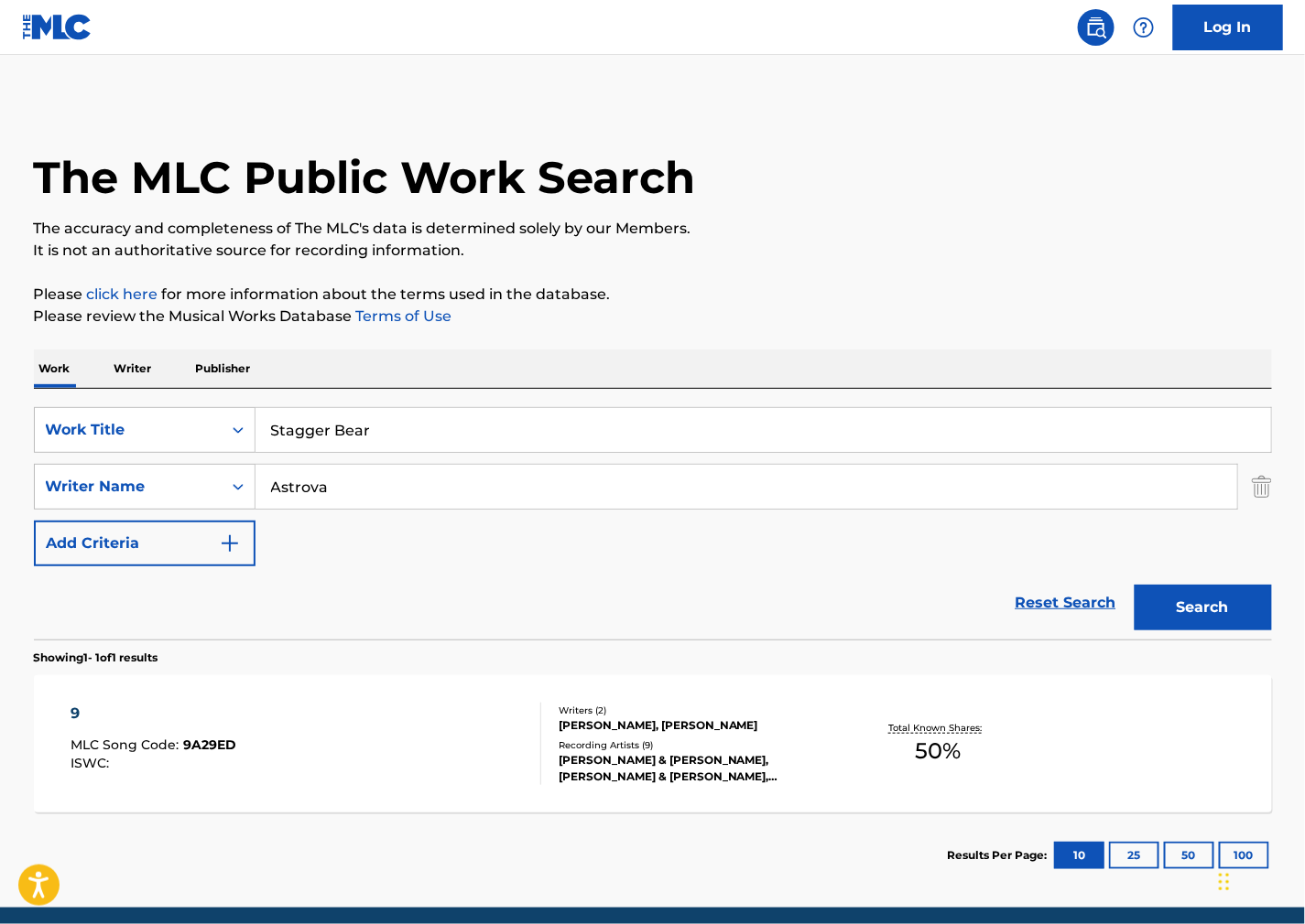
click at [755, 234] on p "The accuracy and completeness of The MLC's data is determined solely by our Mem…" at bounding box center [653, 229] width 1239 height 22
drag, startPoint x: 85, startPoint y: 477, endPoint x: 69, endPoint y: 480, distance: 16.3
click at [57, 477] on div "SearchWithCriteria73e6ac6b-7652-4ae3-be05-1d9fac7a2488 Writer Name Astrova" at bounding box center [653, 487] width 1239 height 46
paste input "[PERSON_NAME]"
type input "[PERSON_NAME]"
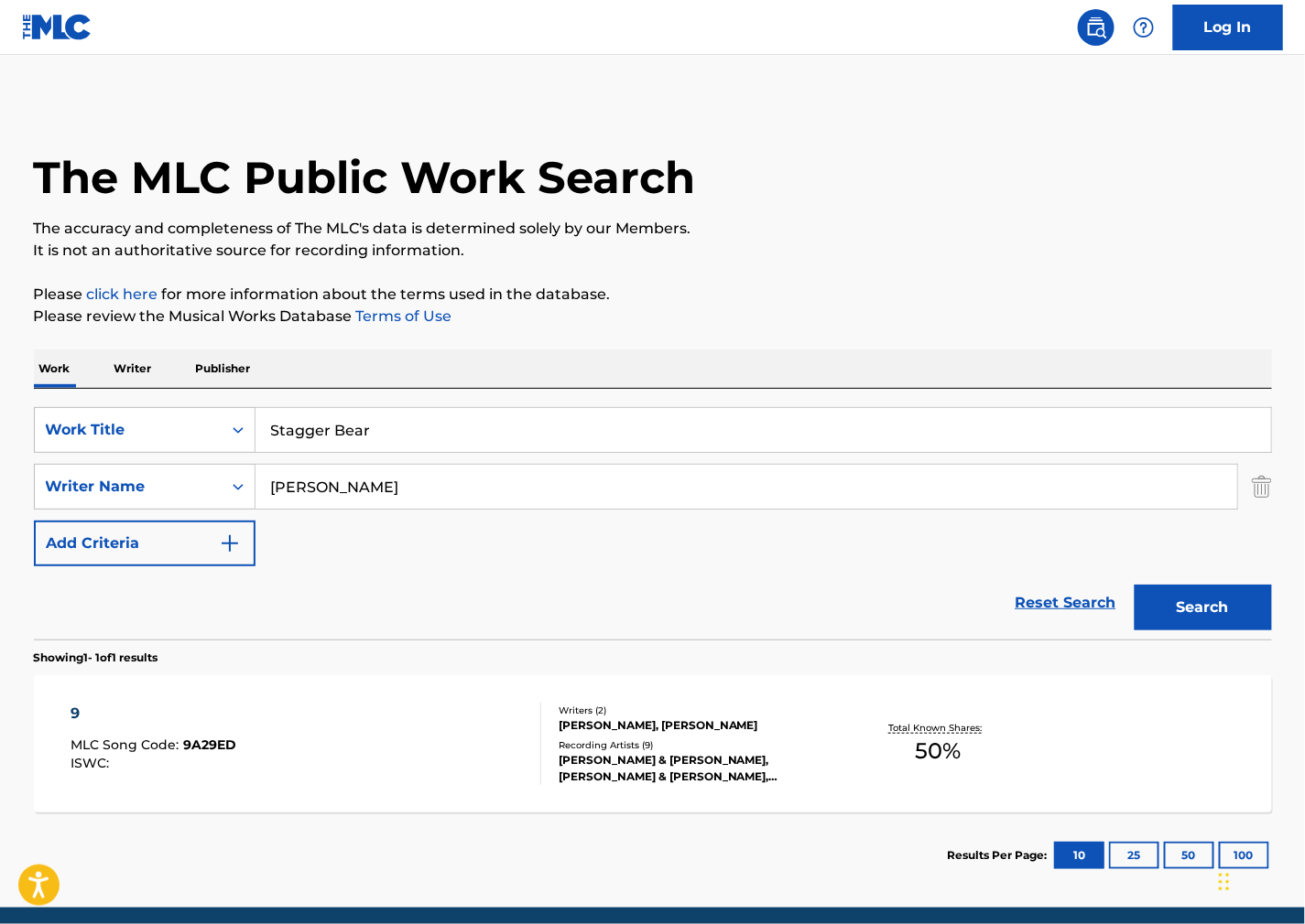
click at [1196, 610] on button "Search" at bounding box center [1202, 608] width 138 height 46
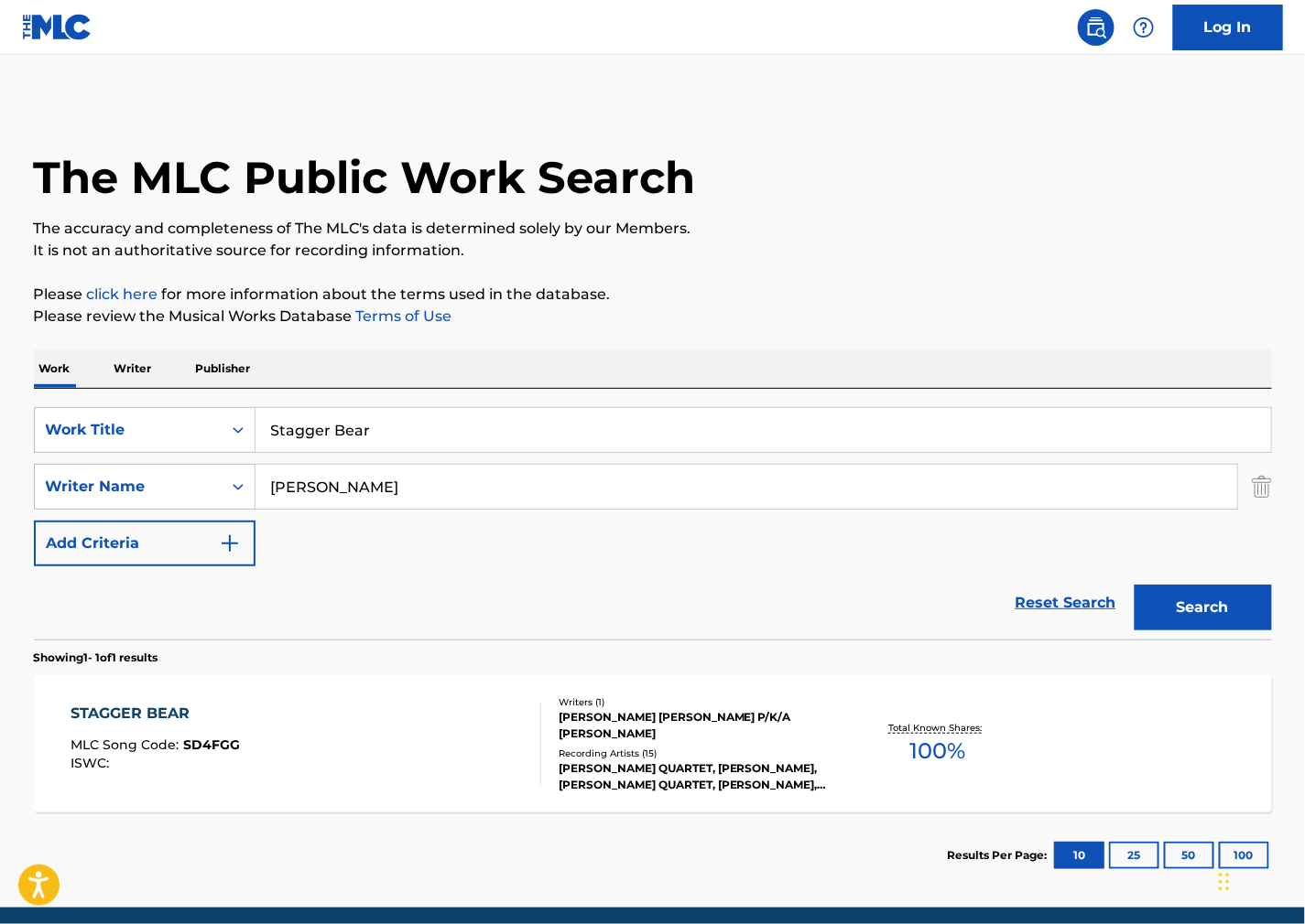
click at [494, 727] on div "STAGGER BEAR MLC Song Code : SD4FGG ISWC :" at bounding box center [306, 743] width 471 height 82
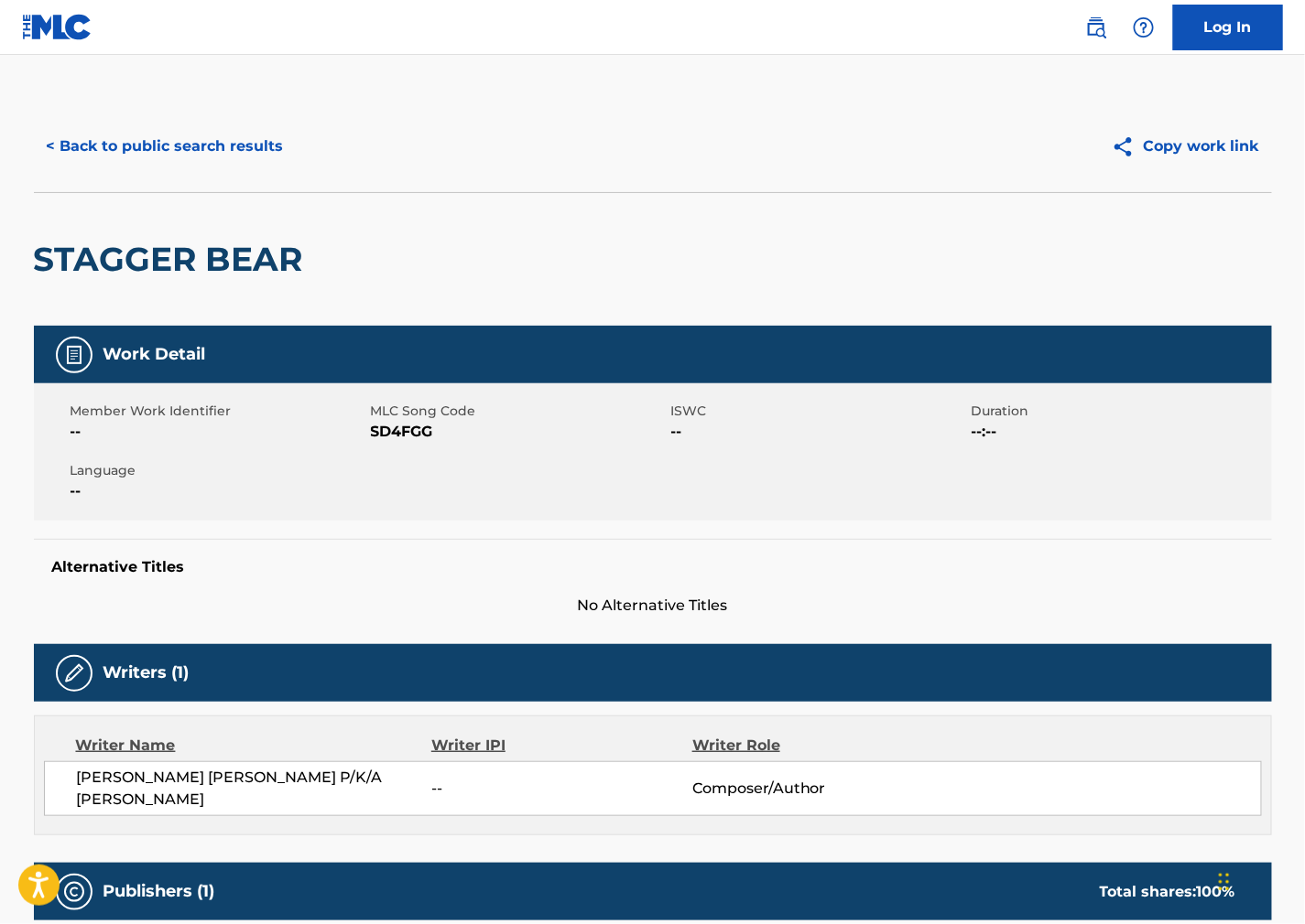
click at [409, 431] on span "SD4FGG" at bounding box center [519, 432] width 296 height 22
click at [839, 540] on div "Alternative Titles No Alternative Titles" at bounding box center [653, 578] width 1239 height 78
click at [166, 808] on span "[PERSON_NAME] [PERSON_NAME] P/K/A [PERSON_NAME]" at bounding box center [254, 789] width 356 height 44
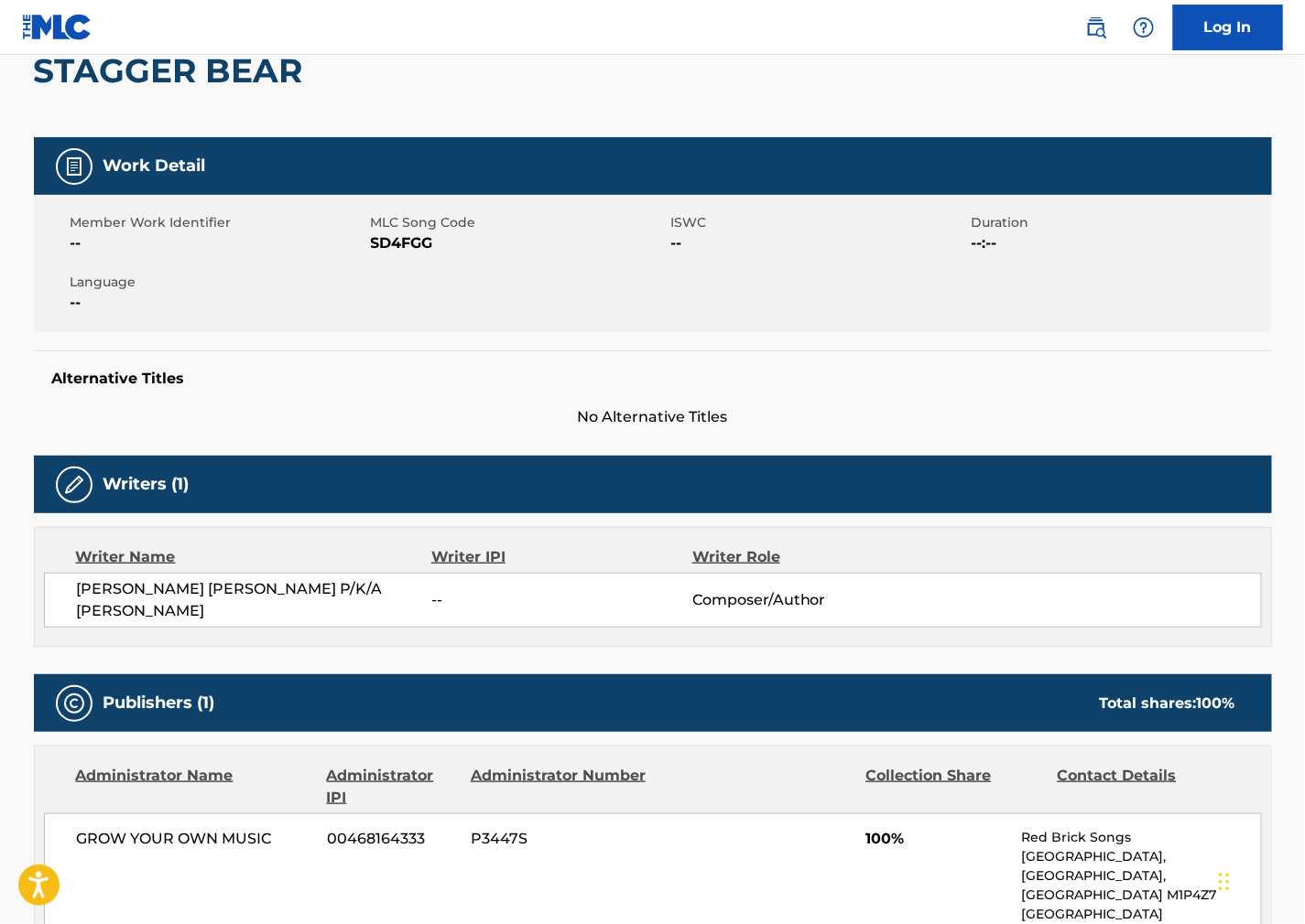
scroll to position [203, 0]
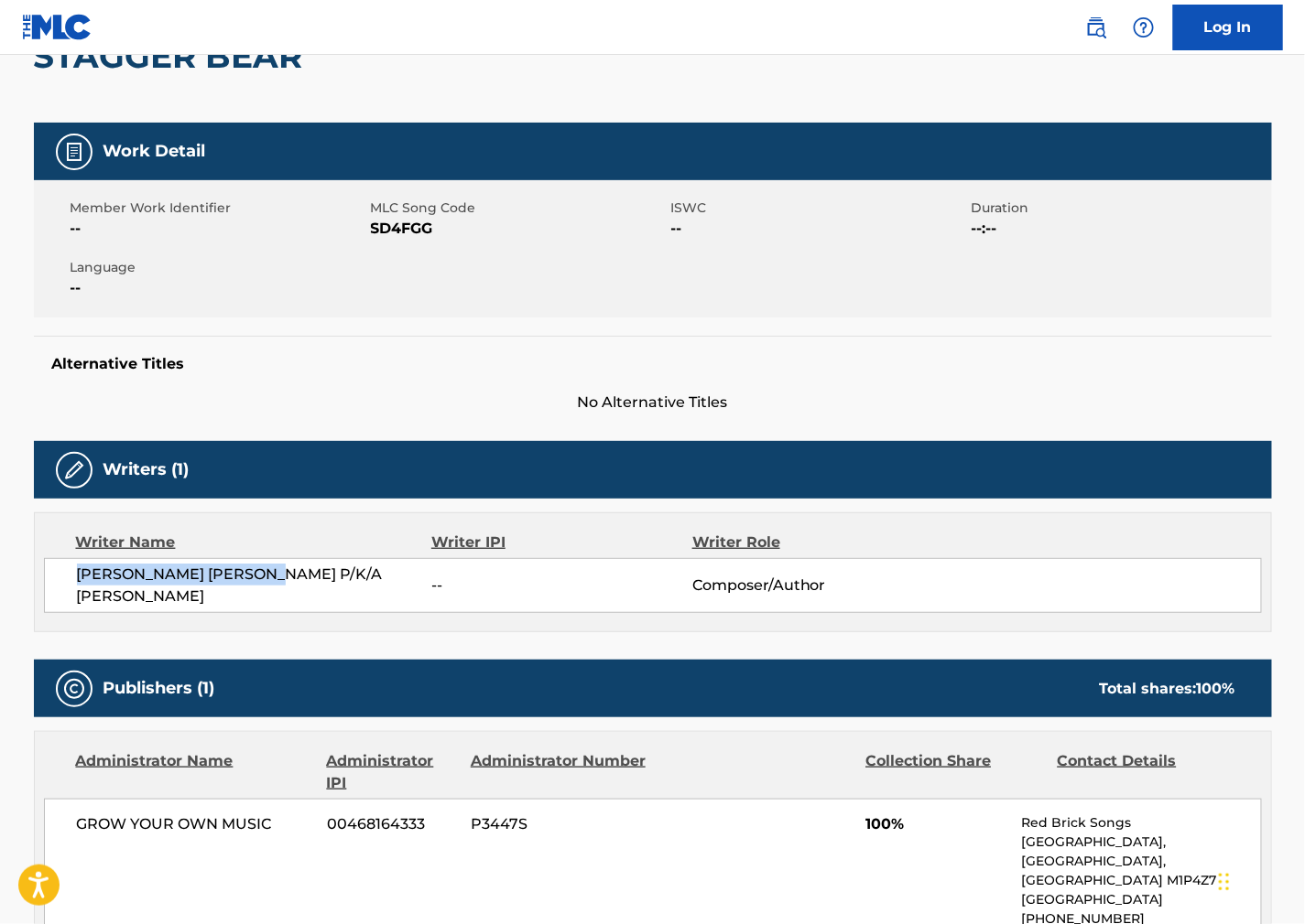
drag, startPoint x: 300, startPoint y: 573, endPoint x: 55, endPoint y: 577, distance: 245.0
click at [55, 577] on div "[PERSON_NAME] [PERSON_NAME] P/K/A [PERSON_NAME] -- Composer/Author" at bounding box center [653, 585] width 1218 height 54
click at [852, 373] on h5 "Alternative Titles" at bounding box center [653, 365] width 1202 height 18
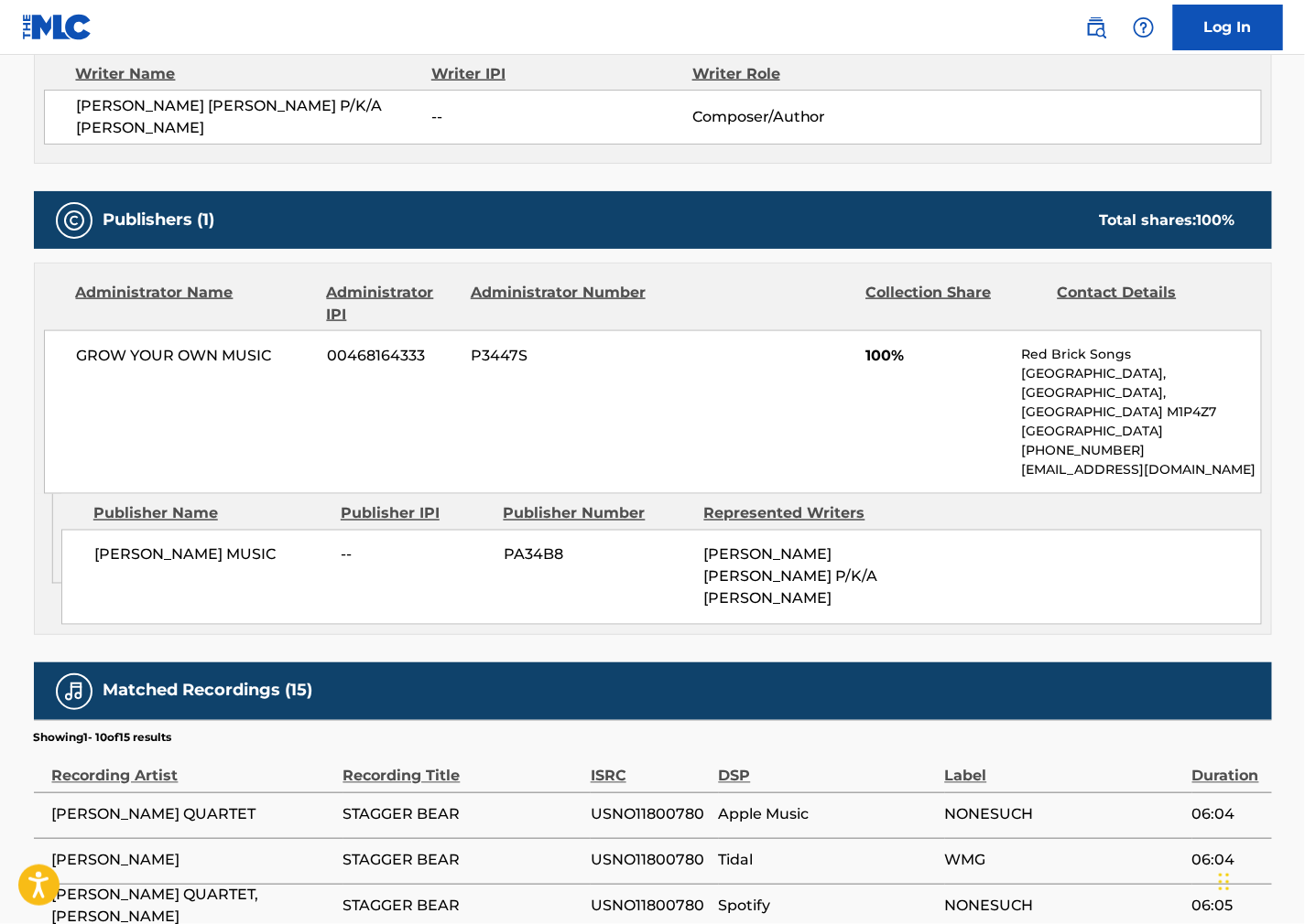
scroll to position [711, 0]
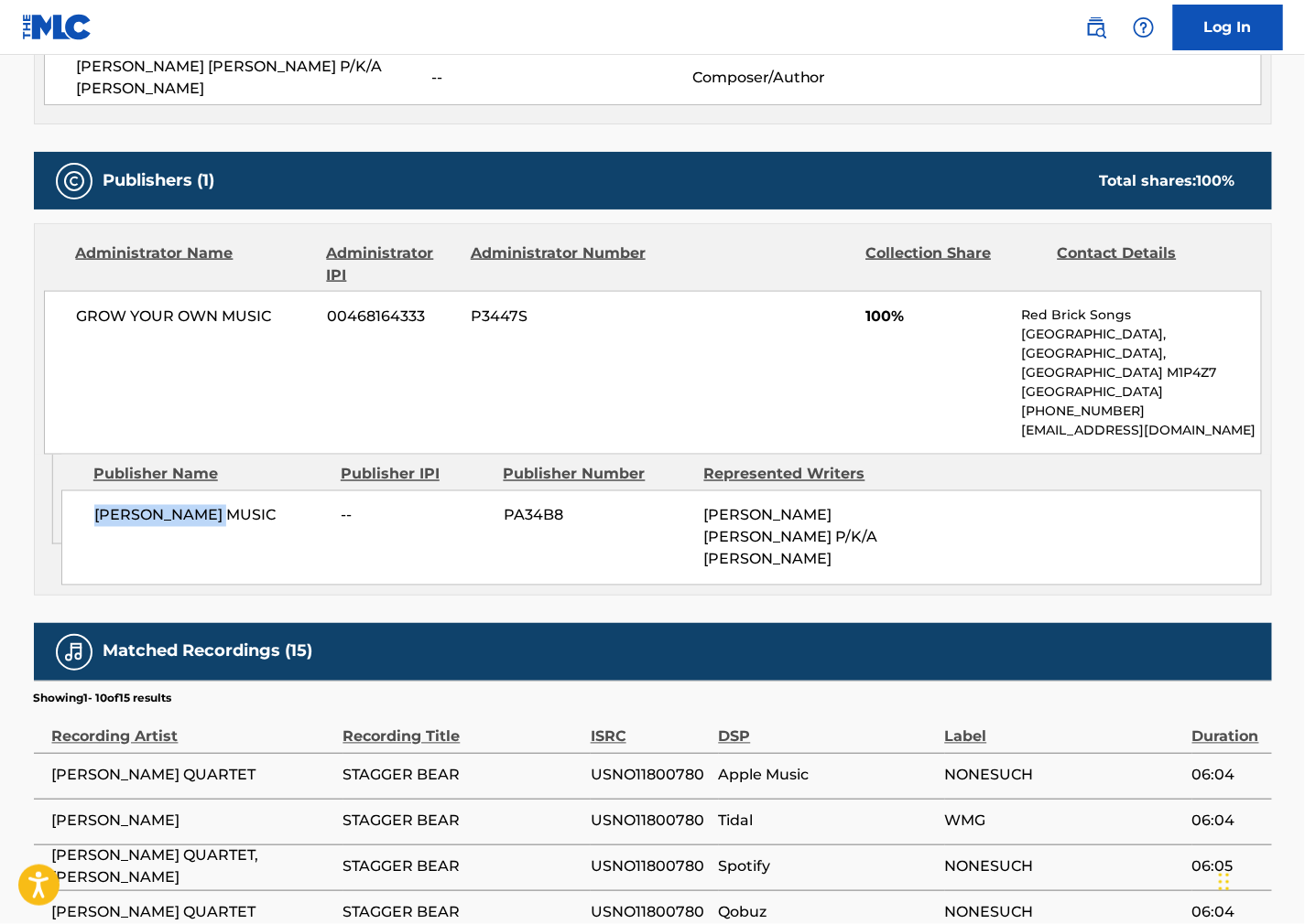
drag, startPoint x: 243, startPoint y: 517, endPoint x: 91, endPoint y: 526, distance: 152.3
click at [91, 526] on div "[PERSON_NAME] MUSIC -- PA34B8 [PERSON_NAME] [PERSON_NAME] P/K/A [PERSON_NAME]" at bounding box center [661, 537] width 1201 height 95
click at [700, 403] on div "GROW YOUR OWN MUSIC 00468164333 P3447S 100% Red Brick Songs [STREET_ADDRESS] [P…" at bounding box center [653, 372] width 1218 height 163
drag, startPoint x: 272, startPoint y: 309, endPoint x: 28, endPoint y: 324, distance: 244.5
click at [28, 324] on div "< Back to public search results Copy work link STAGGER BEAR Work Detail Member …" at bounding box center [653, 333] width 1282 height 1887
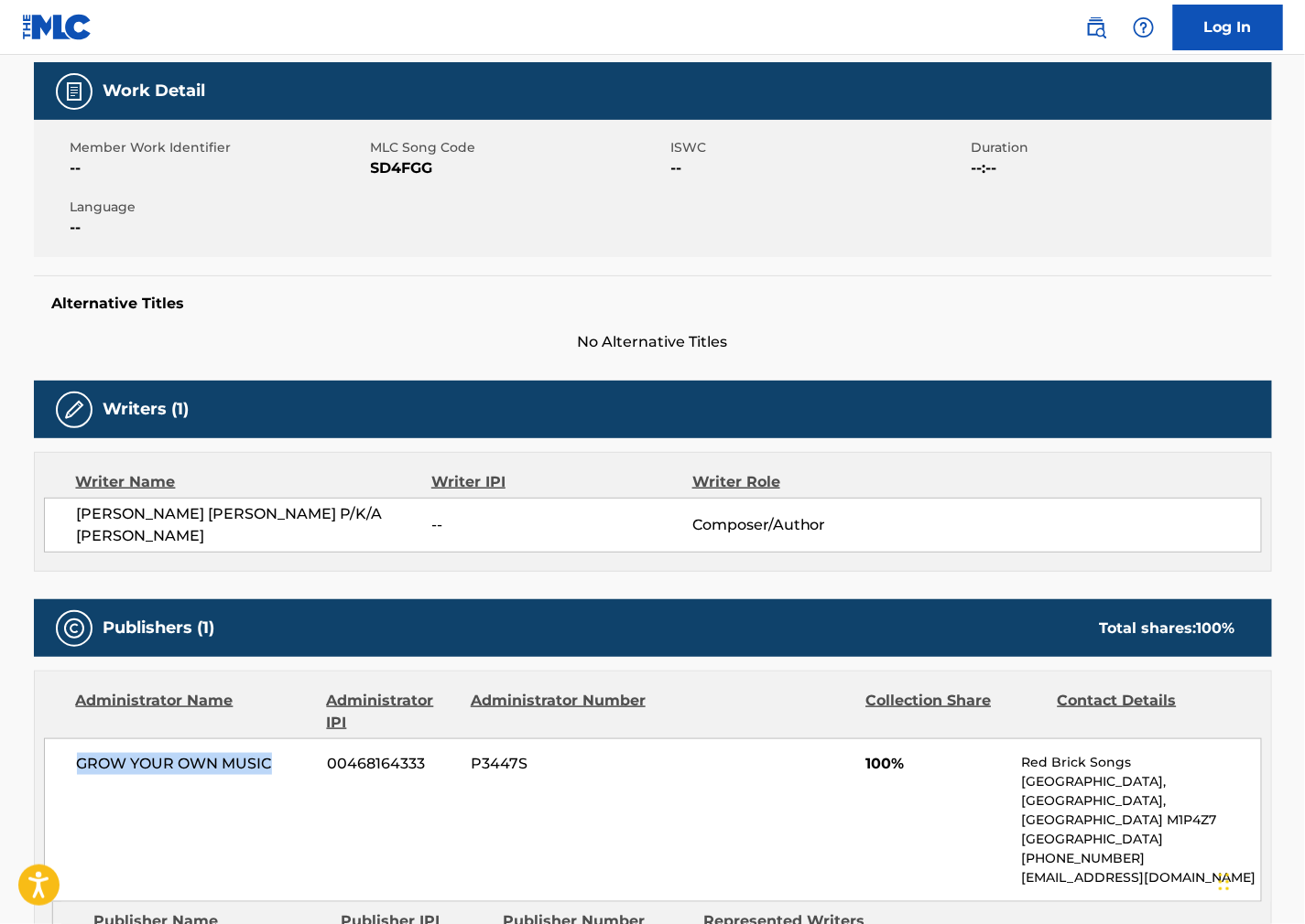
scroll to position [0, 0]
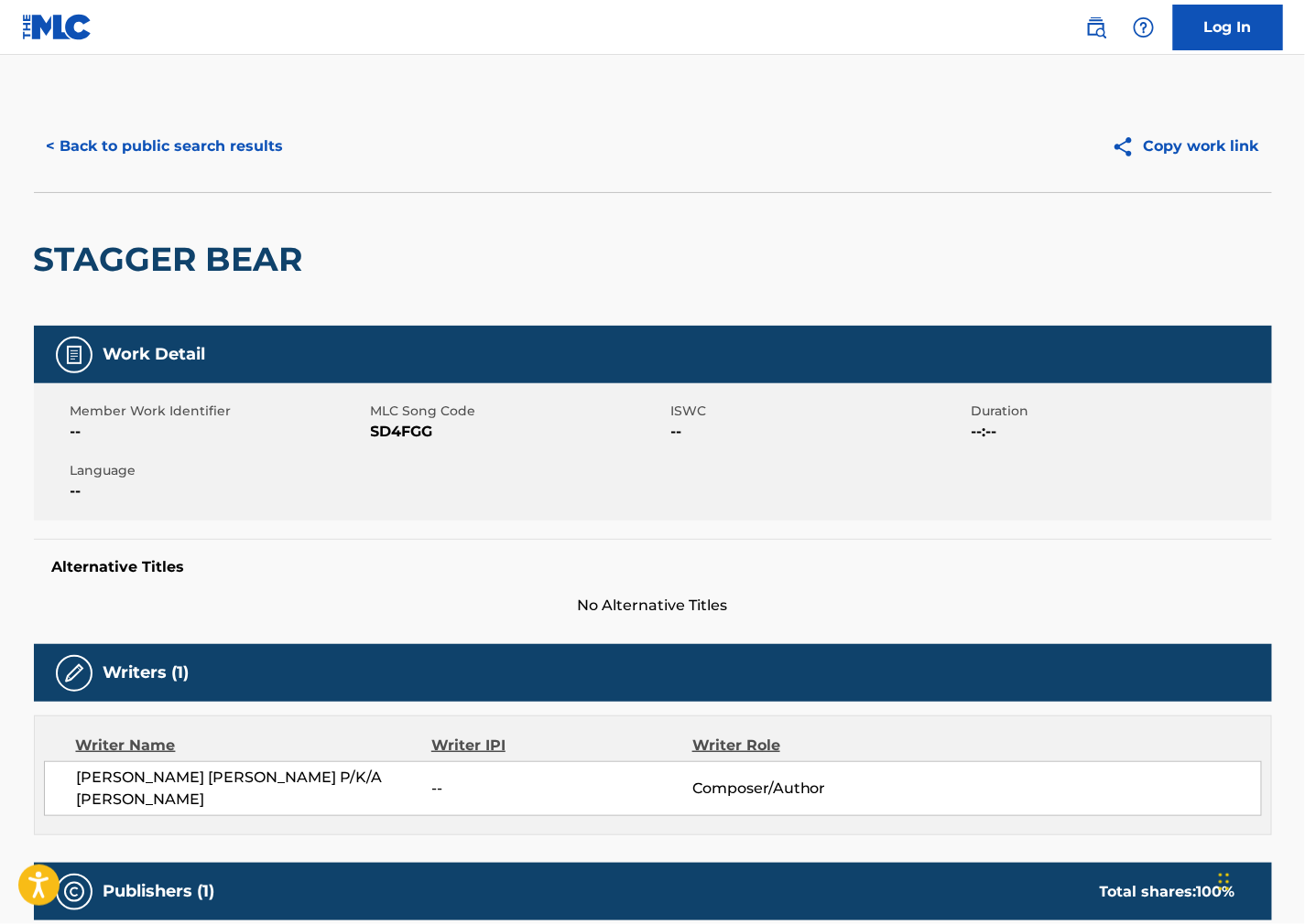
click at [195, 151] on button "< Back to public search results" at bounding box center [165, 147] width 263 height 46
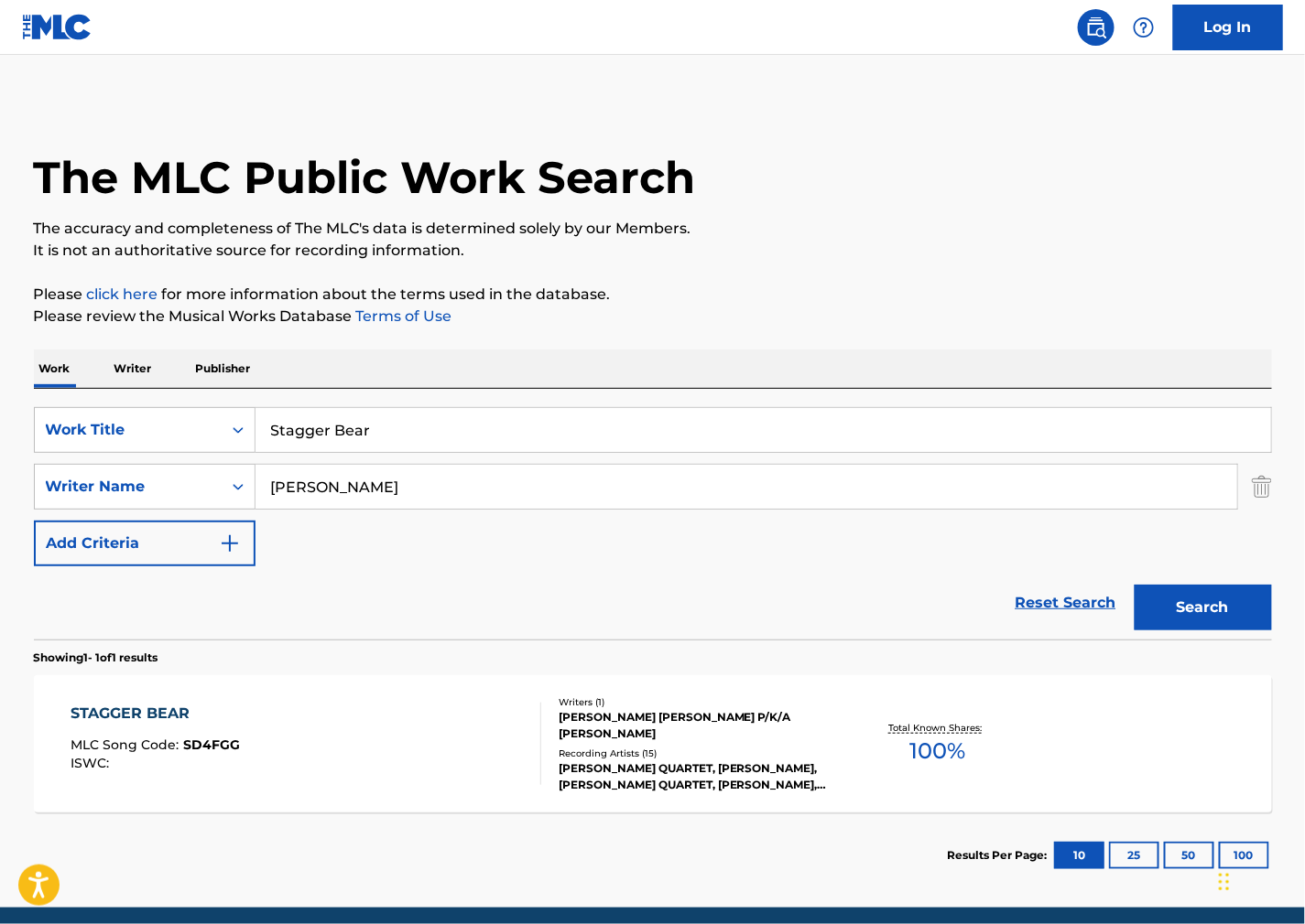
drag, startPoint x: 875, startPoint y: 311, endPoint x: 289, endPoint y: 426, distance: 597.2
click at [864, 309] on p "Please review the Musical Works Database Terms of Use" at bounding box center [653, 317] width 1239 height 22
drag, startPoint x: 404, startPoint y: 432, endPoint x: 20, endPoint y: 413, distance: 384.5
click at [25, 413] on div "The MLC Public Work Search The accuracy and completeness of The MLC's data is d…" at bounding box center [653, 499] width 1282 height 798
paste input "Bonus Level"
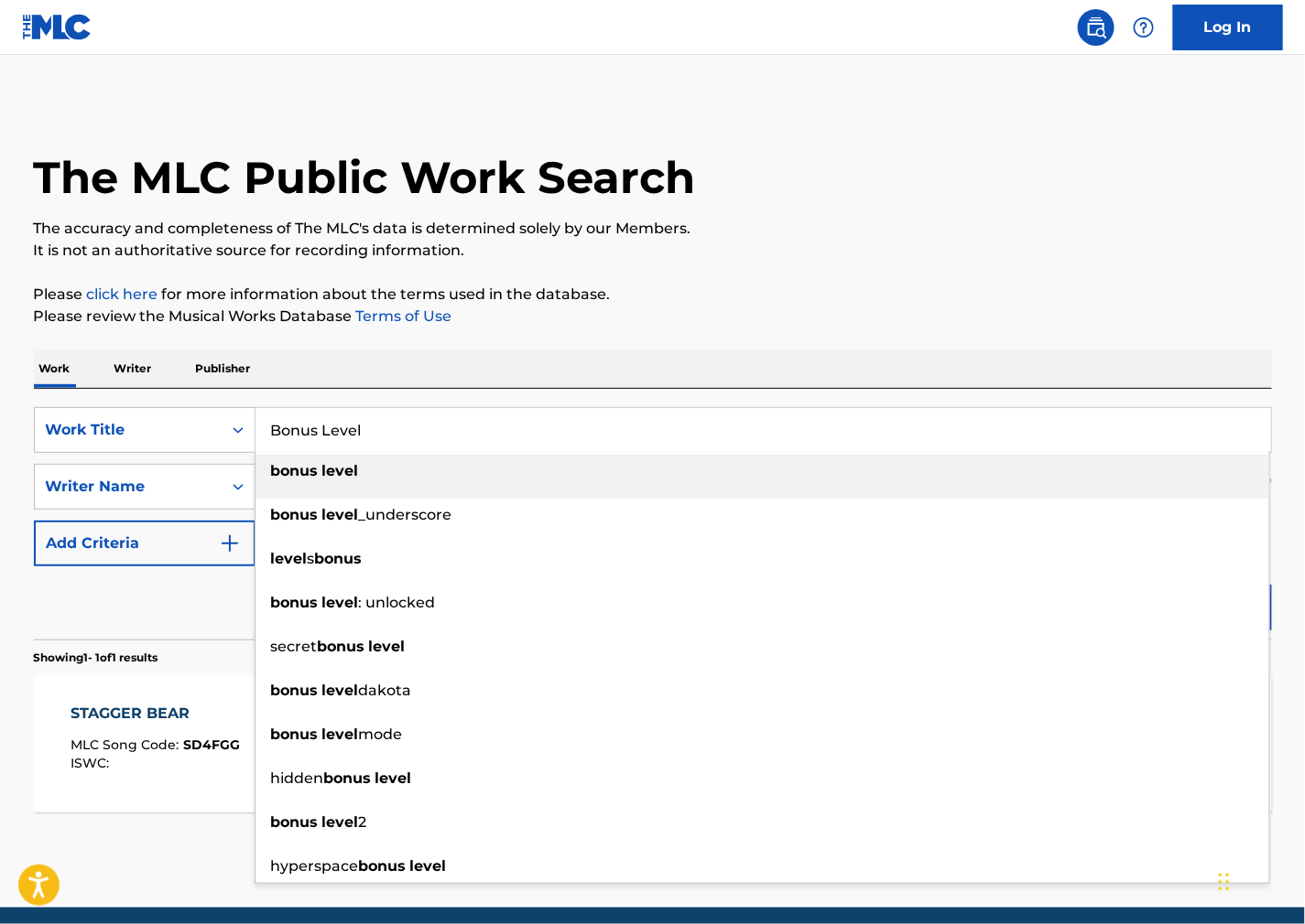
type input "Bonus Level"
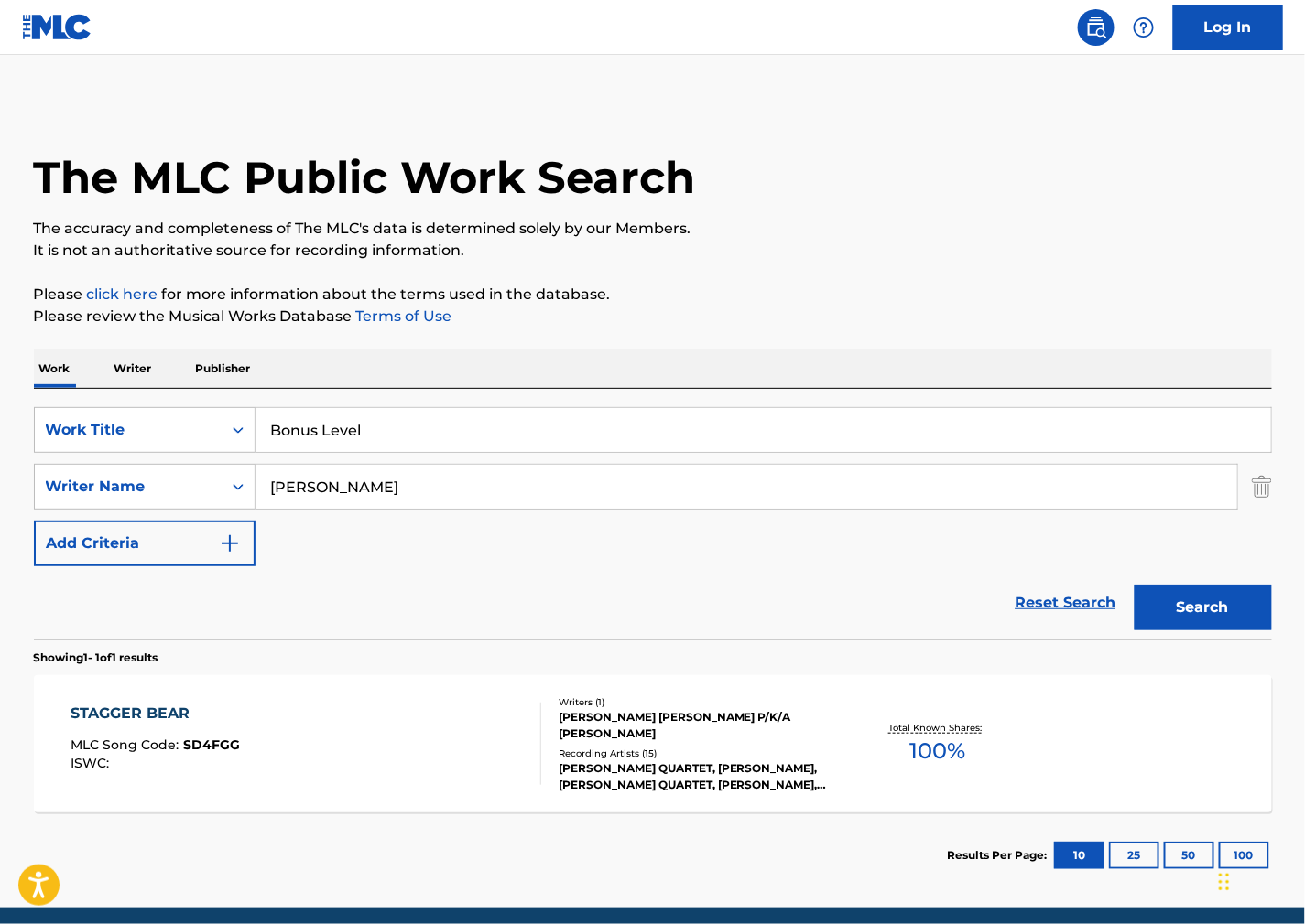
click at [912, 262] on div "The MLC Public Work Search The accuracy and completeness of The MLC's data is d…" at bounding box center [653, 499] width 1282 height 798
drag, startPoint x: 490, startPoint y: 484, endPoint x: 90, endPoint y: 492, distance: 400.1
click at [93, 492] on div "SearchWithCriteria73e6ac6b-7652-4ae3-be05-1d9fac7a2488 Writer Name [PERSON_NAME]" at bounding box center [653, 487] width 1239 height 46
paste input "[PERSON_NAME]"
type input "[PERSON_NAME]"
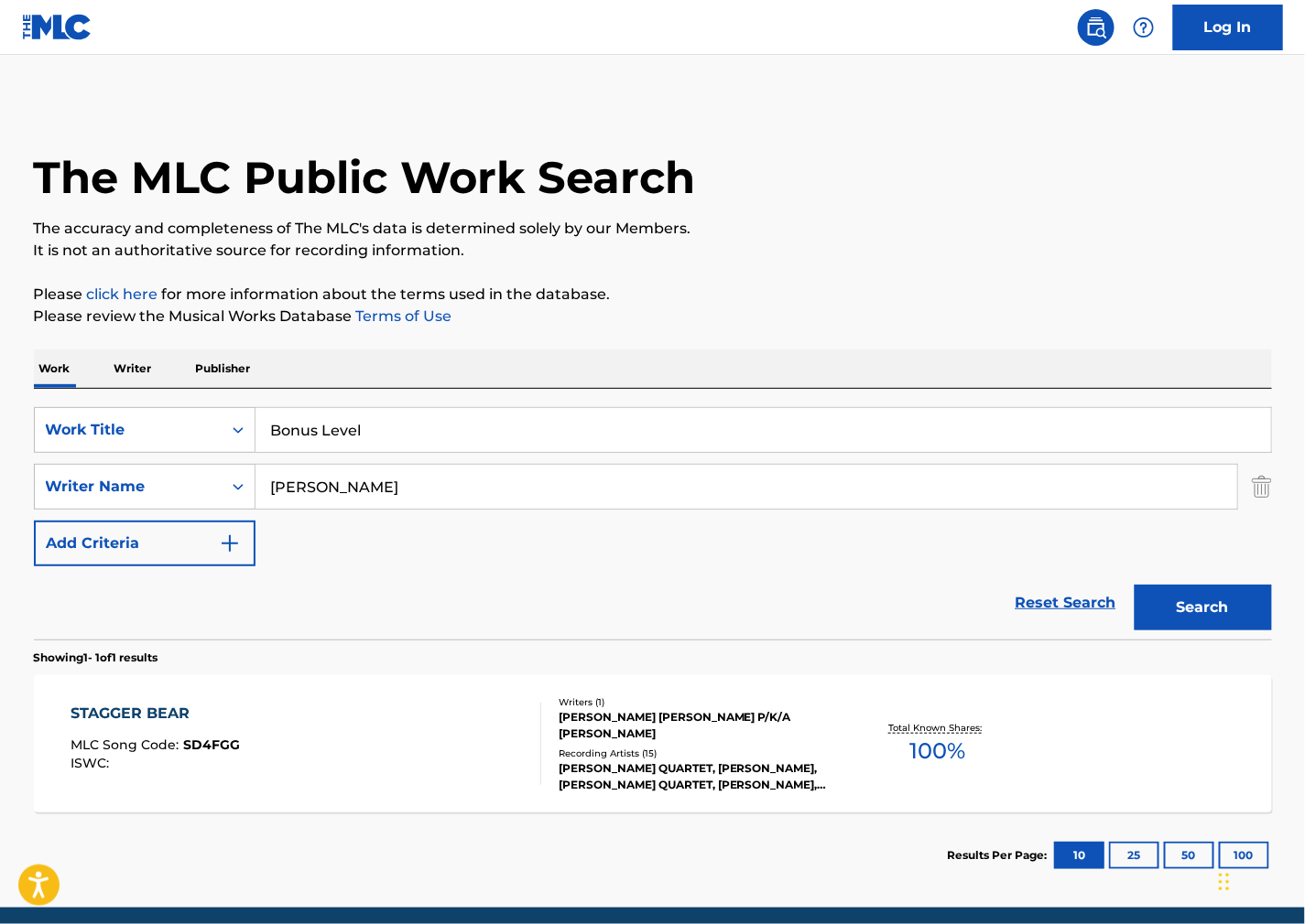
click at [1166, 620] on button "Search" at bounding box center [1202, 608] width 138 height 46
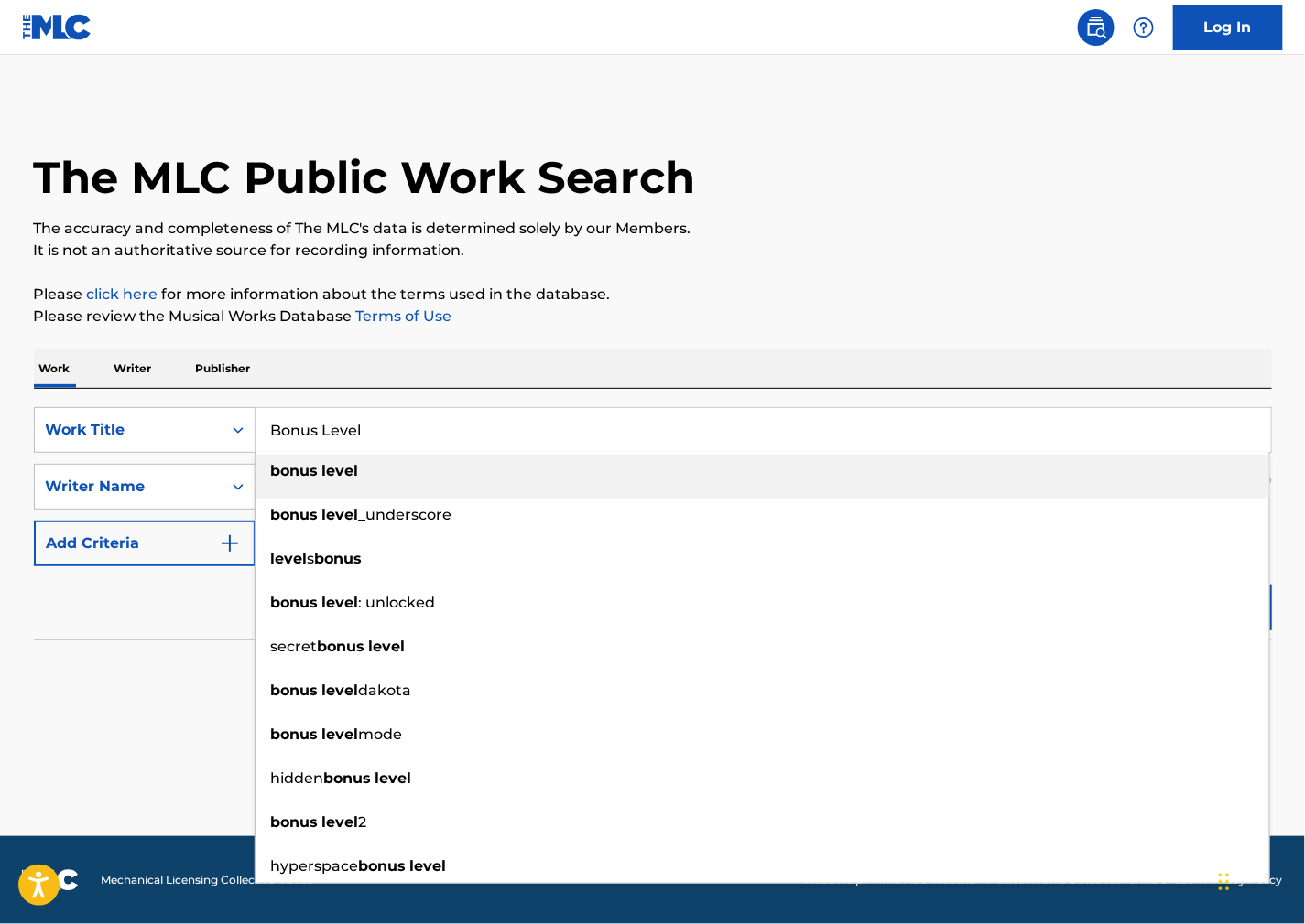
drag, startPoint x: 426, startPoint y: 427, endPoint x: -100, endPoint y: 407, distance: 526.4
click at [0, 407] on html "Accessibility Screen-Reader Guide, Feedback, and Issue Reporting | New window C…" at bounding box center [652, 462] width 1305 height 924
paste input "Soy Un Macarra"
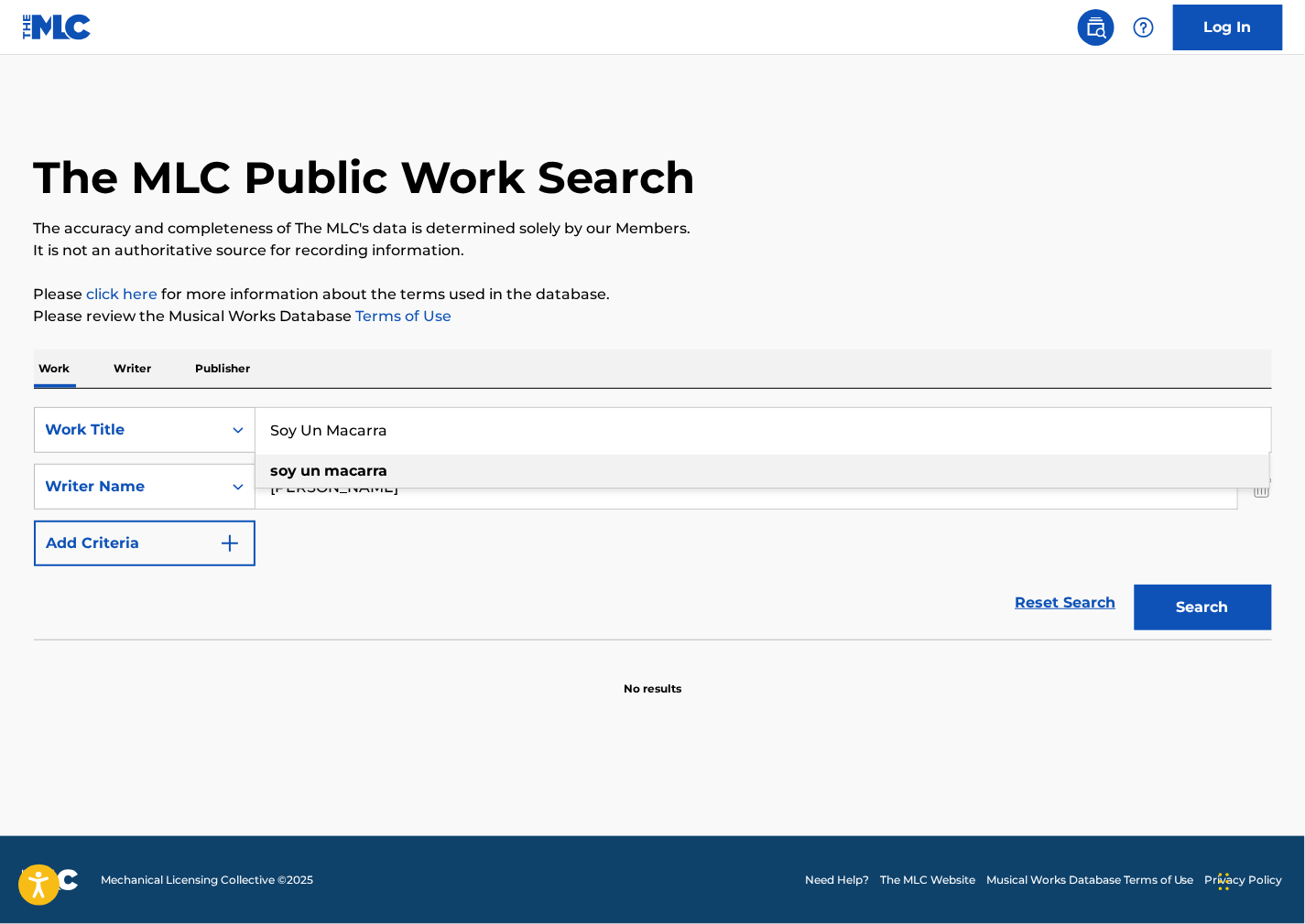
type input "Soy Un Macarra"
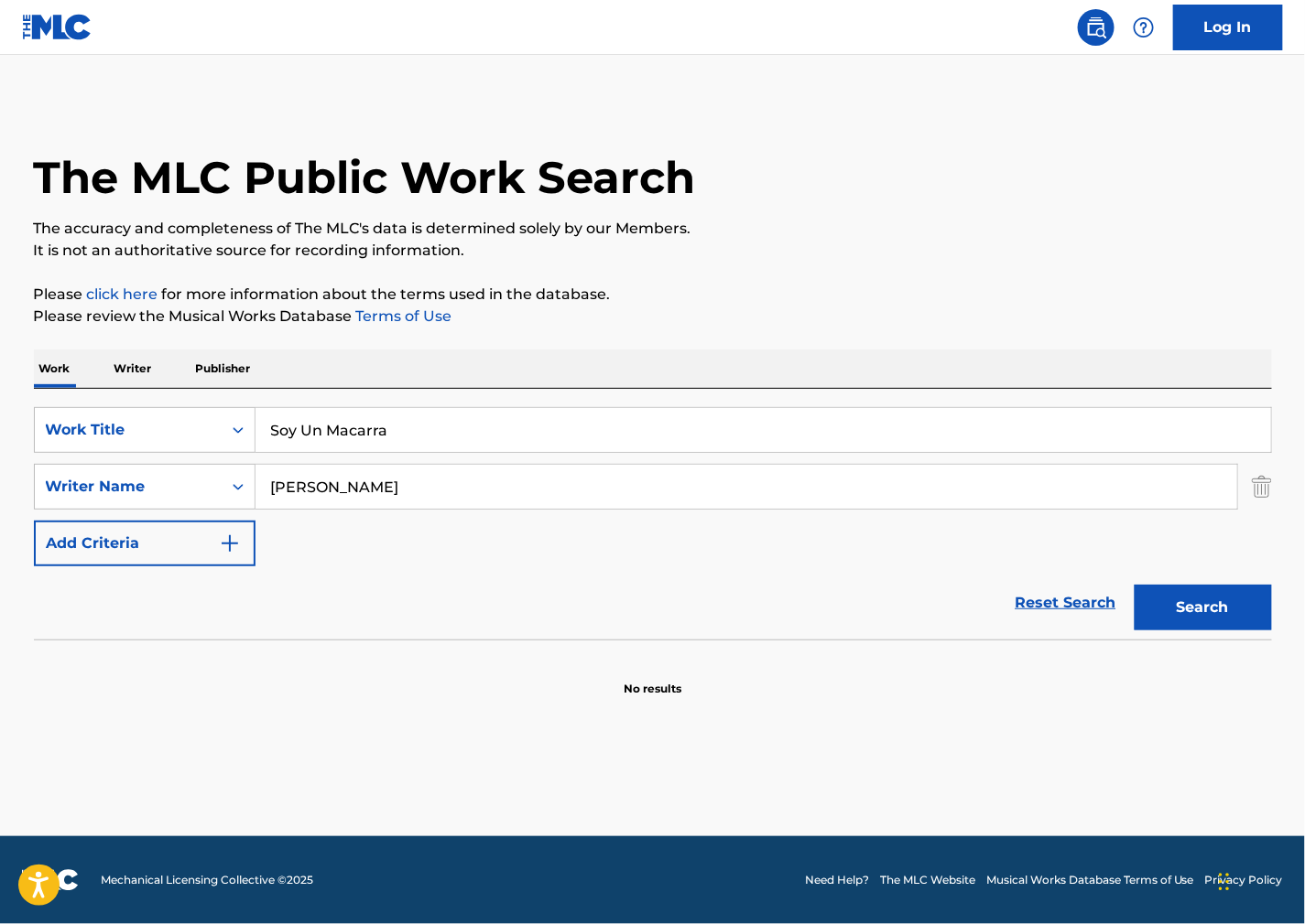
click at [947, 207] on div "The MLC Public Work Search" at bounding box center [653, 167] width 1239 height 134
drag, startPoint x: 369, startPoint y: 483, endPoint x: -8, endPoint y: 488, distance: 377.0
click at [0, 488] on html "Accessibility Screen-Reader Guide, Feedback, and Issue Reporting | New window C…" at bounding box center [652, 462] width 1305 height 924
paste input "Angel"
type input "Angel"
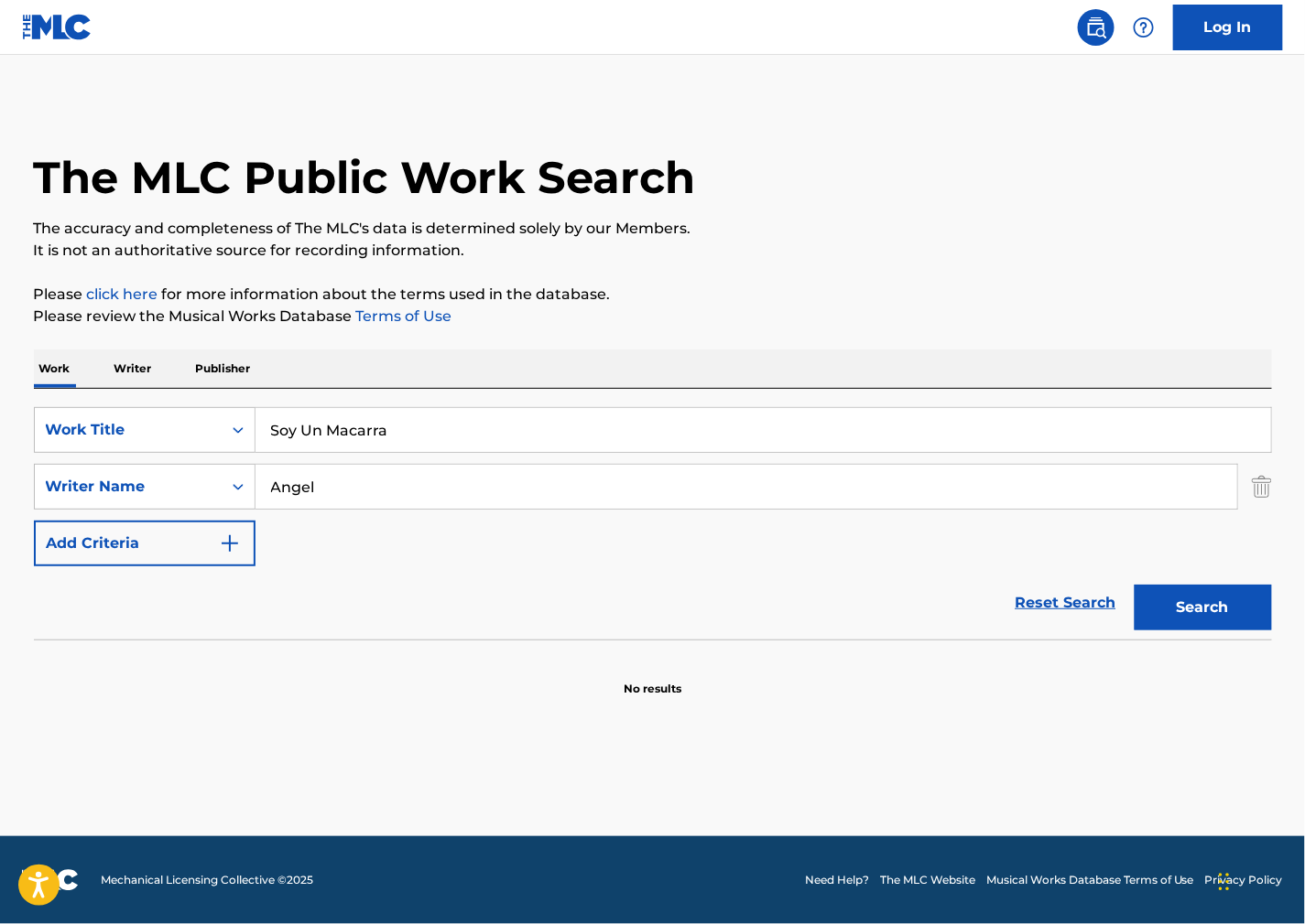
click at [1185, 589] on button "Search" at bounding box center [1202, 608] width 138 height 46
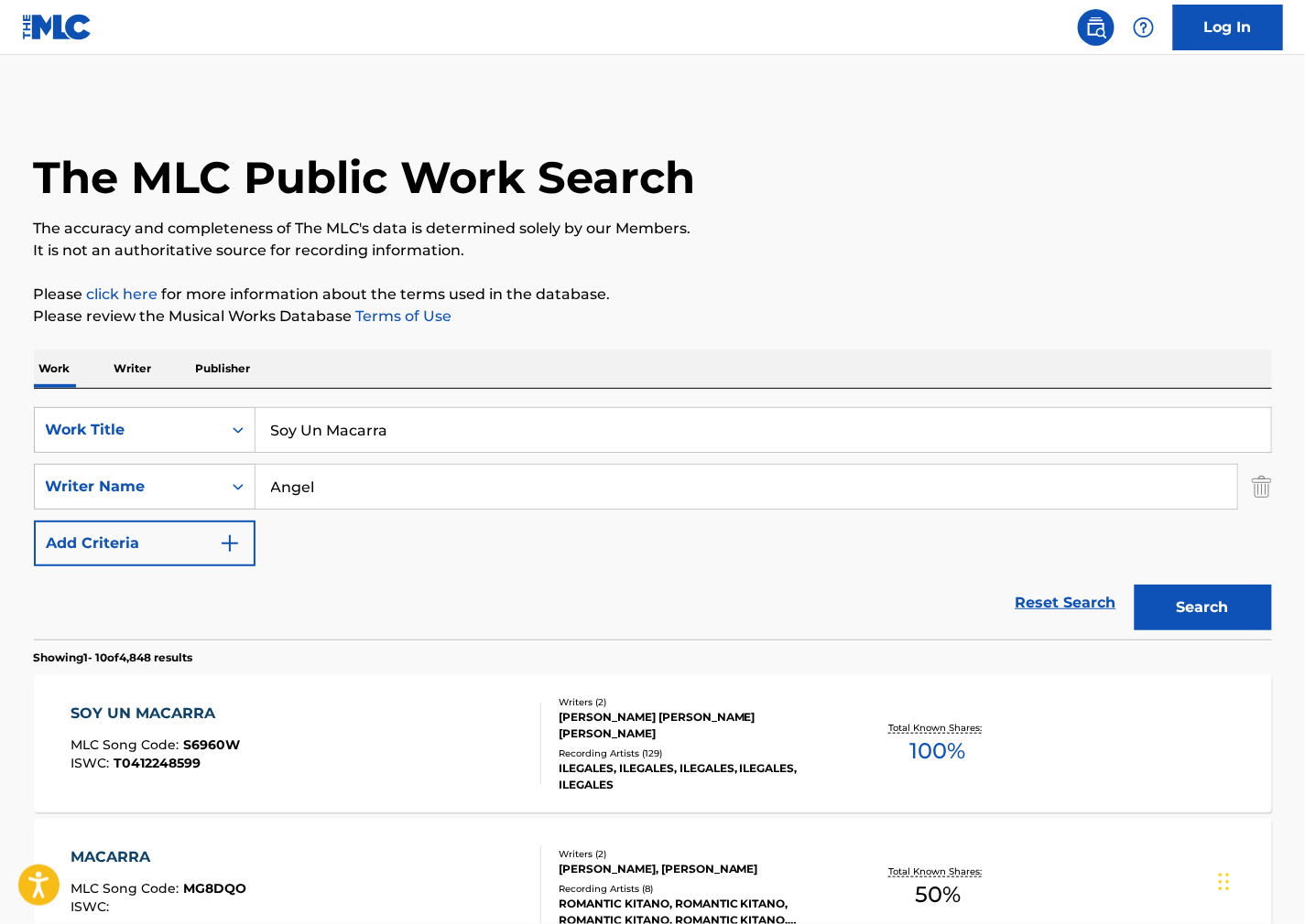
click at [374, 747] on div "SOY UN MACARRA MLC Song Code : S6960W ISWC : T0412248599" at bounding box center [306, 743] width 471 height 82
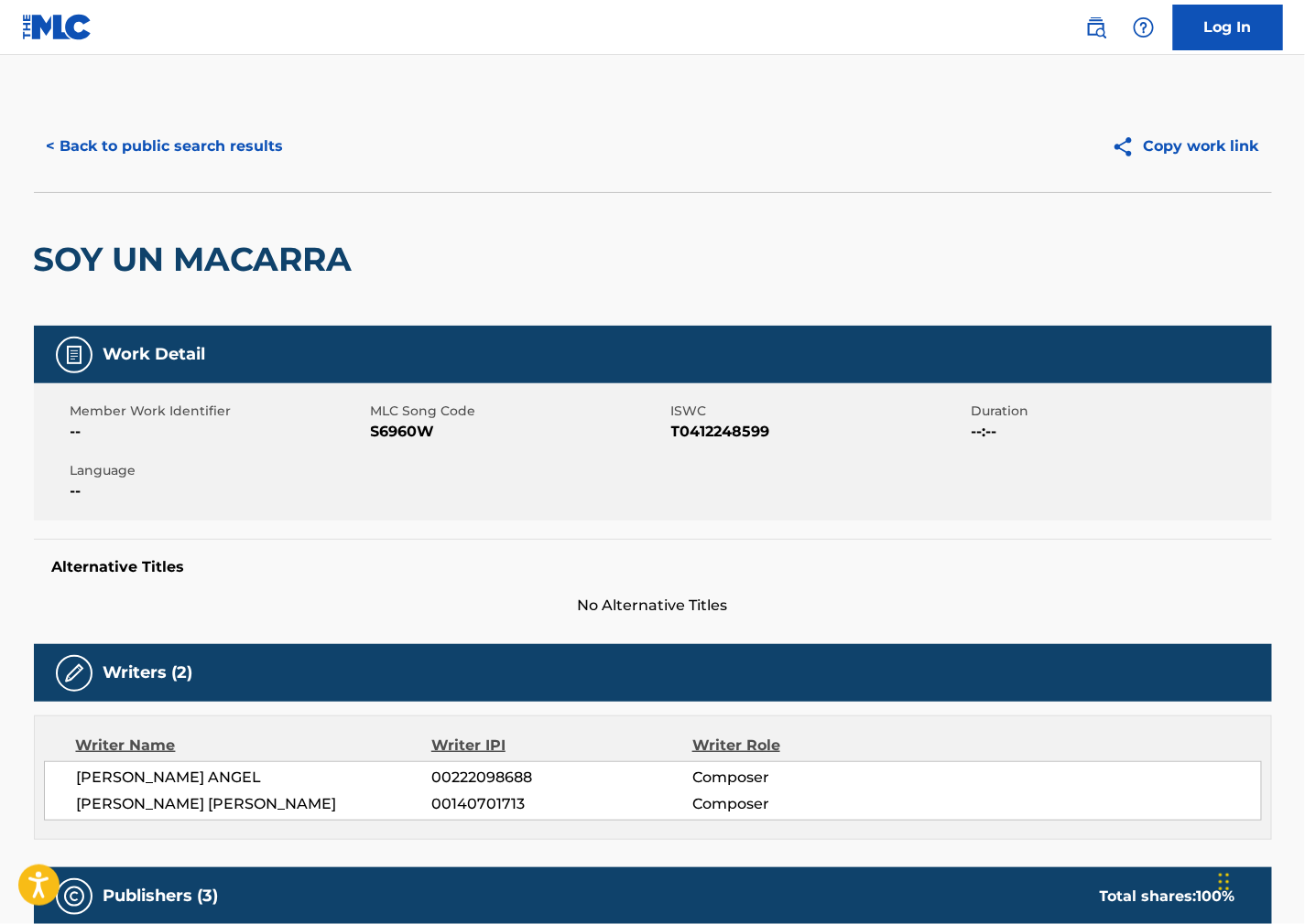
click at [422, 431] on span "S6960W" at bounding box center [519, 432] width 296 height 22
click at [709, 416] on span "ISWC" at bounding box center [819, 411] width 296 height 19
click at [705, 418] on span "ISWC" at bounding box center [819, 411] width 296 height 19
click at [696, 430] on span "T0412248599" at bounding box center [819, 432] width 296 height 22
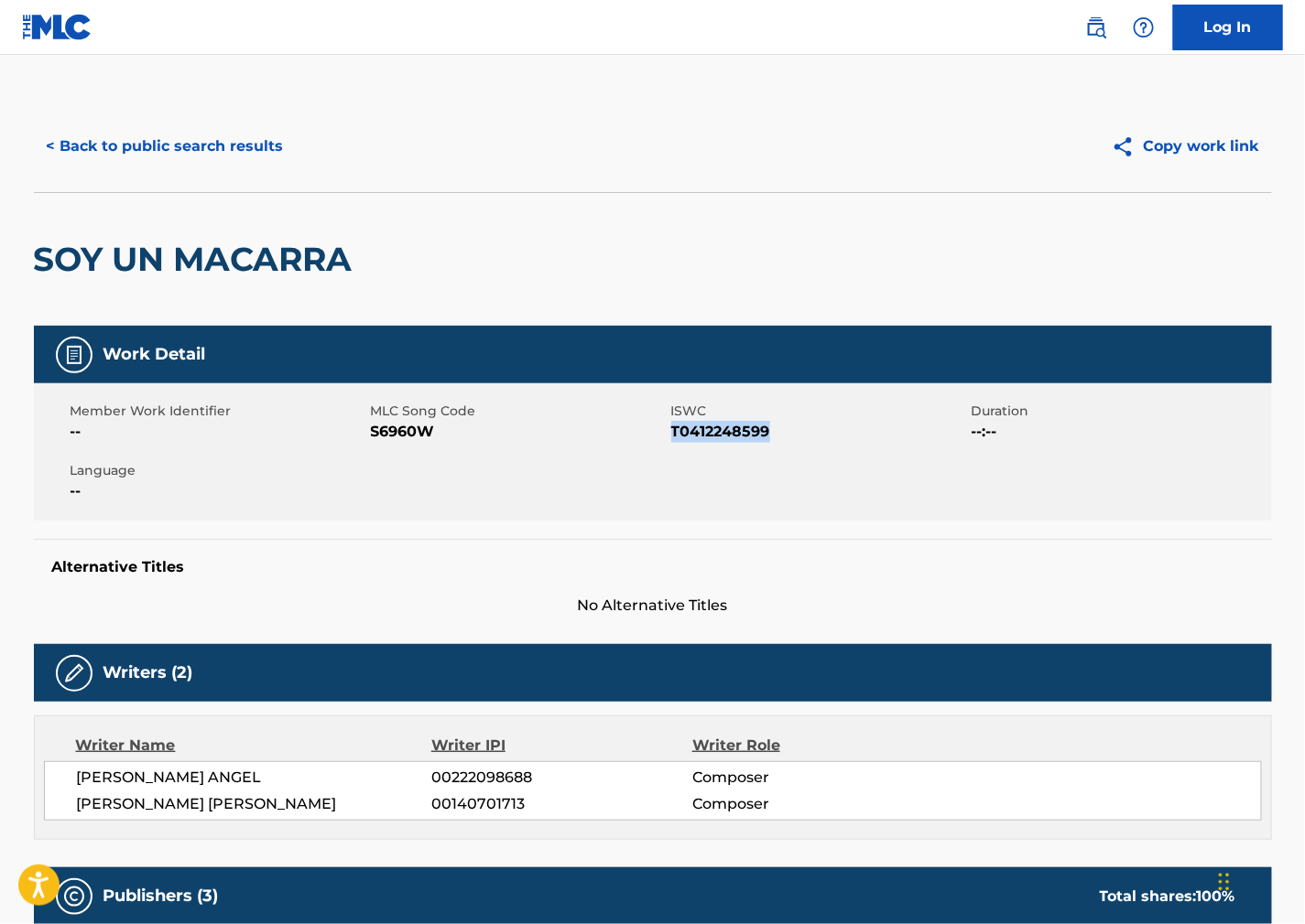
click at [696, 430] on span "T0412248599" at bounding box center [819, 432] width 296 height 22
click at [745, 522] on div "Work Detail Member Work Identifier -- MLC Song Code S6960W ISWC T0412248599 Dur…" at bounding box center [653, 471] width 1239 height 291
drag, startPoint x: 343, startPoint y: 801, endPoint x: 61, endPoint y: 809, distance: 282.1
click at [61, 809] on div "[PERSON_NAME] ANGEL 00222098688 Composer [PERSON_NAME] [PERSON_NAME] 0014070171…" at bounding box center [653, 791] width 1218 height 59
click at [889, 499] on div "Member Work Identifier -- MLC Song Code S6960W ISWC T0412248599 Duration --:-- …" at bounding box center [653, 451] width 1239 height 138
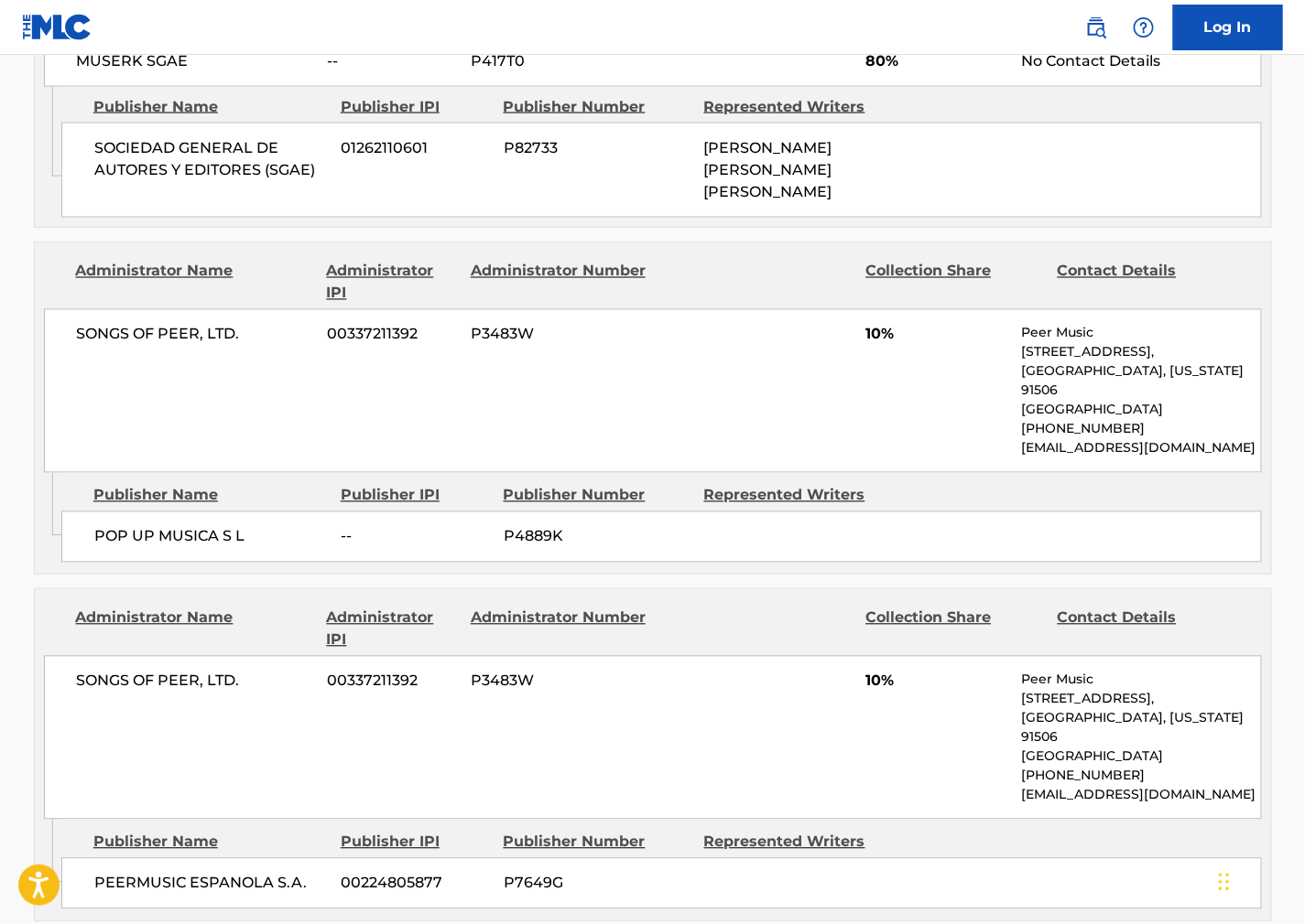
scroll to position [711, 0]
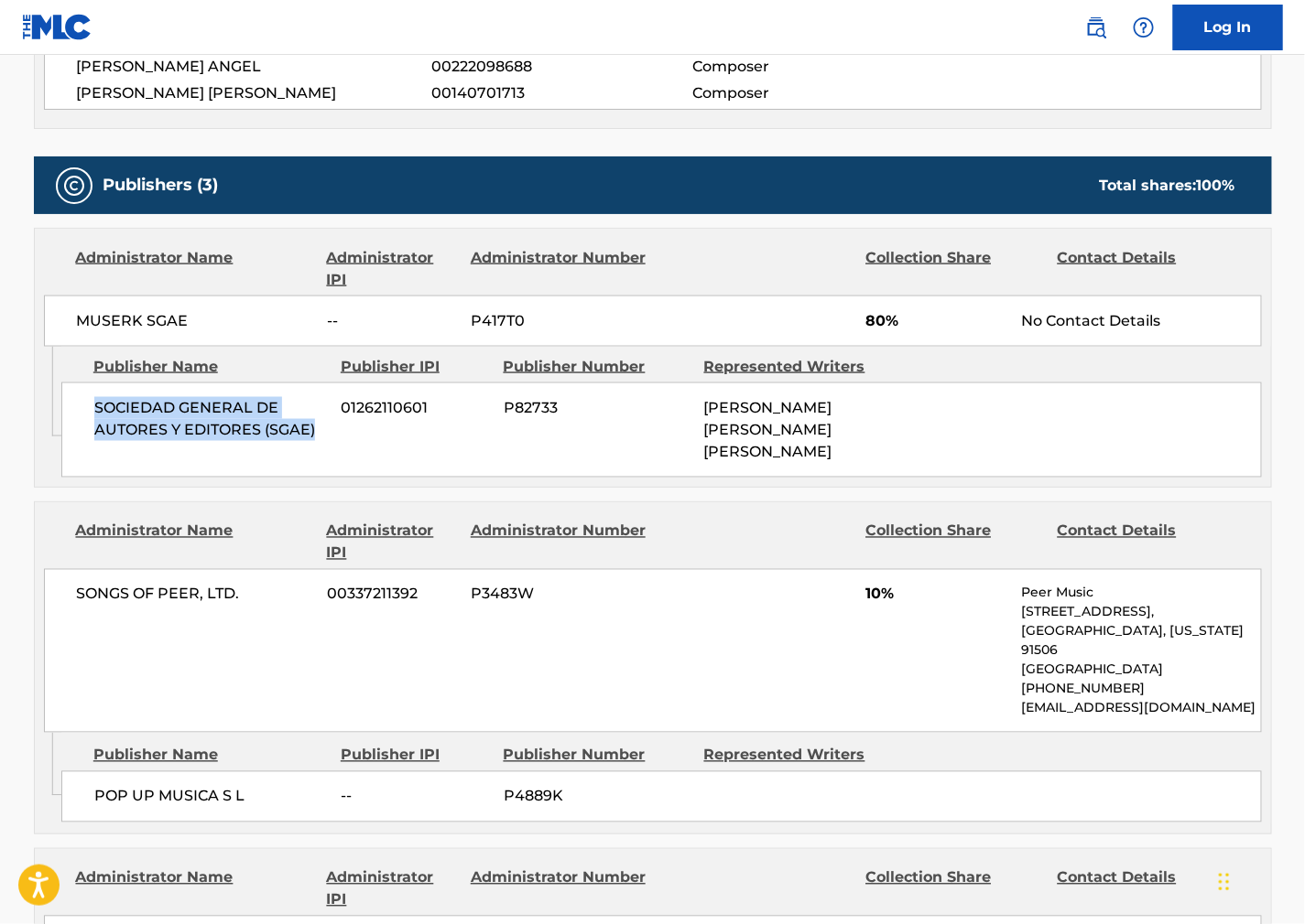
drag, startPoint x: 252, startPoint y: 433, endPoint x: 79, endPoint y: 407, distance: 174.9
click at [79, 407] on div "SOCIEDAD GENERAL DE AUTORES Y EDITORES (SGAE) 01262110601 P82733 [PERSON_NAME] …" at bounding box center [661, 429] width 1201 height 95
drag, startPoint x: 812, startPoint y: 633, endPoint x: 452, endPoint y: 428, distance: 414.3
click at [807, 631] on div "SONGS OF PEER, LTD. 00337211392 P3483W 10% Peer Music [STREET_ADDRESS][US_STATE…" at bounding box center [653, 651] width 1218 height 163
drag, startPoint x: 223, startPoint y: 326, endPoint x: 70, endPoint y: 334, distance: 153.2
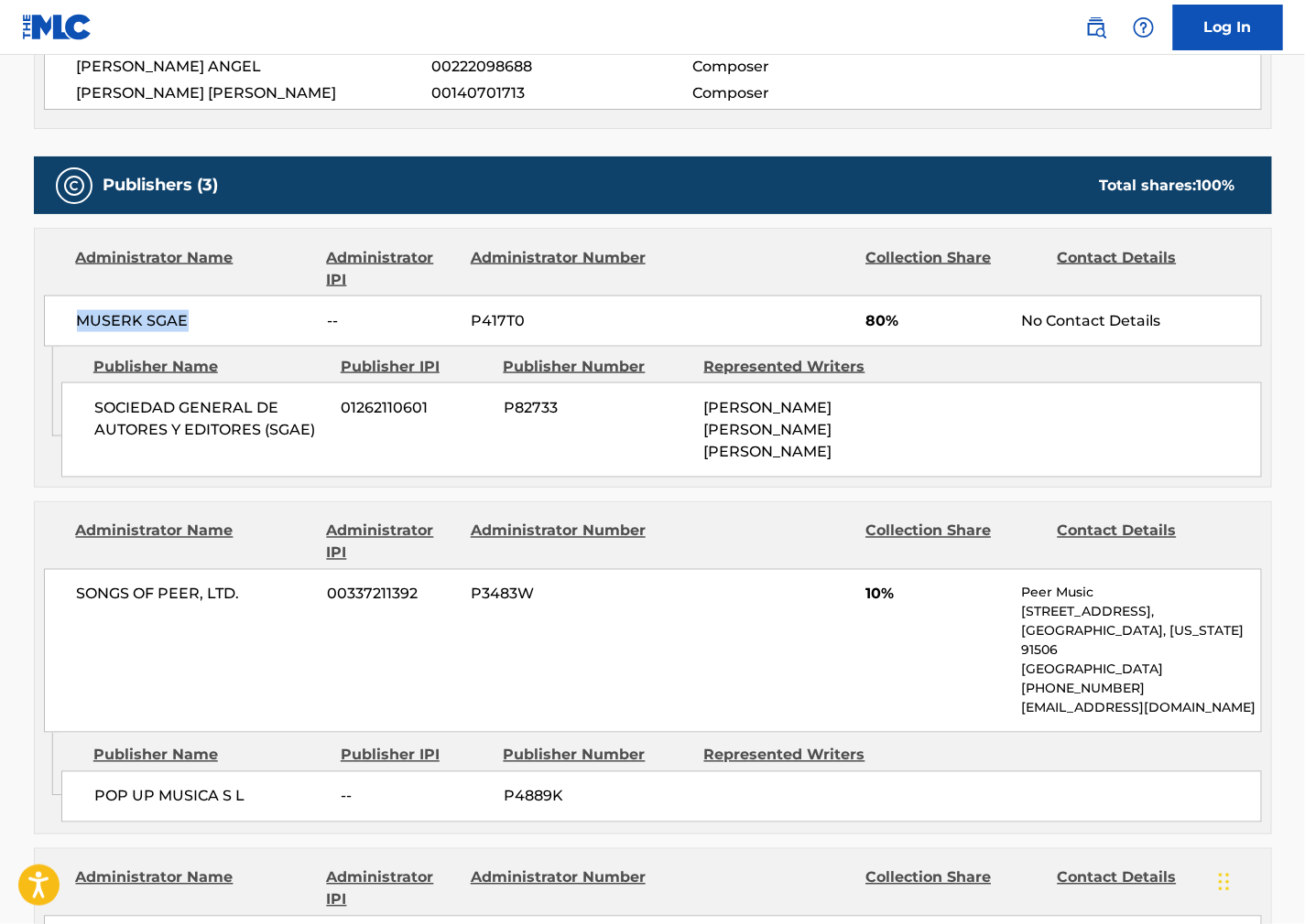
click at [70, 334] on div "MUSERK SGAE -- P417T0 80% No Contact Details" at bounding box center [653, 321] width 1218 height 52
click at [876, 636] on div "SONGS OF PEER, LTD. 00337211392 P3483W 10% Peer Music [STREET_ADDRESS][US_STATE…" at bounding box center [653, 651] width 1218 height 163
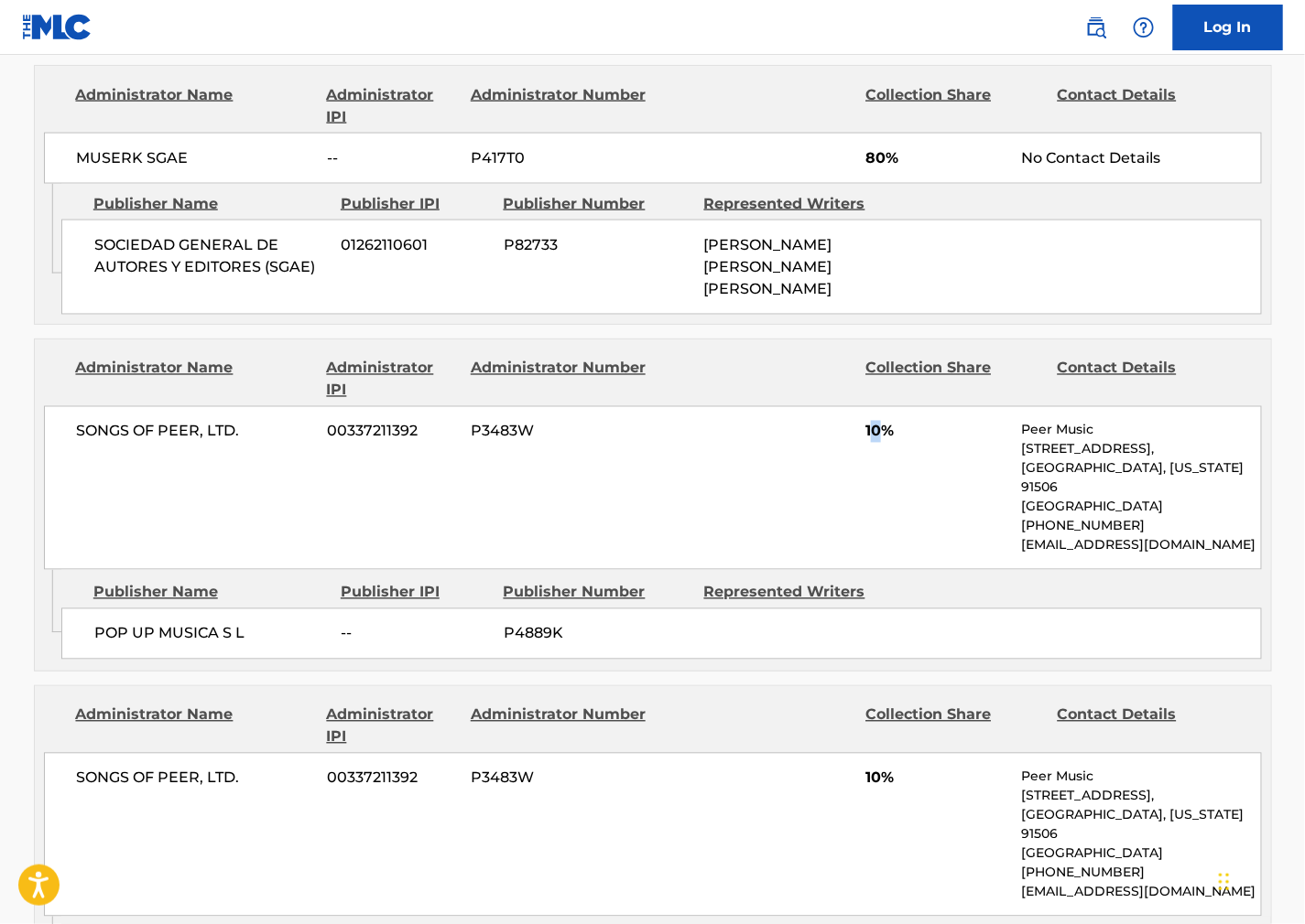
scroll to position [916, 0]
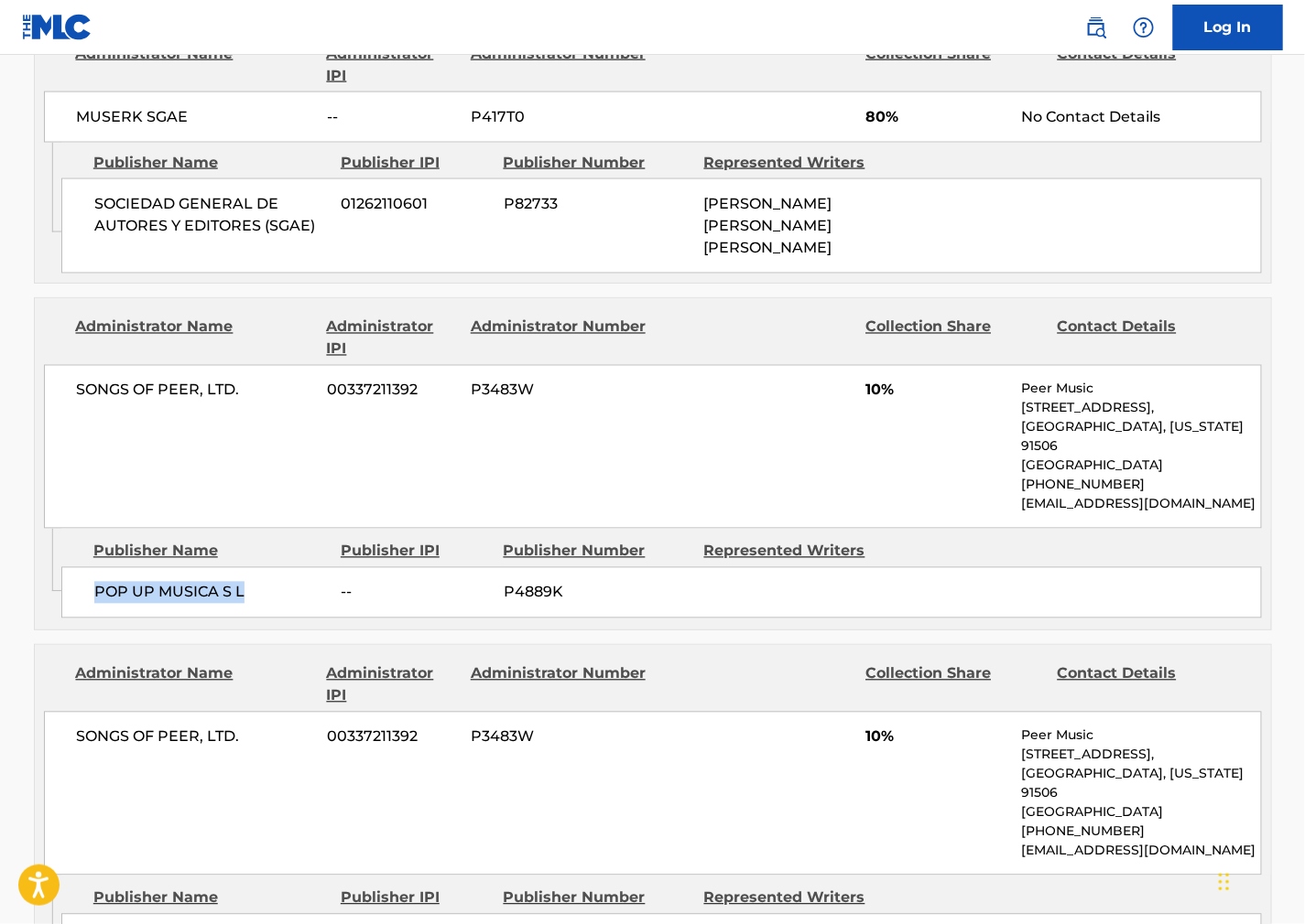
drag, startPoint x: 270, startPoint y: 591, endPoint x: 67, endPoint y: 606, distance: 203.6
click at [67, 606] on div "POP UP MUSICA S L -- P4889K" at bounding box center [661, 594] width 1201 height 52
click at [886, 565] on div "Publisher Name Publisher IPI Publisher Number Represented Writers POP UP MUSICA…" at bounding box center [666, 574] width 1210 height 91
drag, startPoint x: 227, startPoint y: 395, endPoint x: 39, endPoint y: 397, distance: 188.0
click at [39, 397] on div "Administrator Name Administrator IPI Administrator Number Collection Share Cont…" at bounding box center [653, 414] width 1237 height 231
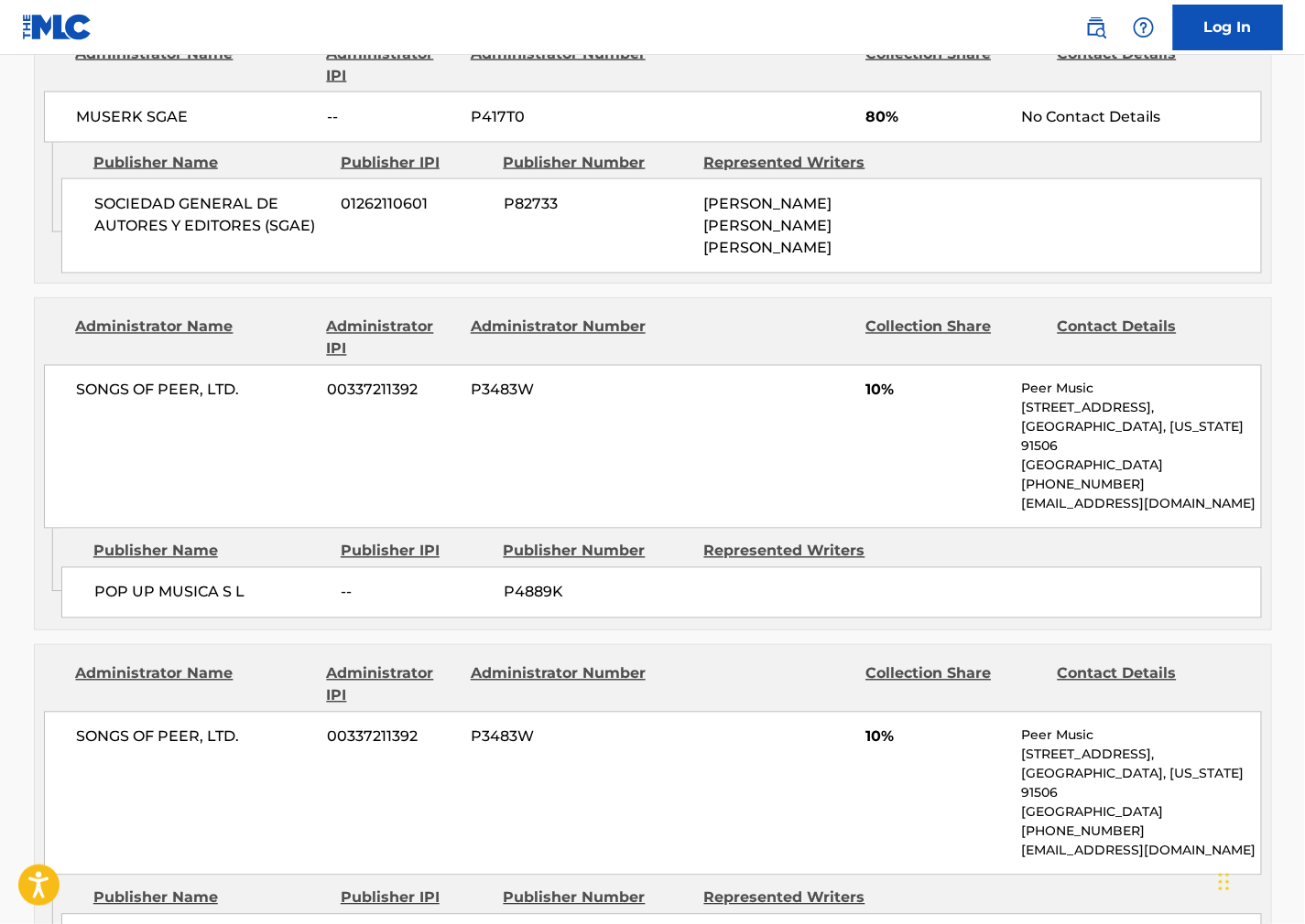
click at [848, 546] on div "Represented Writers" at bounding box center [797, 552] width 187 height 22
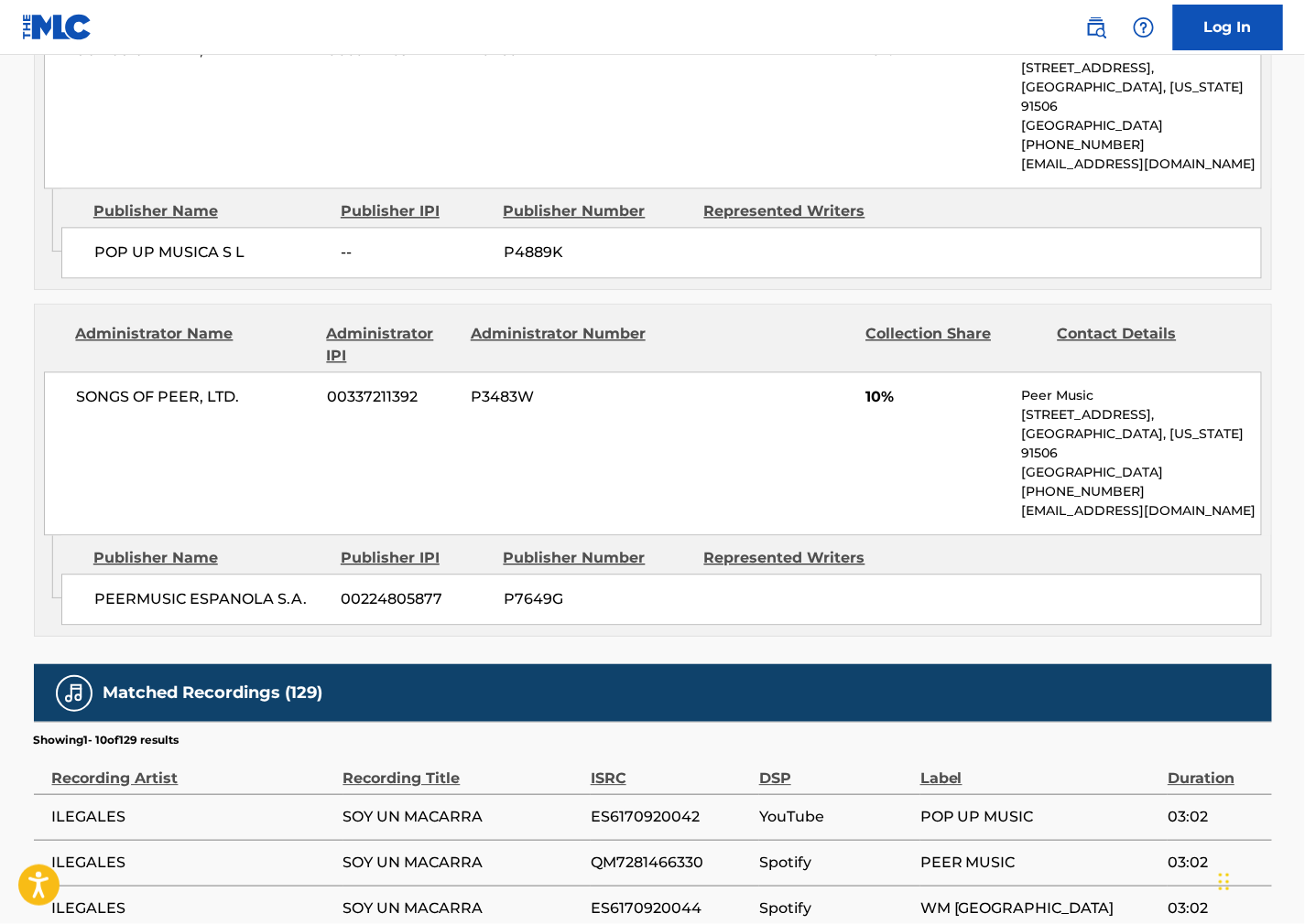
scroll to position [1220, 0]
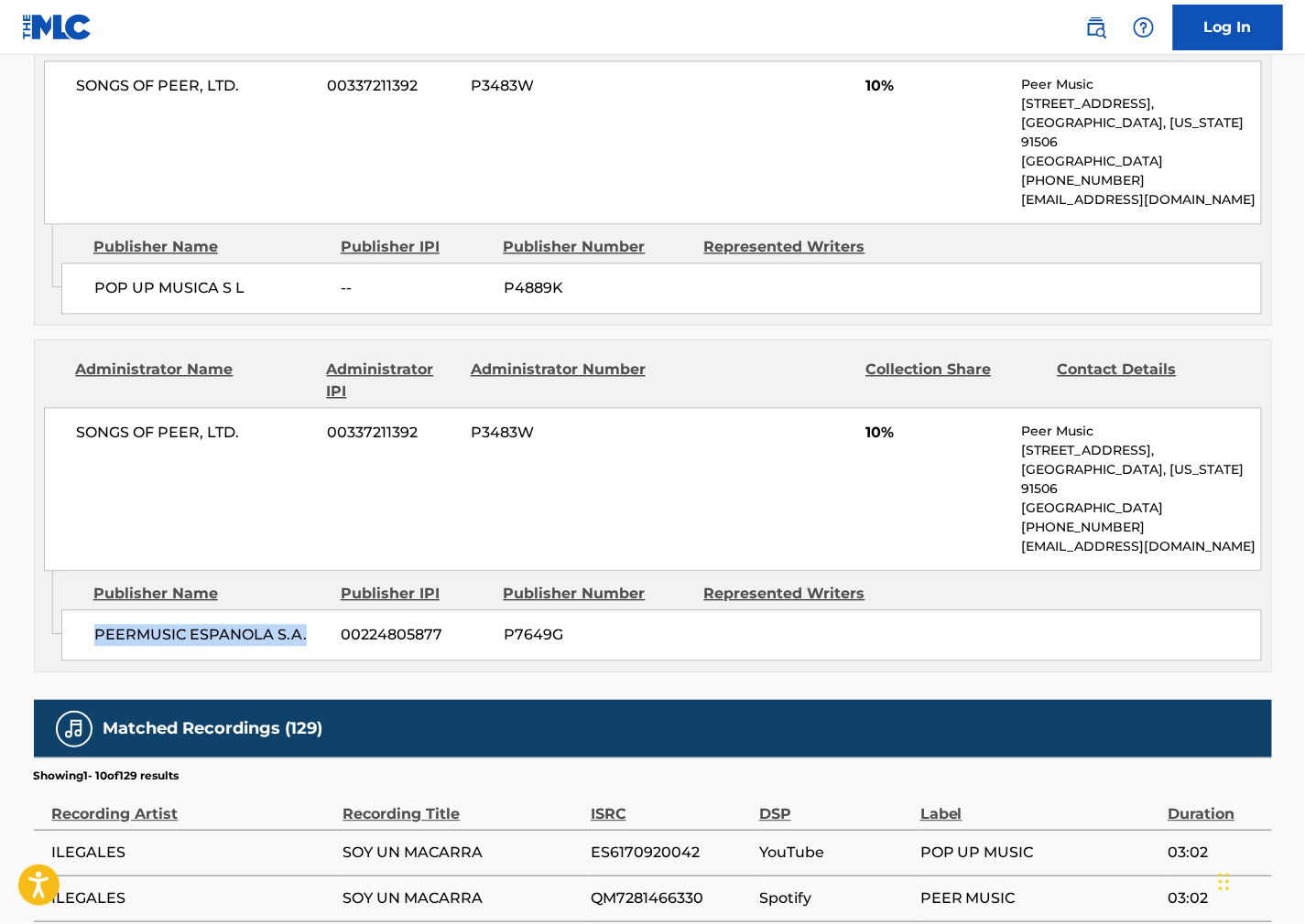
drag, startPoint x: 311, startPoint y: 634, endPoint x: 62, endPoint y: 633, distance: 249.0
click at [62, 633] on div "PEERMUSIC ESPANOLA S.A. 00224805877 P7649G" at bounding box center [661, 635] width 1201 height 52
click at [716, 515] on div "SONGS OF PEER, LTD. 00337211392 P3483W 10% Peer Music [STREET_ADDRESS][US_STATE…" at bounding box center [653, 488] width 1218 height 163
drag, startPoint x: 285, startPoint y: 435, endPoint x: -48, endPoint y: 442, distance: 333.1
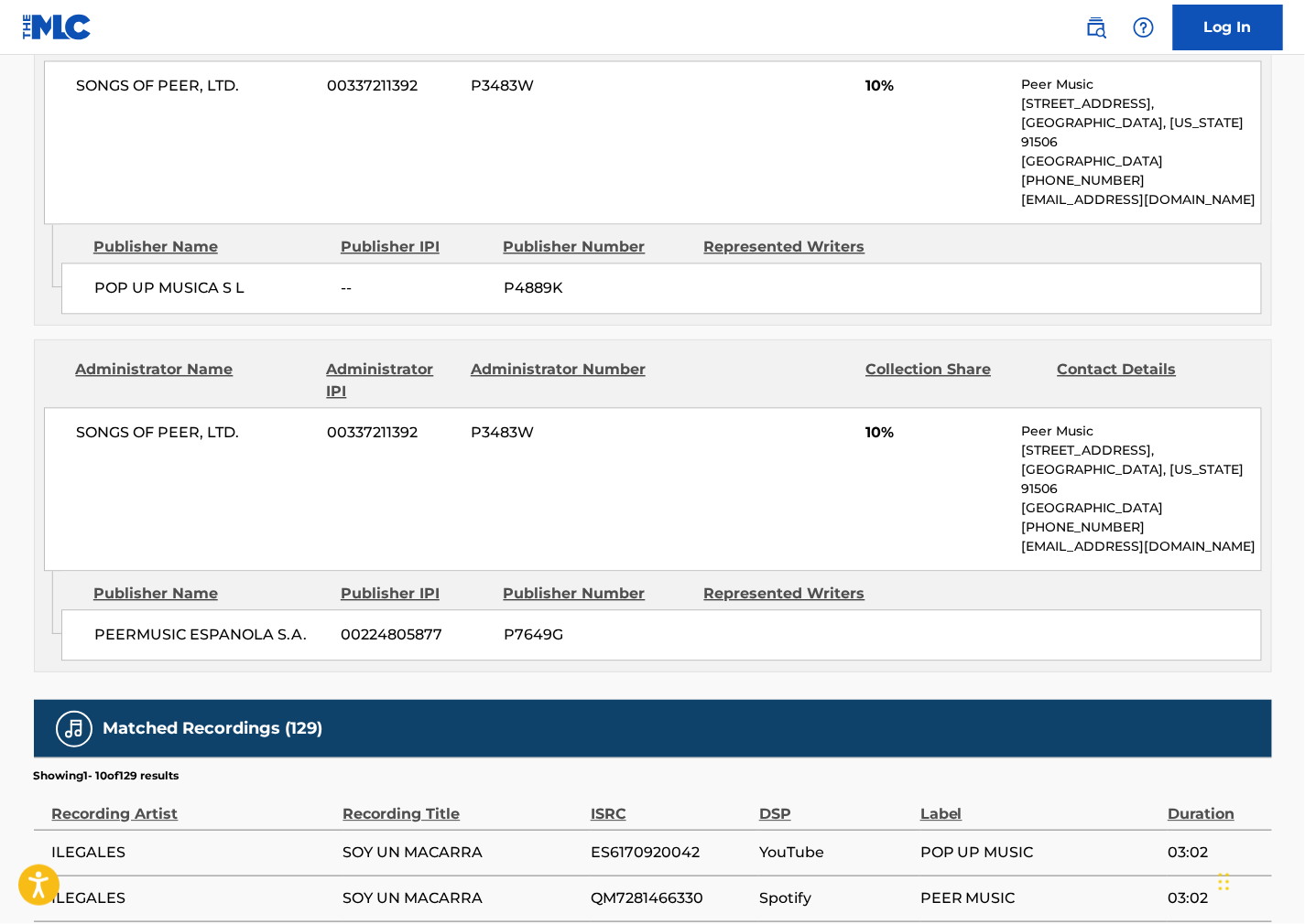
click at [728, 363] on div at bounding box center [756, 381] width 189 height 44
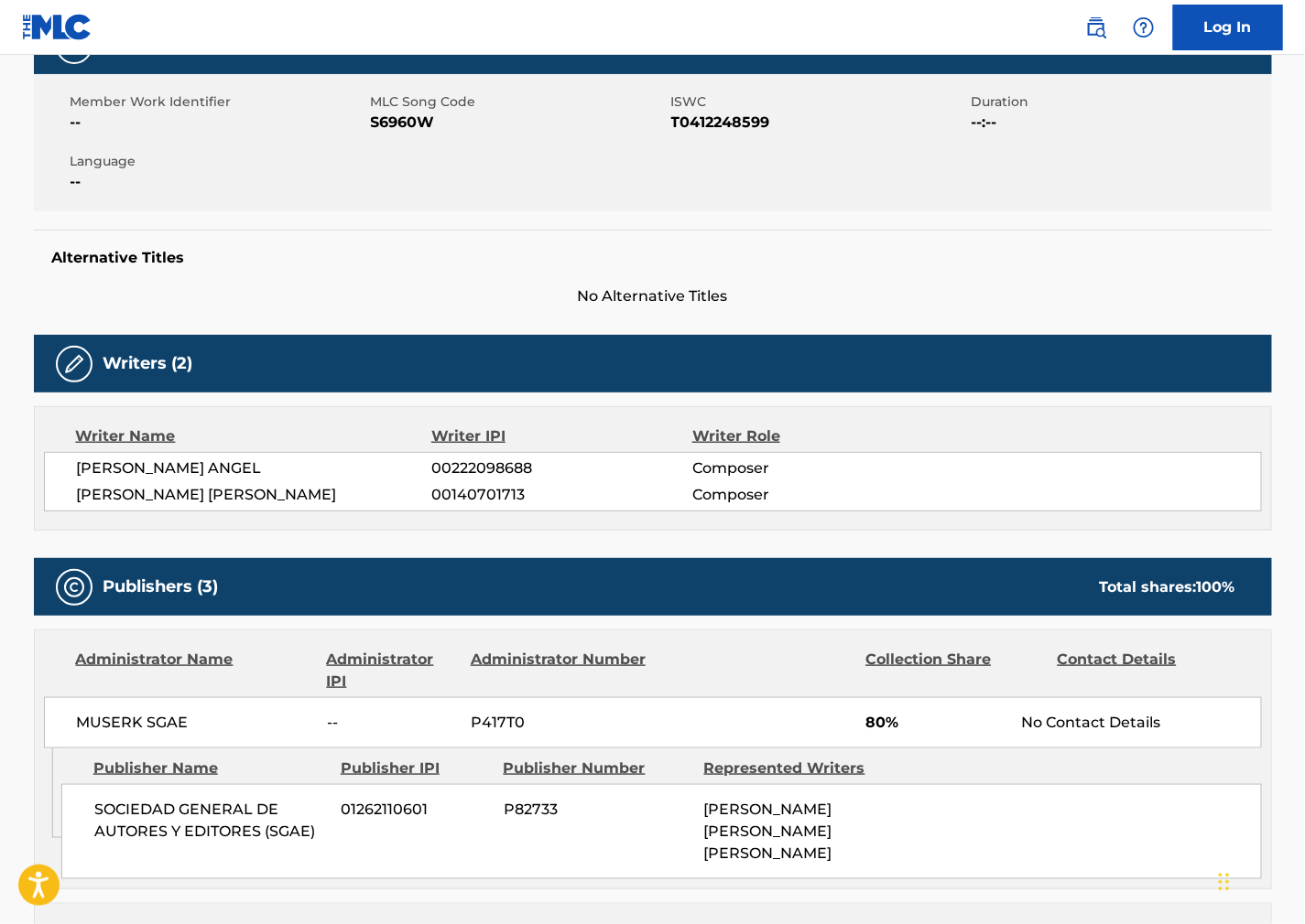
scroll to position [0, 0]
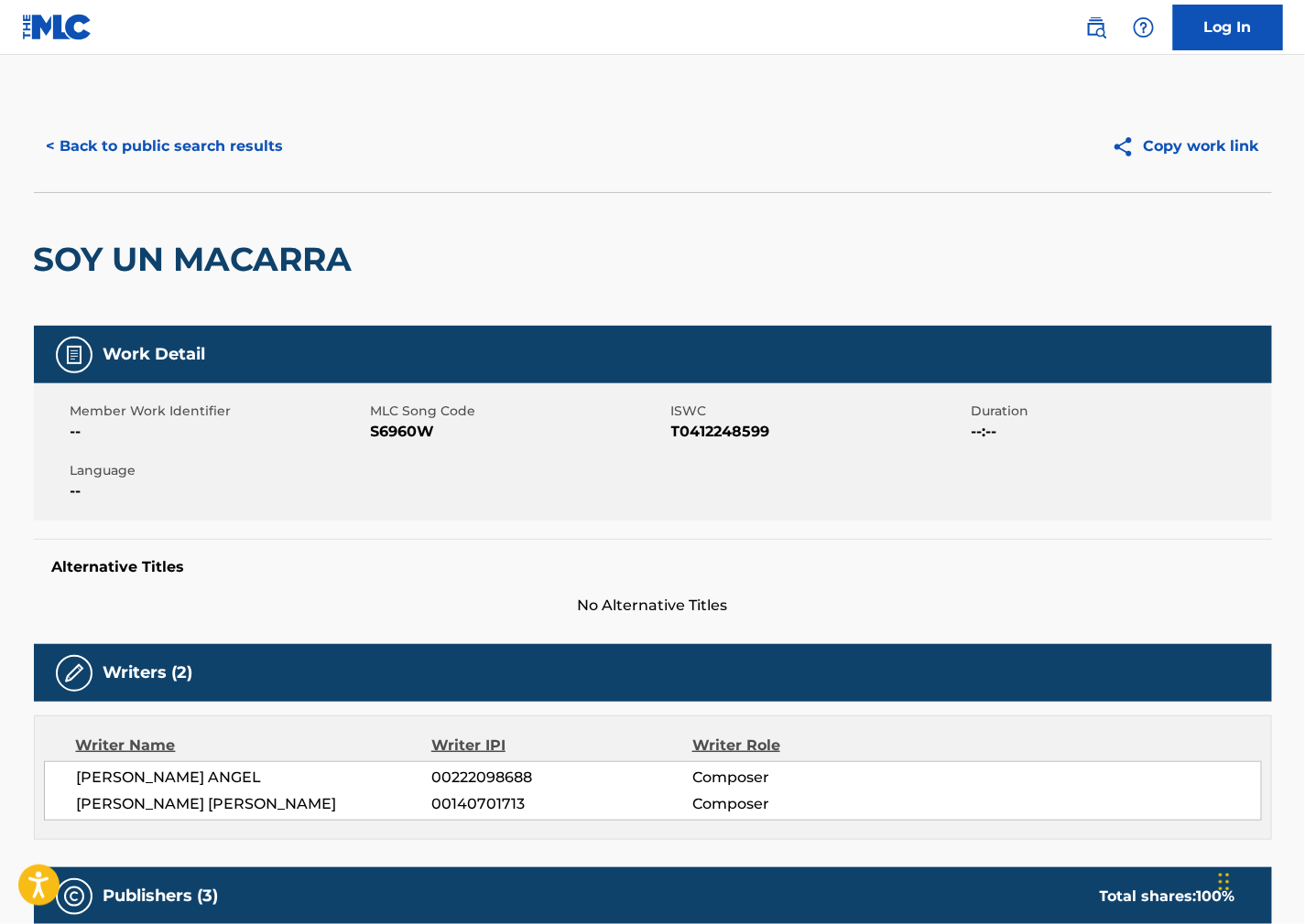
click at [246, 133] on button "< Back to public search results" at bounding box center [165, 147] width 263 height 46
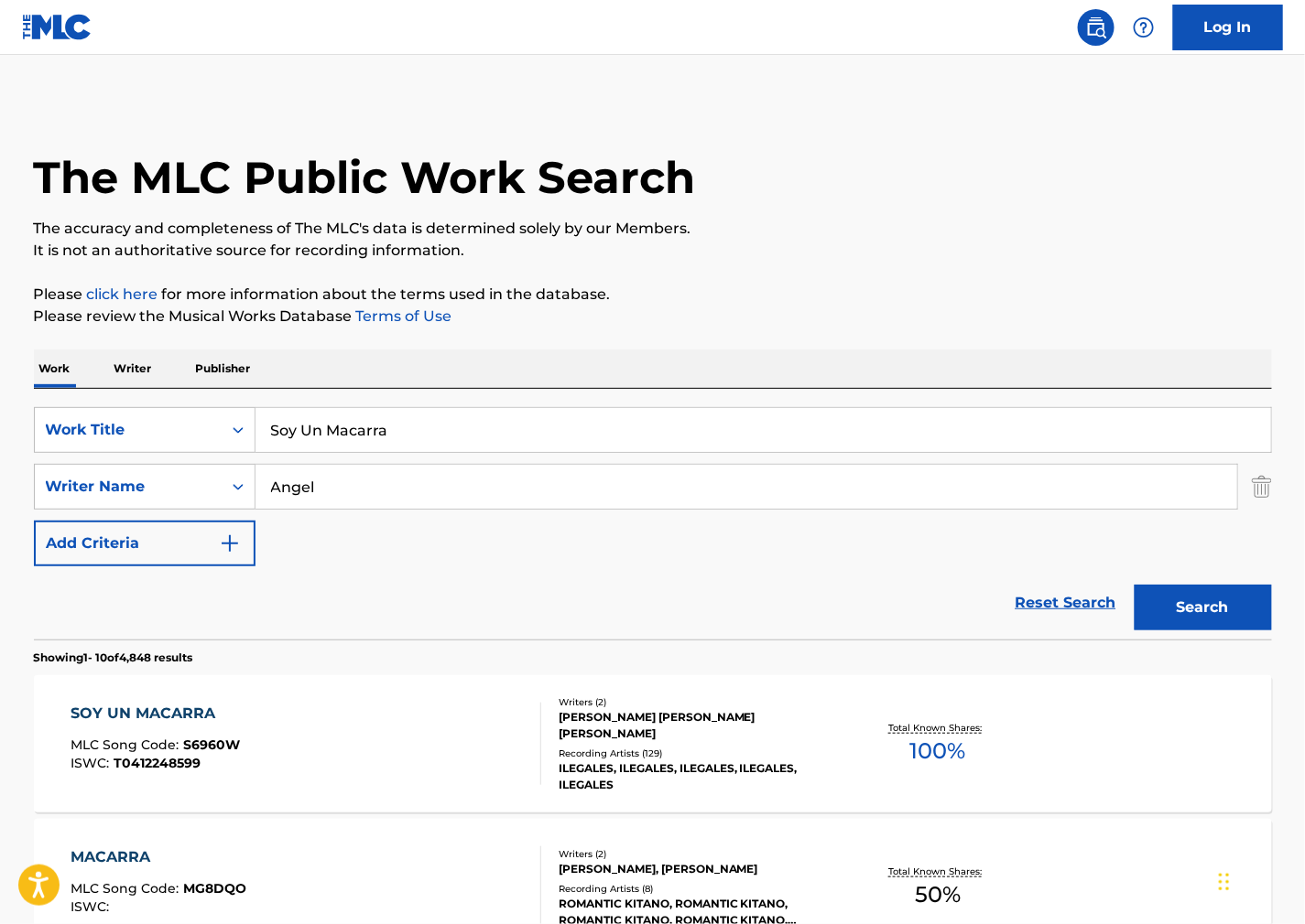
drag, startPoint x: 303, startPoint y: 432, endPoint x: -47, endPoint y: 430, distance: 350.0
click at [0, 430] on html "Accessibility Screen-Reader Guide, Feedback, and Issue Reporting | New window C…" at bounding box center [652, 462] width 1305 height 924
paste input "[PERSON_NAME]"
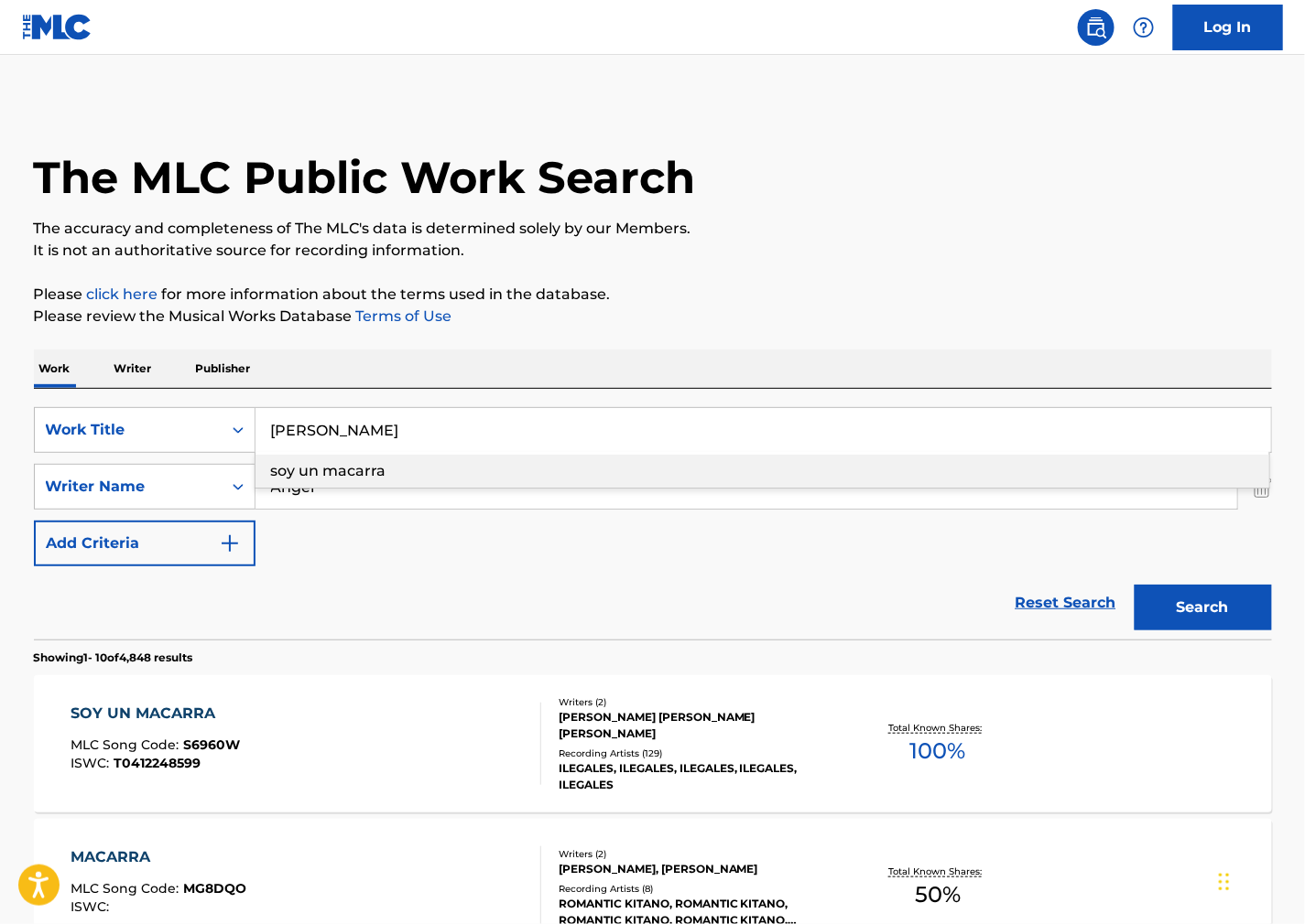
type input "[PERSON_NAME]"
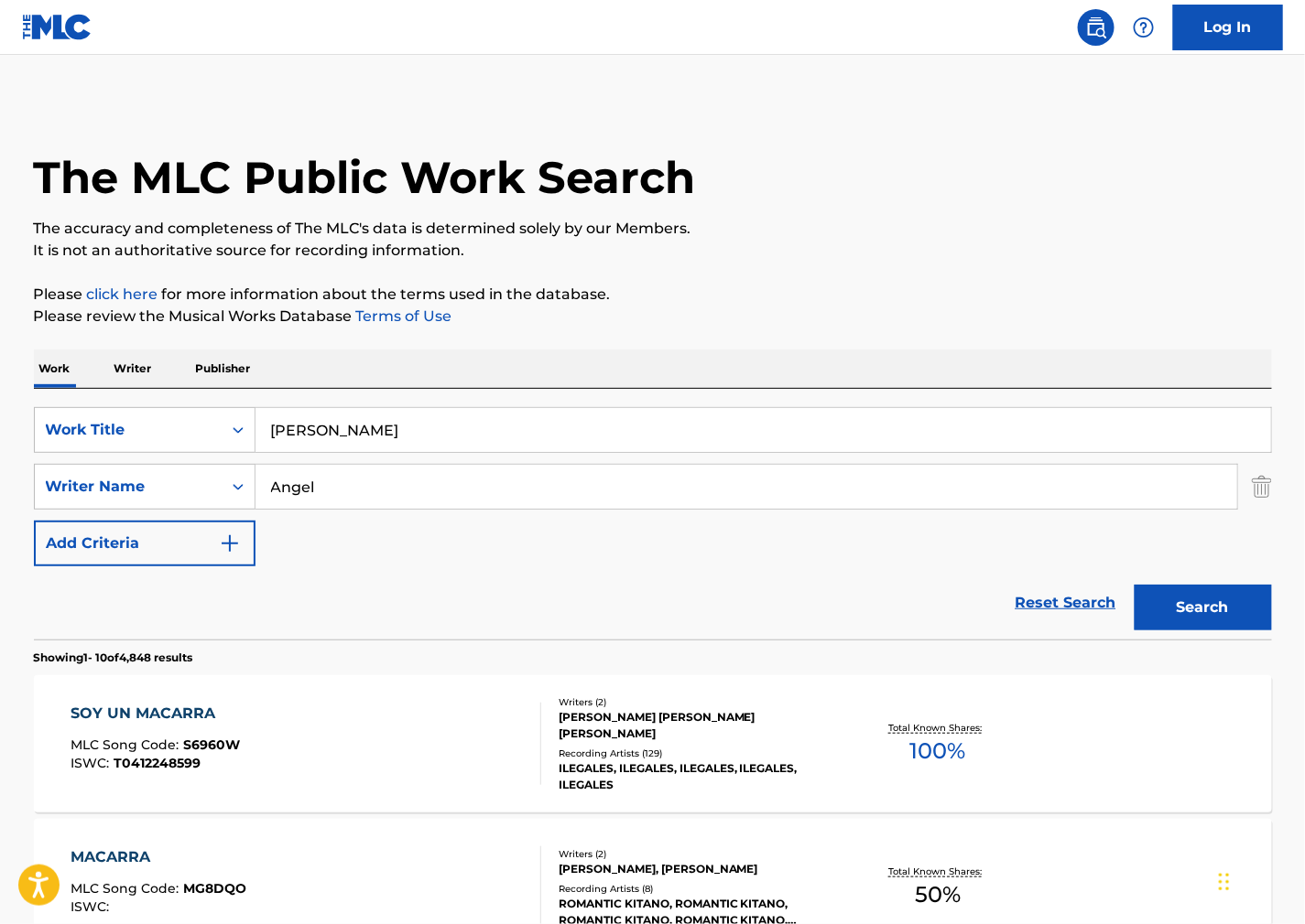
click at [769, 247] on p "It is not an authoritative source for recording information." at bounding box center [653, 251] width 1239 height 22
drag, startPoint x: 226, startPoint y: 488, endPoint x: 71, endPoint y: 474, distance: 155.6
click at [74, 474] on div "SearchWithCriteria73e6ac6b-7652-4ae3-be05-1d9fac7a2488 Writer Name [PERSON_NAME]" at bounding box center [653, 487] width 1239 height 46
paste input "[PERSON_NAME]"
type input "[PERSON_NAME]"
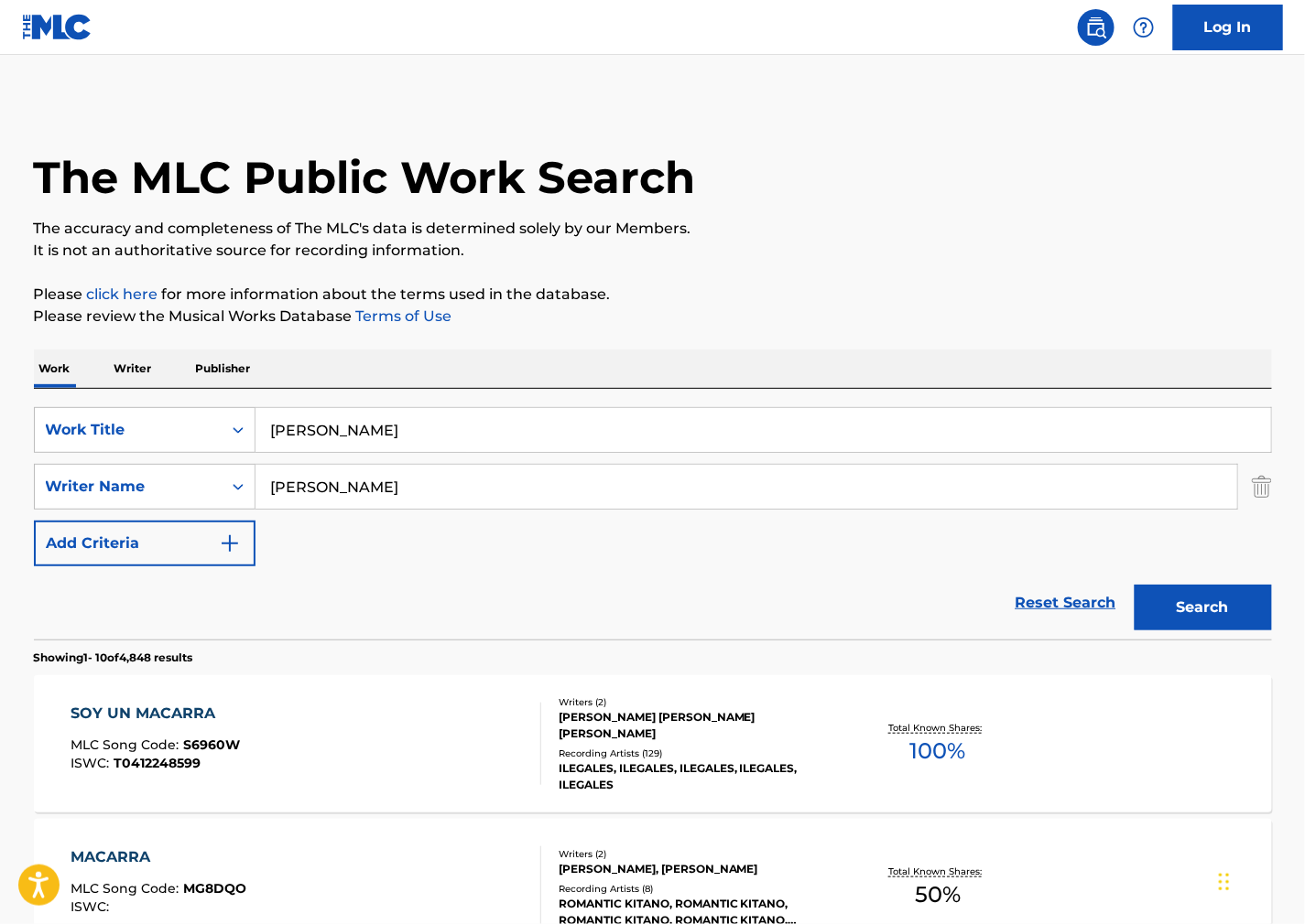
click at [1198, 599] on button "Search" at bounding box center [1202, 608] width 138 height 46
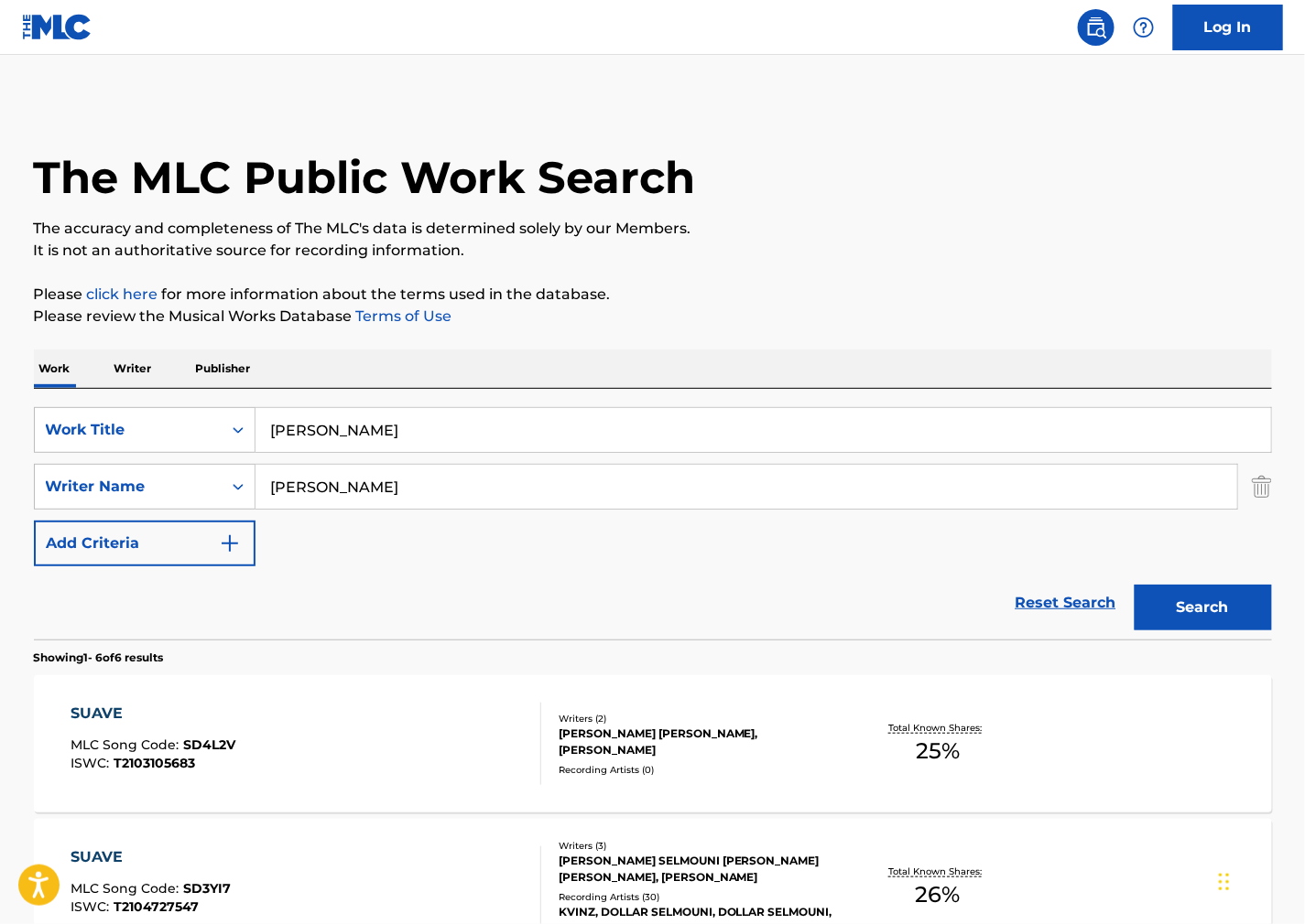
drag, startPoint x: 478, startPoint y: 483, endPoint x: -66, endPoint y: 479, distance: 544.0
click at [0, 479] on html "Accessibility Screen-Reader Guide, Feedback, and Issue Reporting | New window C…" at bounding box center [652, 462] width 1305 height 924
click at [1134, 585] on button "Search" at bounding box center [1202, 608] width 138 height 46
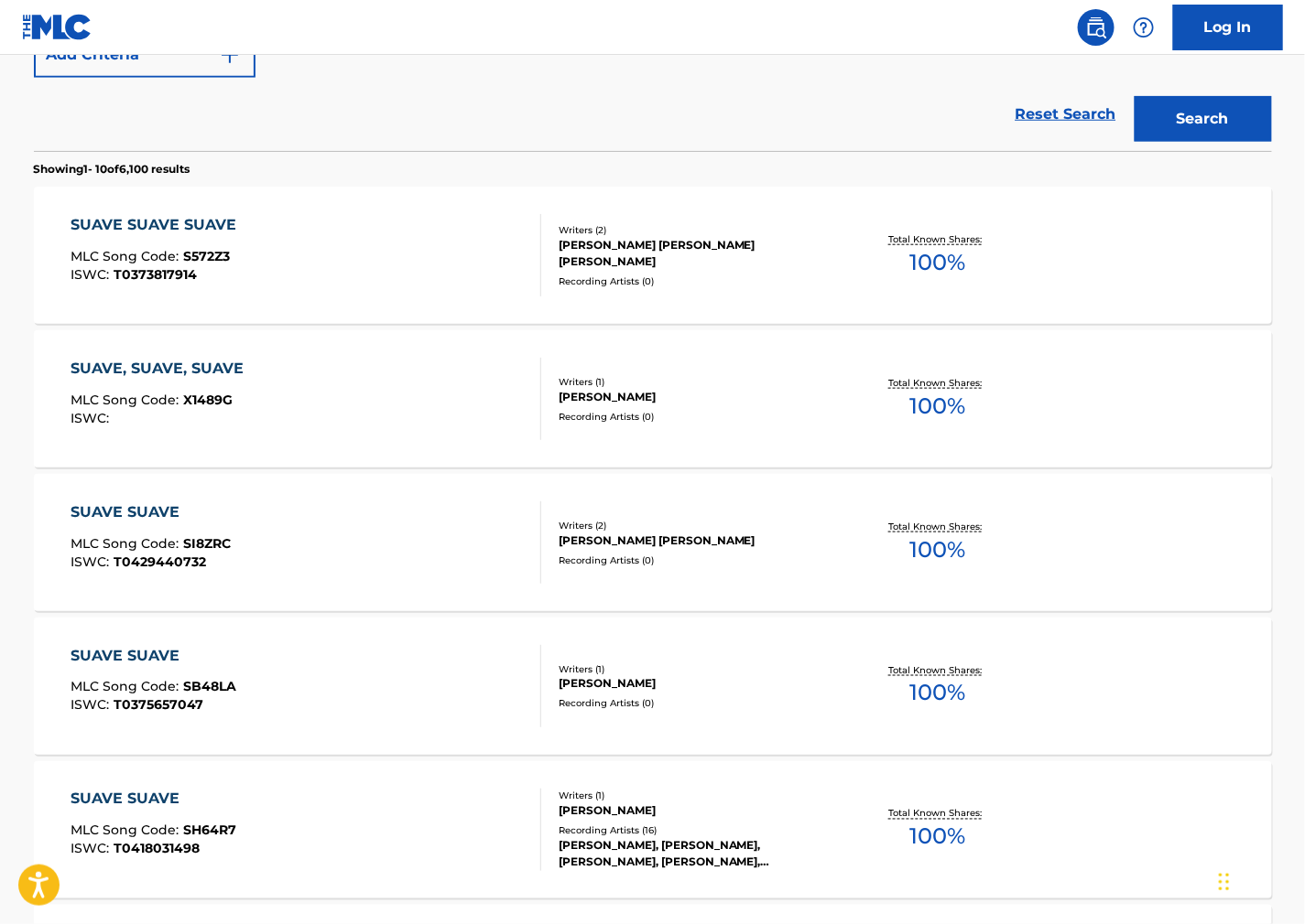
scroll to position [508, 0]
